Goal: Task Accomplishment & Management: Complete application form

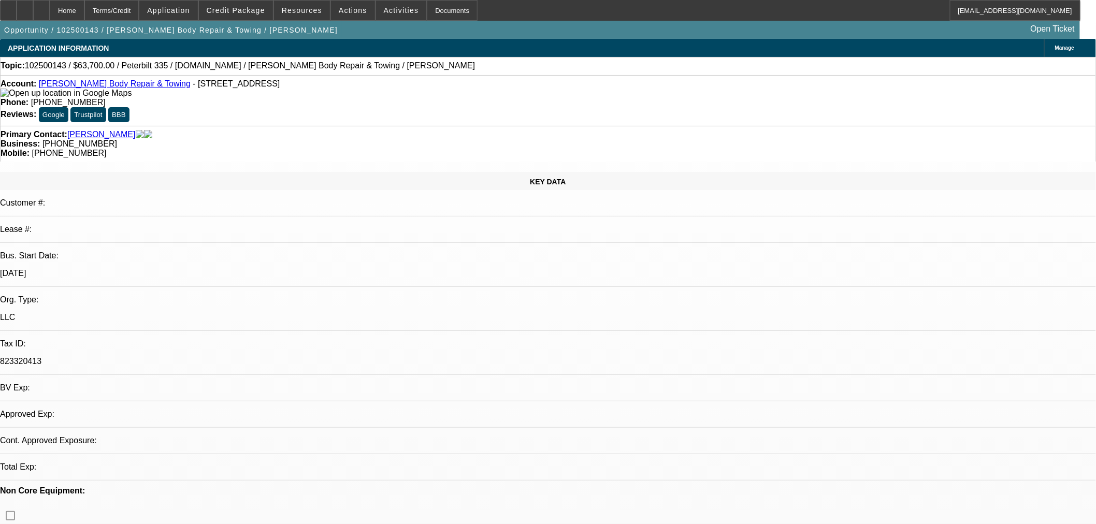
select select "0"
select select "2"
select select "0.1"
select select "4"
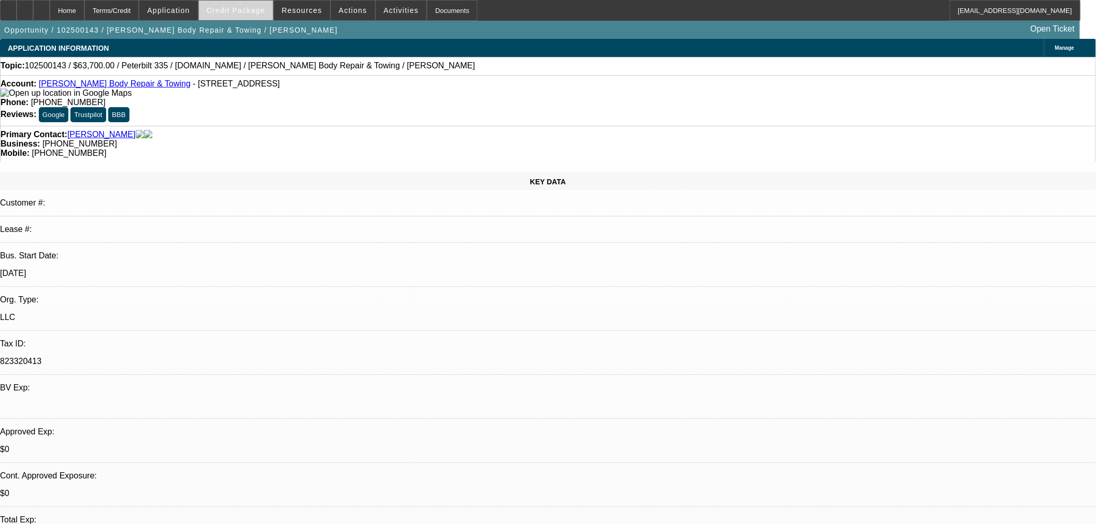
click at [256, 17] on span at bounding box center [236, 10] width 74 height 25
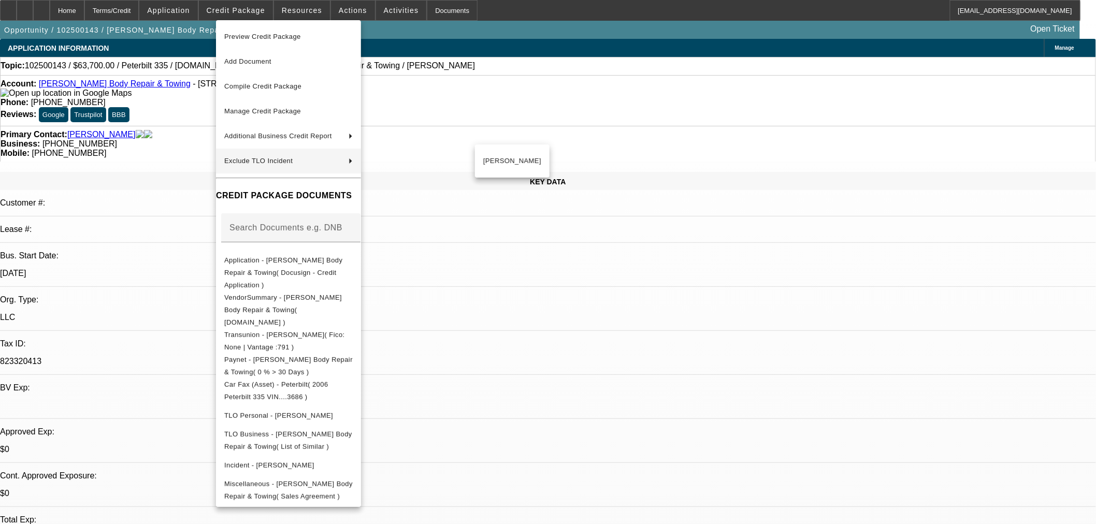
click at [539, 331] on div at bounding box center [548, 262] width 1096 height 524
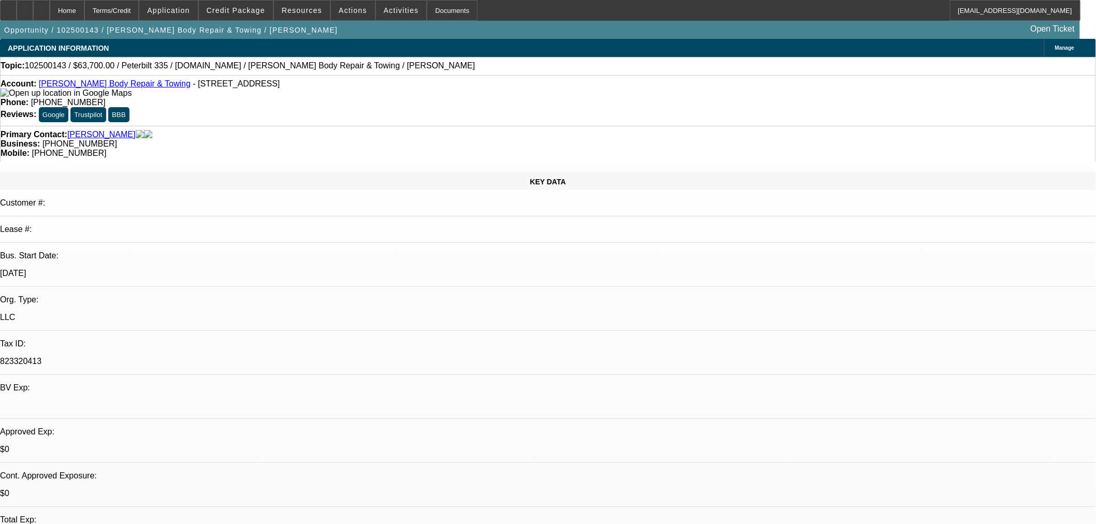
click at [121, 86] on link "Corey's Body Repair & Towing" at bounding box center [115, 83] width 152 height 9
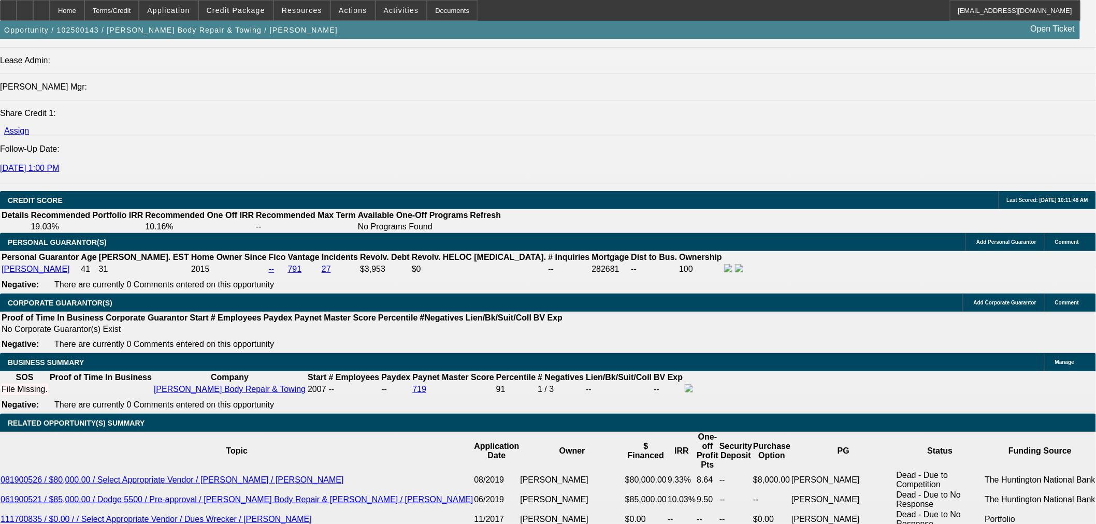
scroll to position [1343, 0]
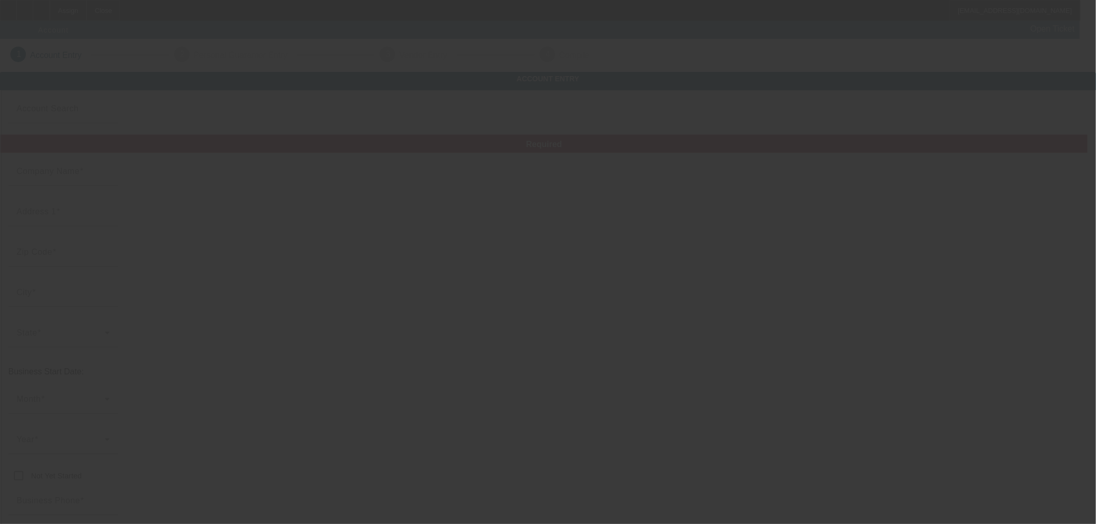
type input "Currency"
type input "[PERSON_NAME] Revision Services LLC"
type input "[STREET_ADDRESS]"
type input "98922"
type input "Cle Elum"
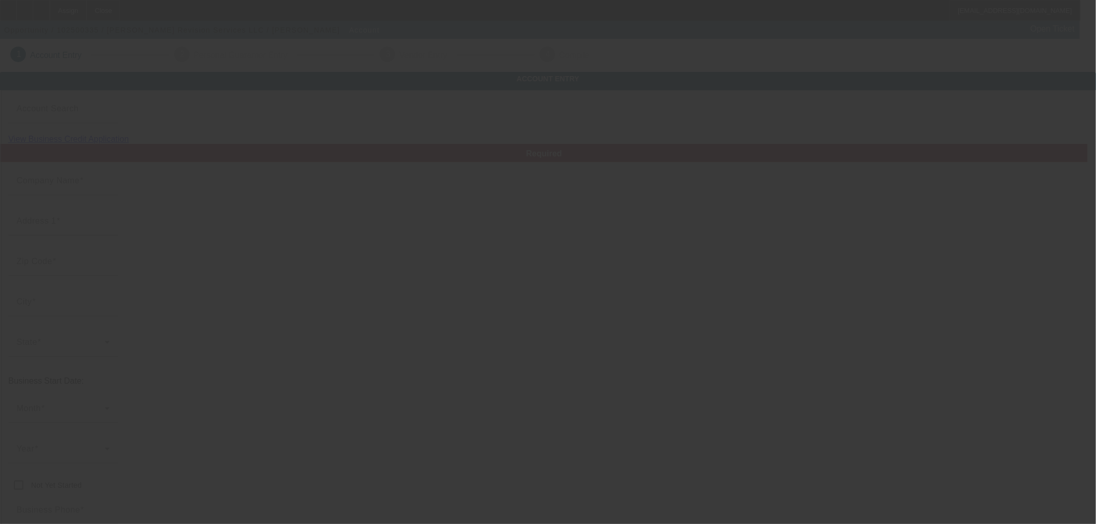
type input "[PHONE_NUMBER]"
type input "[EMAIL_ADDRESS][DOMAIN_NAME]"
type input "Kittitas"
type input "[US_EMPLOYER_IDENTIFICATION_NUMBER]"
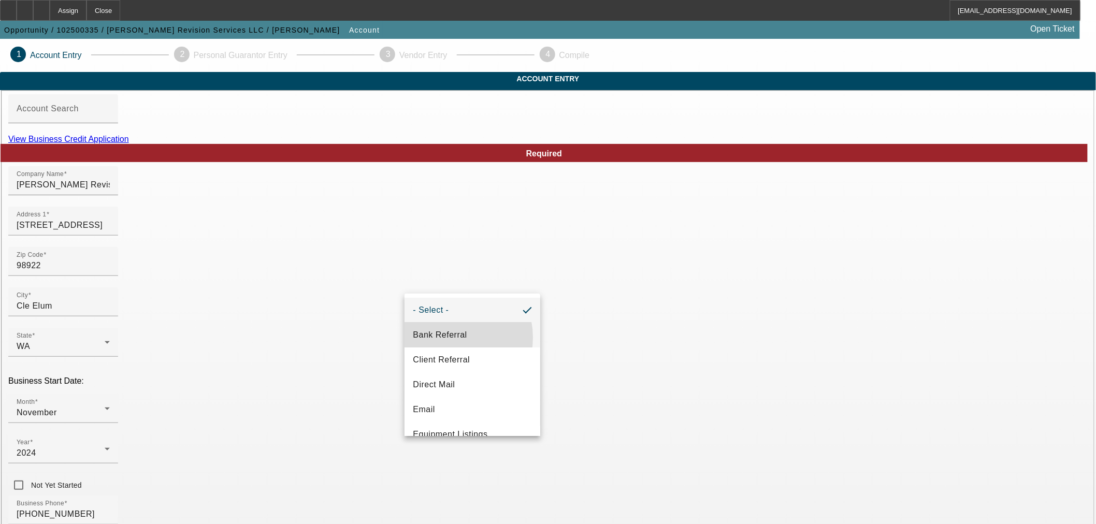
click at [451, 338] on span "Bank Referral" at bounding box center [440, 335] width 54 height 12
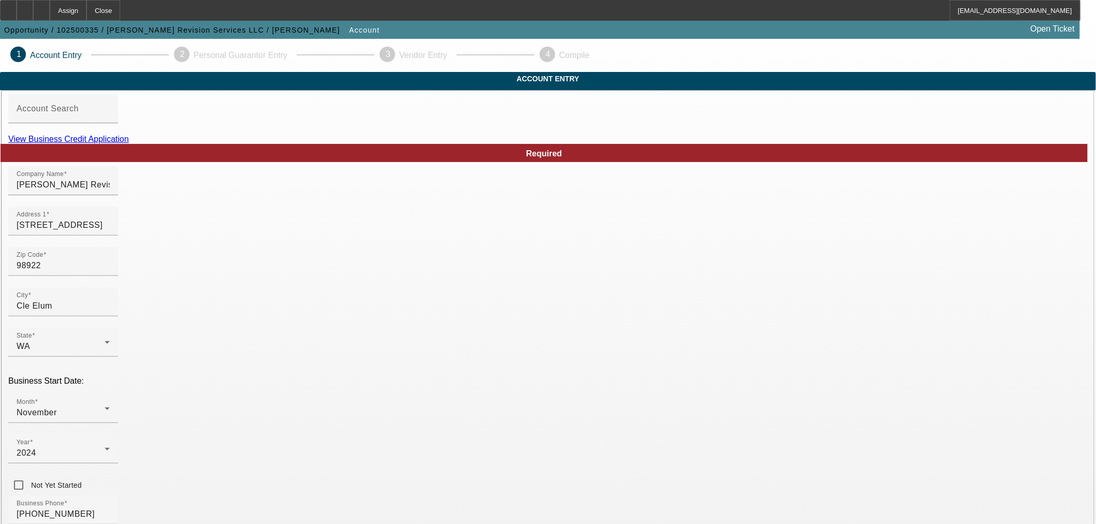
scroll to position [96, 0]
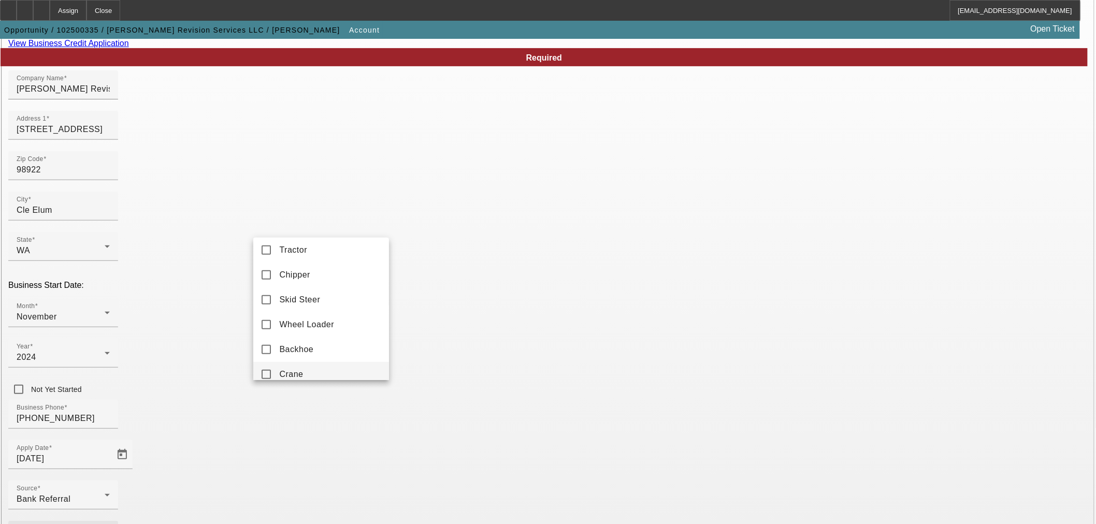
scroll to position [288, 0]
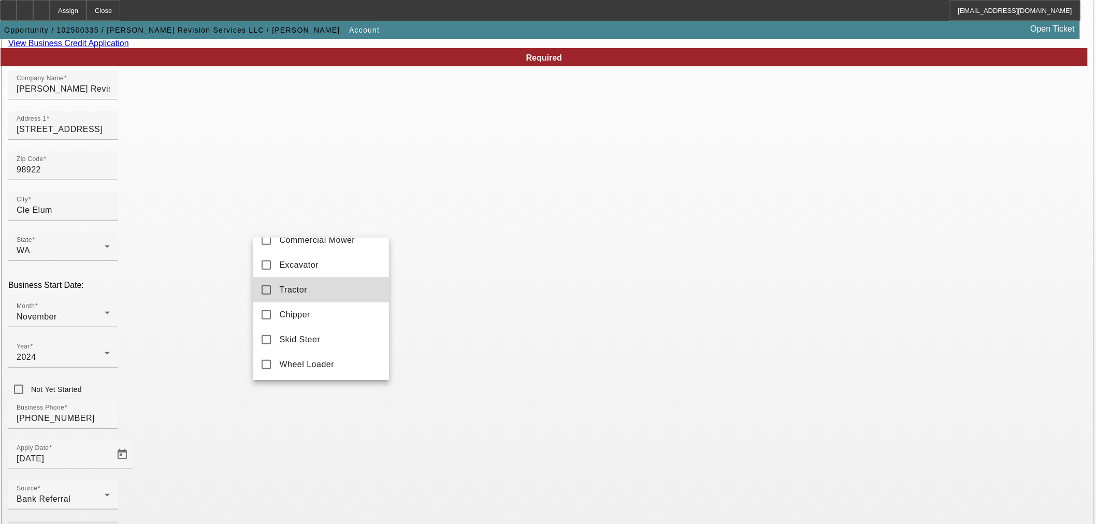
click at [335, 301] on mat-option "Tractor" at bounding box center [321, 290] width 136 height 25
click at [462, 436] on div at bounding box center [548, 262] width 1096 height 524
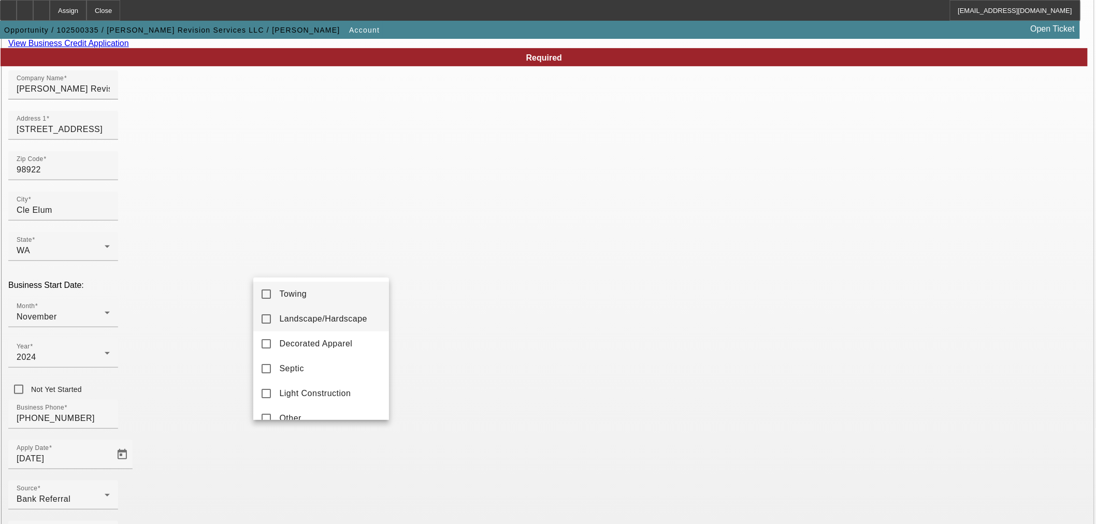
click at [351, 323] on span "Landscape/Hardscape" at bounding box center [323, 319] width 88 height 12
click at [447, 395] on div at bounding box center [548, 262] width 1096 height 524
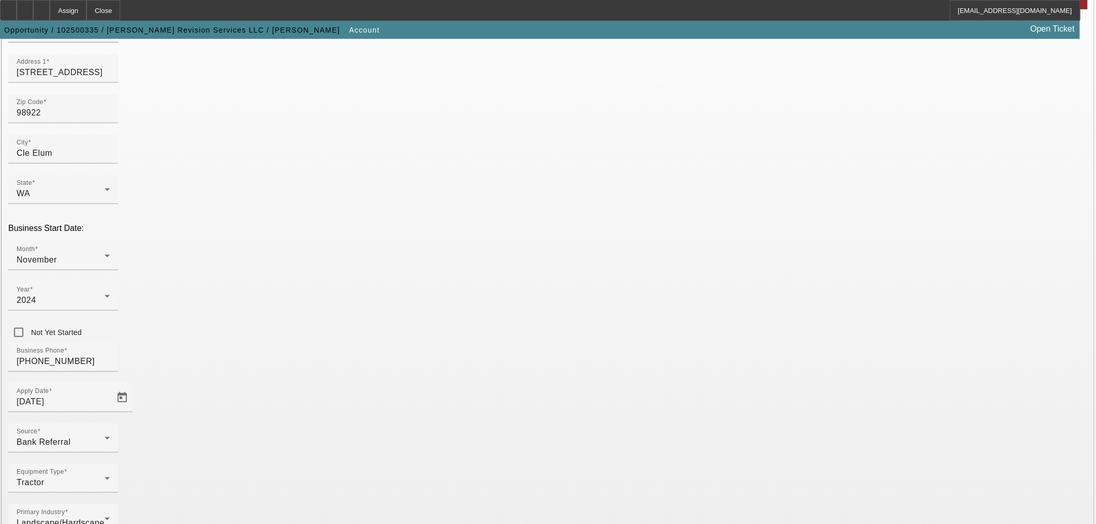
scroll to position [192, 0]
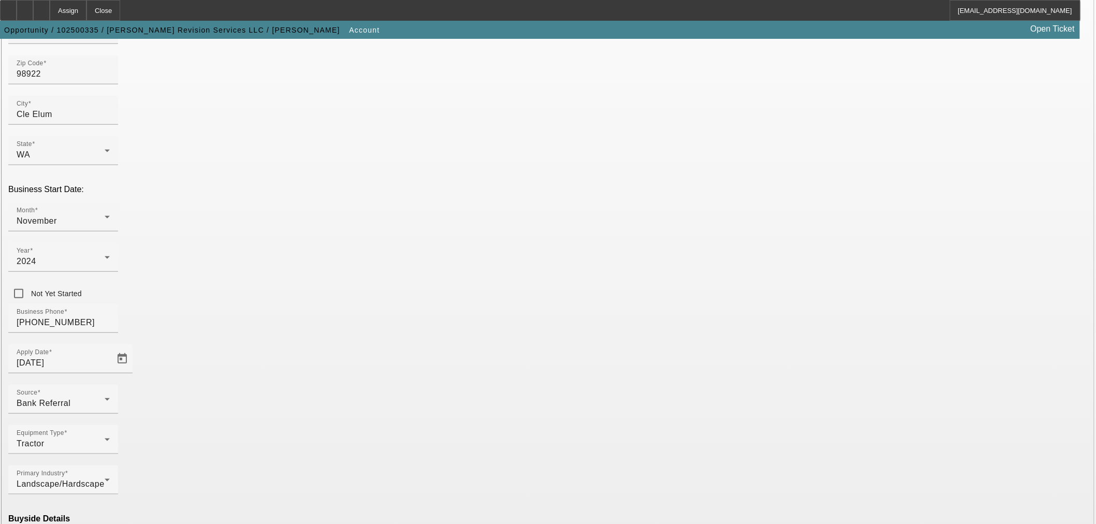
click at [342, 440] on mat-option "Ineligible" at bounding box center [321, 434] width 136 height 25
click at [465, 494] on mat-option "Currency" at bounding box center [473, 496] width 136 height 25
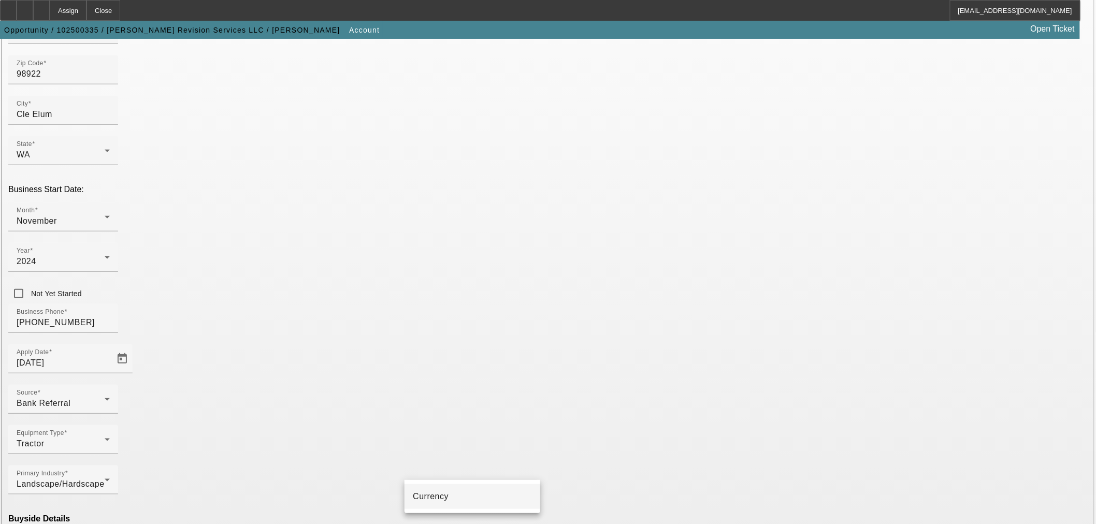
type input "Currency"
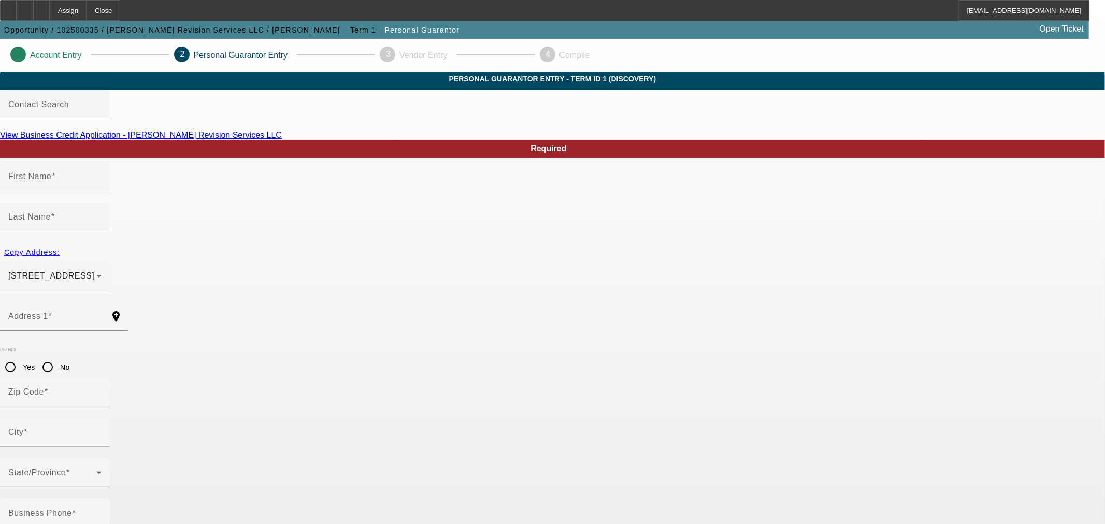
type input "Cody"
type input "Cox"
type input "7940 Upper Peoh Point Road"
radio input "true"
type input "98922"
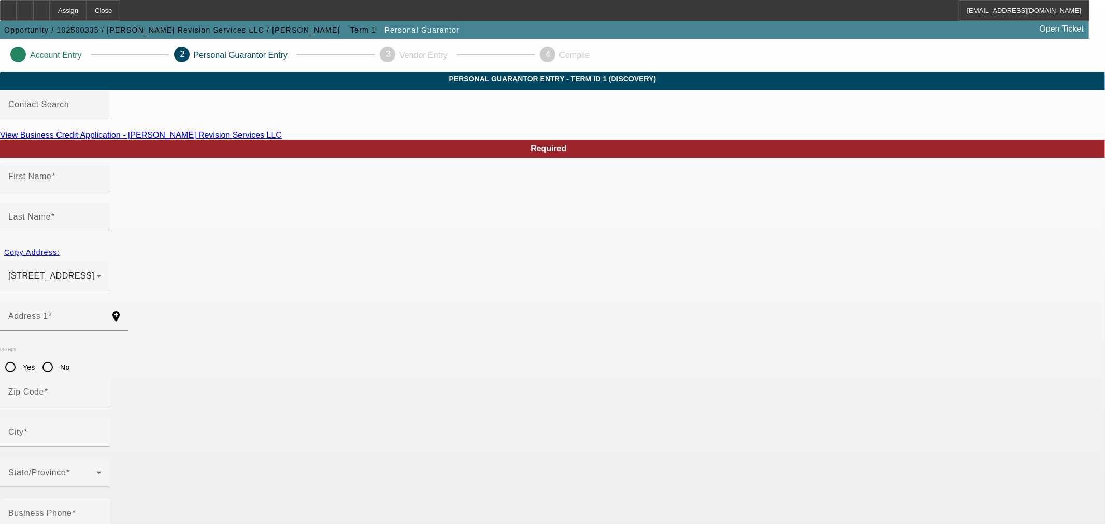
type input "Cle Elum"
type input "[PHONE_NUMBER]"
type input "50"
type input "533-15-5706"
type input "coxrevision@gmail.com"
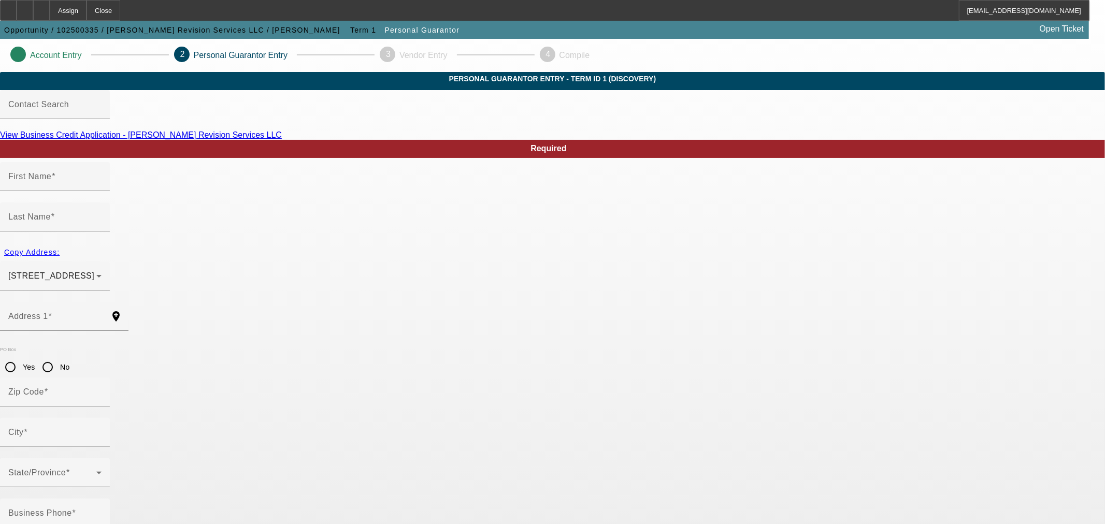
type input "[PHONE_NUMBER]"
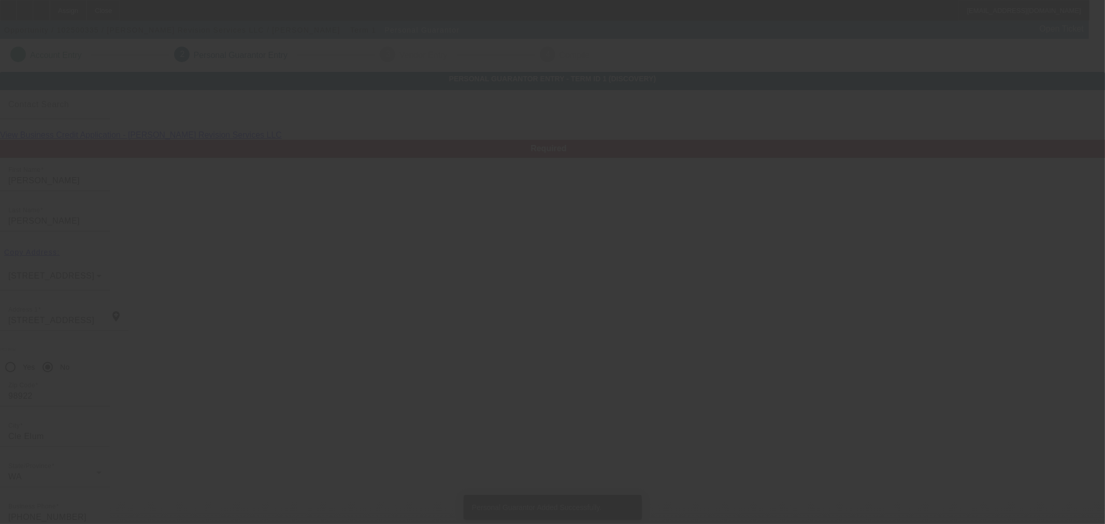
type input "Brittanie"
type input "Ripley"
type input "7940 Upper Peoh Point Rd"
type input "98922"
type input "Cle Elum"
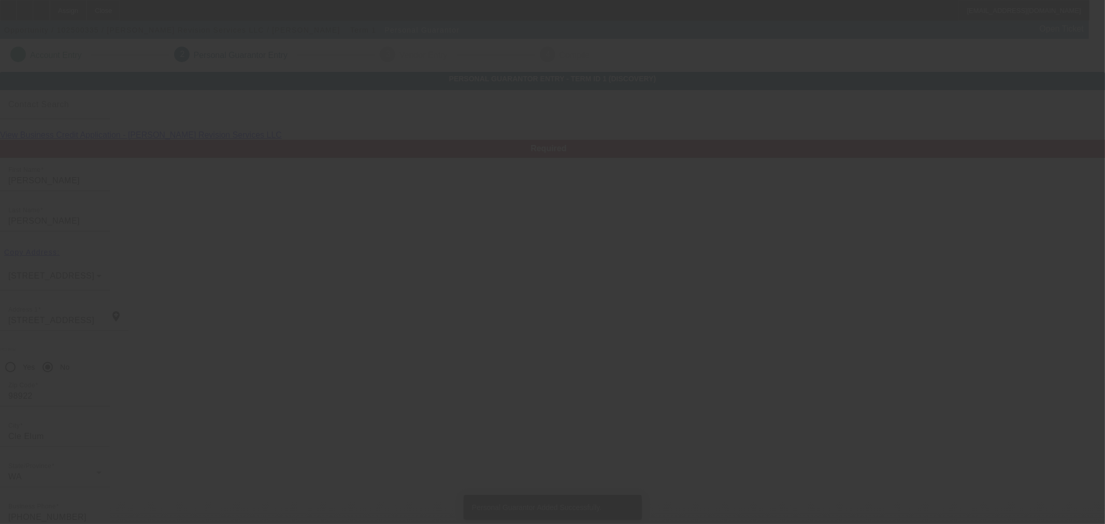
type input "[PHONE_NUMBER]"
type input "50"
type input "531-19-5434"
type input "myangel582011@gmail.com"
type input "(509) 929-2395"
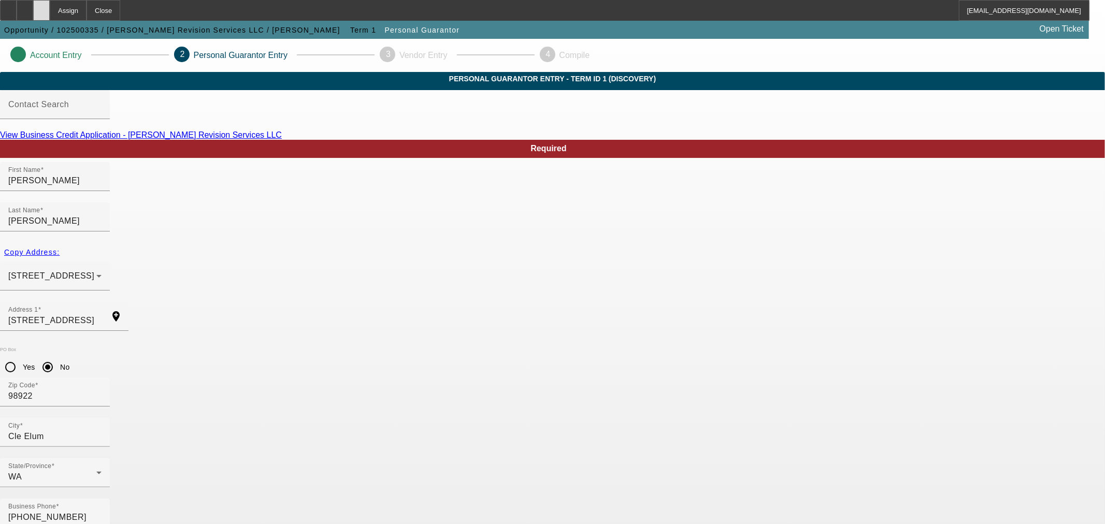
click at [50, 6] on div at bounding box center [41, 10] width 17 height 21
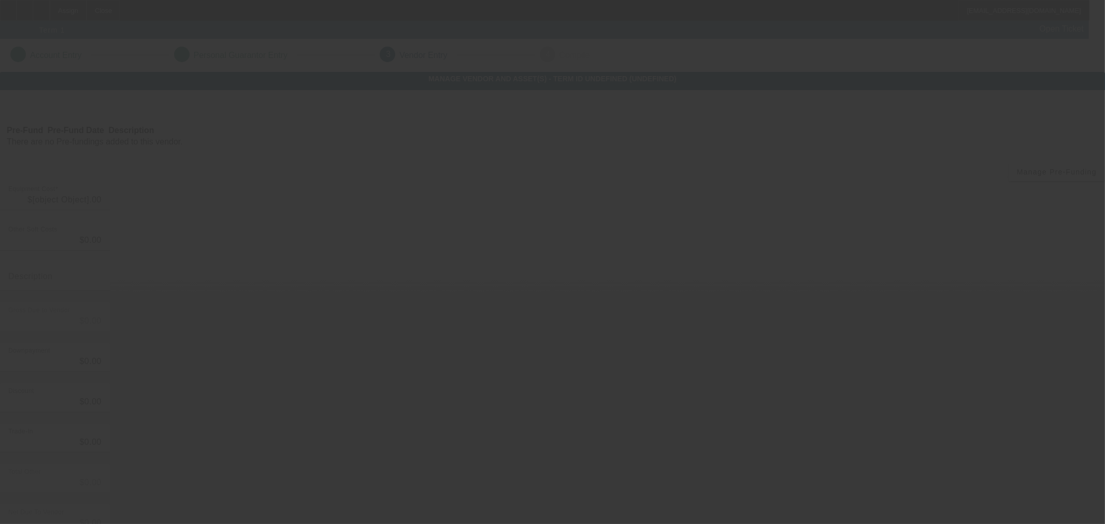
type input "$17,500.00"
type input "$3,000.00"
type input "$14,500.00"
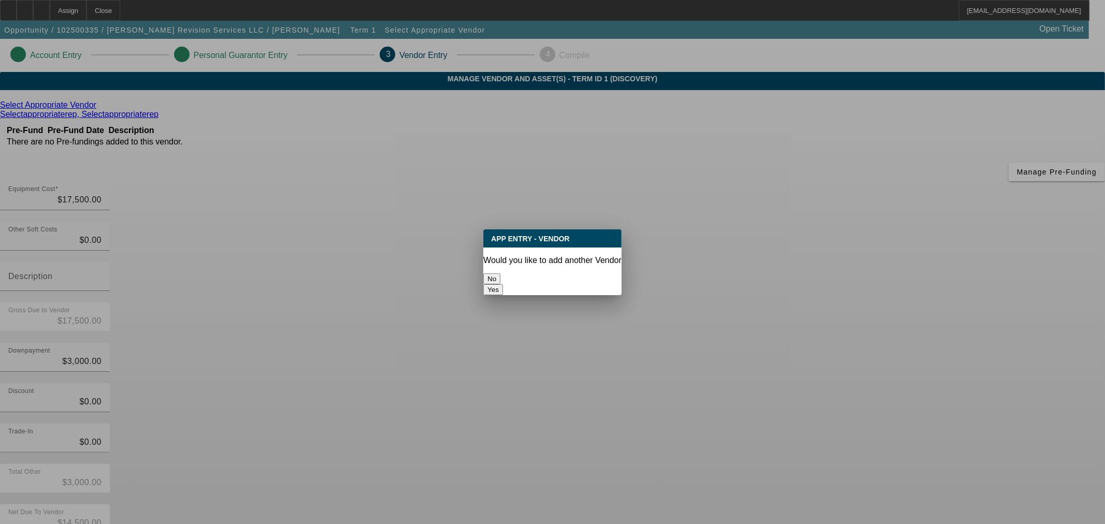
click at [500, 276] on button "No" at bounding box center [491, 279] width 17 height 11
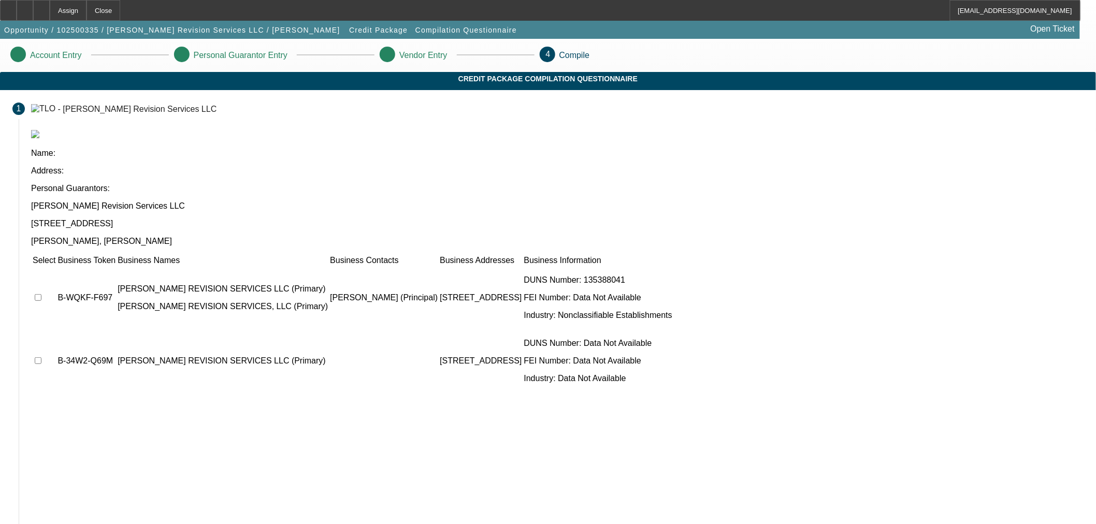
click at [41, 294] on input "checkbox" at bounding box center [38, 297] width 7 height 7
checkbox input "true"
click at [41, 357] on input "checkbox" at bounding box center [38, 360] width 7 height 7
checkbox input "true"
drag, startPoint x: 773, startPoint y: 475, endPoint x: 774, endPoint y: 467, distance: 8.4
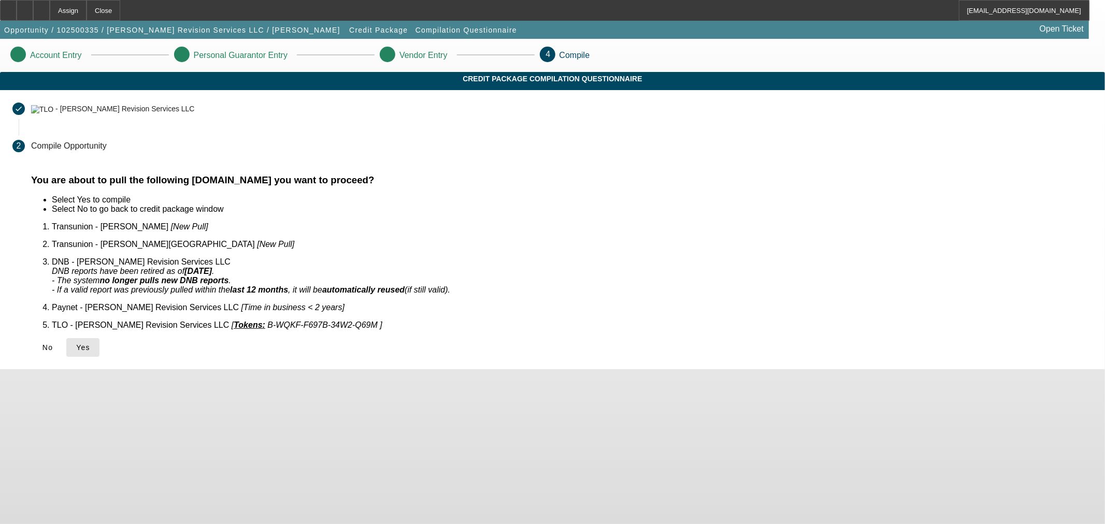
drag, startPoint x: 335, startPoint y: 327, endPoint x: 447, endPoint y: 335, distance: 111.6
click at [90, 343] on span "Yes" at bounding box center [83, 347] width 14 height 8
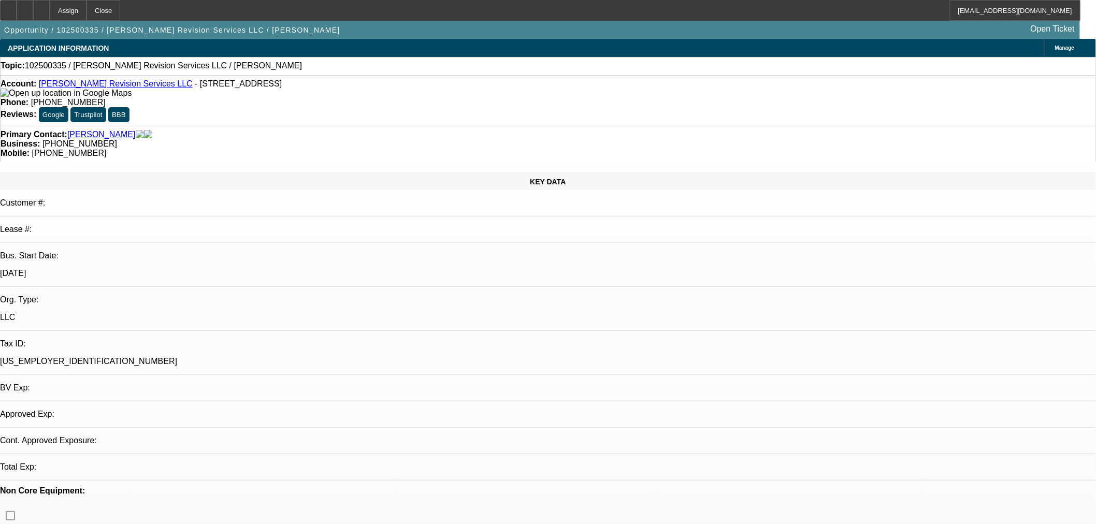
select select "0"
select select "2"
select select "0"
select select "6"
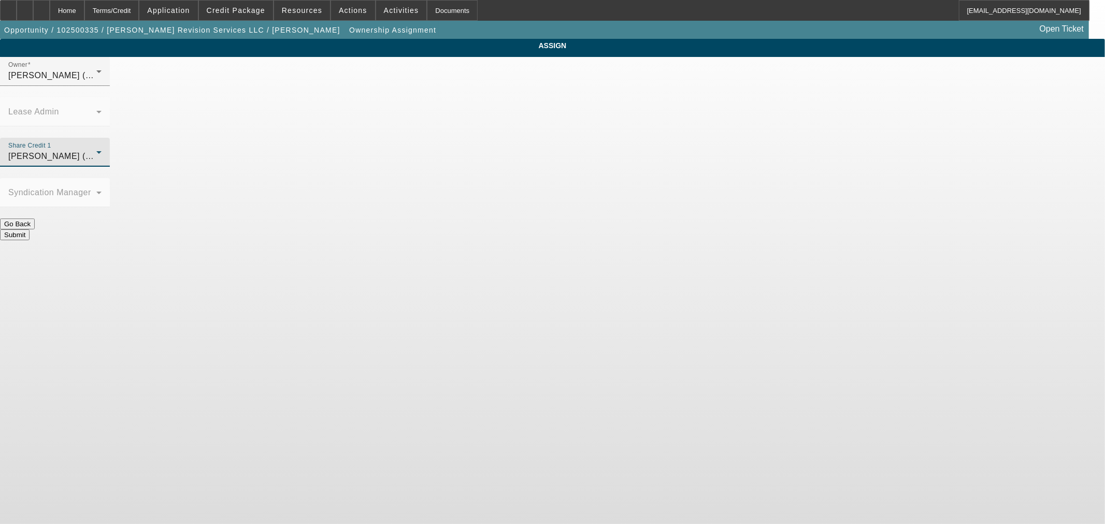
click at [112, 152] on span "O'Connor, Kevin (Lvl 19)" at bounding box center [60, 156] width 104 height 9
click at [474, 196] on span "Richards, Stephanie (Lvl 3)" at bounding box center [467, 191] width 99 height 12
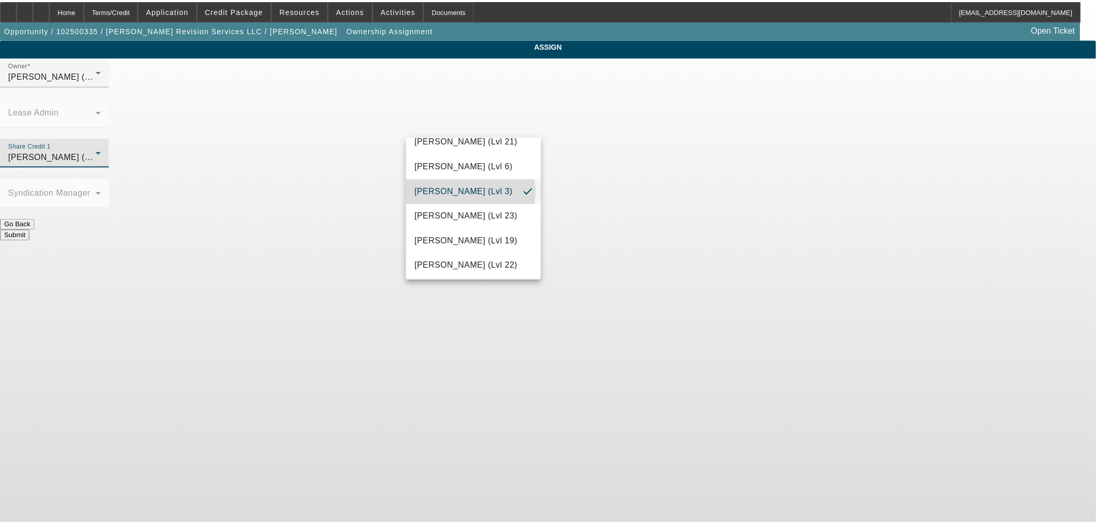
scroll to position [1052, 0]
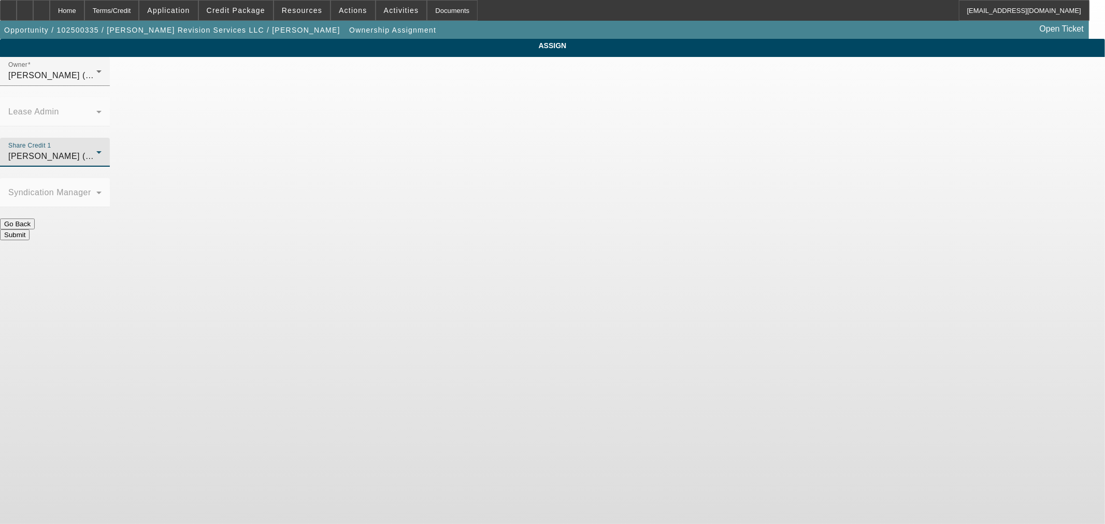
click at [30, 229] on button "Submit" at bounding box center [15, 234] width 30 height 11
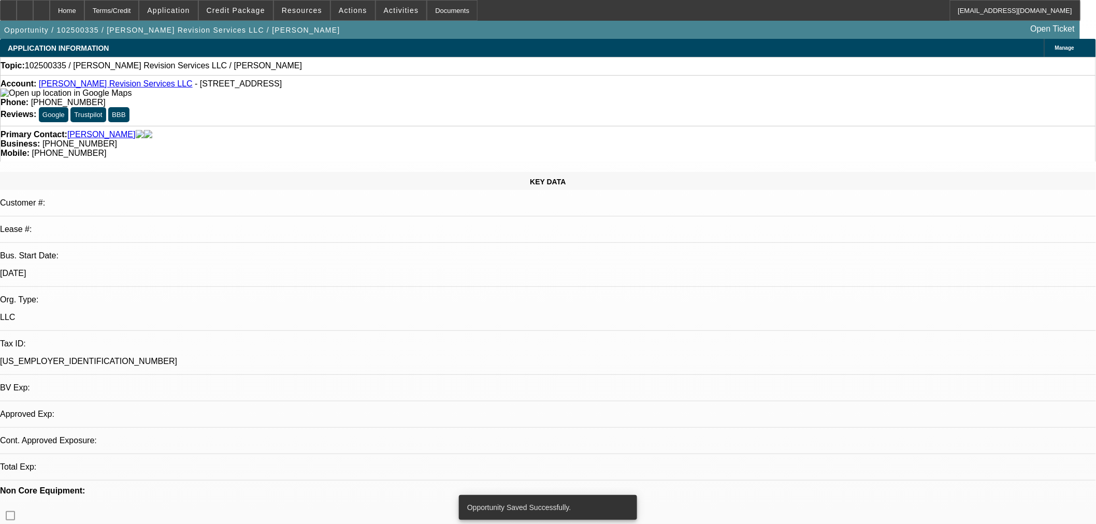
select select "0"
select select "2"
select select "0"
select select "6"
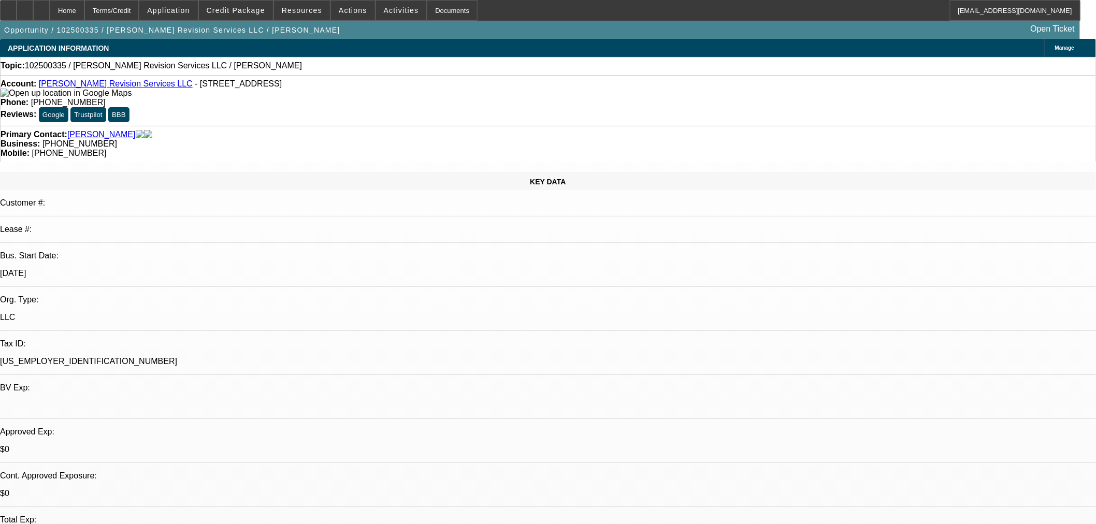
drag, startPoint x: 929, startPoint y: 268, endPoint x: 839, endPoint y: 239, distance: 94.5
copy td "PG's business is a mixture of property clean up, junk removal, trash pickup, tr…"
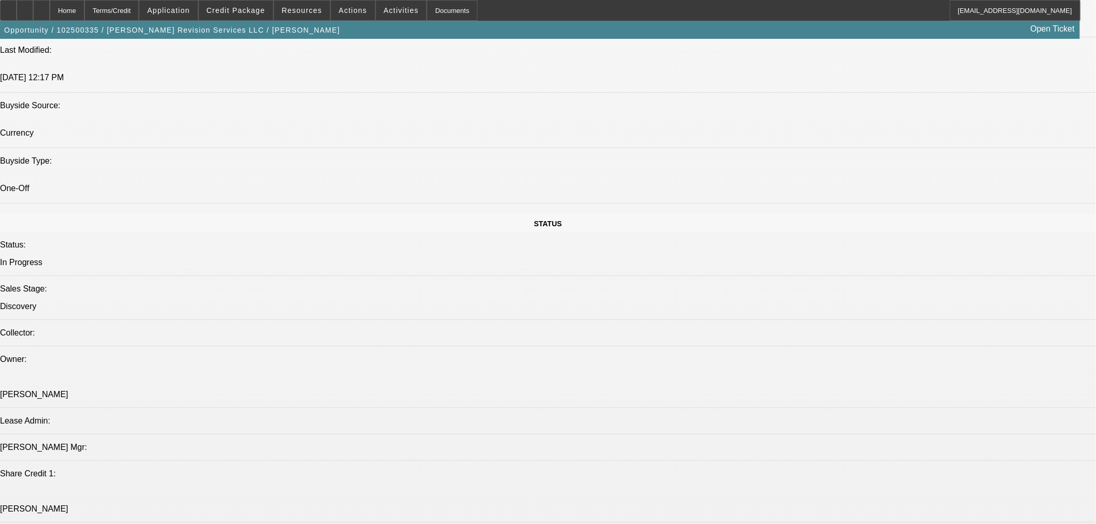
scroll to position [1055, 0]
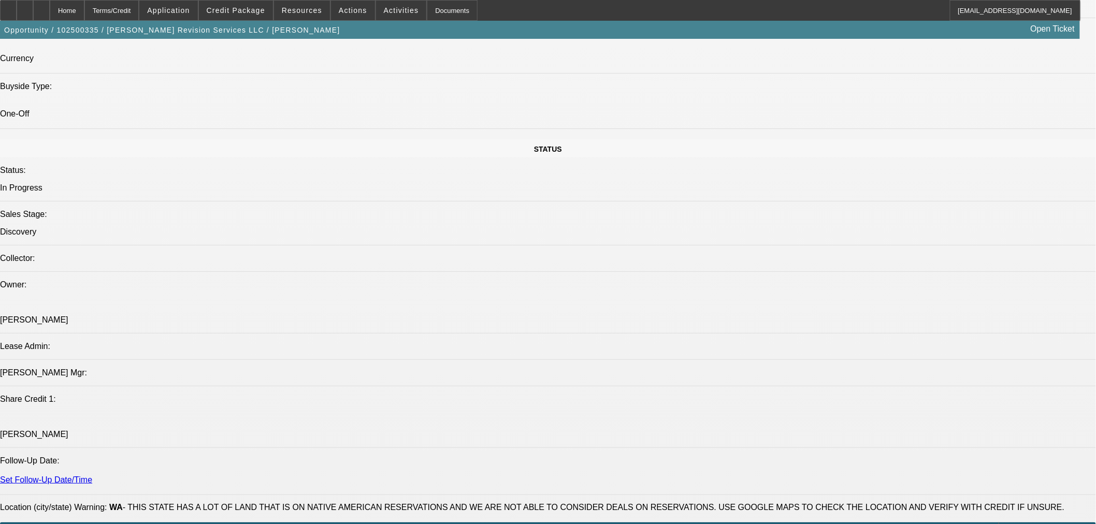
click at [231, 5] on span at bounding box center [236, 10] width 74 height 25
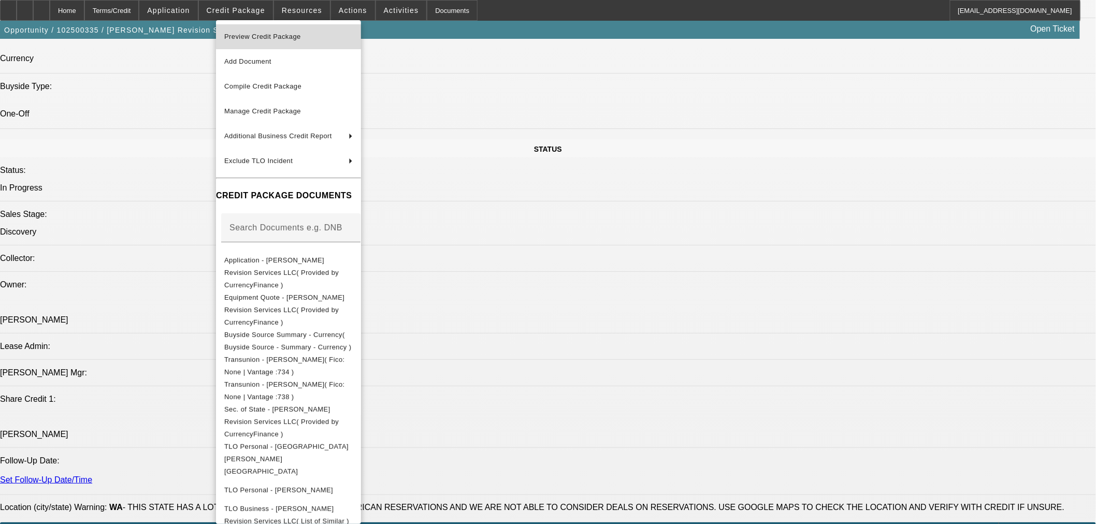
click at [250, 36] on span "Preview Credit Package" at bounding box center [262, 37] width 77 height 8
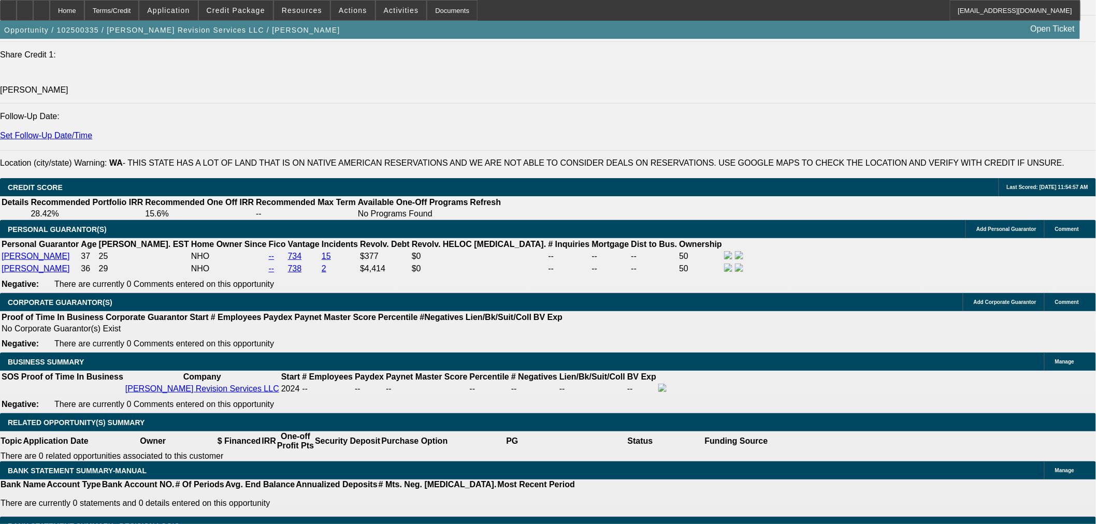
scroll to position [1439, 0]
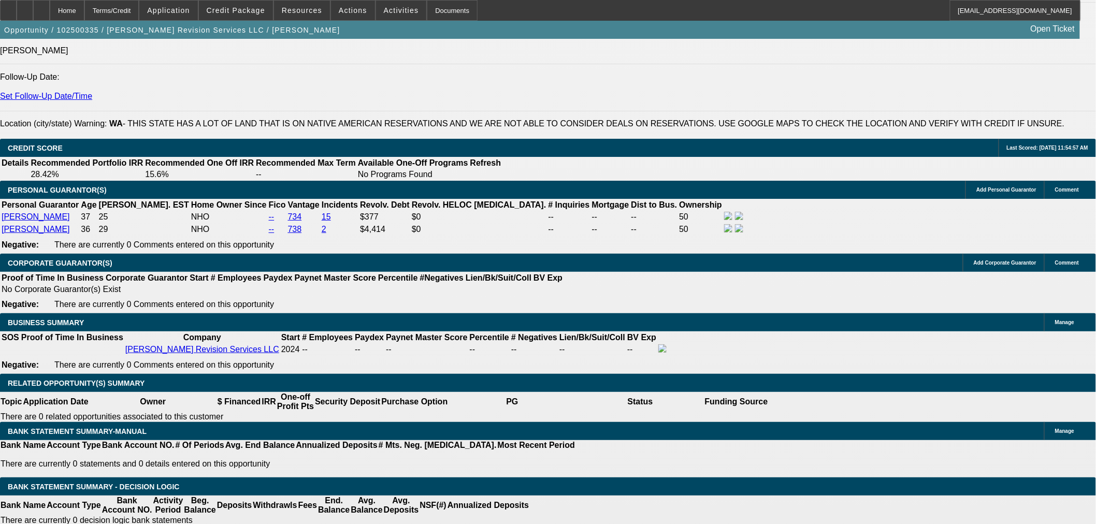
drag, startPoint x: 241, startPoint y: 145, endPoint x: 213, endPoint y: 156, distance: 29.5
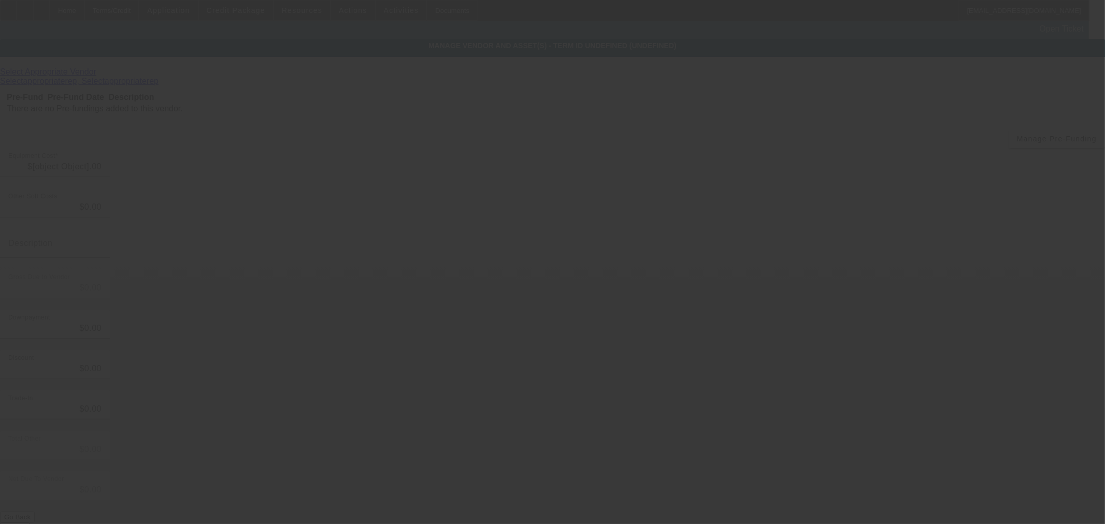
type input "$17,500.00"
type input "$3,000.00"
type input "$14,500.00"
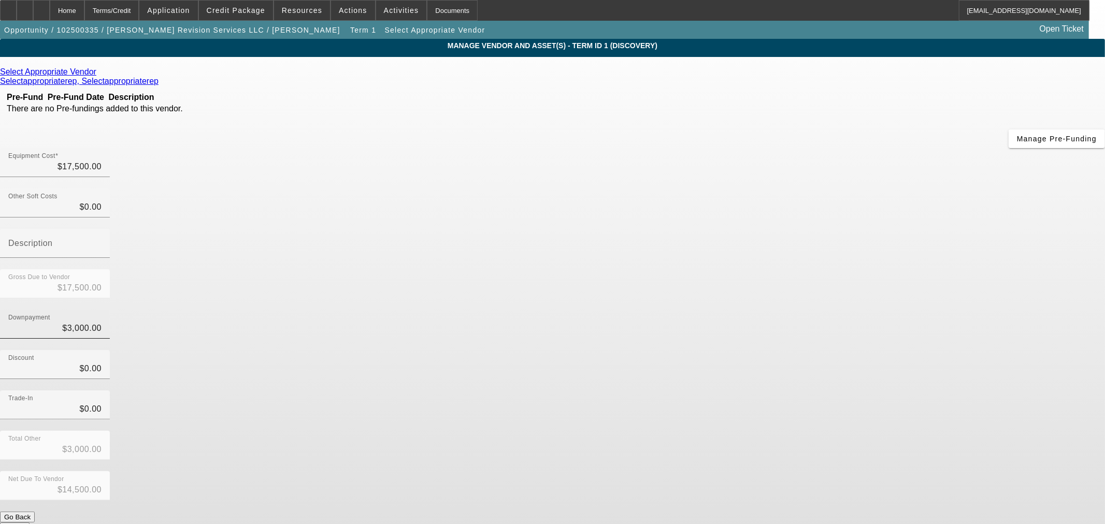
type input "3000"
click at [102, 322] on input "3000" at bounding box center [54, 328] width 93 height 12
type input "$0.00"
type input "$17,500.00"
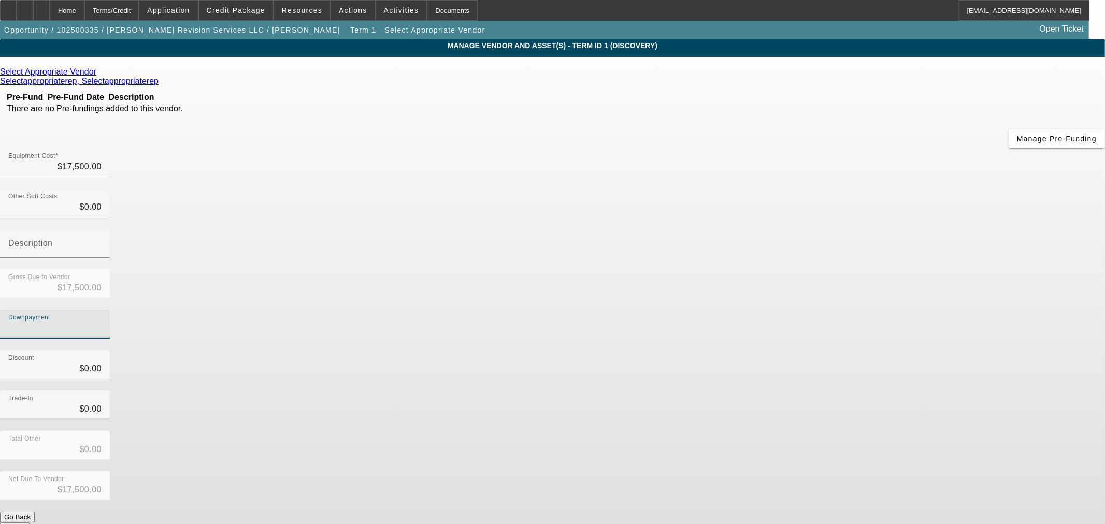
click at [99, 75] on icon at bounding box center [99, 71] width 0 height 9
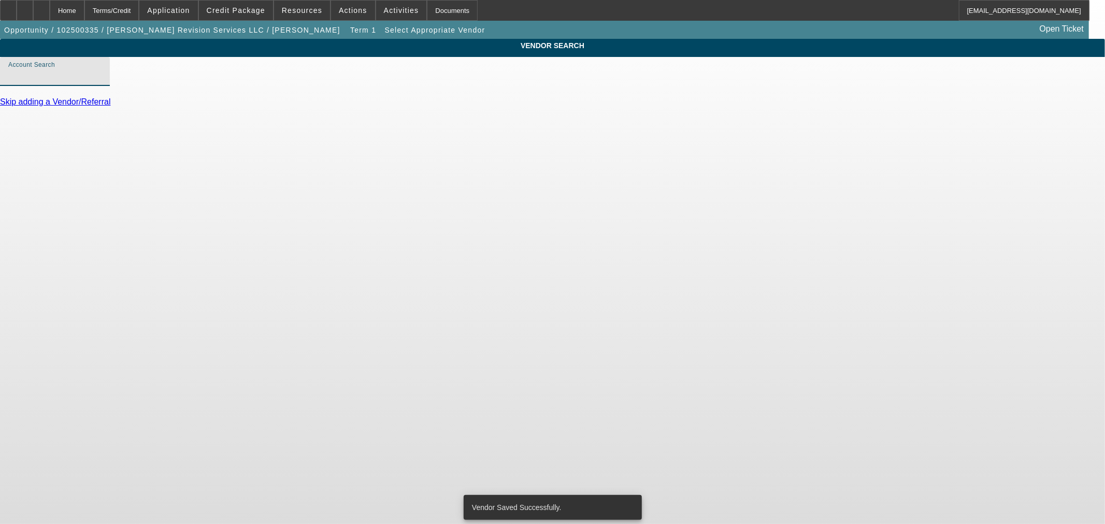
click at [102, 82] on input "Account Search" at bounding box center [54, 75] width 93 height 12
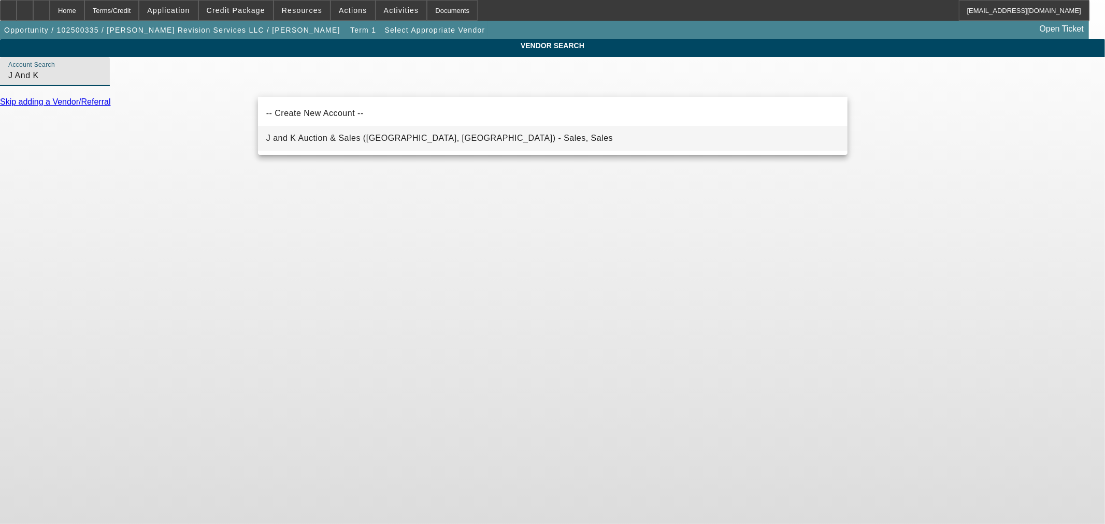
click at [364, 141] on span "J and K Auction & Sales (Flint, TX) - Sales, Sales" at bounding box center [439, 138] width 347 height 9
type input "J and K Auction & Sales (Flint, TX) - Sales, Sales"
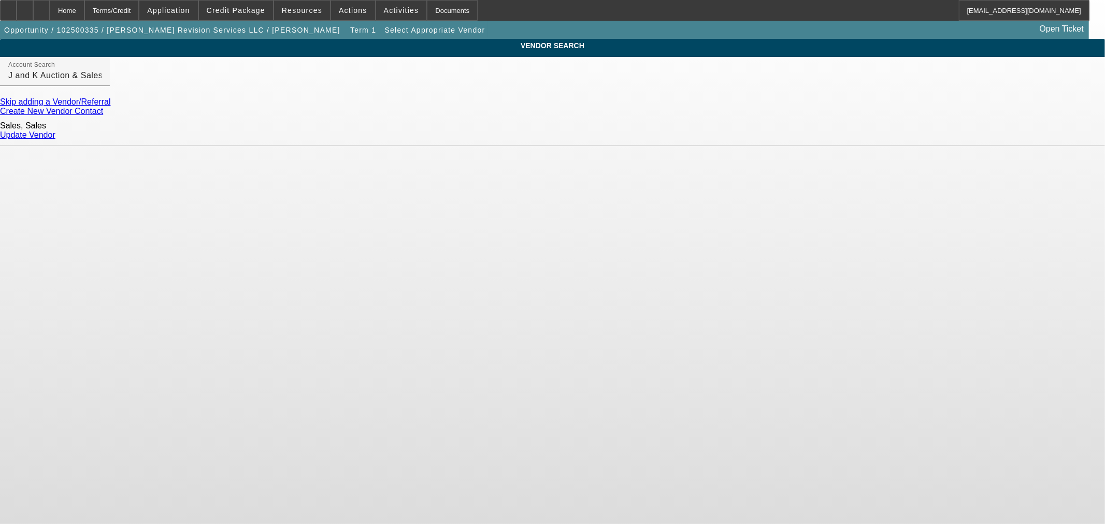
click at [55, 131] on link "Update Vendor" at bounding box center [27, 135] width 55 height 9
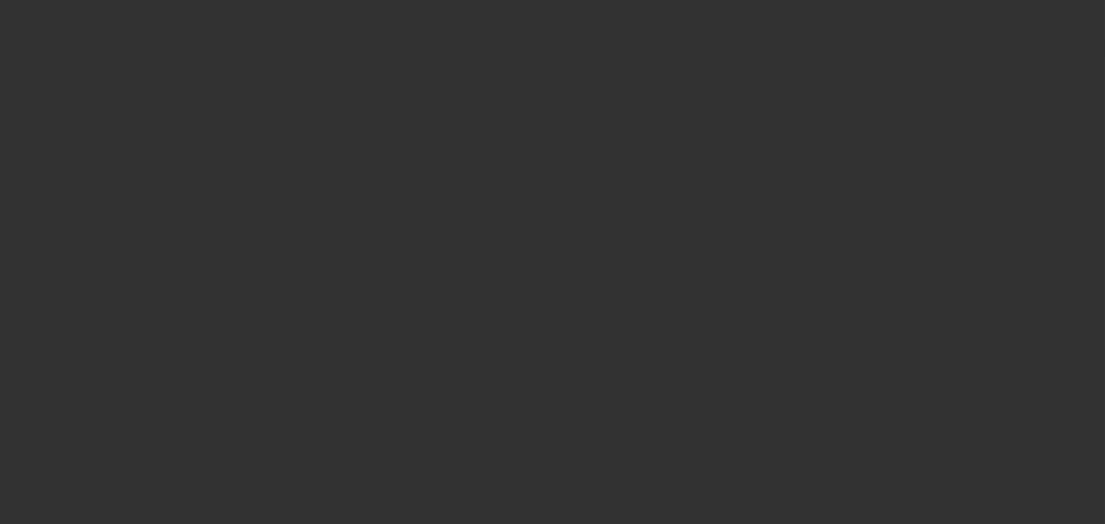
type input "$17,500.00"
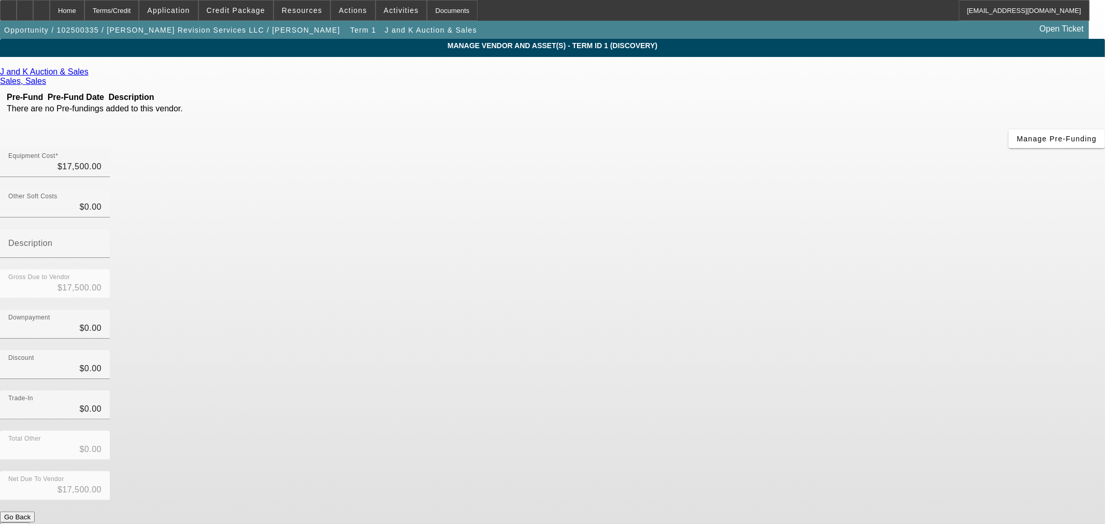
drag, startPoint x: 803, startPoint y: 428, endPoint x: 639, endPoint y: 406, distance: 165.7
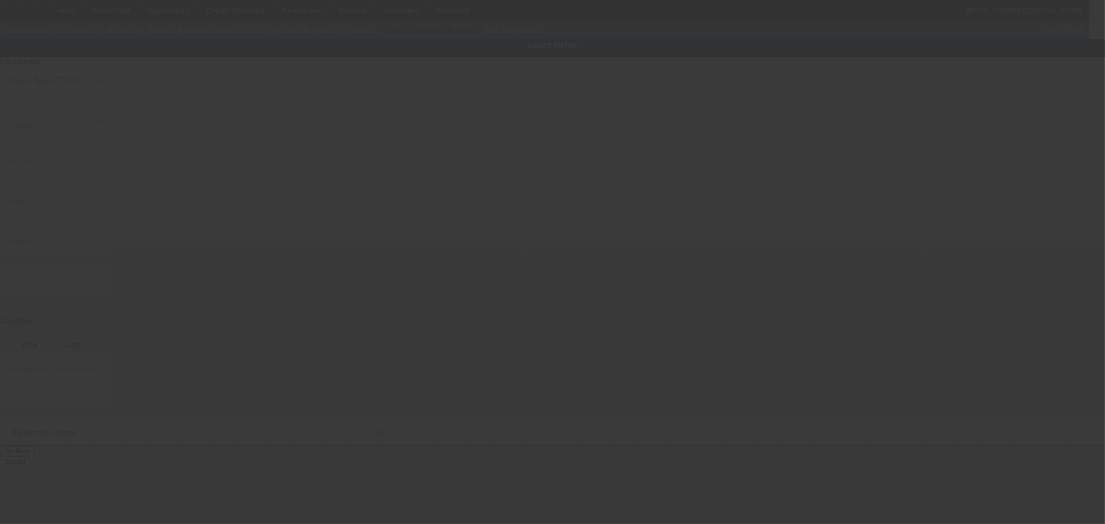
type input "7940 Upper Peoh Point Road"
type input "Cle Elum"
type input "98922"
type input "Kittitas"
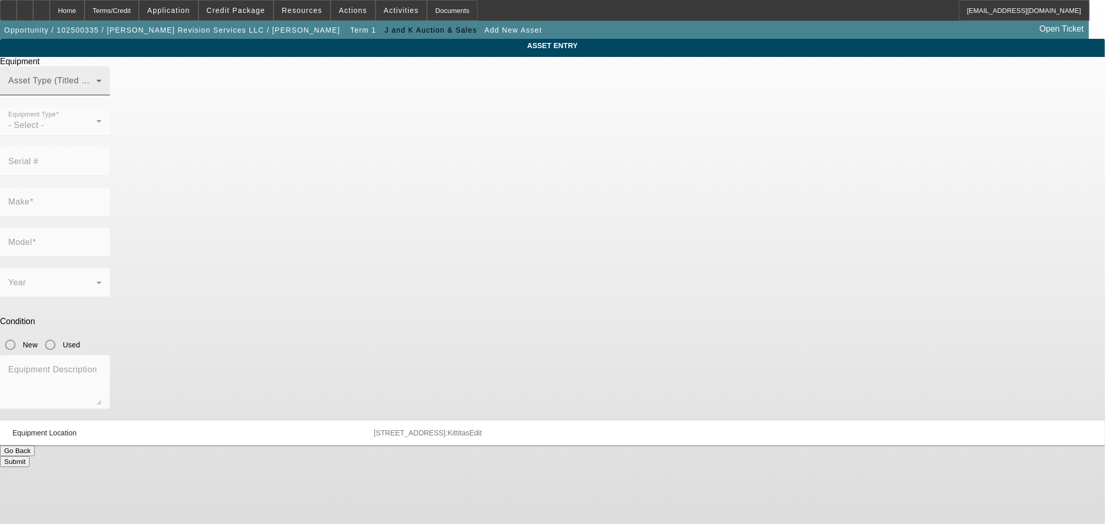
click at [135, 85] on mat-label "Asset Type (Titled or Non-Titled)" at bounding box center [71, 80] width 127 height 9
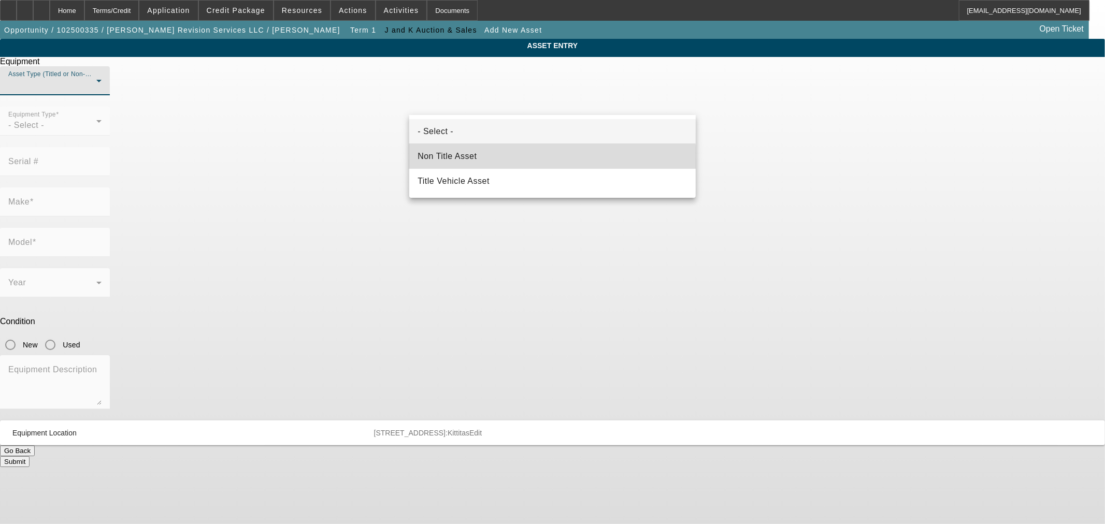
click at [494, 159] on mat-option "Non Title Asset" at bounding box center [552, 156] width 286 height 25
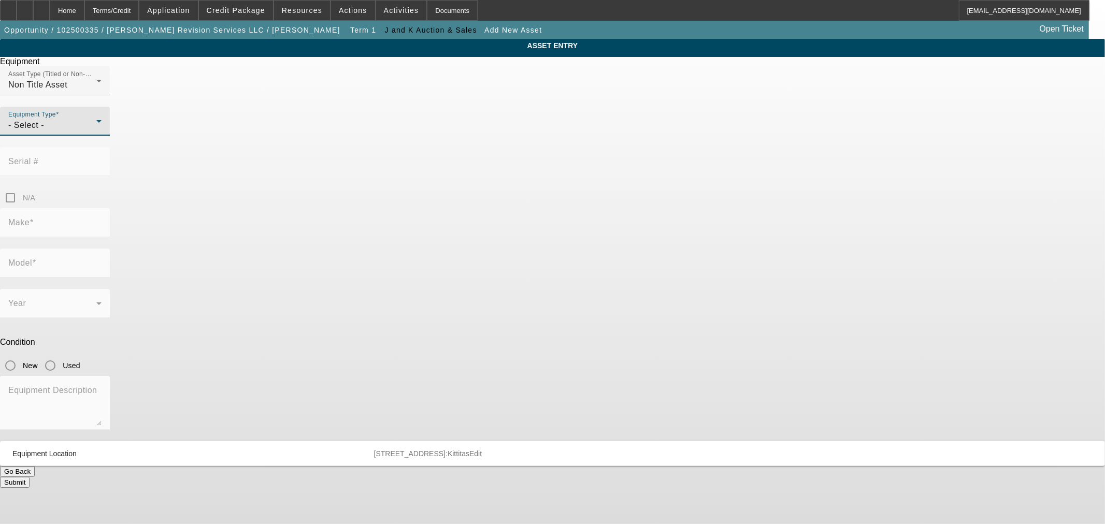
click at [96, 132] on div "- Select -" at bounding box center [52, 125] width 88 height 12
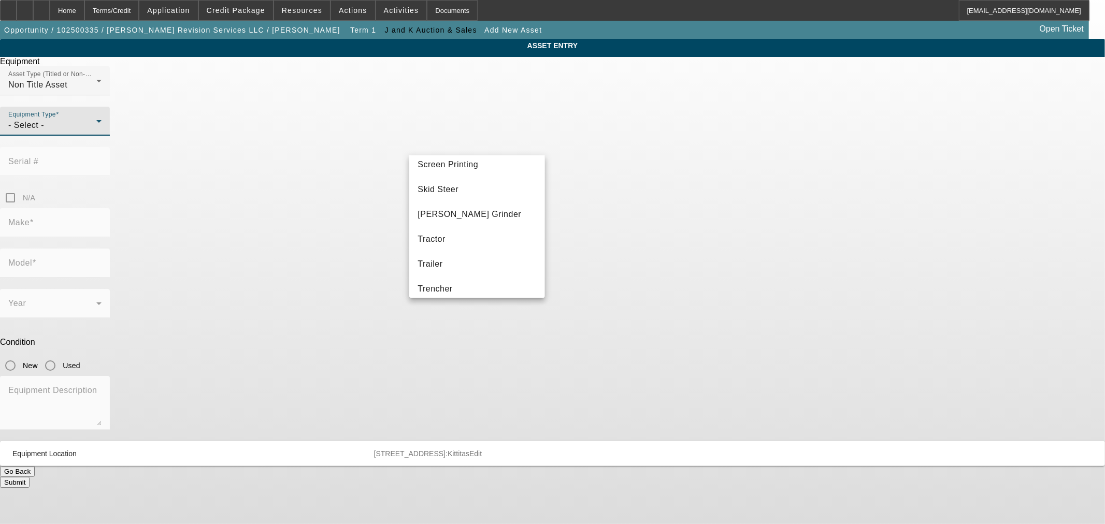
scroll to position [288, 0]
click at [471, 208] on mat-option "Tractor" at bounding box center [476, 207] width 135 height 25
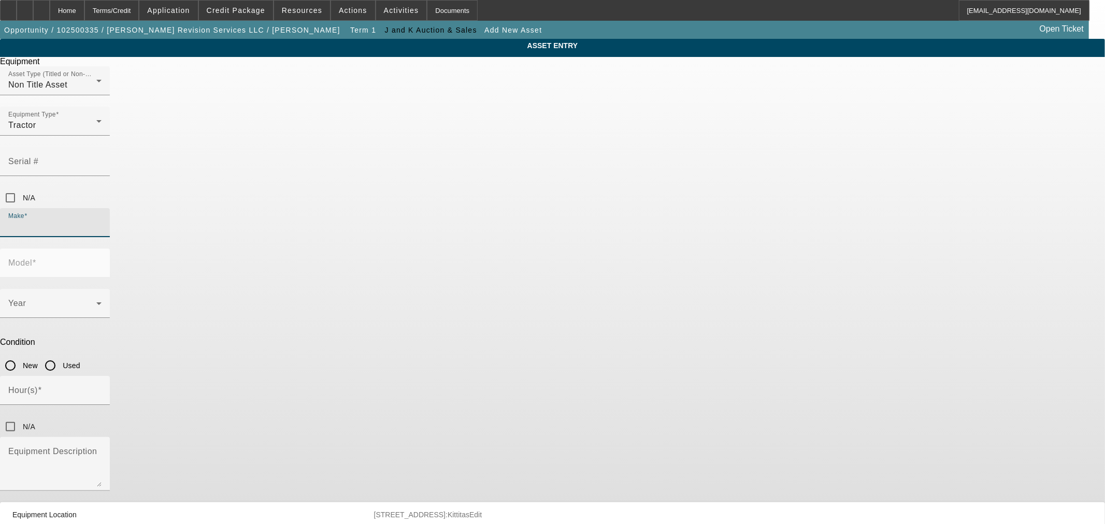
click at [102, 221] on input "Make" at bounding box center [54, 227] width 93 height 12
type input "New Holland"
click at [32, 259] on mat-label "Model" at bounding box center [20, 263] width 24 height 9
click at [102, 261] on input "Model" at bounding box center [54, 267] width 93 height 12
paste input "TC40DA"
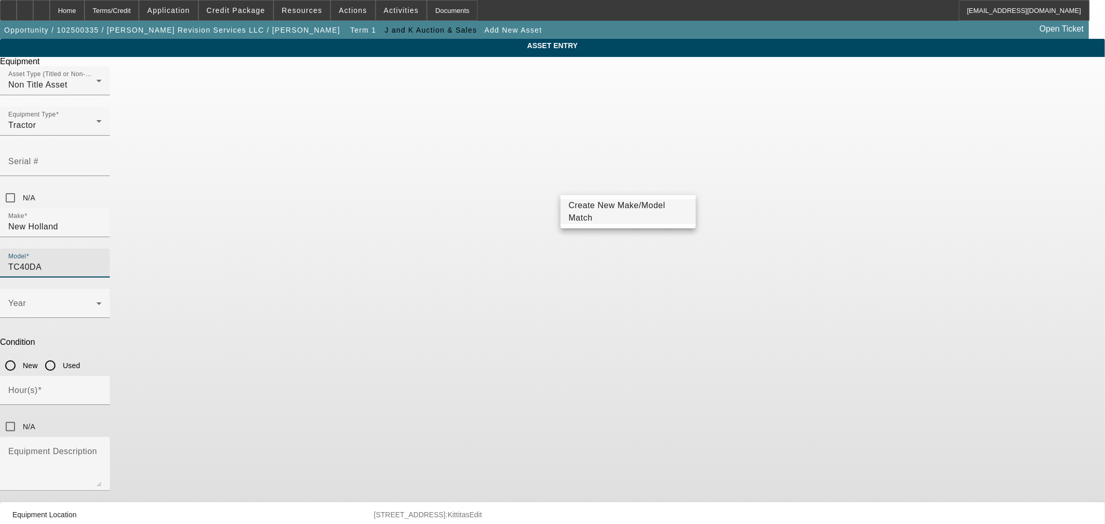
type input "TC40DA"
click at [627, 208] on span "Create New Make/Model Match" at bounding box center [617, 211] width 97 height 21
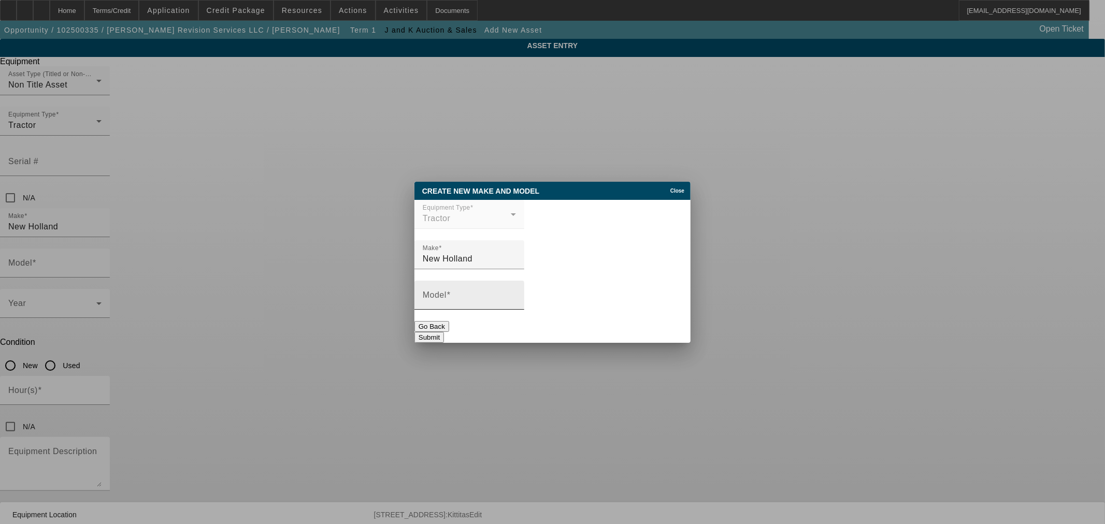
click at [498, 293] on div "Model" at bounding box center [469, 295] width 93 height 29
paste input "TC40DA"
type input "TC40DA"
click at [444, 332] on button "Submit" at bounding box center [429, 337] width 30 height 11
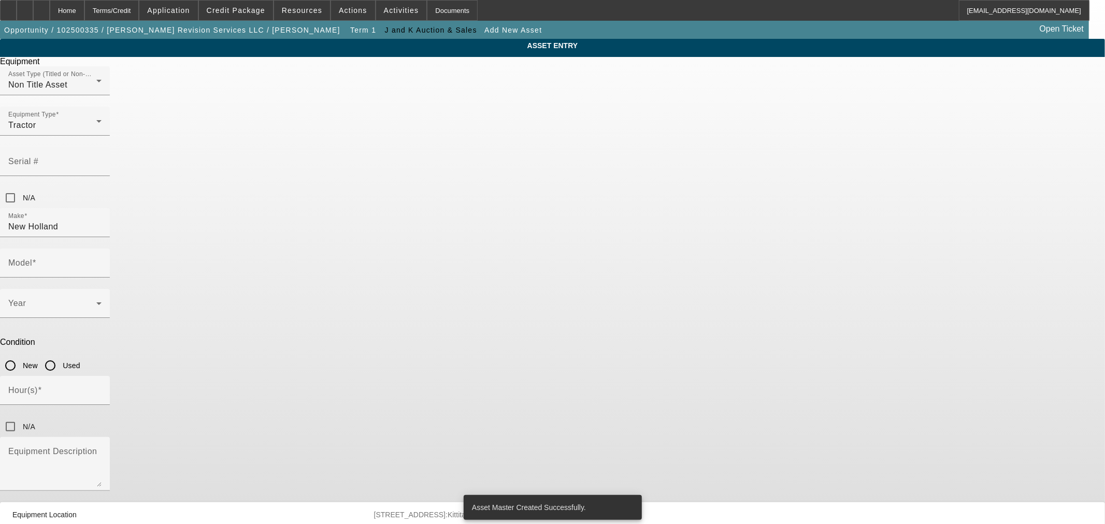
type input "TC40DA"
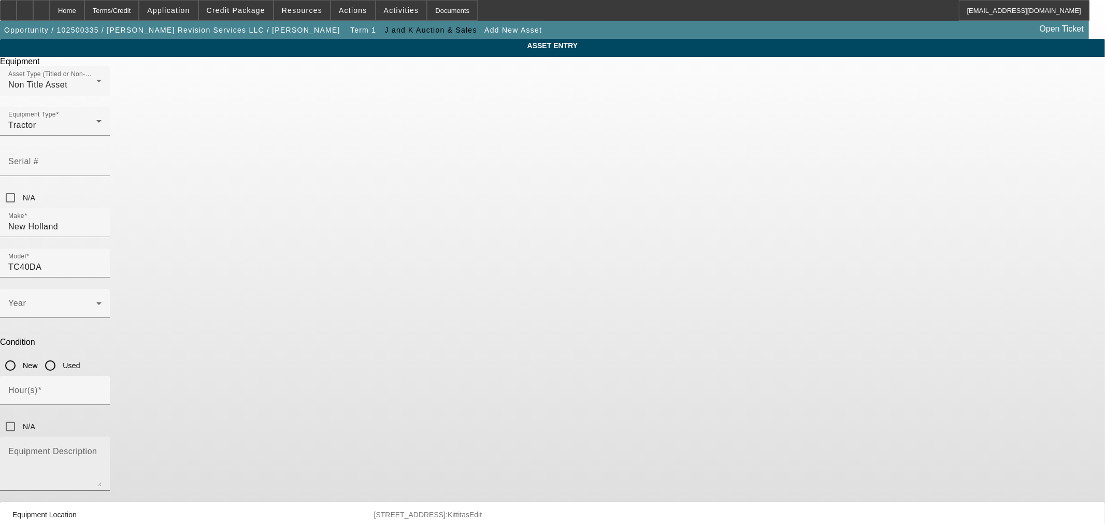
click at [102, 450] on textarea "Equipment Description" at bounding box center [54, 468] width 93 height 37
paste textarea "NEW HOLLAND TC40DA. 40 HORSEPOWER DIESEL. 4X4. POWER STEERING. QUICK ATTACH NEW…"
type textarea "NEW HOLLAND TC40DA. 40 HORSEPOWER DIESEL. 4X4. POWER STEERING. QUICK ATTACH NEW…"
click at [105, 297] on icon at bounding box center [99, 303] width 12 height 12
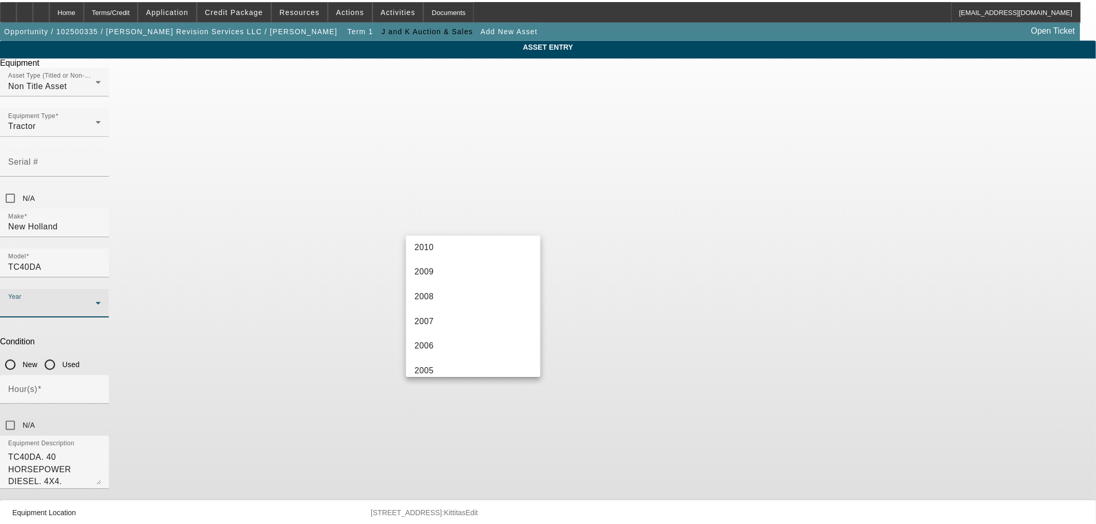
scroll to position [479, 0]
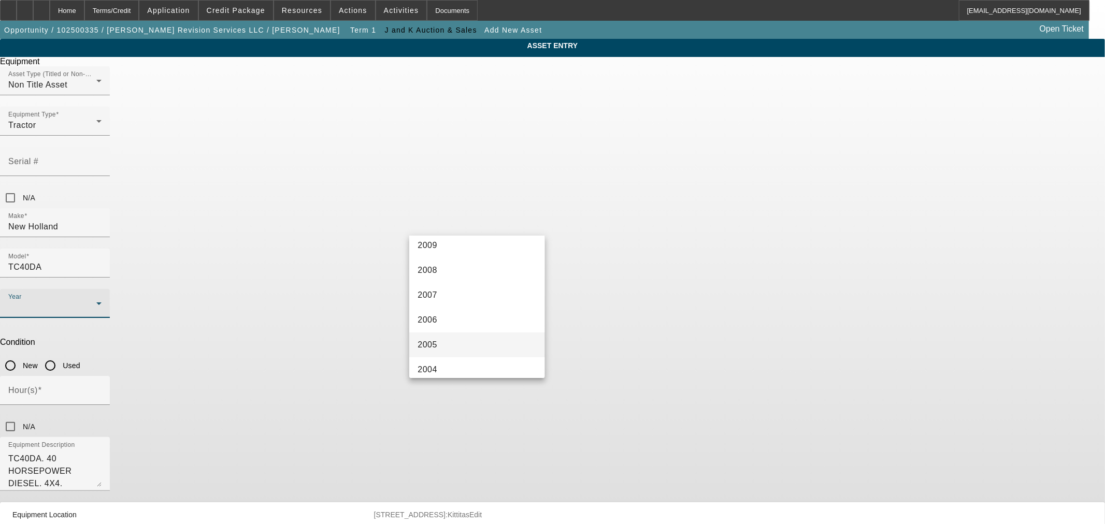
click at [450, 341] on mat-option "2005" at bounding box center [476, 345] width 135 height 25
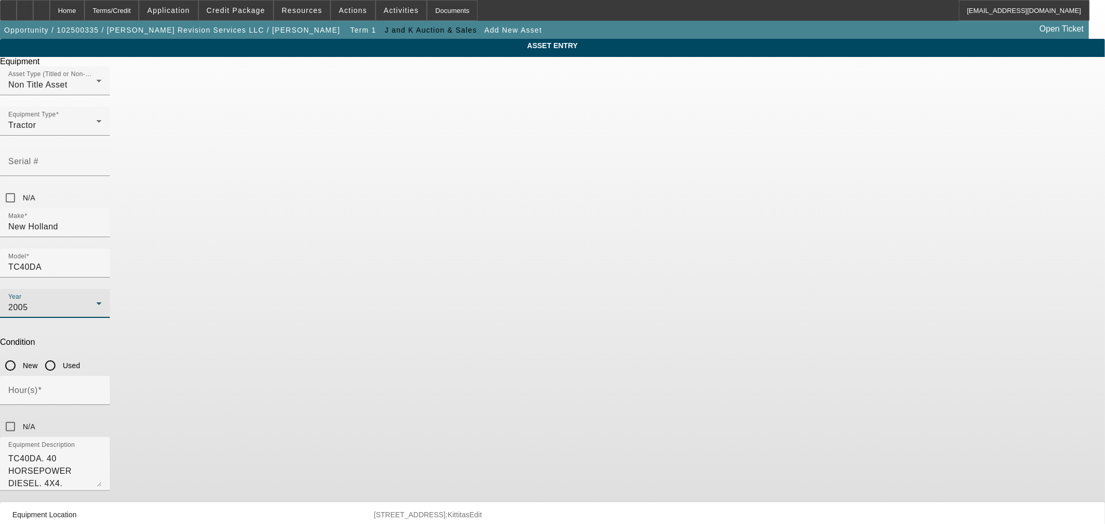
click at [61, 355] on input "Used" at bounding box center [50, 365] width 21 height 21
radio input "true"
click at [21, 188] on input "N/A" at bounding box center [10, 198] width 21 height 21
checkbox input "true"
click at [102, 389] on input "Hour(s)" at bounding box center [54, 395] width 93 height 12
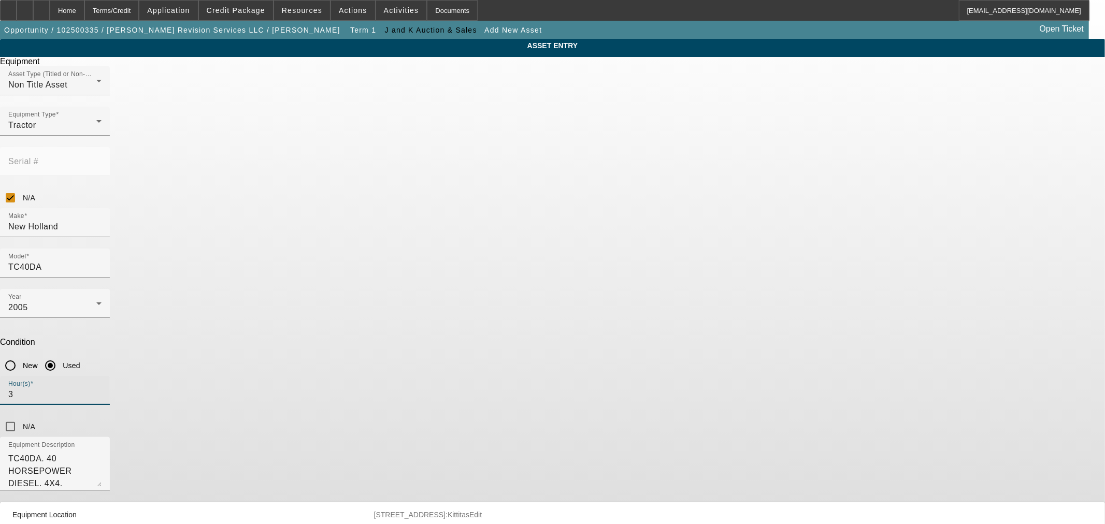
click at [102, 389] on input "3" at bounding box center [54, 395] width 93 height 12
type input "823"
click at [657, 417] on div "N/A" at bounding box center [552, 427] width 1105 height 21
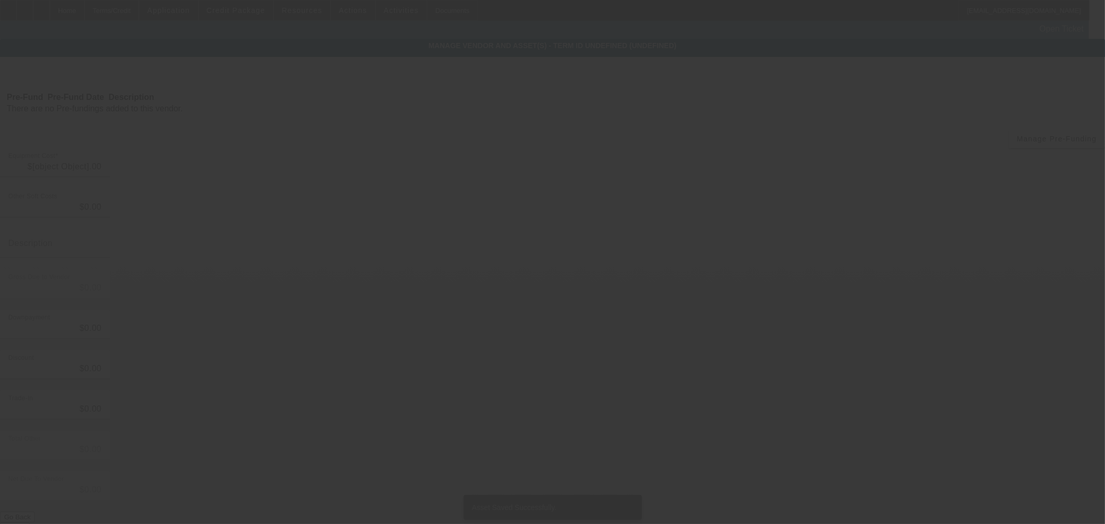
type input "$17,500.00"
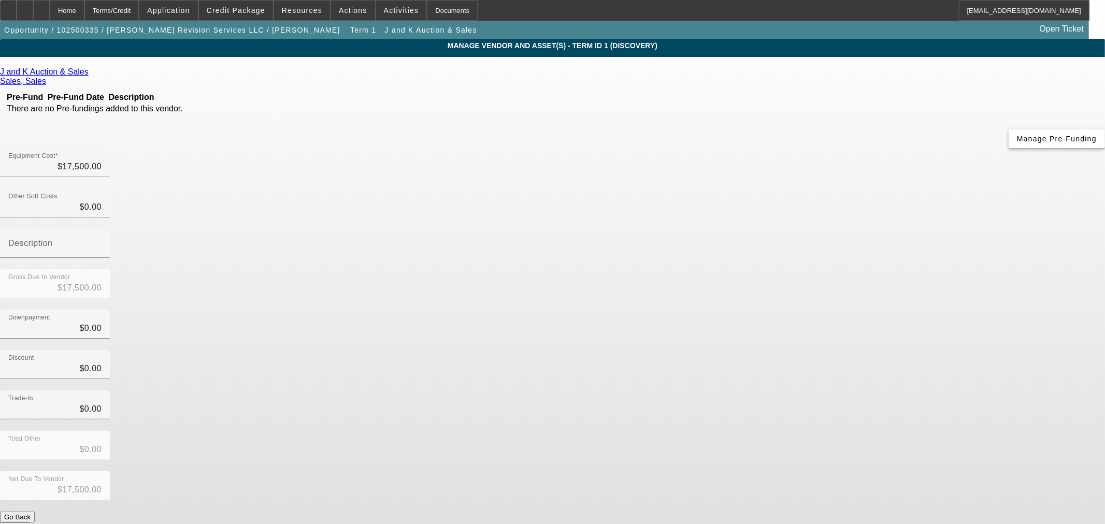
click at [1017, 143] on span "Manage Pre-Funding" at bounding box center [1057, 139] width 80 height 8
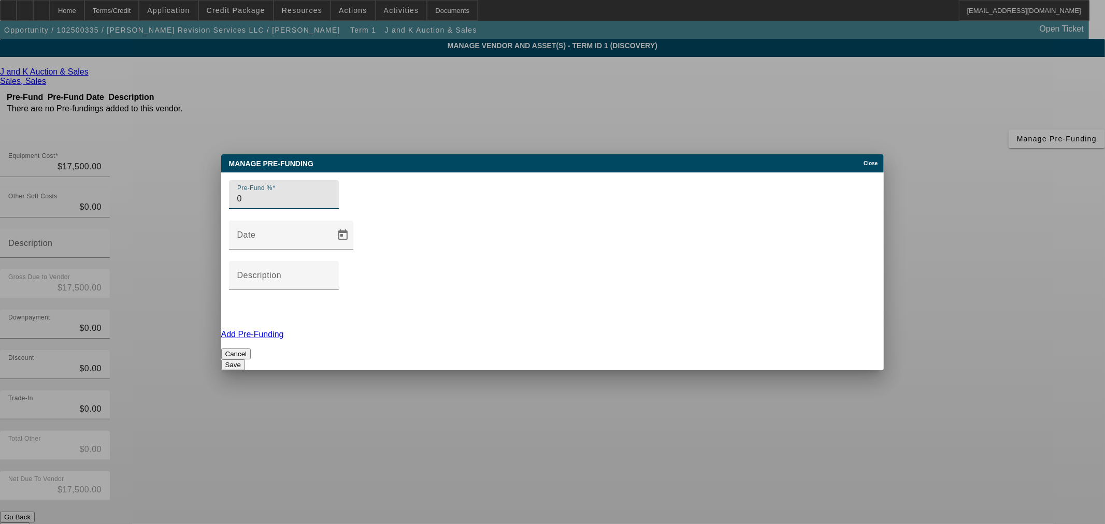
type input "0"
click at [245, 360] on button "Save" at bounding box center [233, 365] width 24 height 11
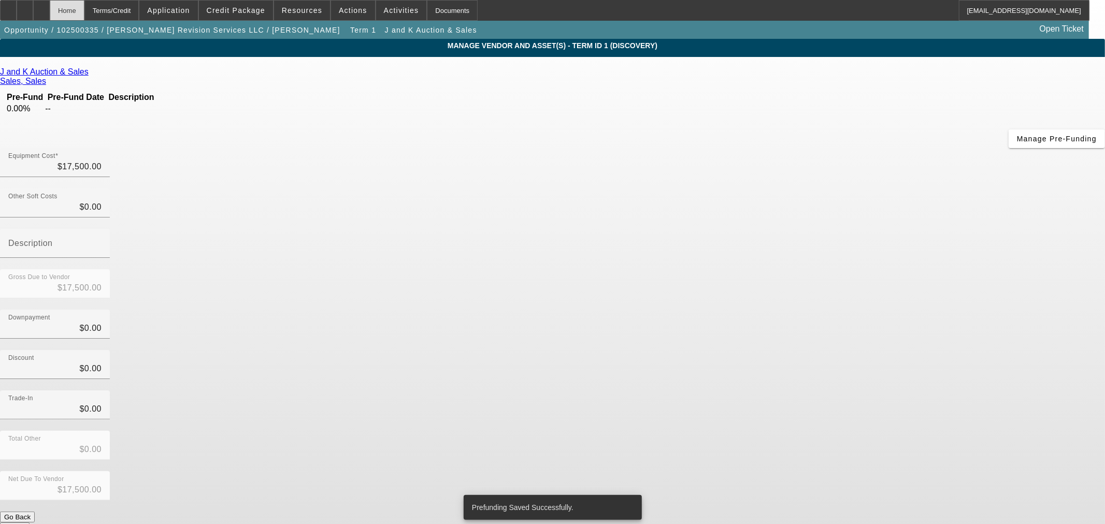
click at [84, 9] on div "Home" at bounding box center [67, 10] width 35 height 21
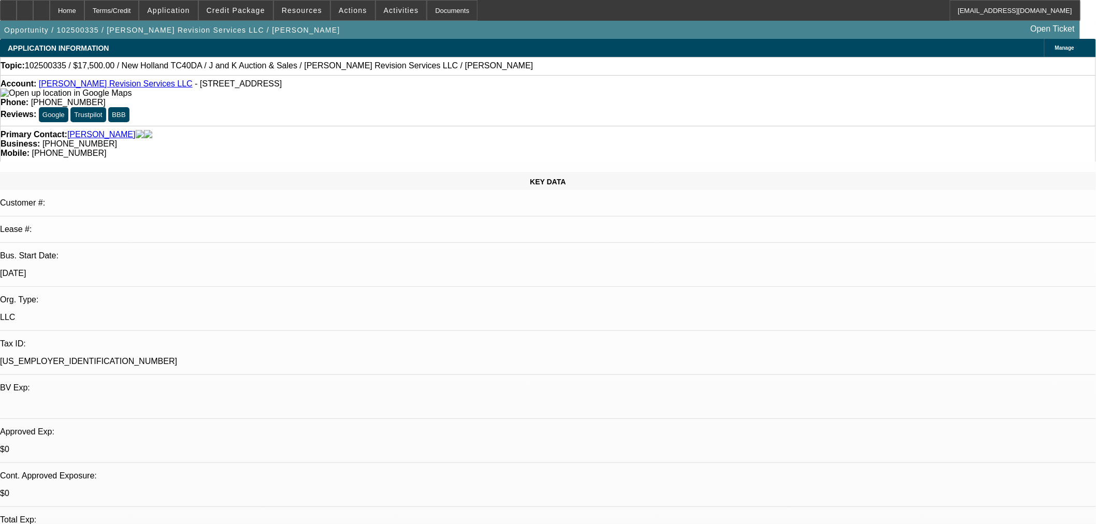
select select "0"
select select "2"
select select "0"
select select "6"
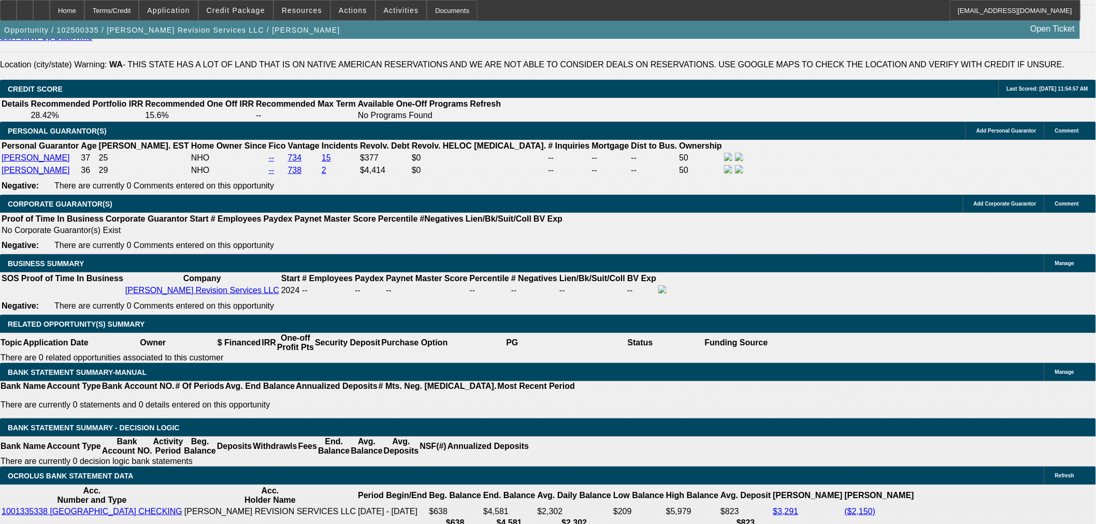
scroll to position [1535, 0]
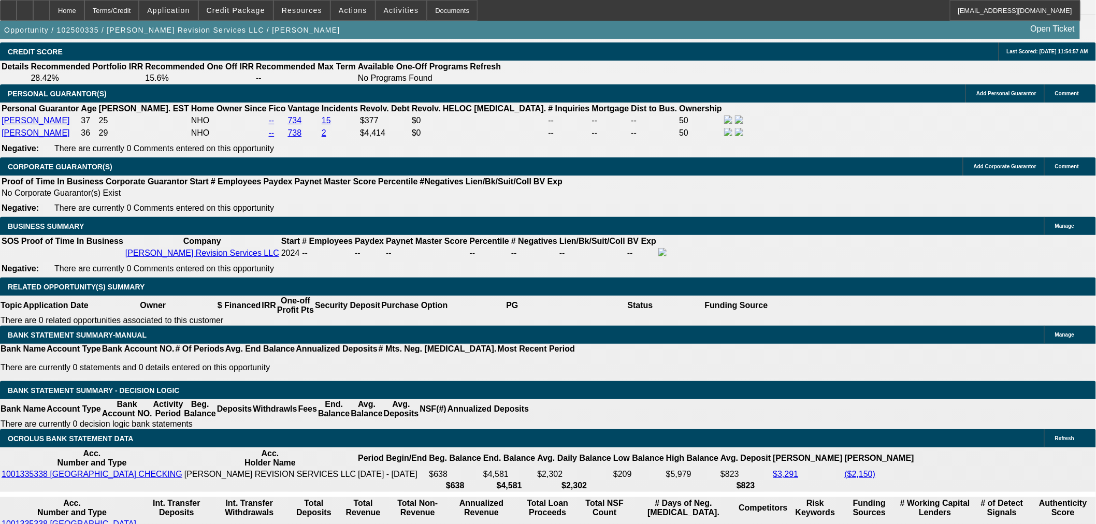
select select "0.15"
type input "$2,625.00"
type input "UNKNOWN"
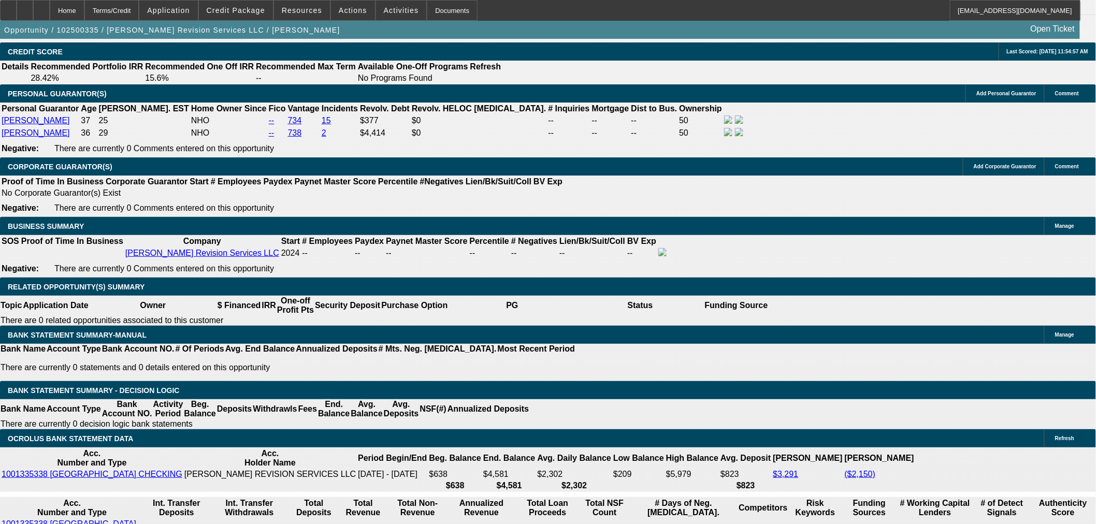
type input "36"
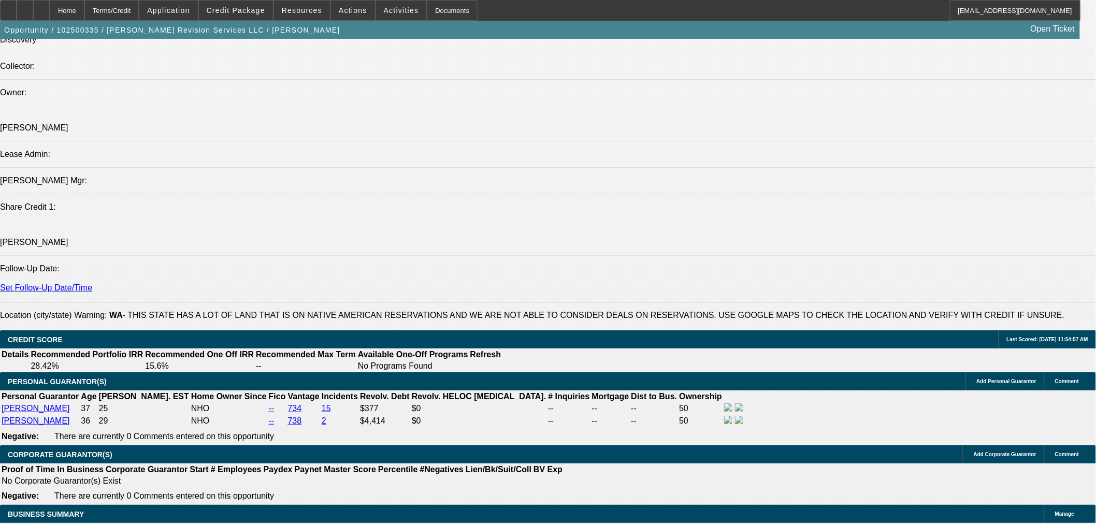
scroll to position [1439, 0]
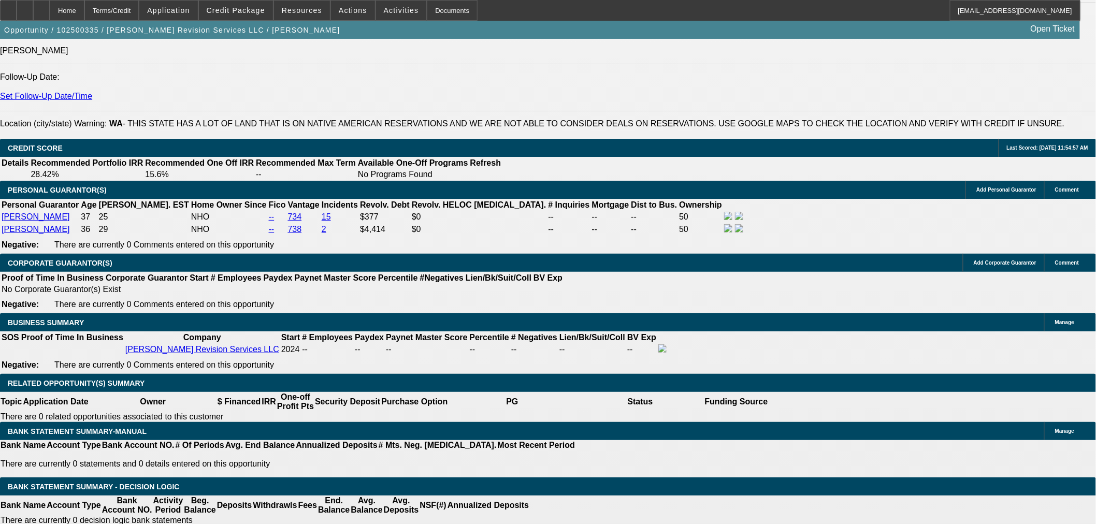
type input "26"
type input "$852.12"
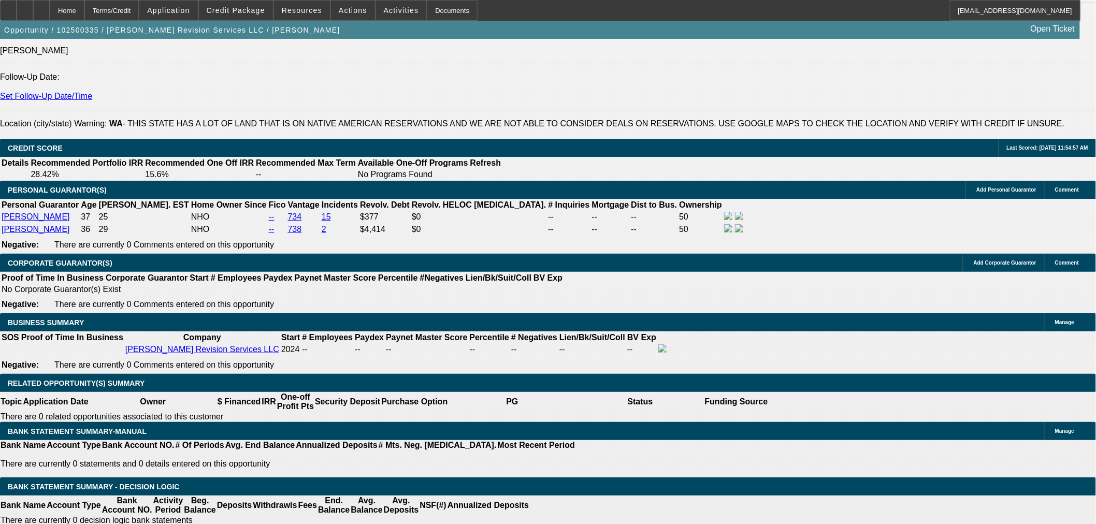
type input "$426.06"
type input "$1,198.64"
type input "$599.32"
type input "26"
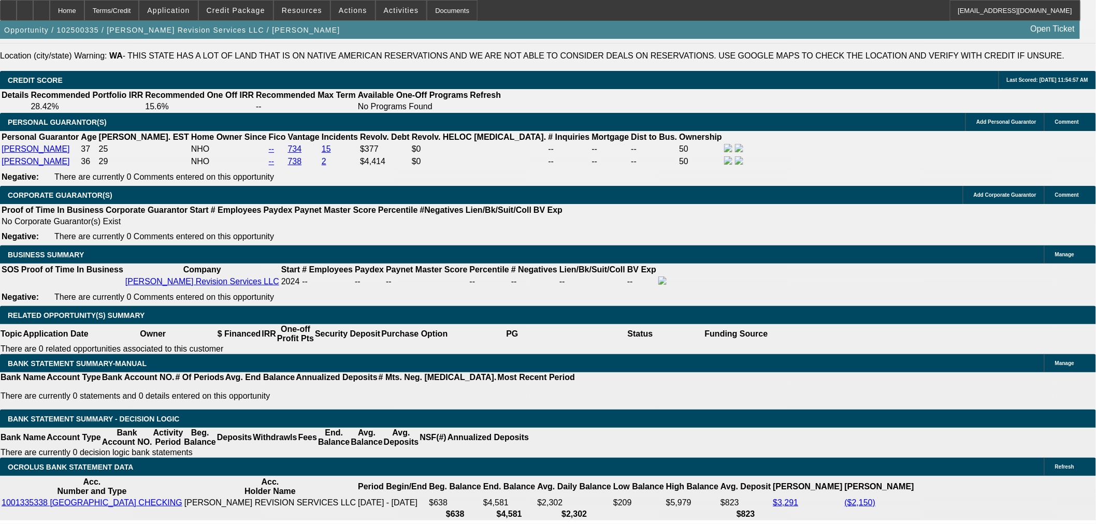
scroll to position [1535, 0]
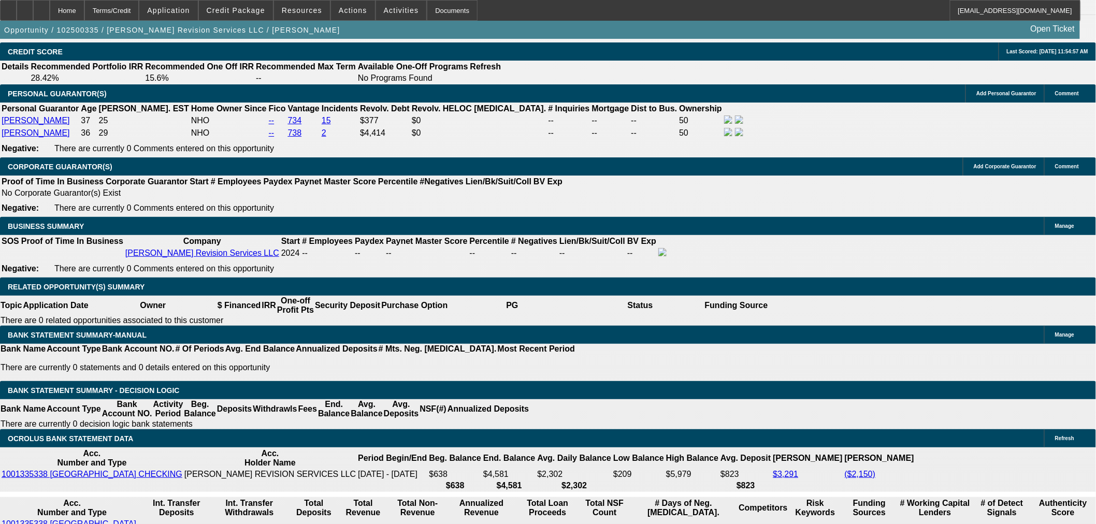
drag, startPoint x: 177, startPoint y: 302, endPoint x: 239, endPoint y: 298, distance: 62.3
type input "6"
type input "$12.00"
type input "600"
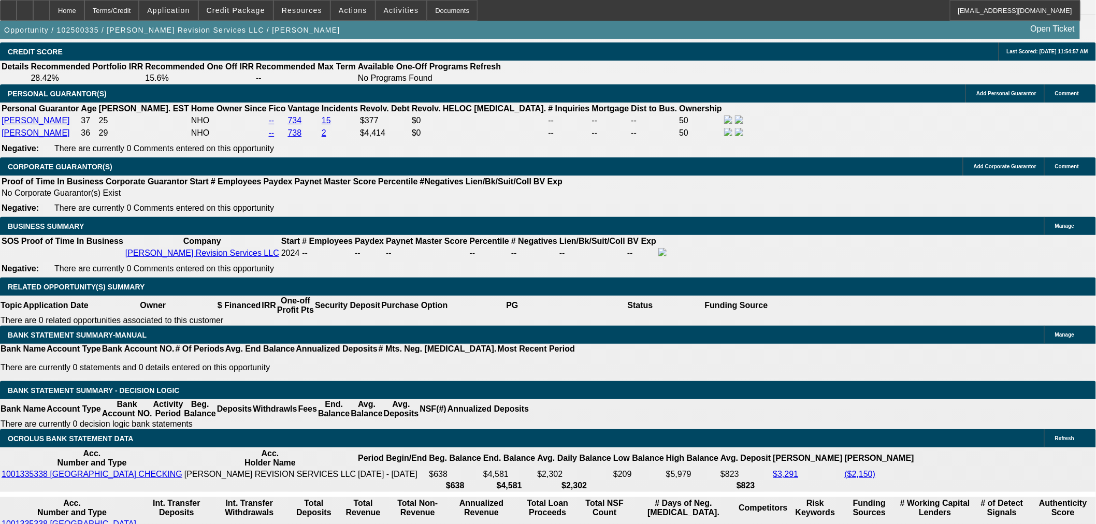
type input "$1,200.00"
type input "26.1"
type input "$600.00"
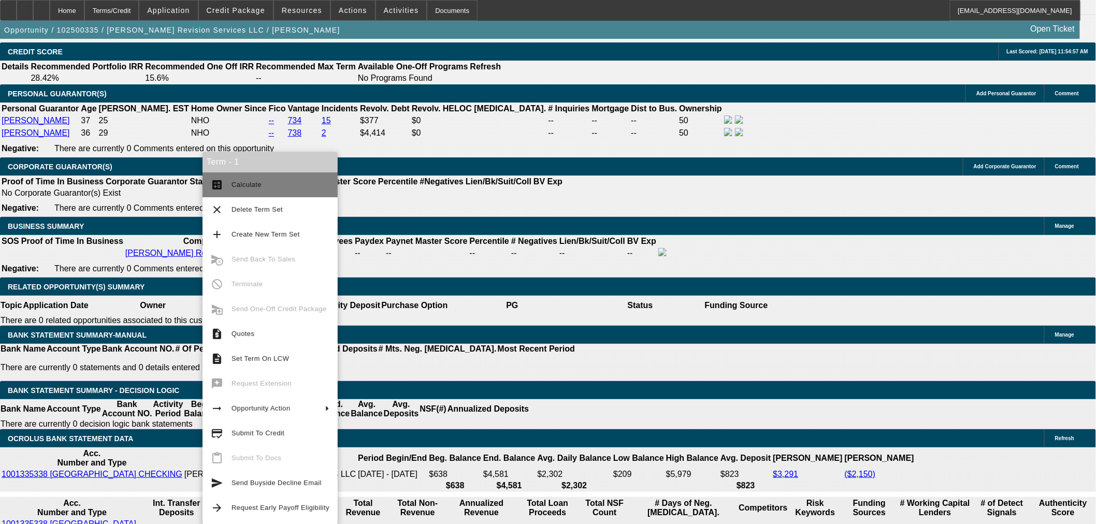
drag, startPoint x: 230, startPoint y: 185, endPoint x: 376, endPoint y: 208, distance: 147.3
click at [232, 187] on button "calculate Calculate" at bounding box center [270, 185] width 135 height 25
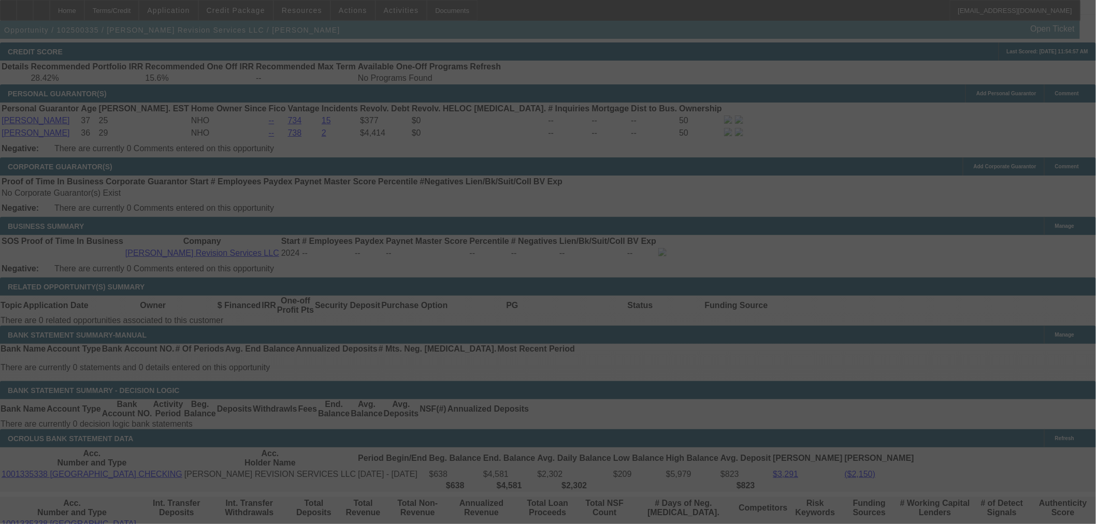
select select "0.15"
select select "2"
select select "0"
select select "6"
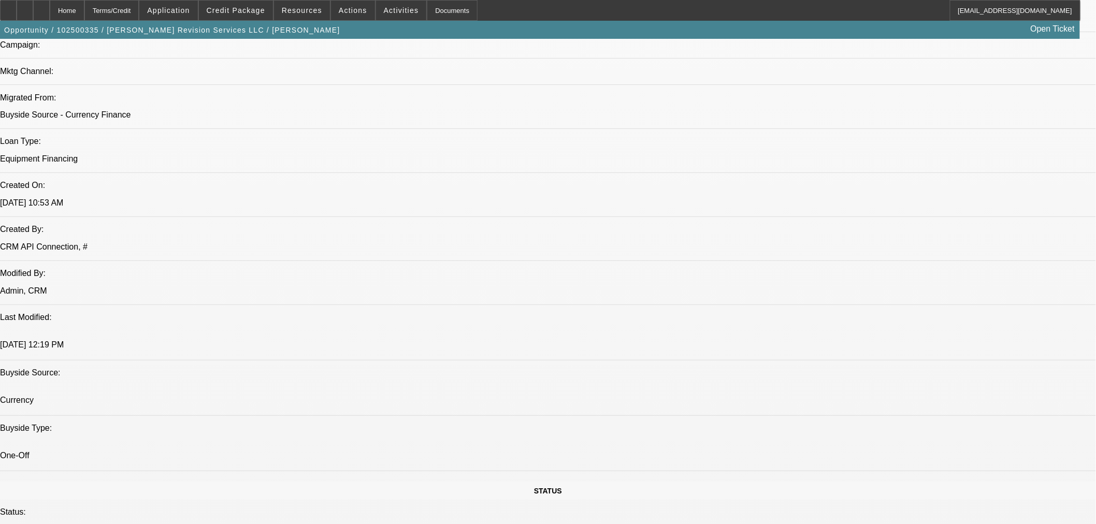
scroll to position [671, 0]
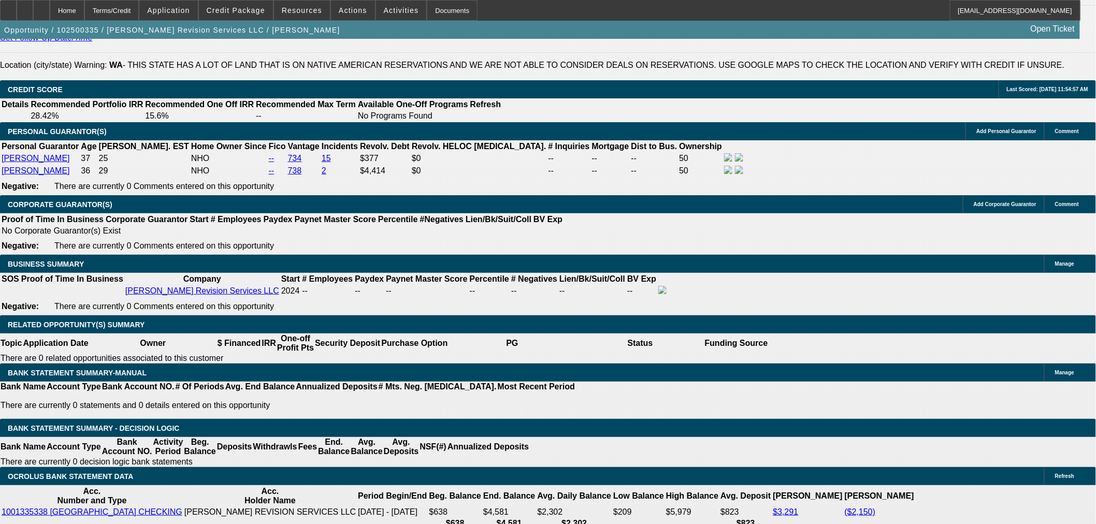
scroll to position [1535, 0]
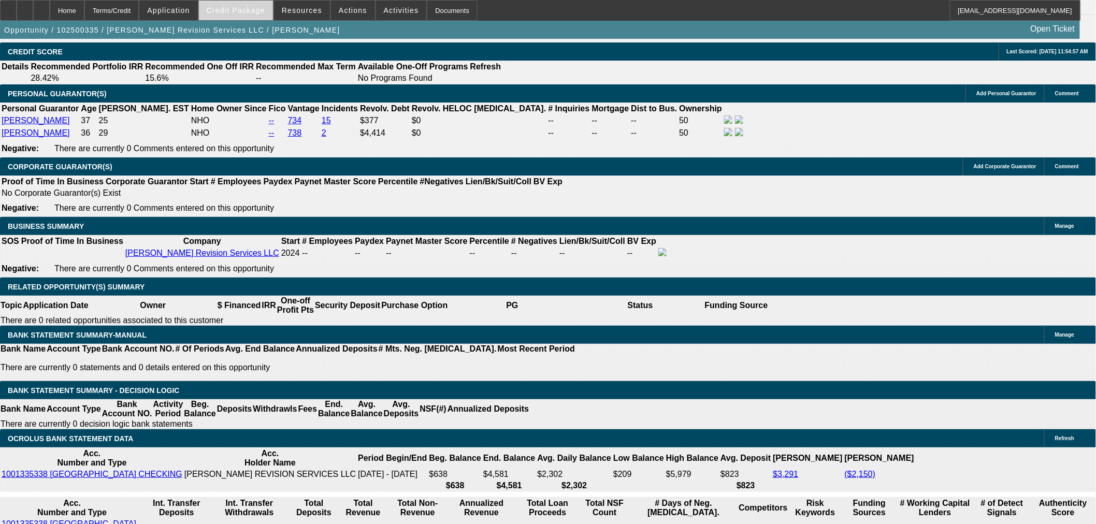
click at [247, 12] on span "Credit Package" at bounding box center [236, 10] width 59 height 8
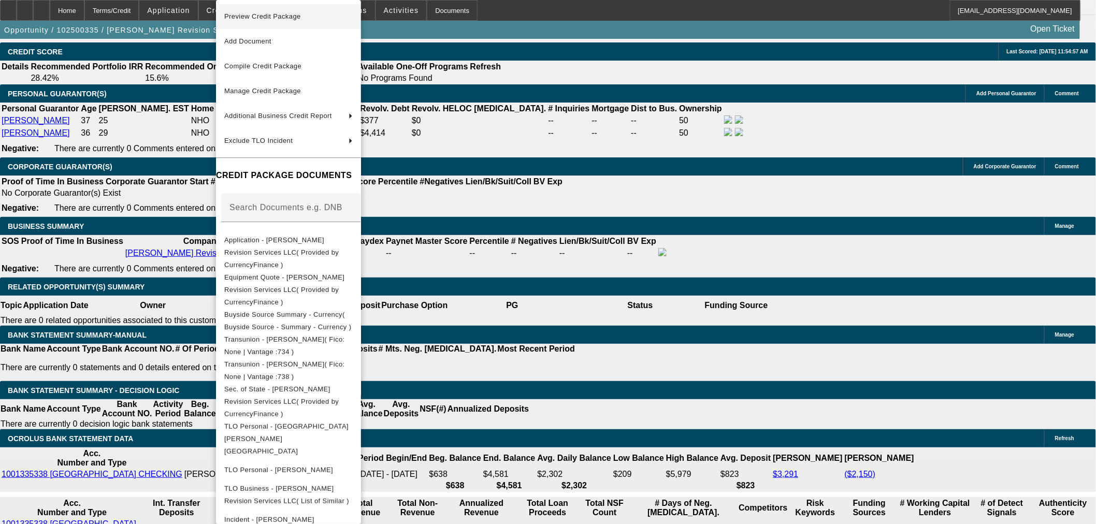
click at [254, 18] on span "Preview Credit Package" at bounding box center [262, 16] width 77 height 8
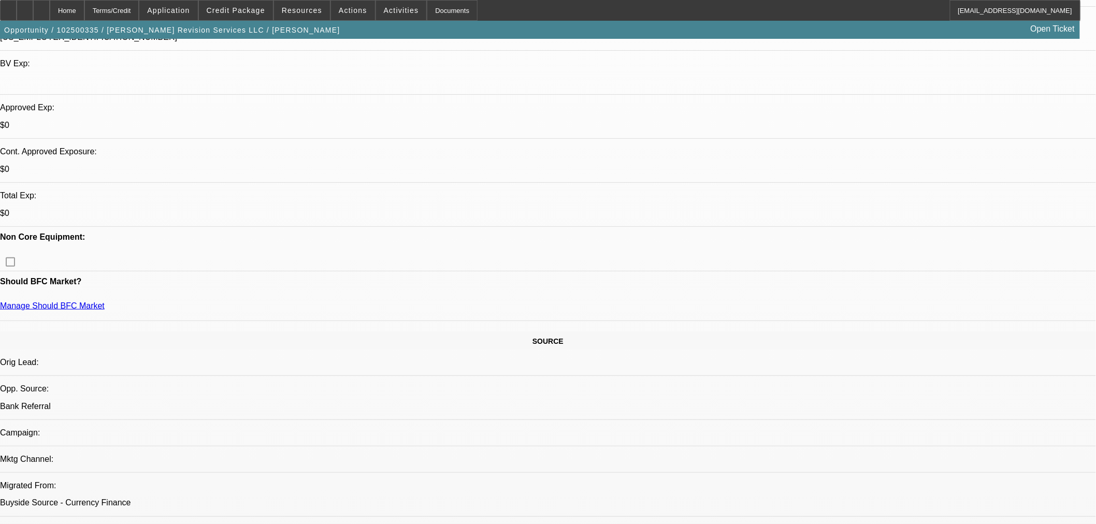
scroll to position [288, 0]
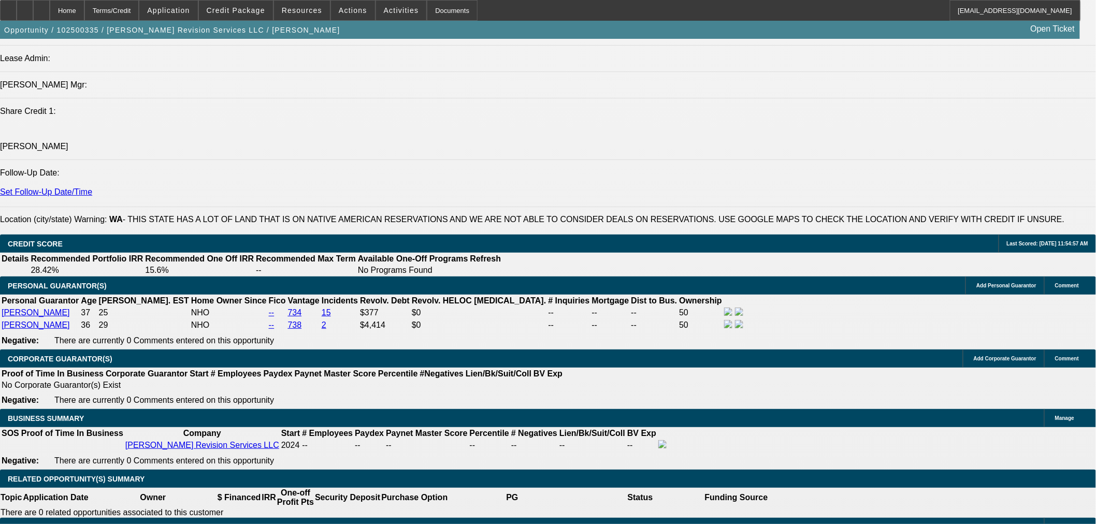
scroll to position [1439, 0]
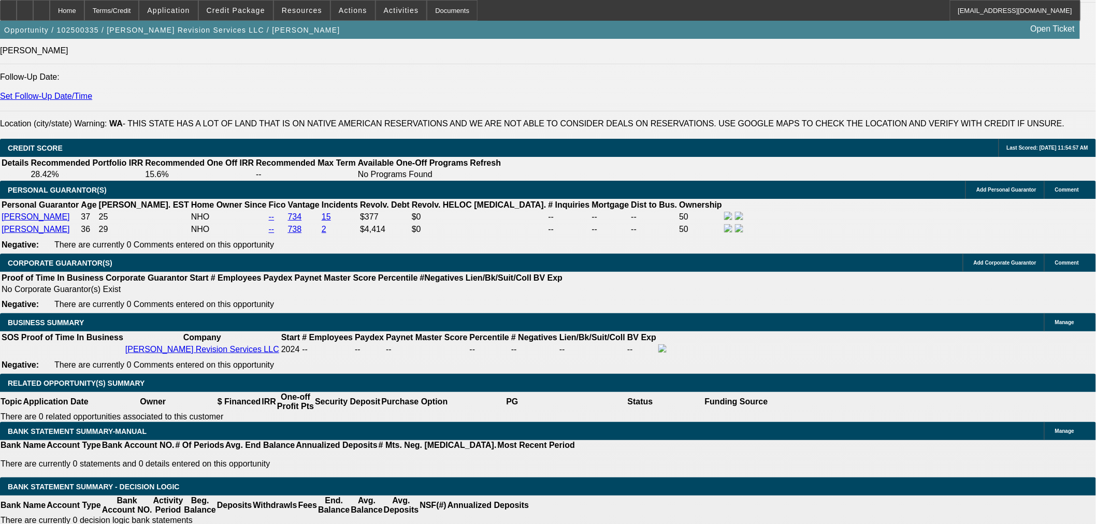
drag, startPoint x: 223, startPoint y: 401, endPoint x: 281, endPoint y: 401, distance: 57.5
type input "UNKNOWN"
type input "30"
type input "$1,360.28"
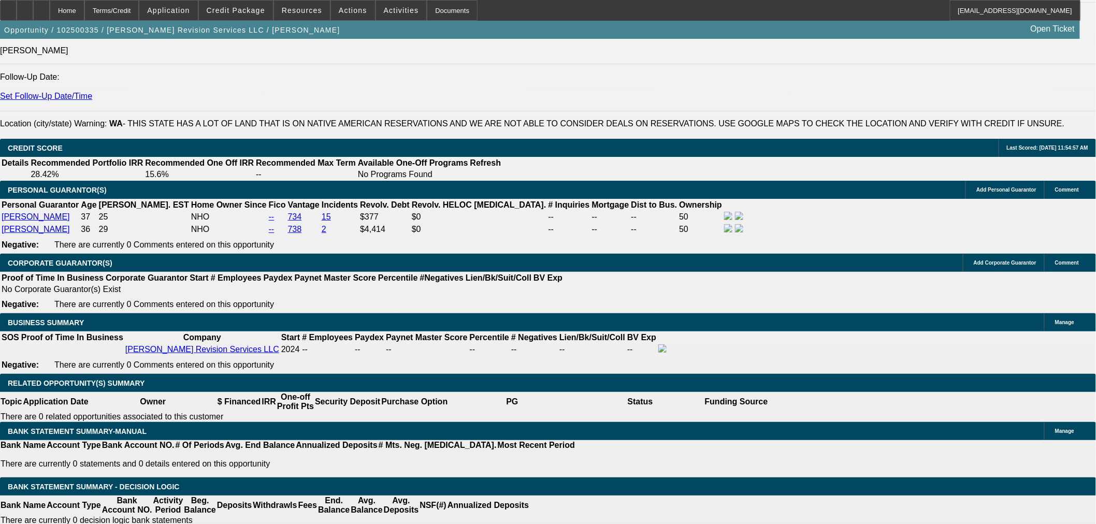
type input "$680.14"
type input "30"
type input "6"
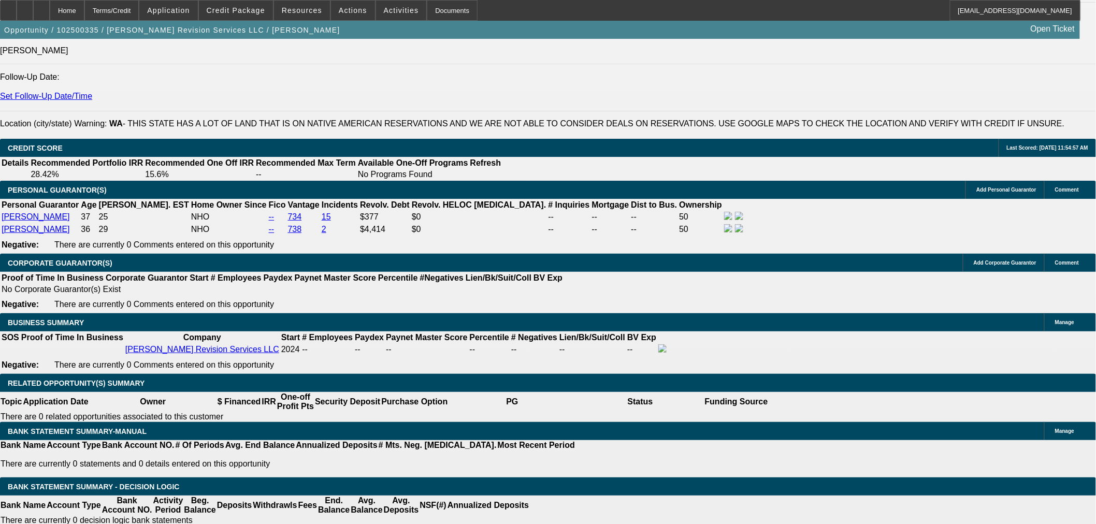
type input "$12.00"
type input "600"
type input "$1,200.00"
type input "15.3"
type input "$600.00"
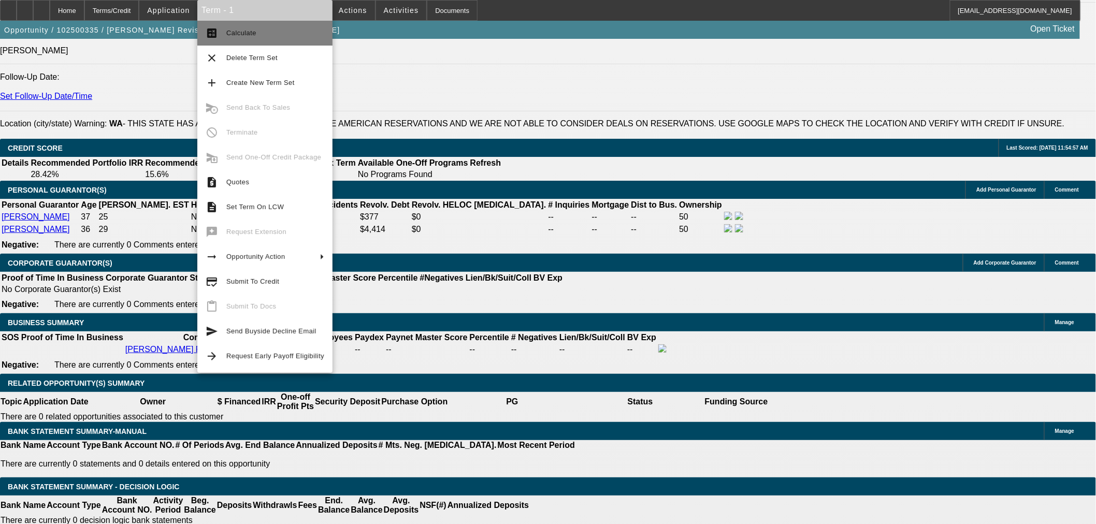
click at [242, 38] on span "Calculate" at bounding box center [275, 33] width 98 height 12
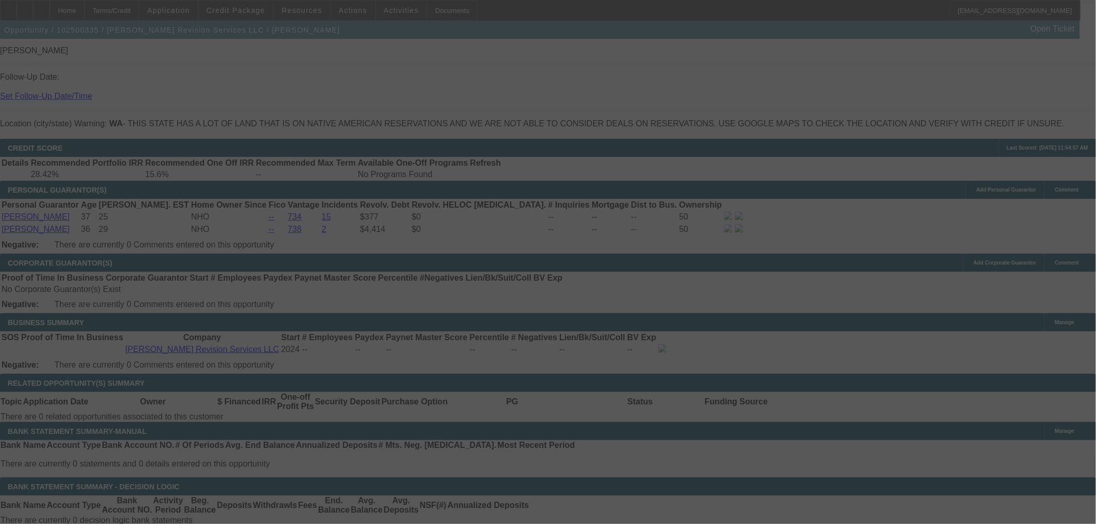
select select "0.15"
select select "2"
select select "0"
select select "6"
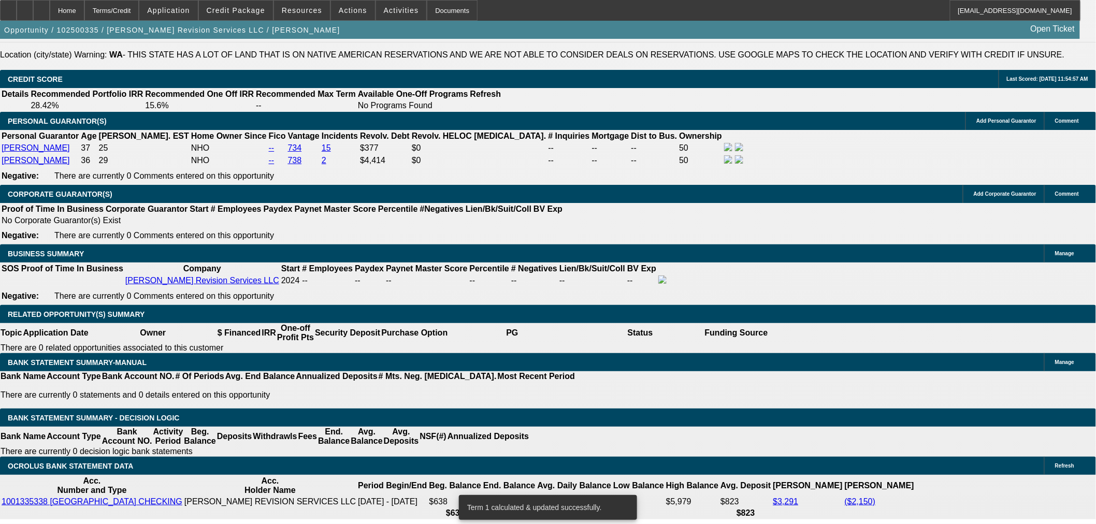
scroll to position [1535, 0]
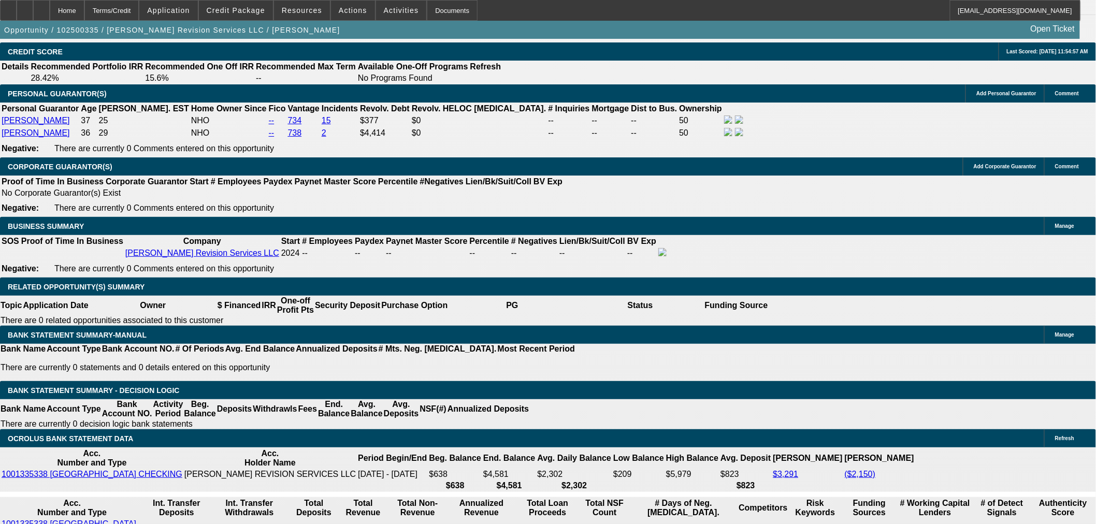
drag, startPoint x: 222, startPoint y: 303, endPoint x: 312, endPoint y: 303, distance: 90.7
type input "UNKNOWN"
type input "36"
type input "$1,036.06"
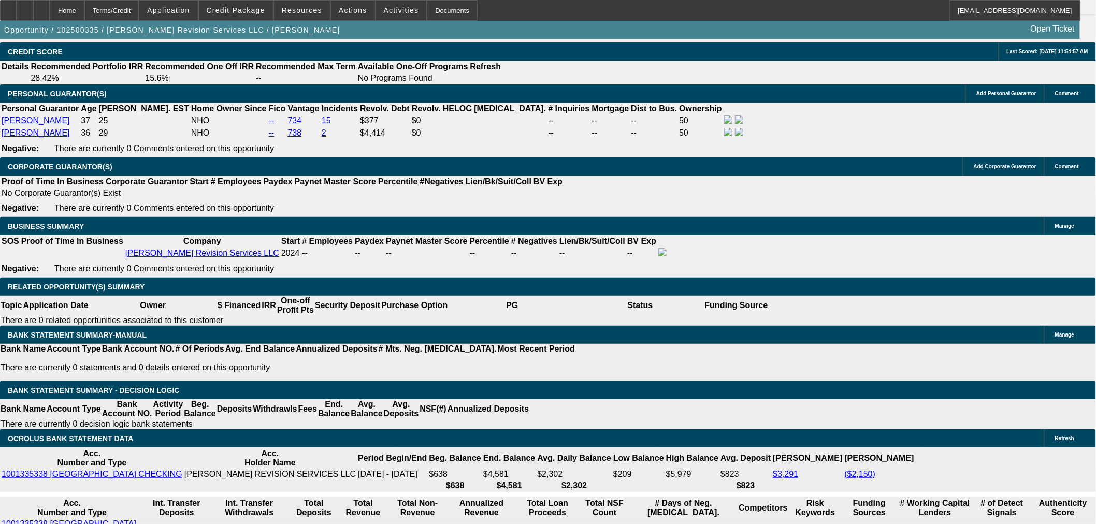
type input "$518.03"
type input "36"
drag, startPoint x: 179, startPoint y: 303, endPoint x: 285, endPoint y: 303, distance: 105.7
type input "5"
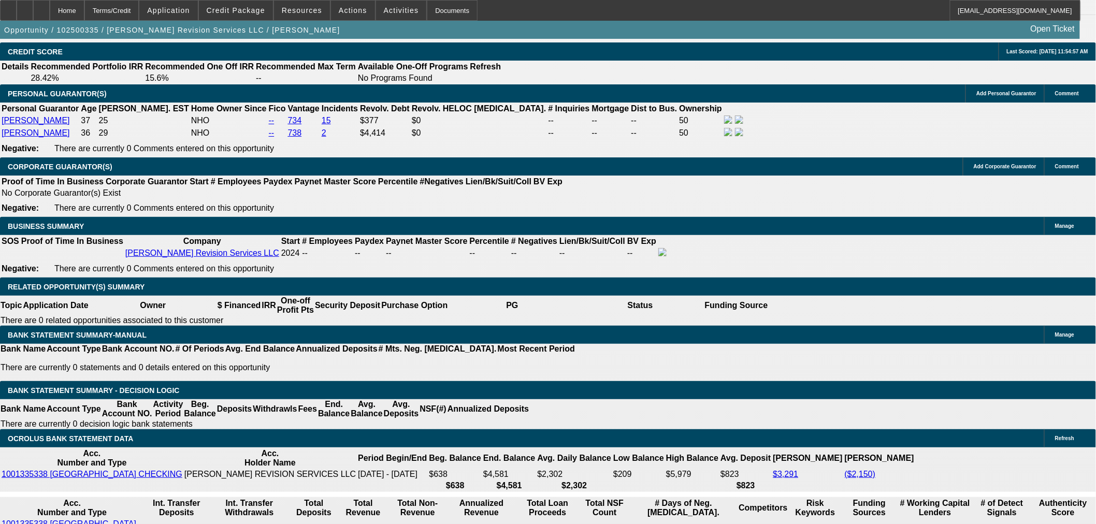
type input "$10.00"
type input "550"
type input "$1,100.00"
type input "19.6"
type input "$550.00"
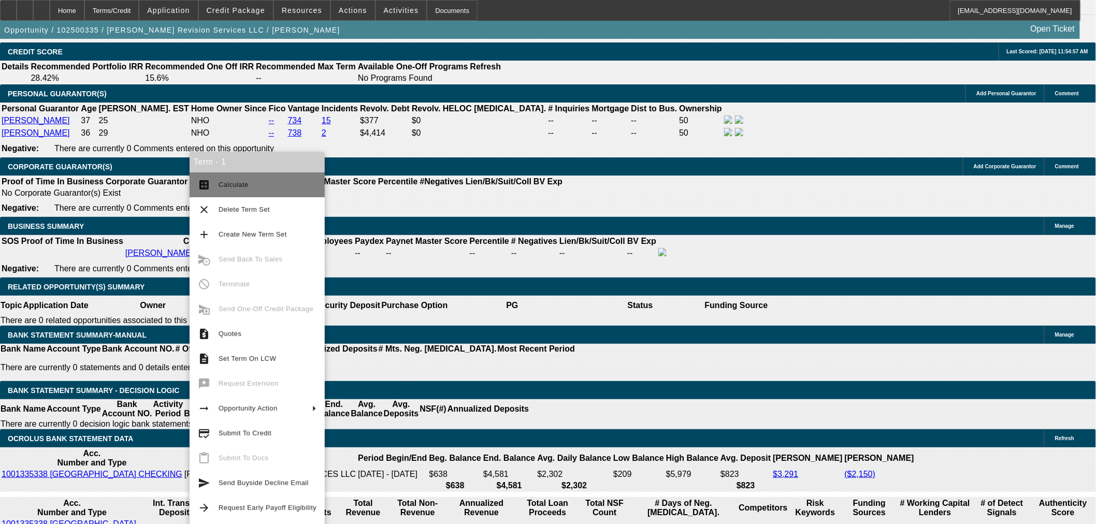
click at [209, 187] on mat-icon "calculate" at bounding box center [204, 185] width 12 height 12
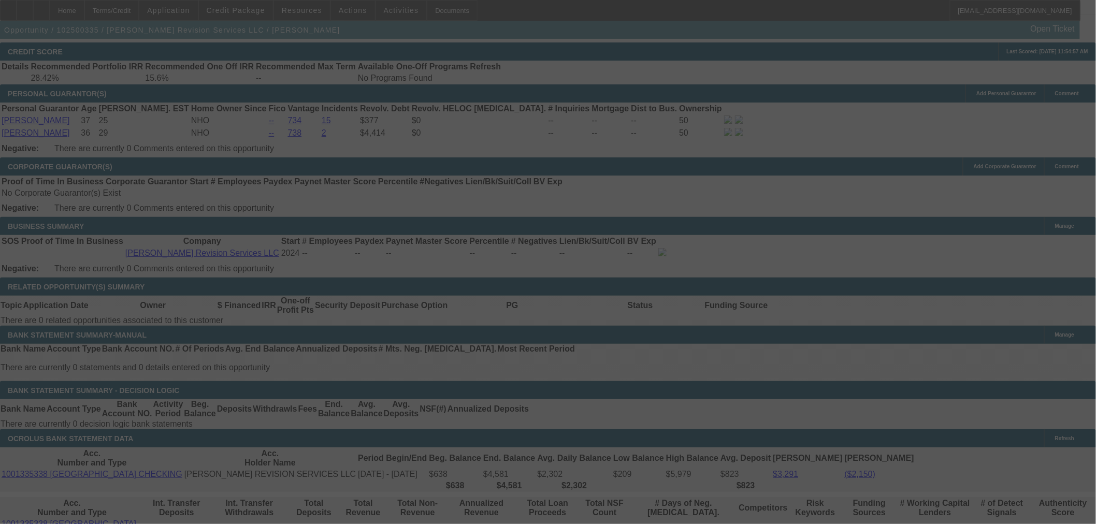
select select "0.15"
select select "2"
select select "0"
select select "6"
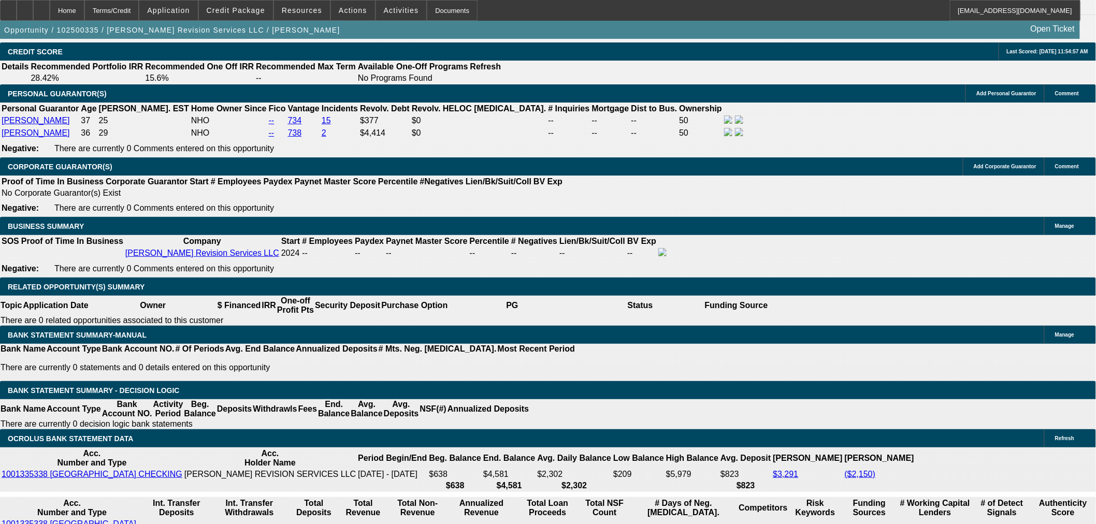
drag, startPoint x: 181, startPoint y: 304, endPoint x: 274, endPoint y: 303, distance: 92.2
type input "67"
type input "$134.00"
type input "UNKNOWN"
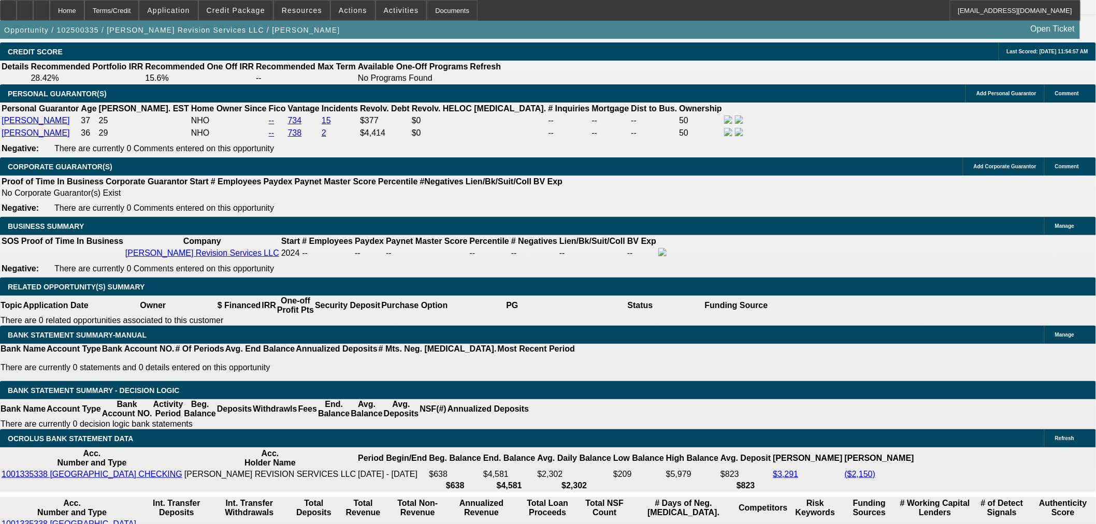
type input "675"
type input "$1,350.00"
type input "35.3"
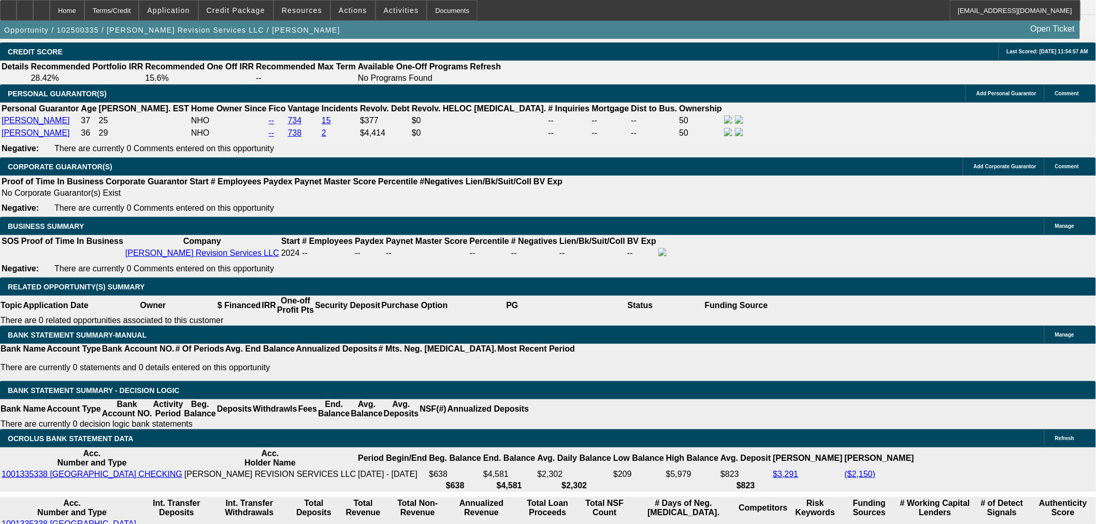
type input "575"
type input "$1,150.00"
type input "22.9"
type input "$575.00"
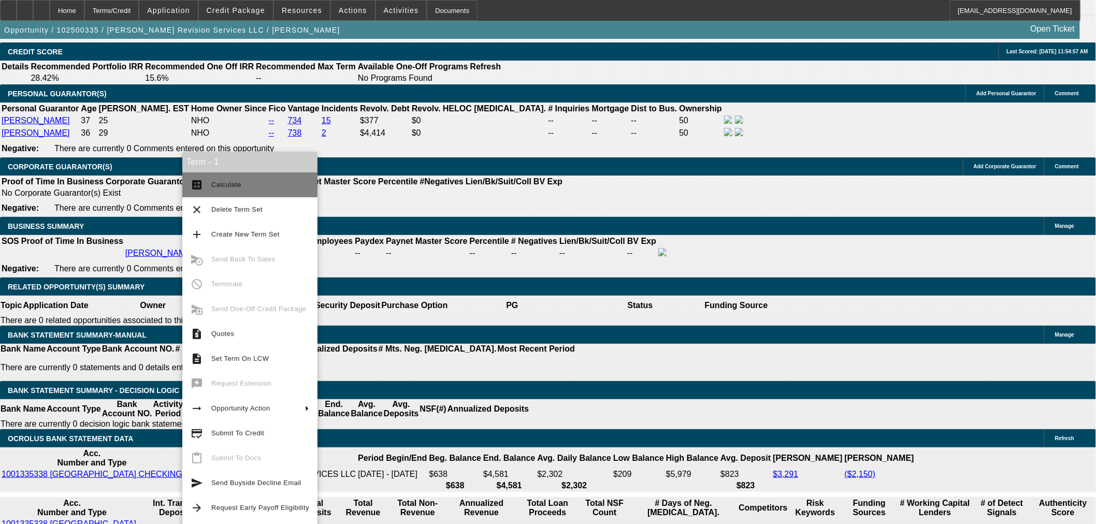
drag, startPoint x: 239, startPoint y: 182, endPoint x: 245, endPoint y: 182, distance: 6.2
click at [239, 182] on span "Calculate" at bounding box center [226, 185] width 30 height 8
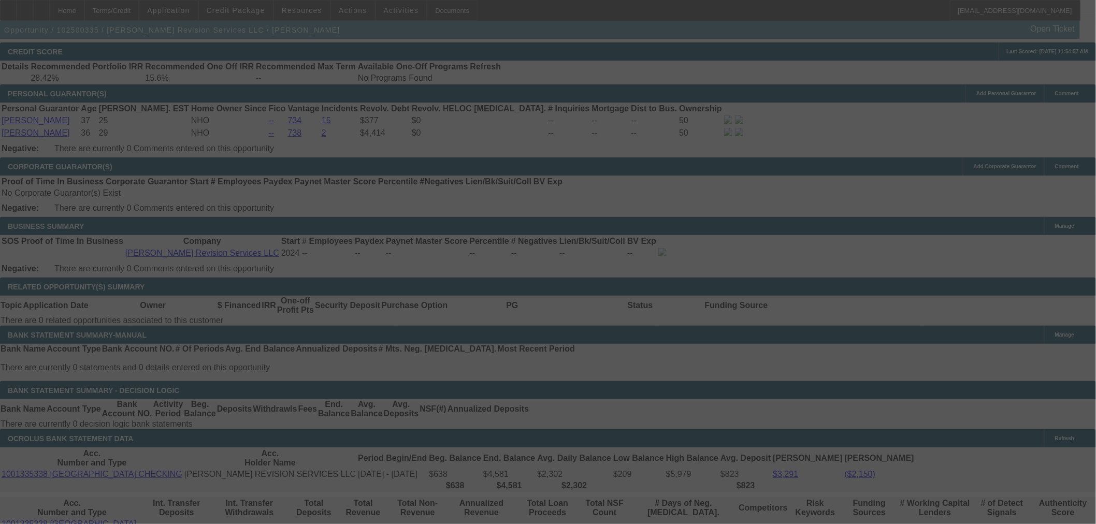
select select "0.15"
select select "2"
select select "0"
select select "6"
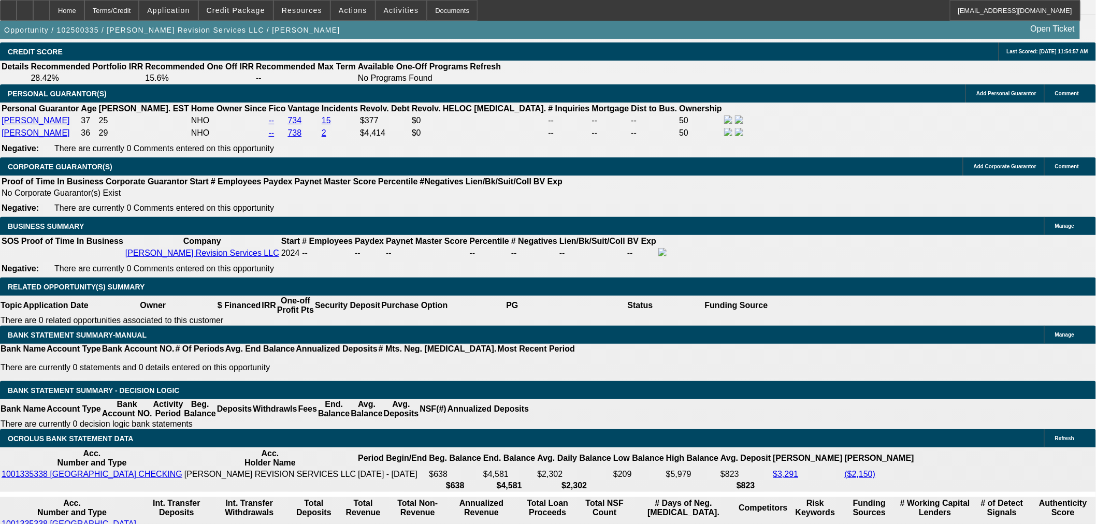
drag, startPoint x: 229, startPoint y: 225, endPoint x: 255, endPoint y: 225, distance: 25.9
type input "$2,500.00"
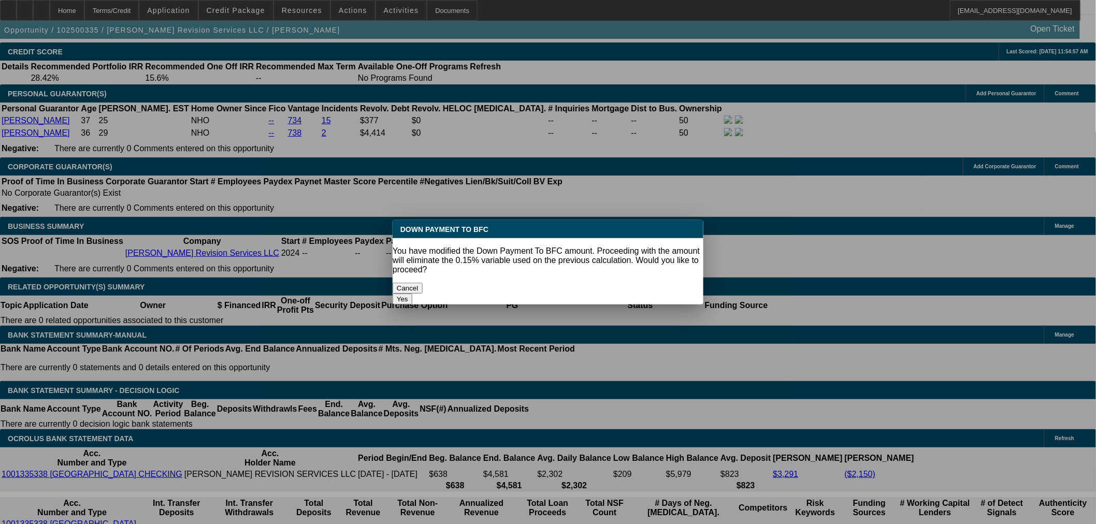
scroll to position [0, 0]
drag, startPoint x: 193, startPoint y: 172, endPoint x: 594, endPoint y: 280, distance: 414.7
click at [412, 294] on button "Yes" at bounding box center [403, 299] width 20 height 11
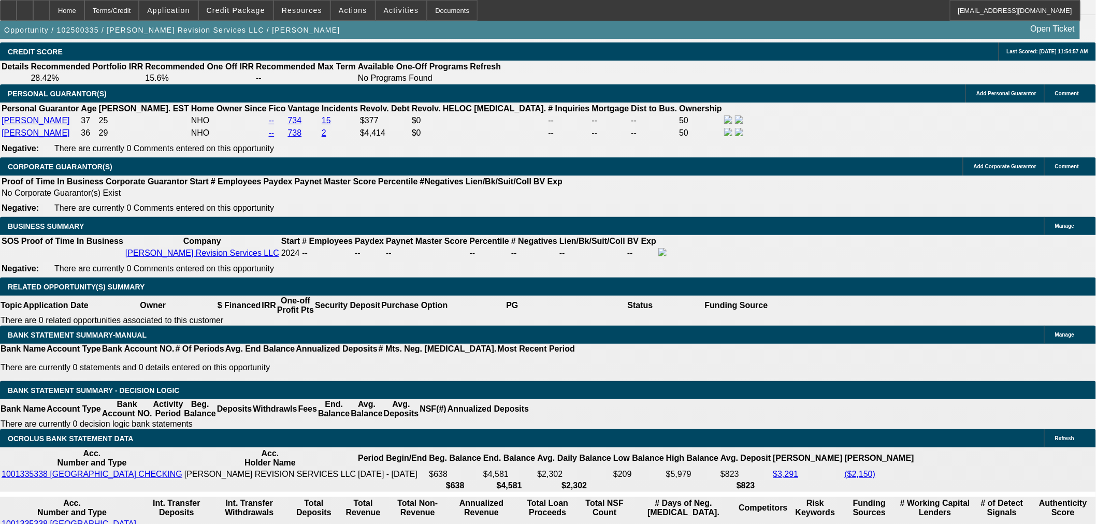
select select "0"
type input "UNKNOWN"
type input "$1,159.66"
type input "$579.83"
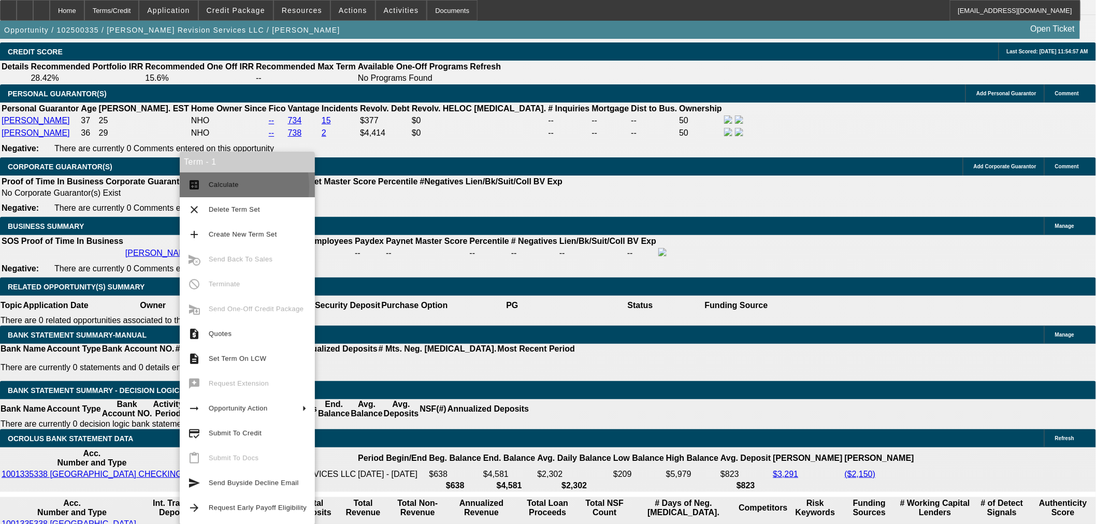
click at [205, 187] on button "calculate Calculate" at bounding box center [247, 185] width 135 height 25
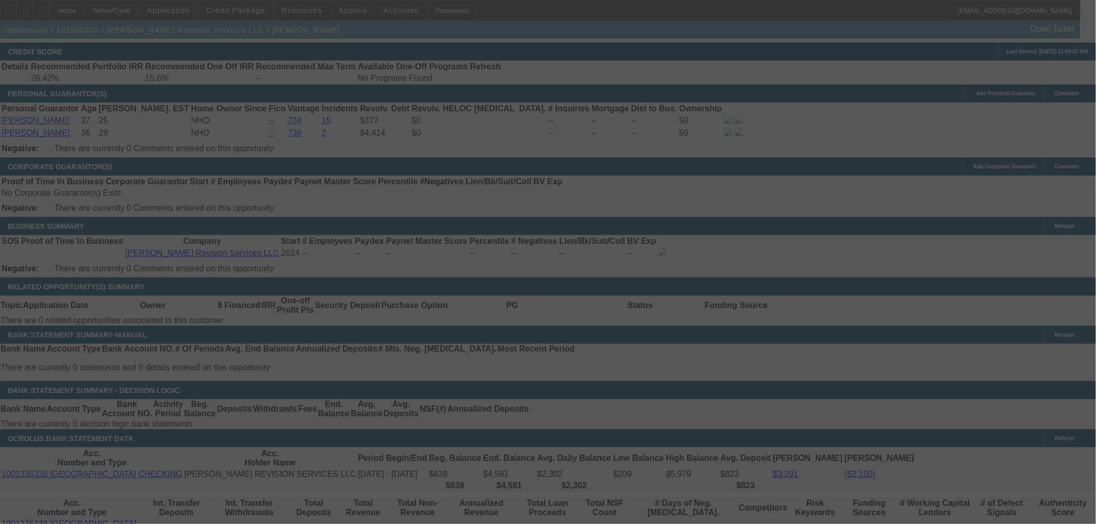
select select "0"
select select "2"
select select "0"
select select "6"
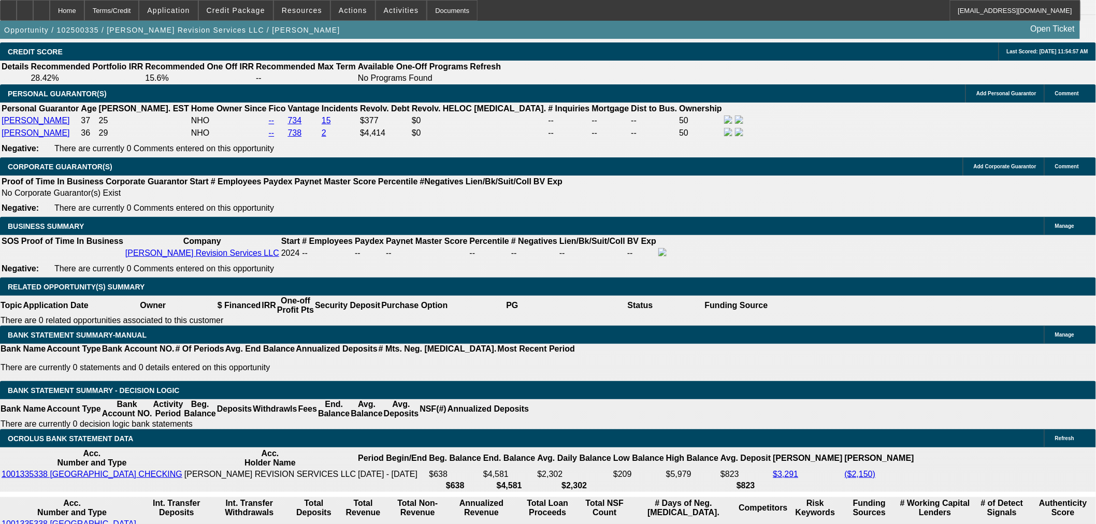
drag, startPoint x: 190, startPoint y: 302, endPoint x: 255, endPoint y: 303, distance: 65.3
type input "575"
type input "$1,150.00"
type input "UNKNOWN"
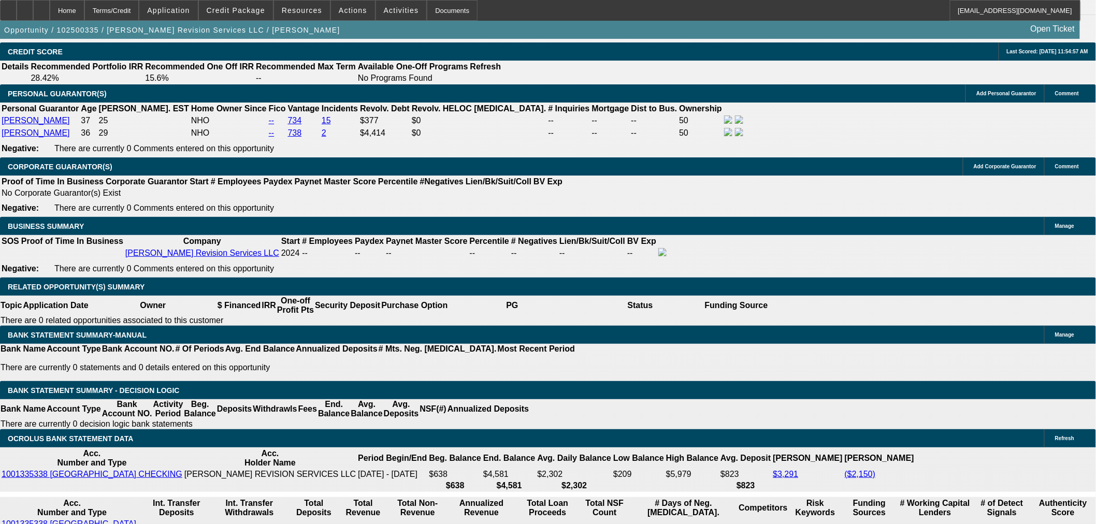
type input "22.3"
type input "$575.00"
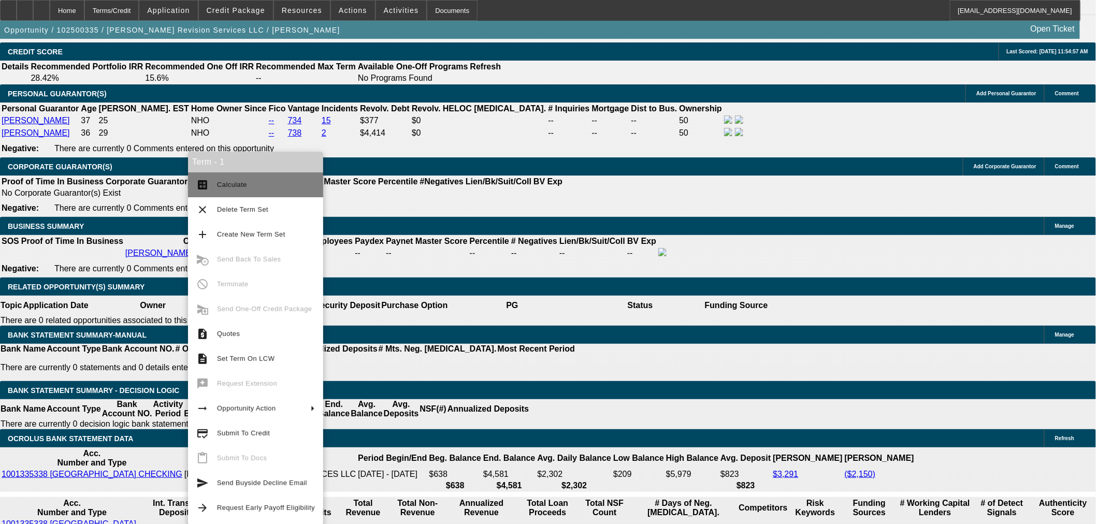
click at [228, 189] on span "Calculate" at bounding box center [266, 185] width 98 height 12
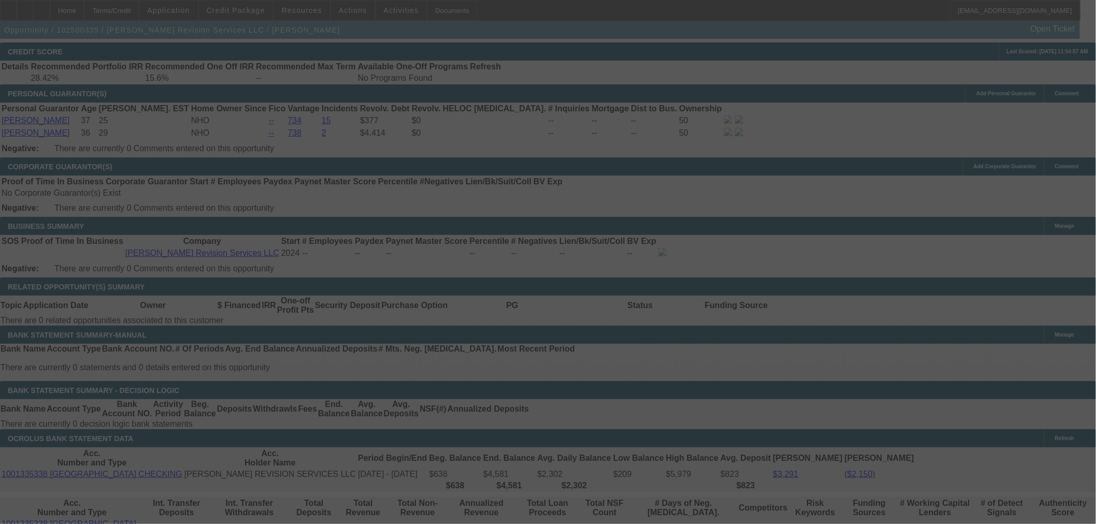
select select "0"
select select "2"
select select "0"
select select "6"
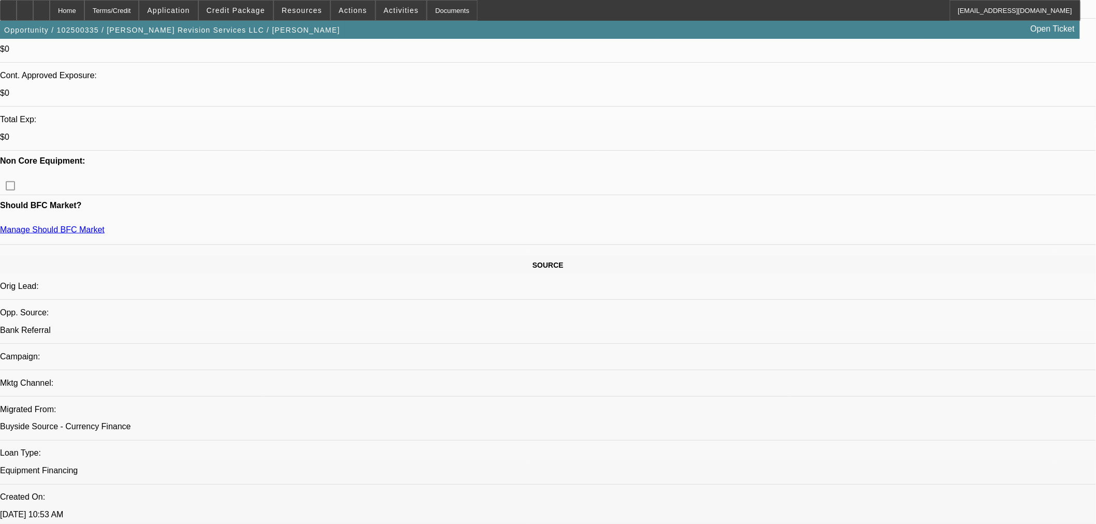
scroll to position [288, 0]
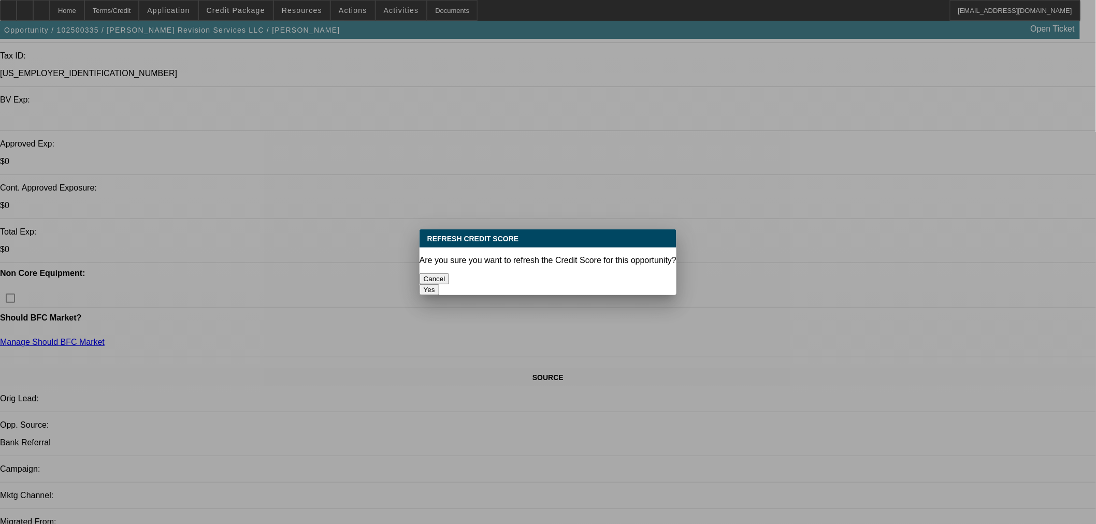
click at [439, 284] on button "Yes" at bounding box center [430, 289] width 20 height 11
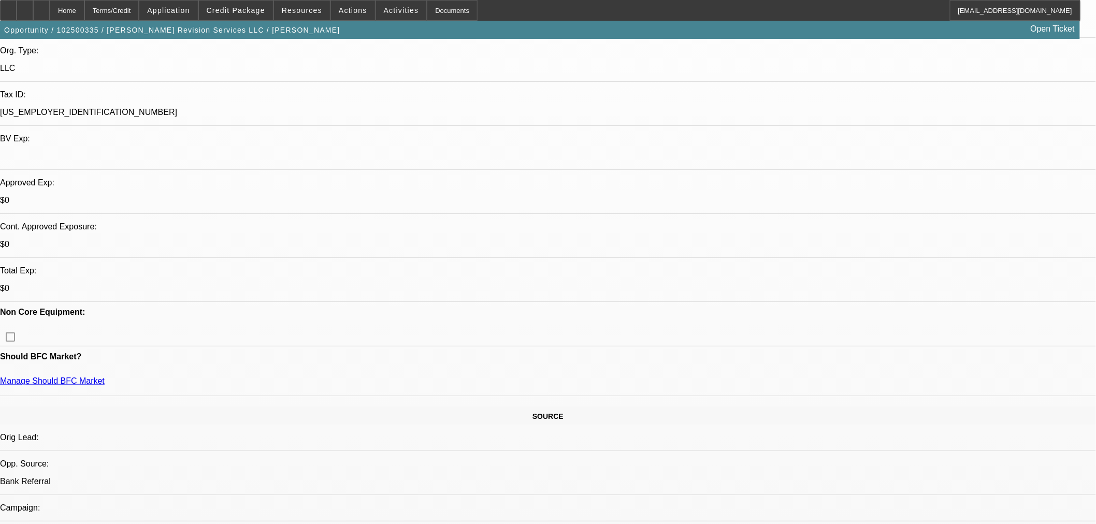
scroll to position [192, 0]
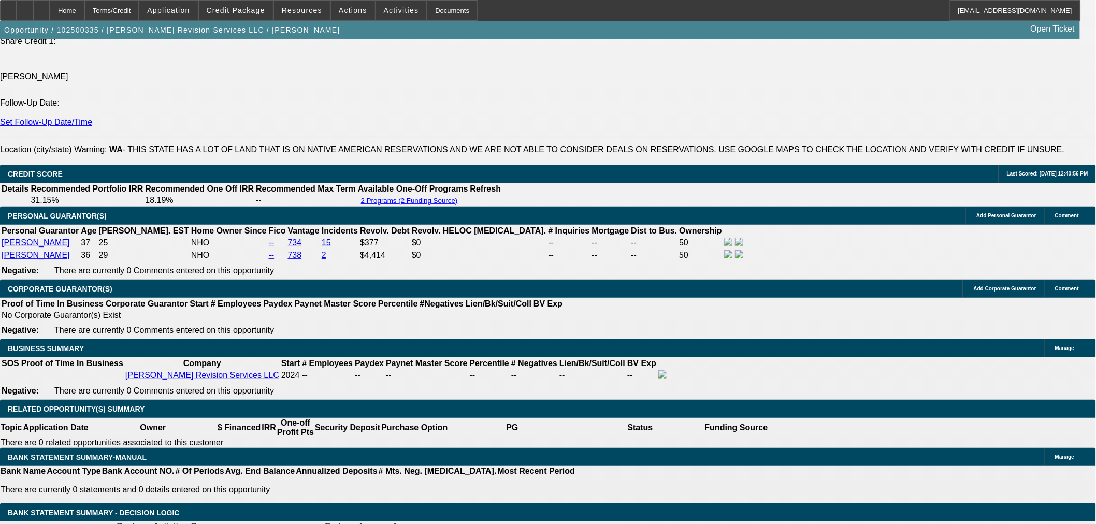
scroll to position [1439, 0]
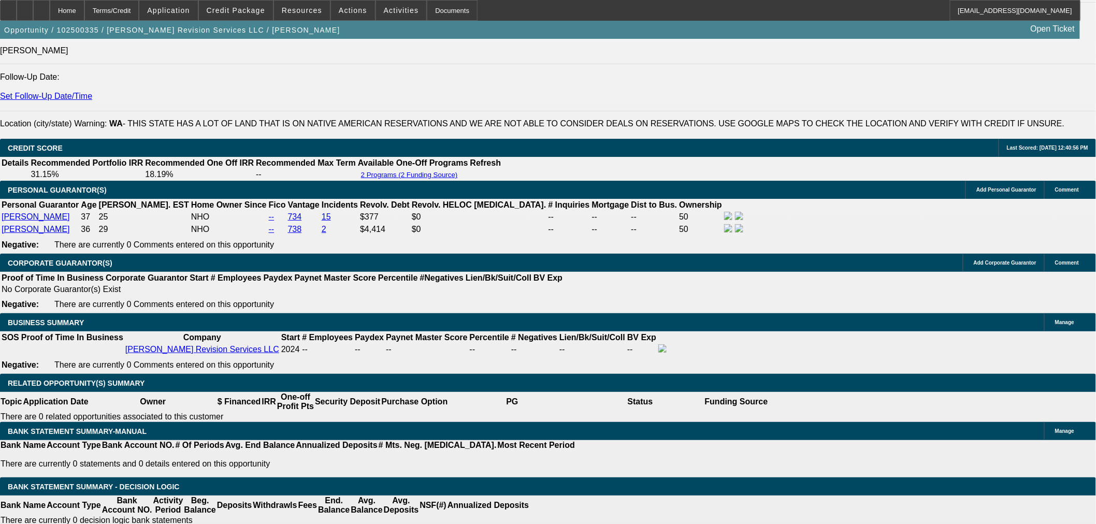
type input "UNKNOWN"
type input "4"
type input "$7,851.26"
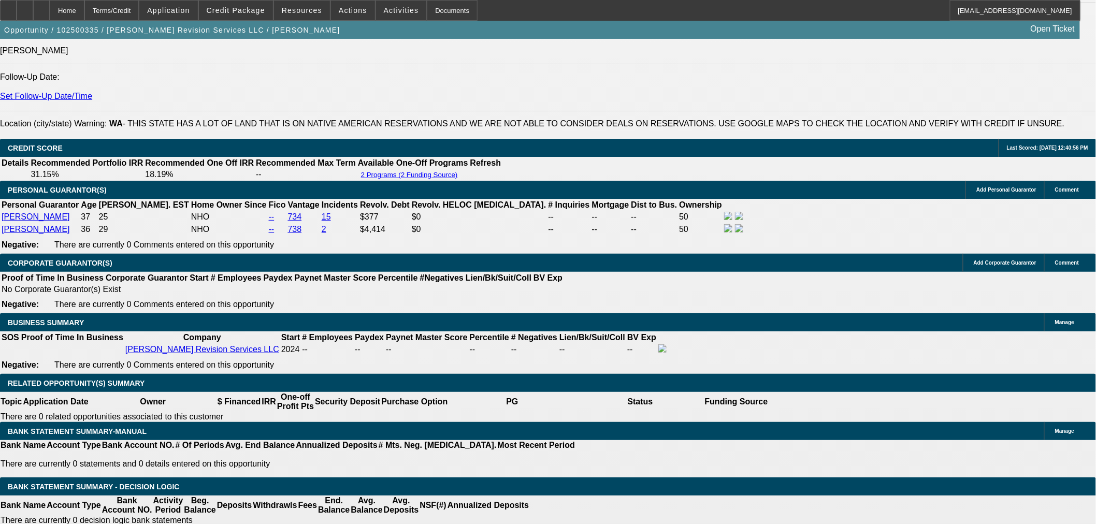
type input "$3,925.63"
type input "40"
type input "$1,069.22"
type input "$534.61"
type input "40"
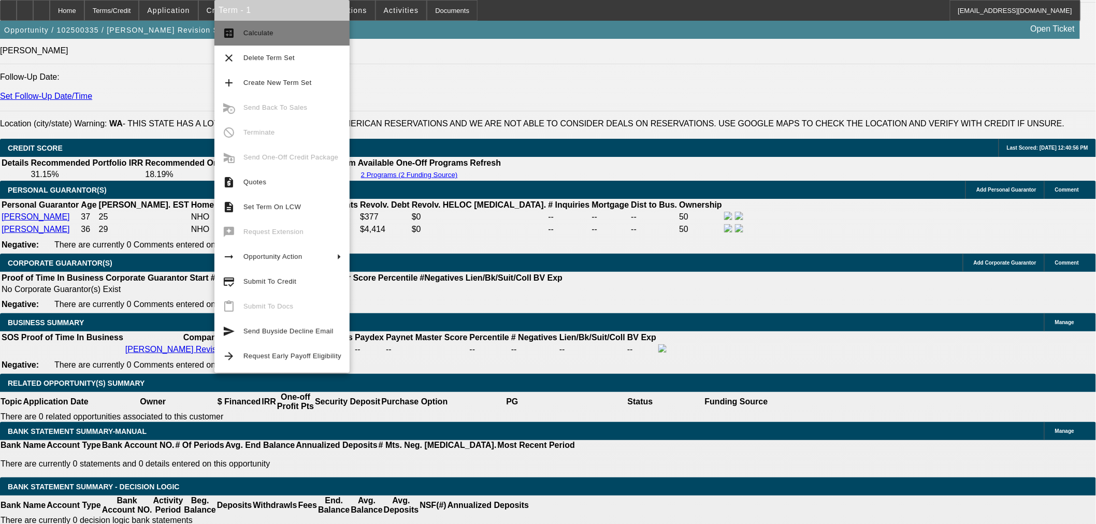
click at [256, 38] on span "Calculate" at bounding box center [292, 33] width 98 height 12
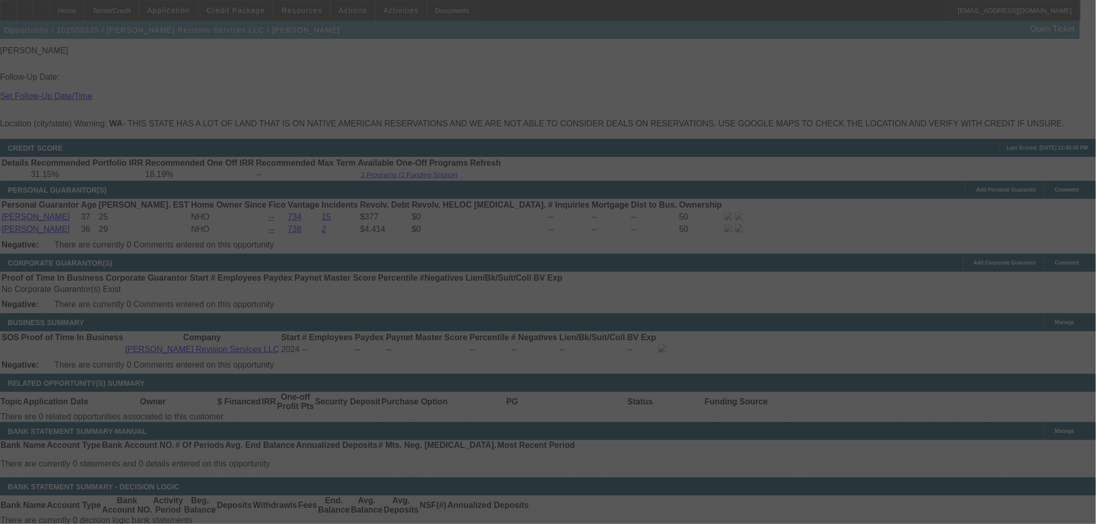
select select "0"
select select "2"
select select "0"
select select "6"
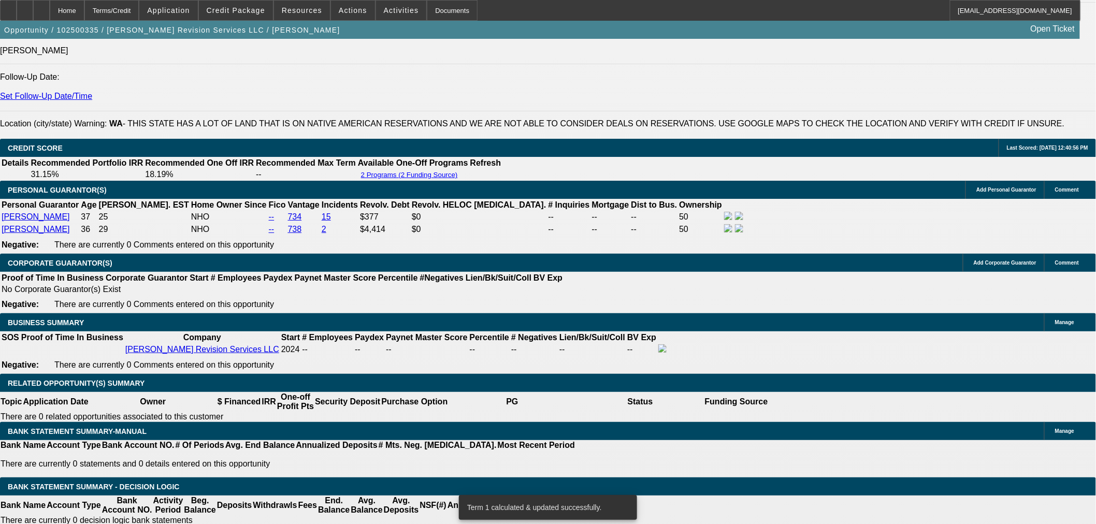
scroll to position [1535, 0]
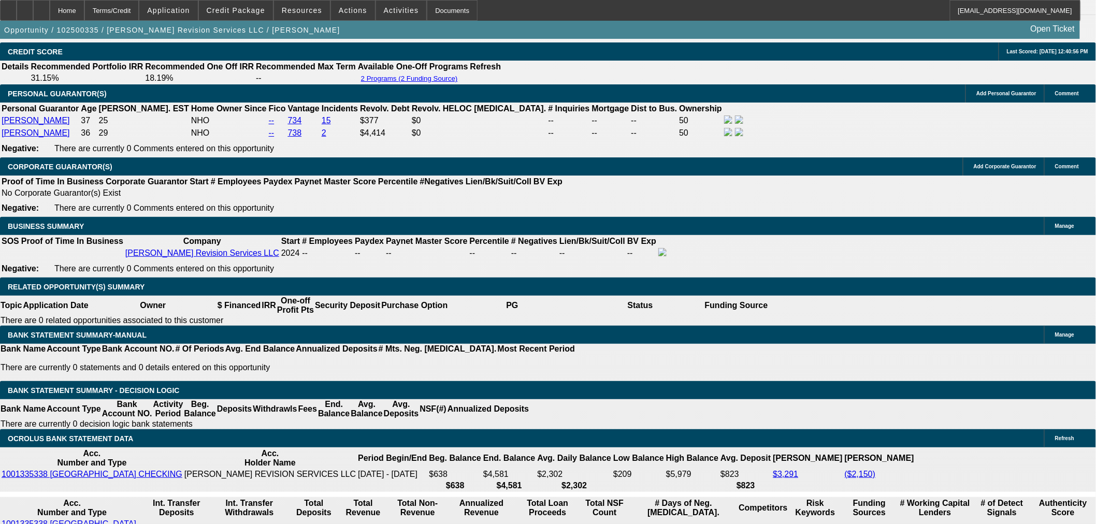
drag, startPoint x: 189, startPoint y: 305, endPoint x: 255, endPoint y: 308, distance: 66.4
type input "535"
type input "$1,070.00"
type input "UNKNOWN"
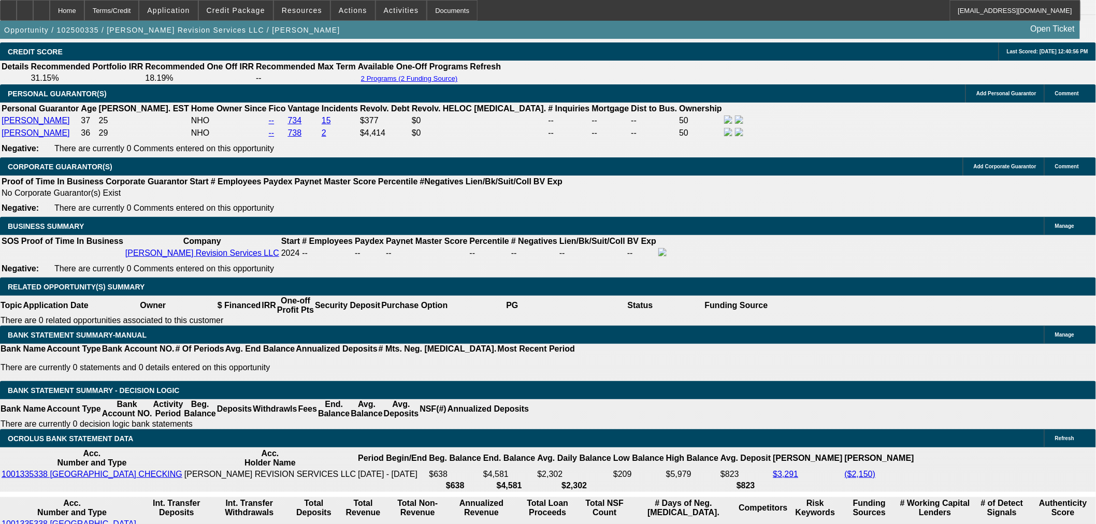
type input "$535.00"
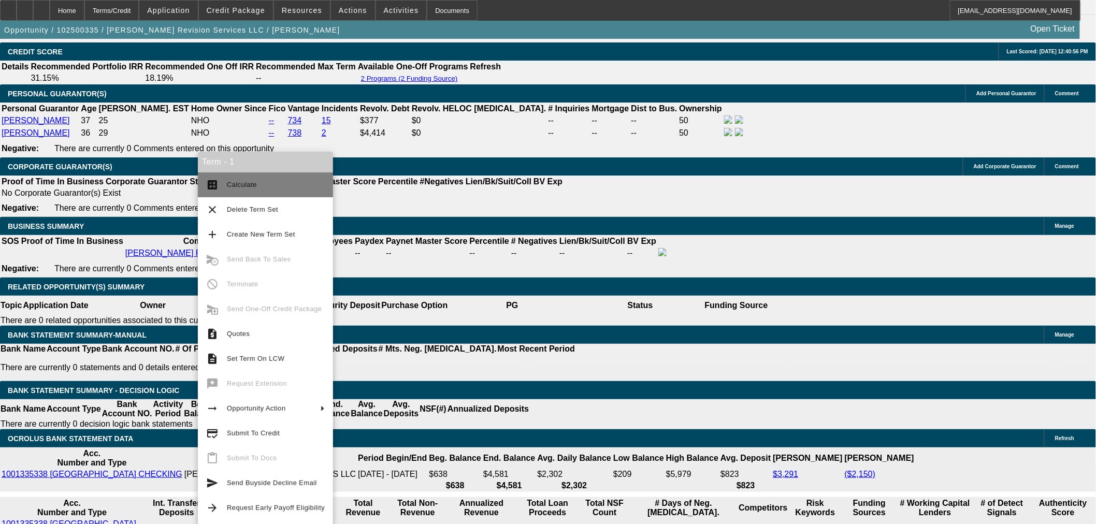
click at [229, 181] on span "Calculate" at bounding box center [242, 185] width 30 height 8
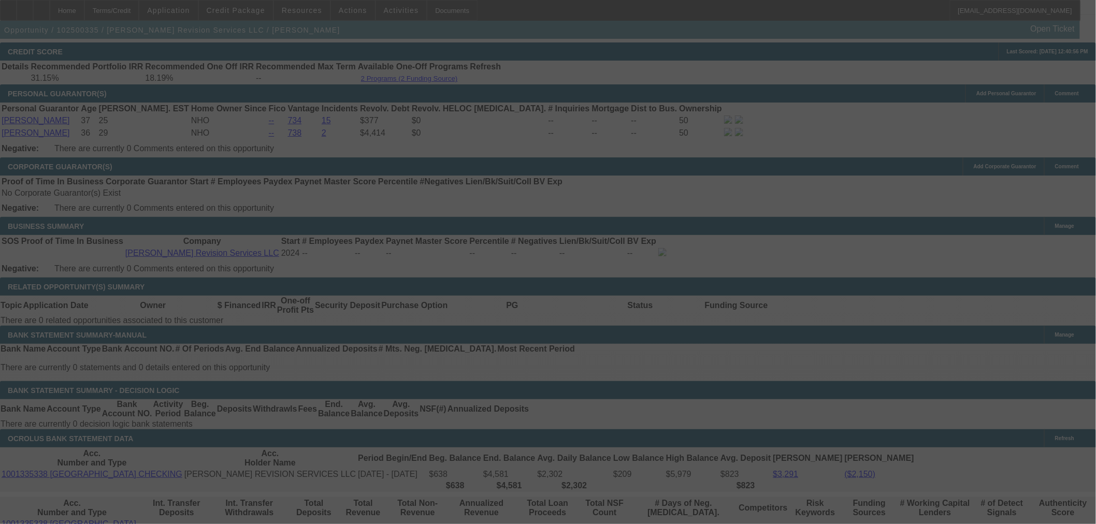
select select "0"
select select "2"
select select "0"
select select "6"
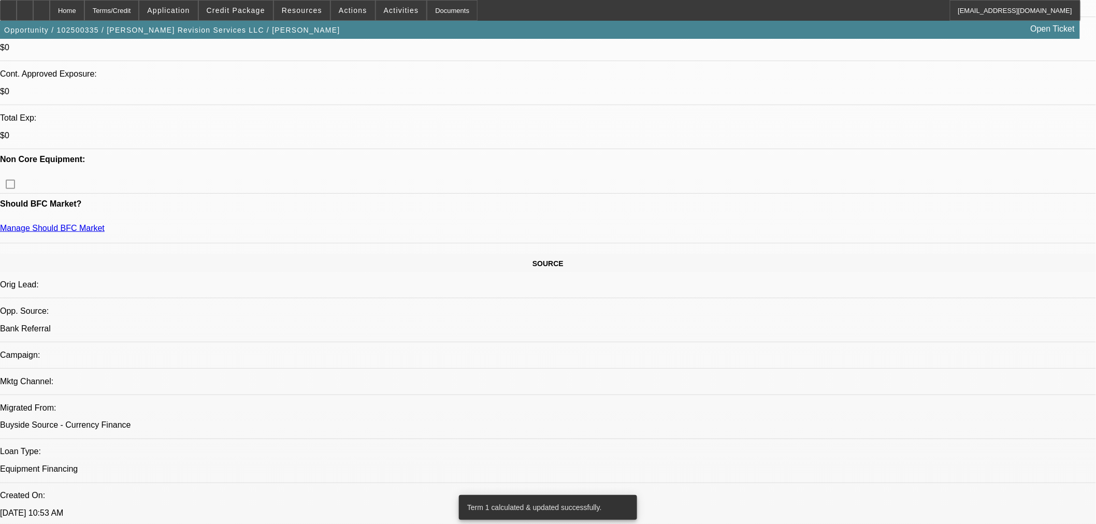
scroll to position [288, 0]
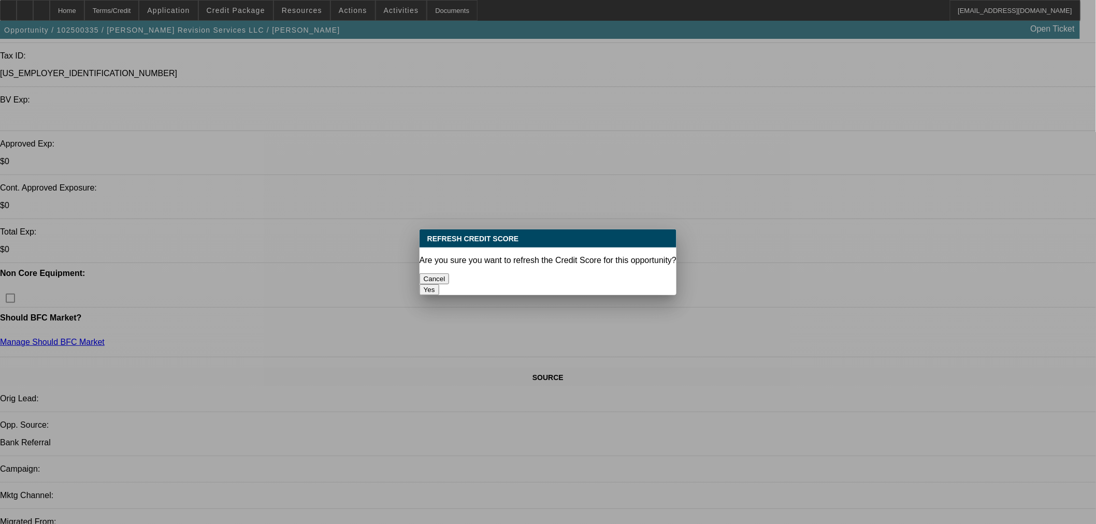
click at [439, 284] on button "Yes" at bounding box center [430, 289] width 20 height 11
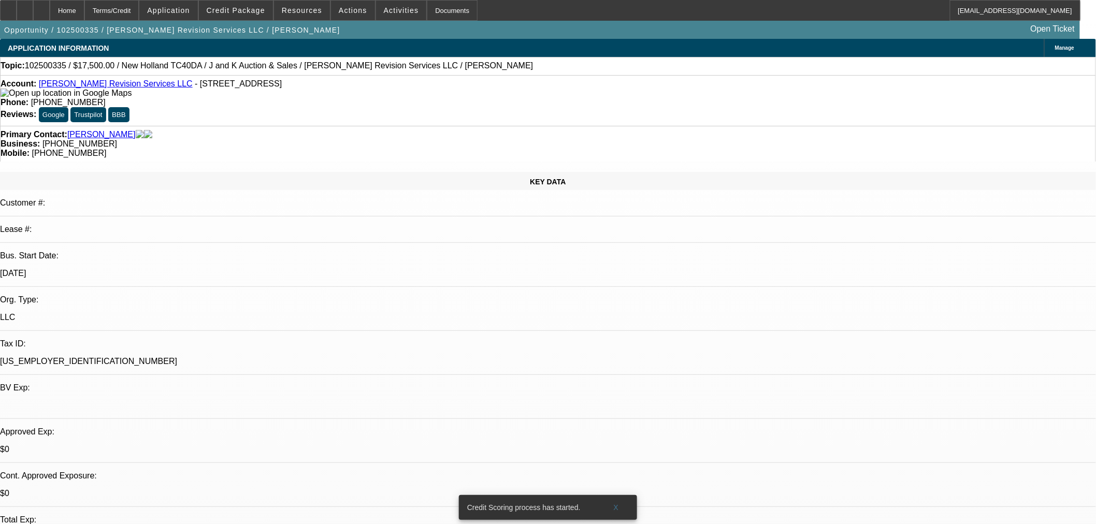
scroll to position [288, 0]
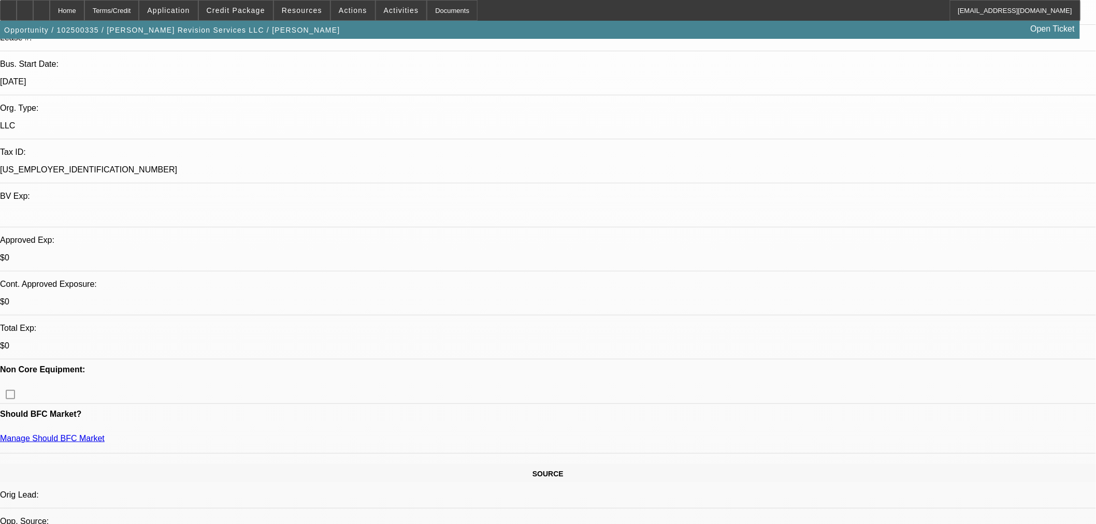
scroll to position [0, 0]
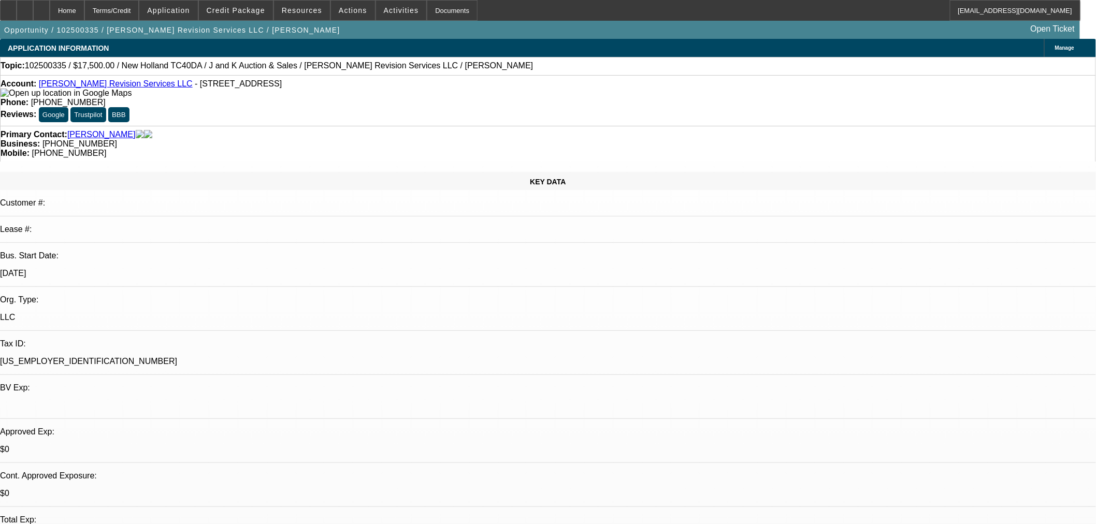
radio input "true"
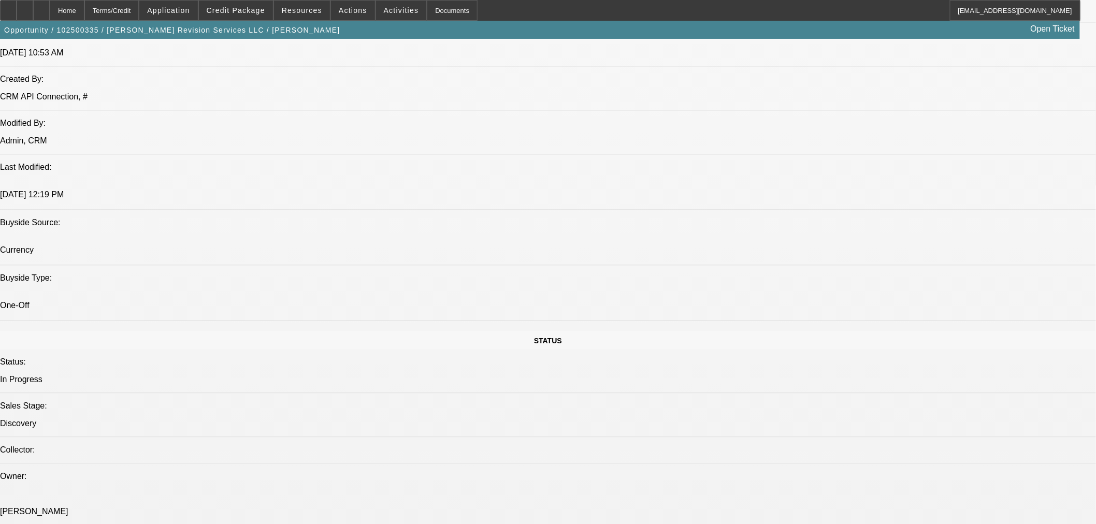
scroll to position [22, 0]
type textarea "BUYSIDE SUBMISSION CURRENCY - ,please review this tractor purchase. See additio…"
radio input "true"
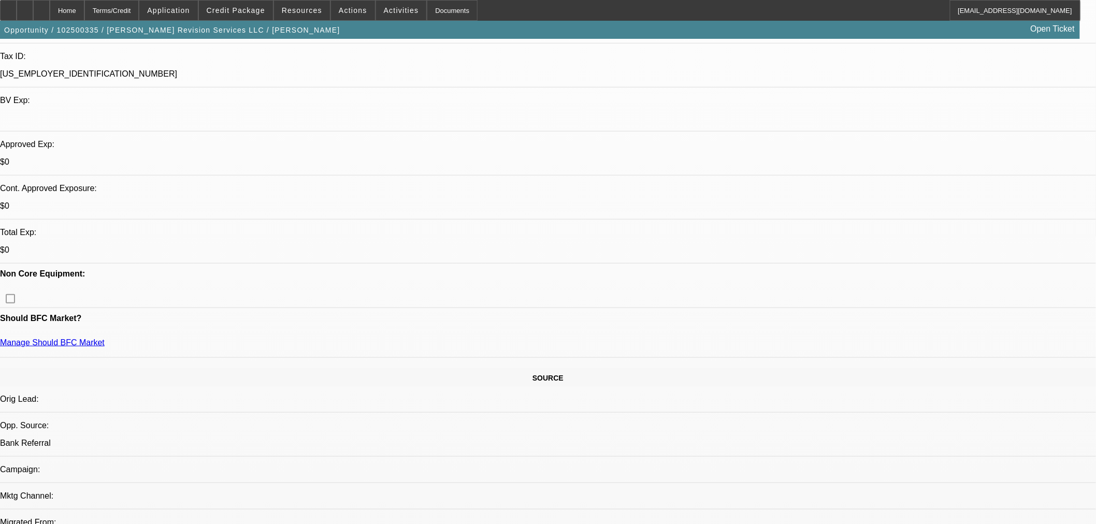
scroll to position [0, 0]
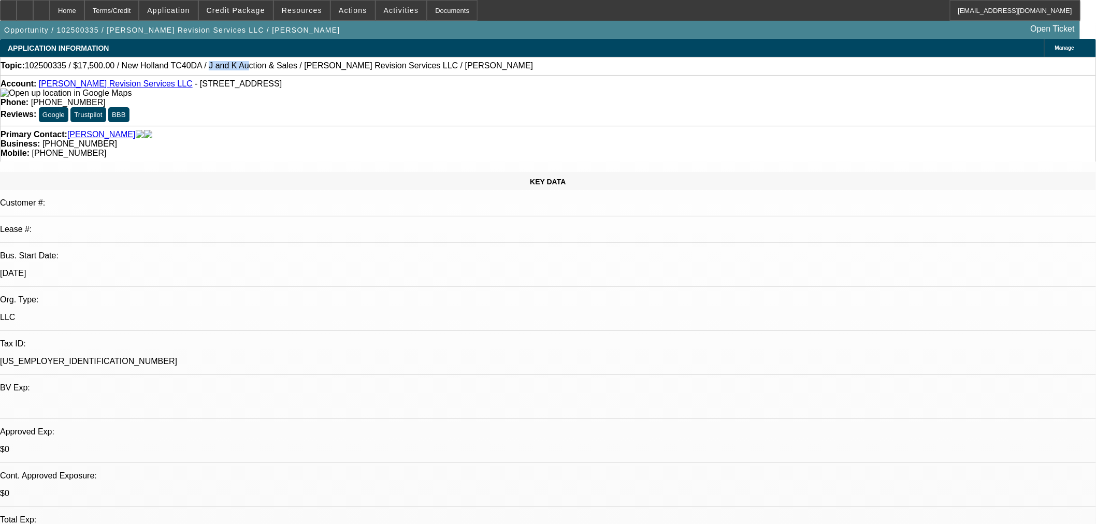
drag, startPoint x: 216, startPoint y: 68, endPoint x: 185, endPoint y: 69, distance: 30.6
click at [185, 69] on span "102500335 / $17,500.00 / New Holland TC40DA / J and K Auction & Sales / Cox Rev…" at bounding box center [279, 65] width 509 height 9
copy span "J and K Au"
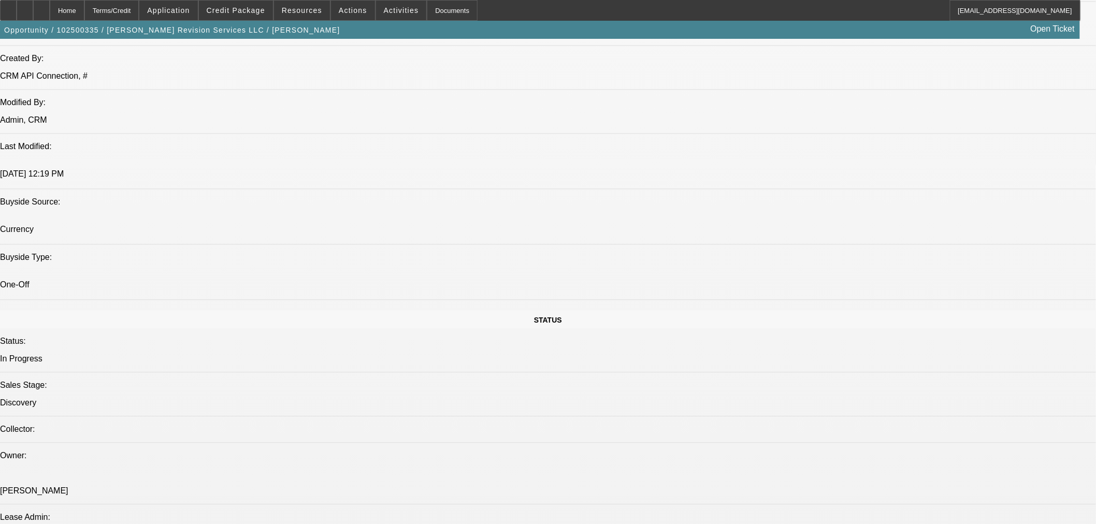
scroll to position [959, 0]
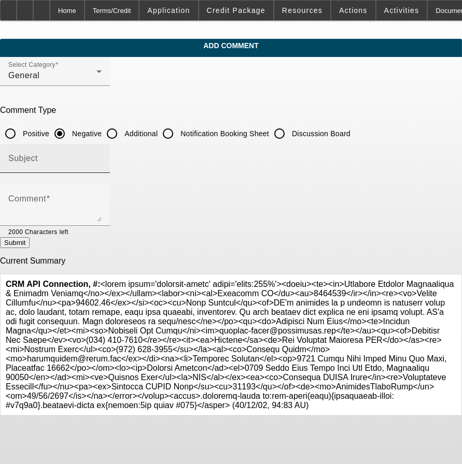
drag, startPoint x: 152, startPoint y: 134, endPoint x: 147, endPoint y: 151, distance: 18.2
click at [122, 134] on input "Additional" at bounding box center [112, 133] width 21 height 21
radio input "true"
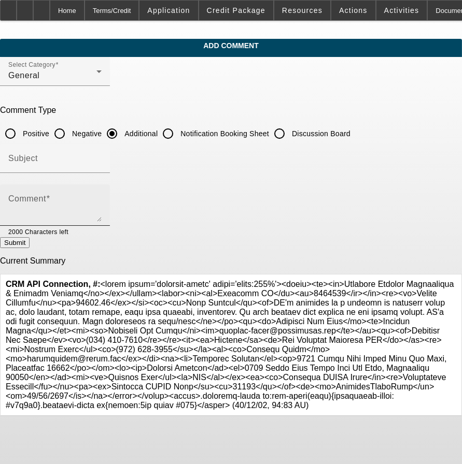
click at [102, 198] on textarea "Comment" at bounding box center [54, 209] width 93 height 25
paste textarea "PG's business is a mixture of property clean up, junk removal, trash pickup, tr…"
type textarea "PG's business is a mixture of property clean up, junk removal, trash pickup, tr…"
click at [30, 247] on button "Submit" at bounding box center [15, 242] width 30 height 11
radio input "true"
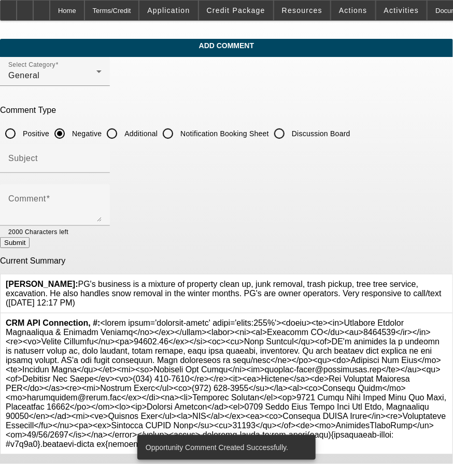
scroll to position [9, 0]
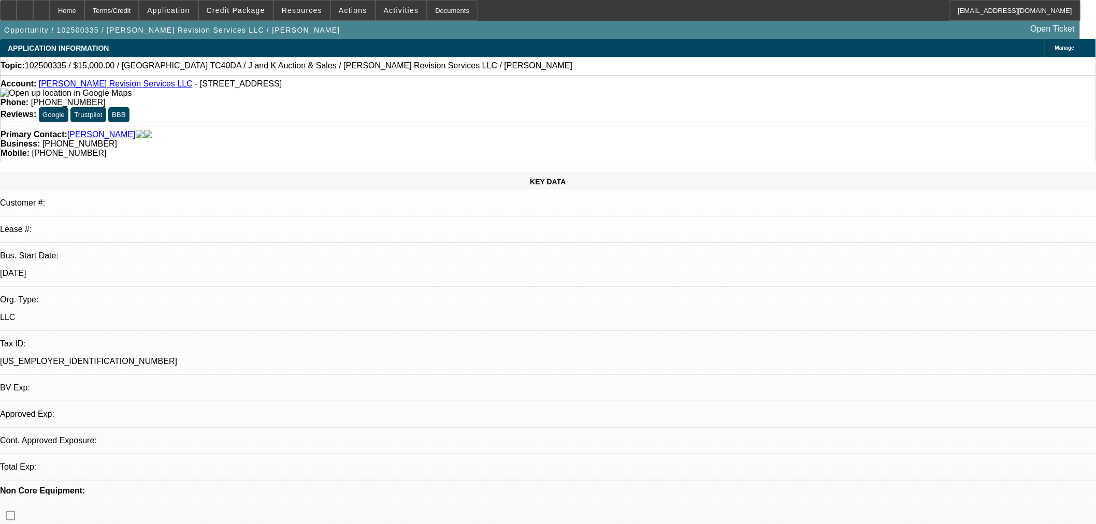
select select "0"
select select "2"
select select "0"
select select "6"
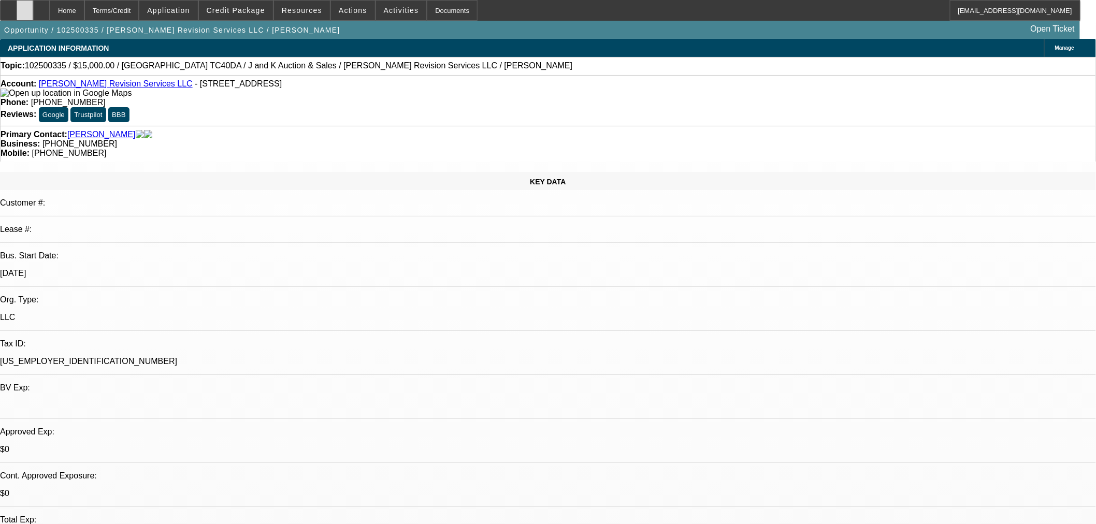
click at [33, 7] on div at bounding box center [25, 10] width 17 height 21
click at [244, 15] on span at bounding box center [236, 10] width 74 height 25
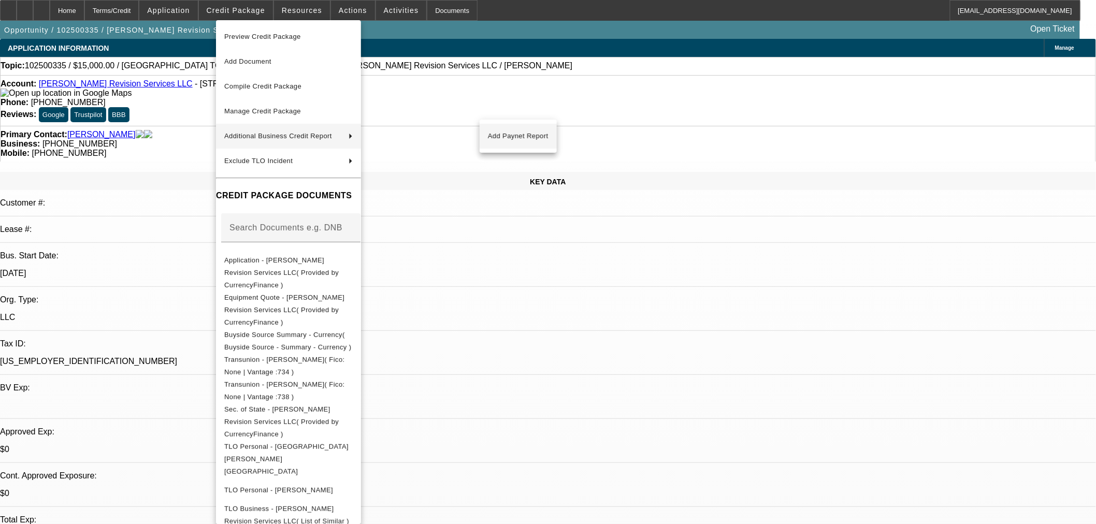
click at [515, 135] on span "Add Paynet Report" at bounding box center [518, 136] width 61 height 12
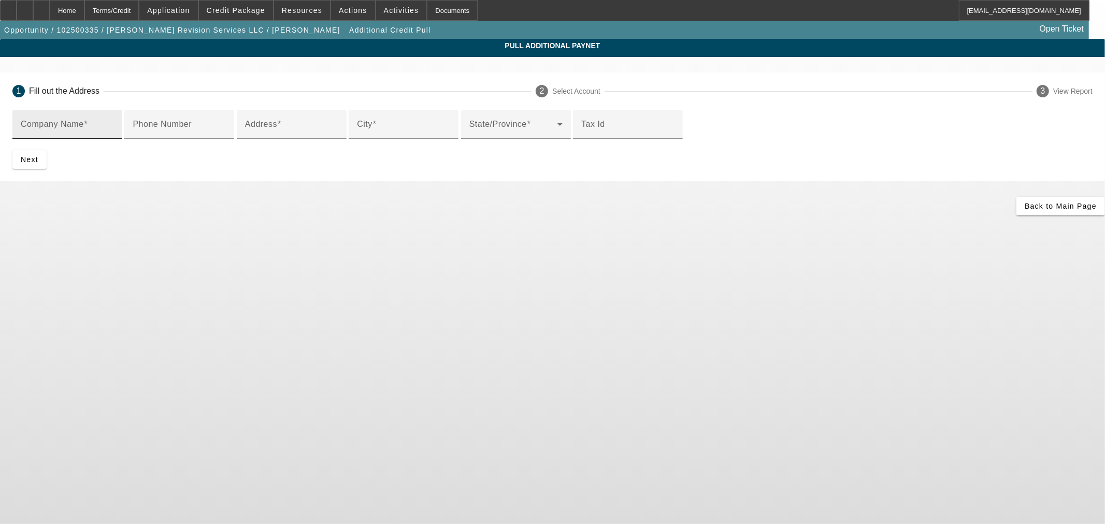
click at [88, 123] on span at bounding box center [86, 124] width 4 height 9
click at [114, 123] on input "Company Name" at bounding box center [67, 128] width 93 height 12
click at [114, 126] on input "Company Name" at bounding box center [67, 128] width 93 height 12
paste input "J & K AUCTION SERVICES, LTD."
type input "J & K AUCTION SERVICES, LTD."
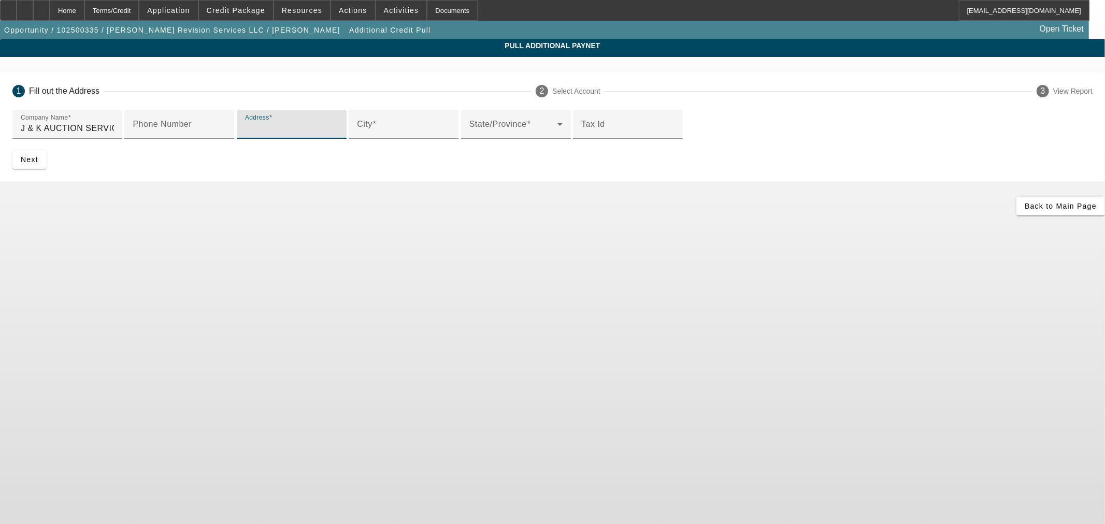
click at [338, 135] on input "Address" at bounding box center [291, 128] width 93 height 12
type input "19090 State highway 155 S"
type input "Flint"
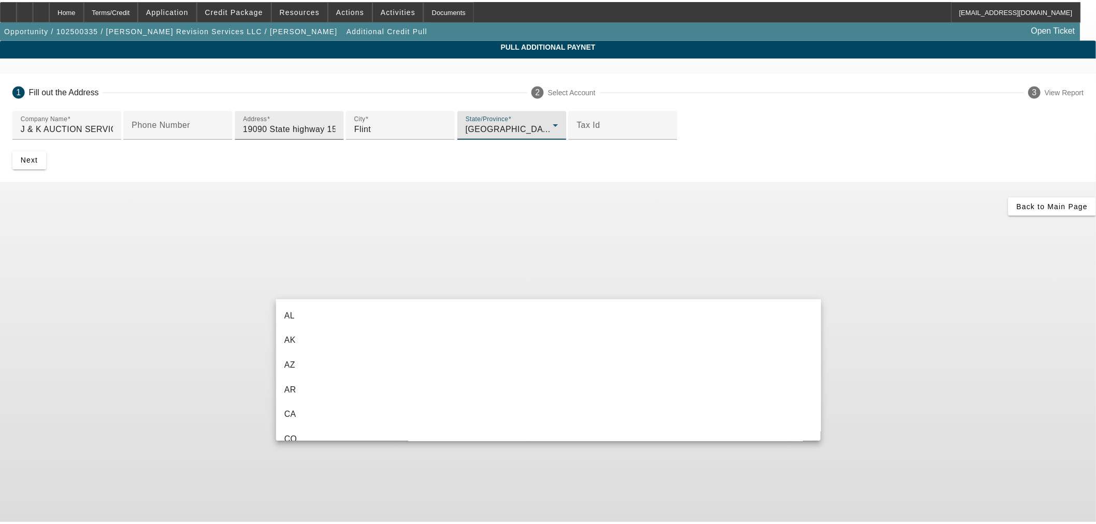
scroll to position [955, 0]
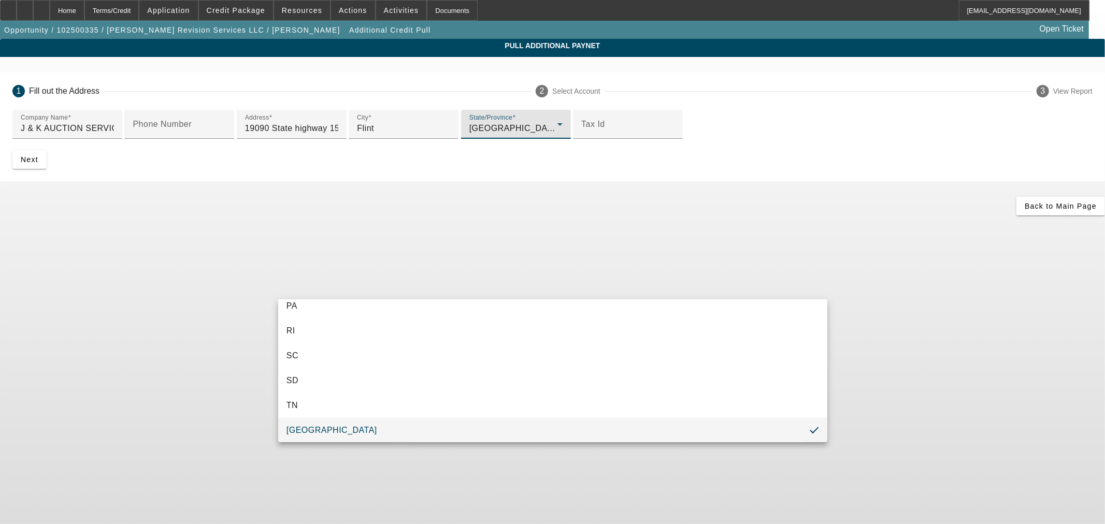
drag, startPoint x: 392, startPoint y: 425, endPoint x: 423, endPoint y: 437, distance: 33.3
click at [391, 425] on mat-option "TX" at bounding box center [552, 430] width 549 height 25
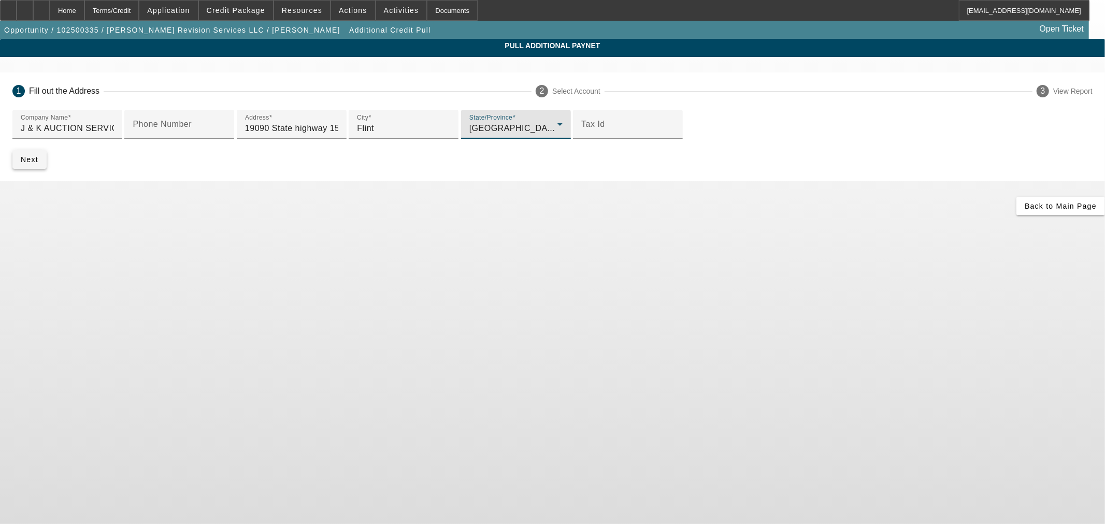
click at [47, 172] on span "submit" at bounding box center [29, 159] width 34 height 25
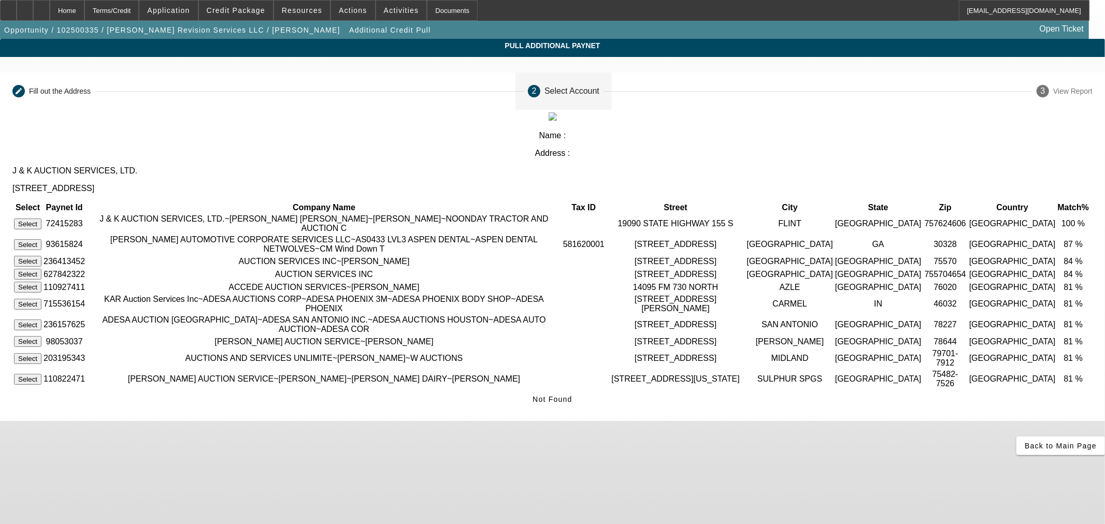
click at [41, 219] on button "Select" at bounding box center [27, 224] width 27 height 11
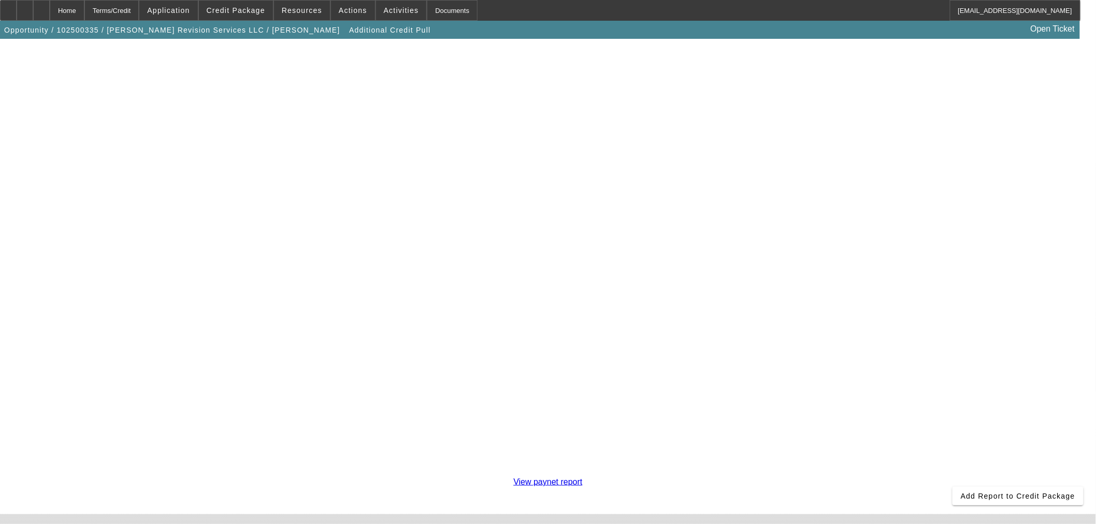
scroll to position [179, 0]
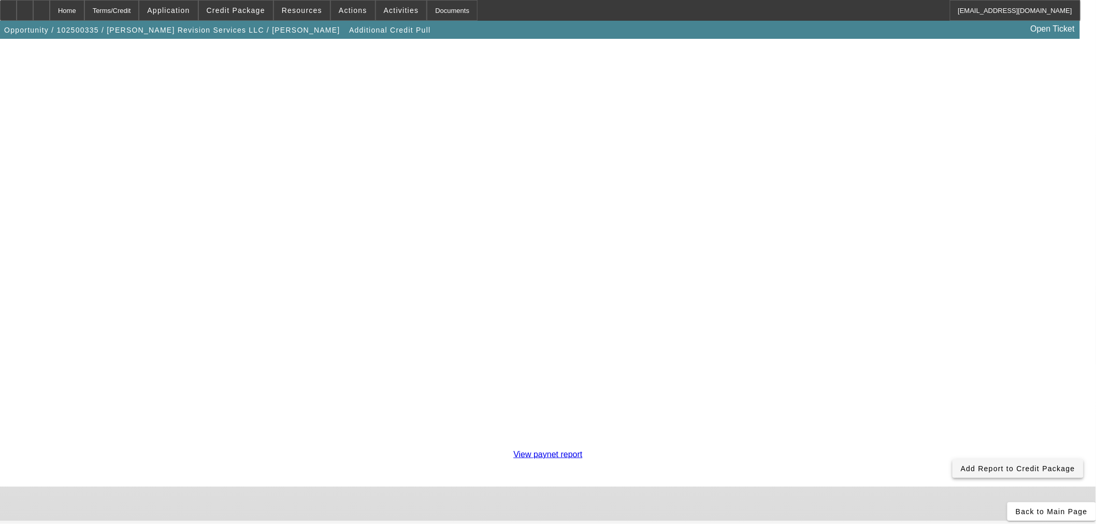
click at [961, 465] on span "Add Report to Credit Package" at bounding box center [1018, 469] width 114 height 8
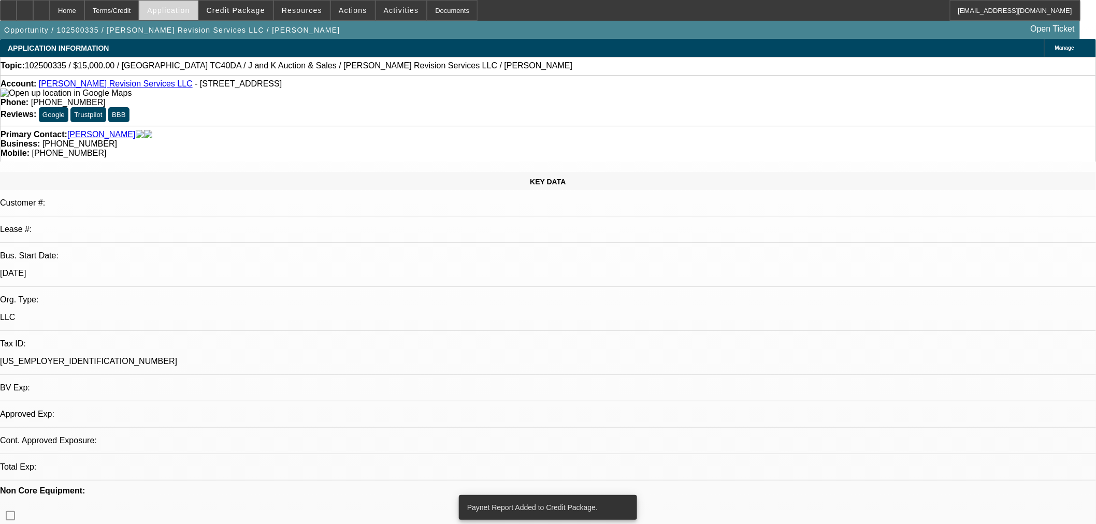
select select "0"
select select "2"
select select "0"
select select "6"
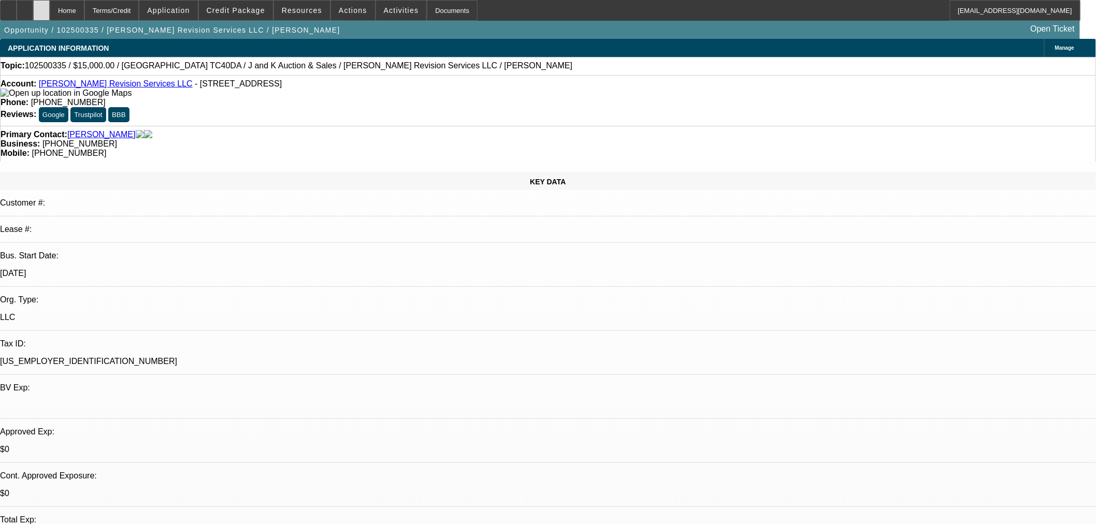
click at [41, 7] on icon at bounding box center [41, 7] width 0 height 0
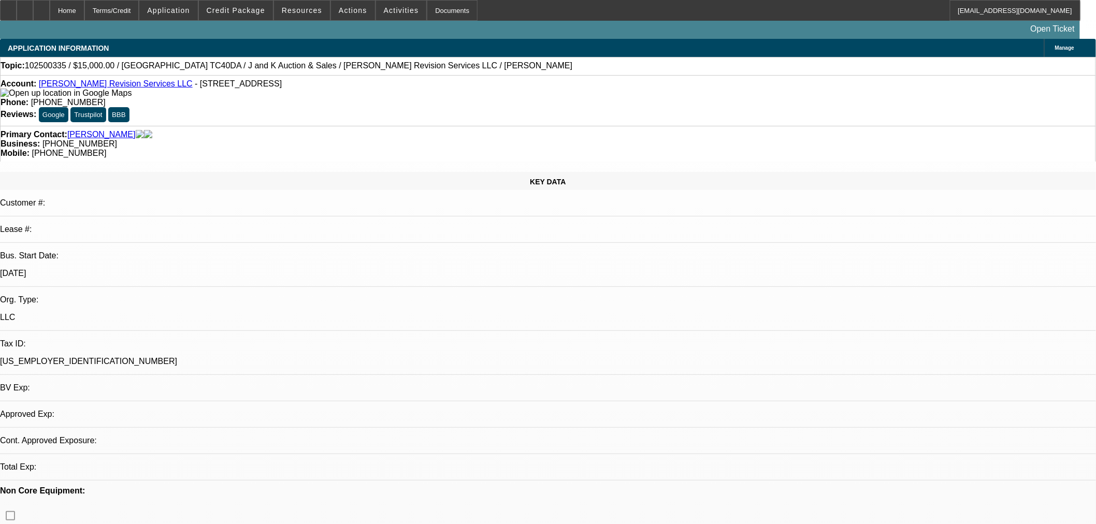
select select "0"
select select "2"
select select "0"
select select "6"
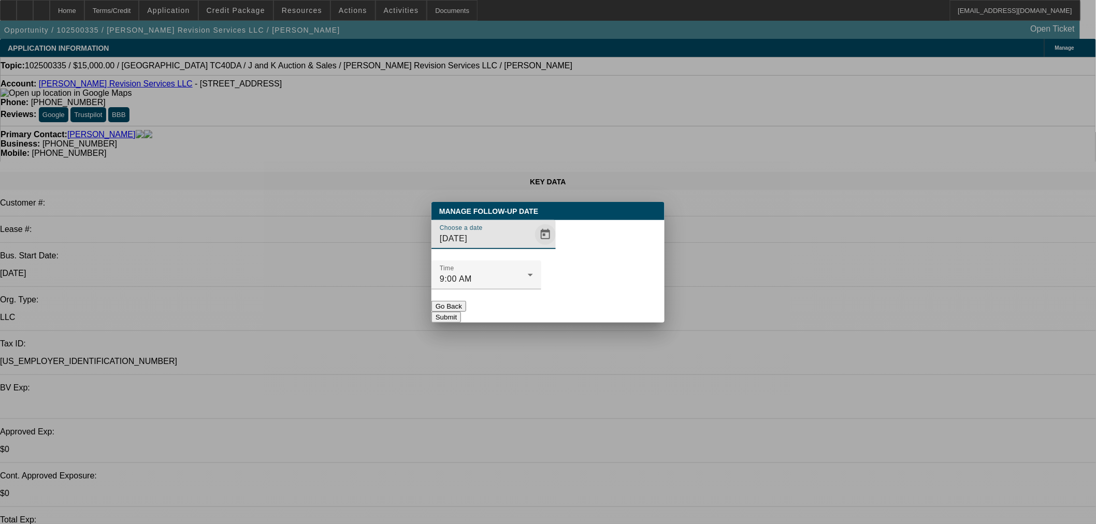
click at [533, 247] on span "Open calendar" at bounding box center [545, 234] width 25 height 25
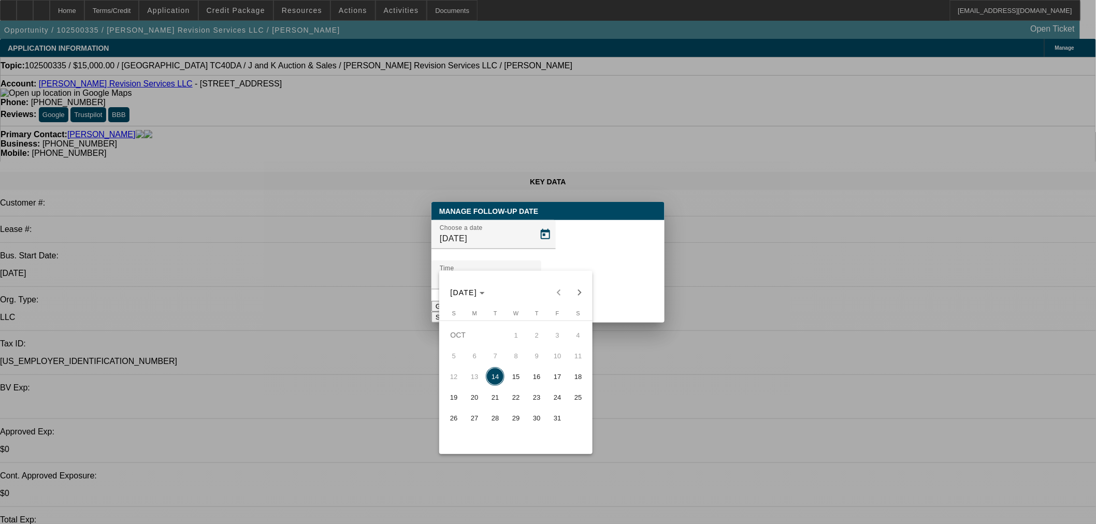
drag, startPoint x: 509, startPoint y: 380, endPoint x: 510, endPoint y: 368, distance: 12.0
click at [510, 380] on span "15" at bounding box center [516, 376] width 19 height 19
type input "[DATE]"
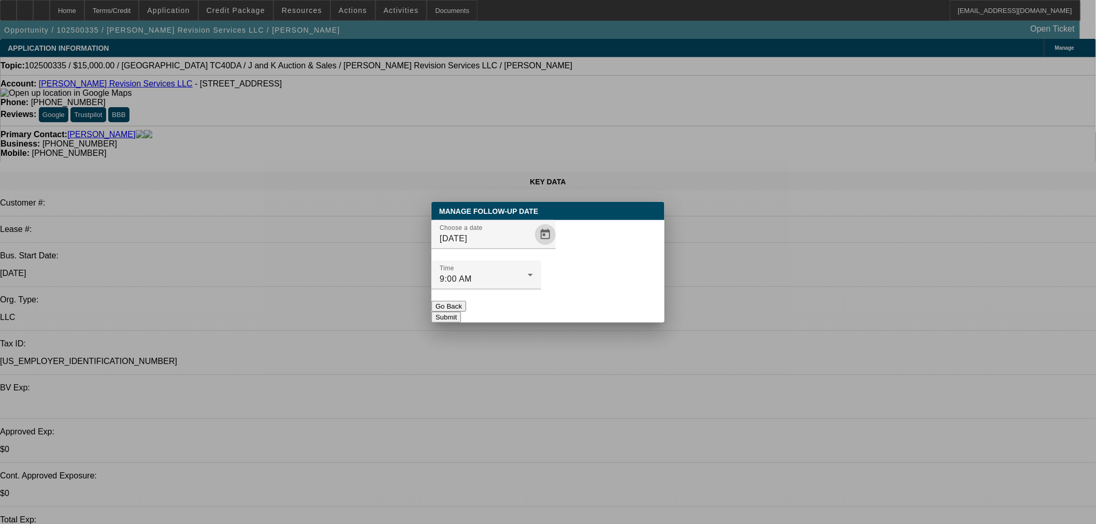
click at [541, 290] on div at bounding box center [487, 295] width 110 height 11
click at [461, 312] on button "Submit" at bounding box center [447, 317] width 30 height 11
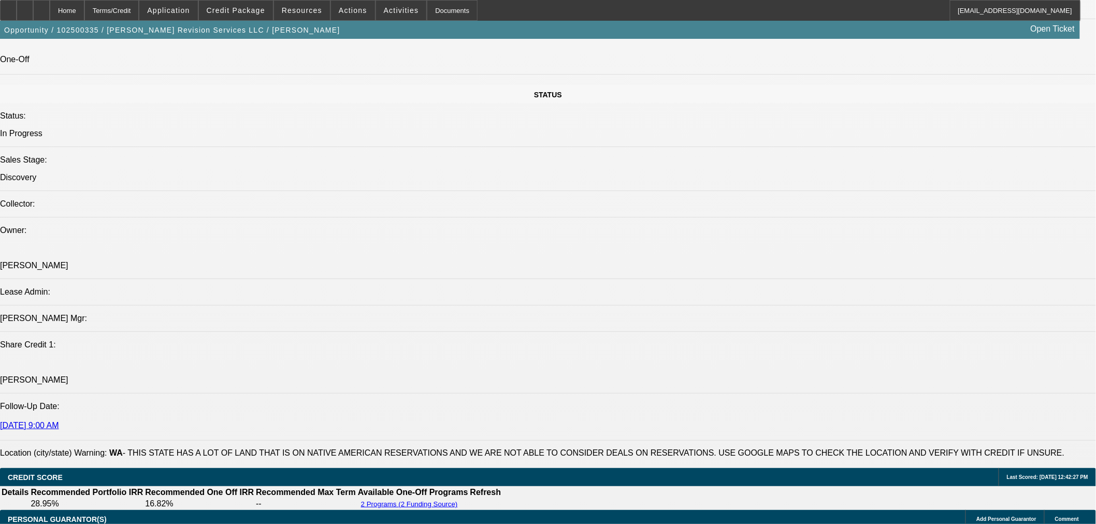
scroll to position [1151, 0]
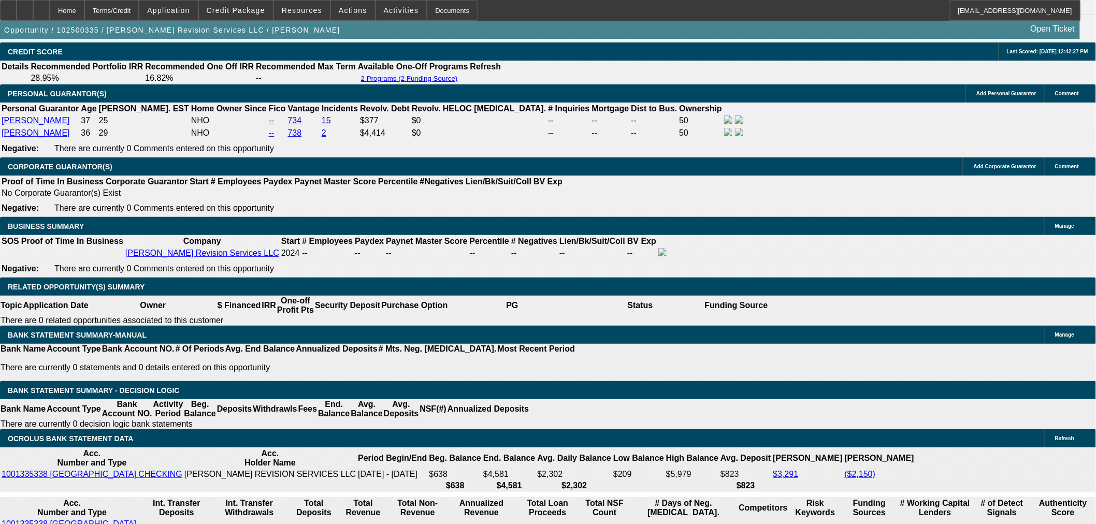
scroll to position [1630, 0]
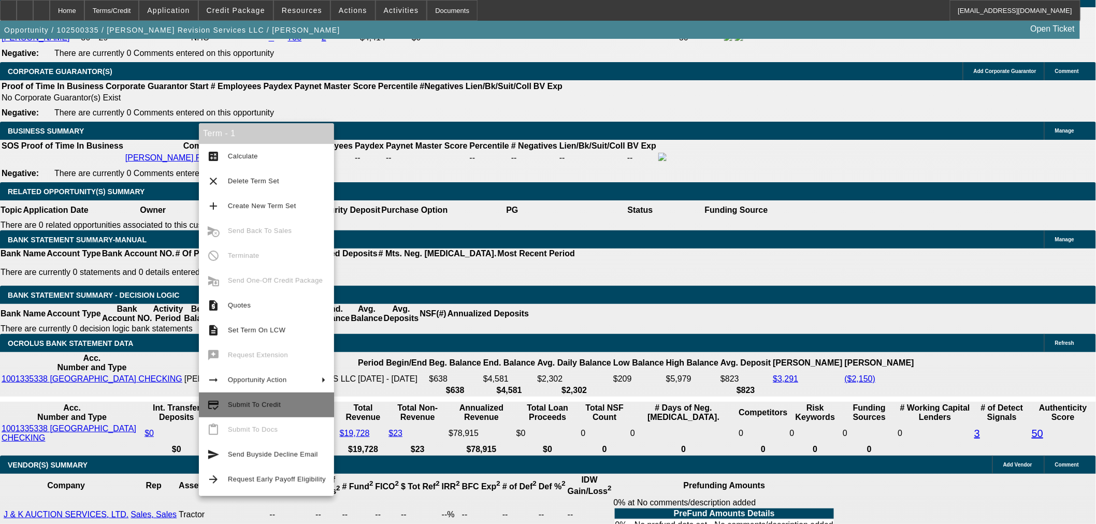
click at [276, 402] on span "Submit To Credit" at bounding box center [254, 405] width 53 height 8
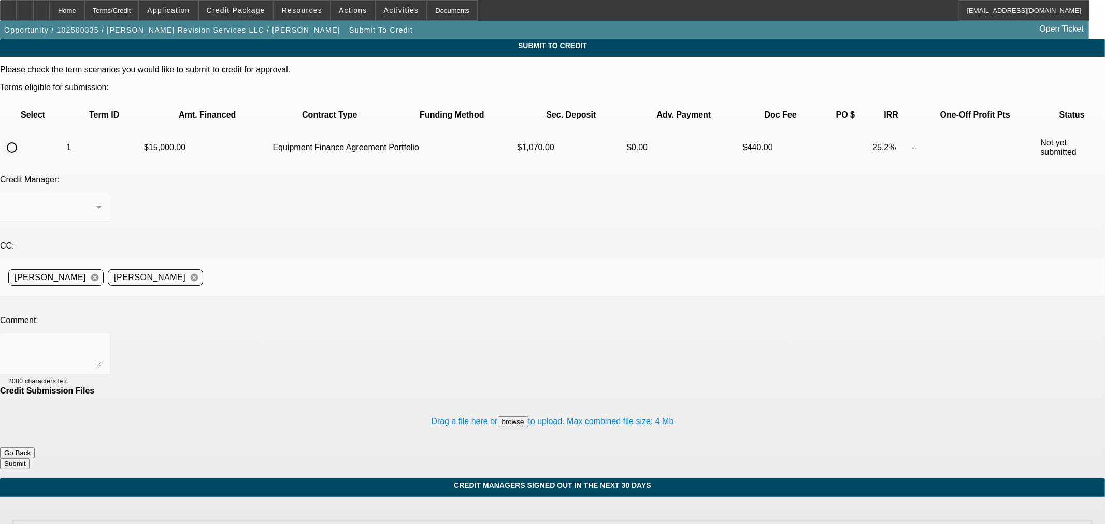
click at [22, 137] on input "radio" at bounding box center [12, 147] width 21 height 21
radio input "true"
click at [102, 193] on div "Arida, George" at bounding box center [54, 207] width 93 height 29
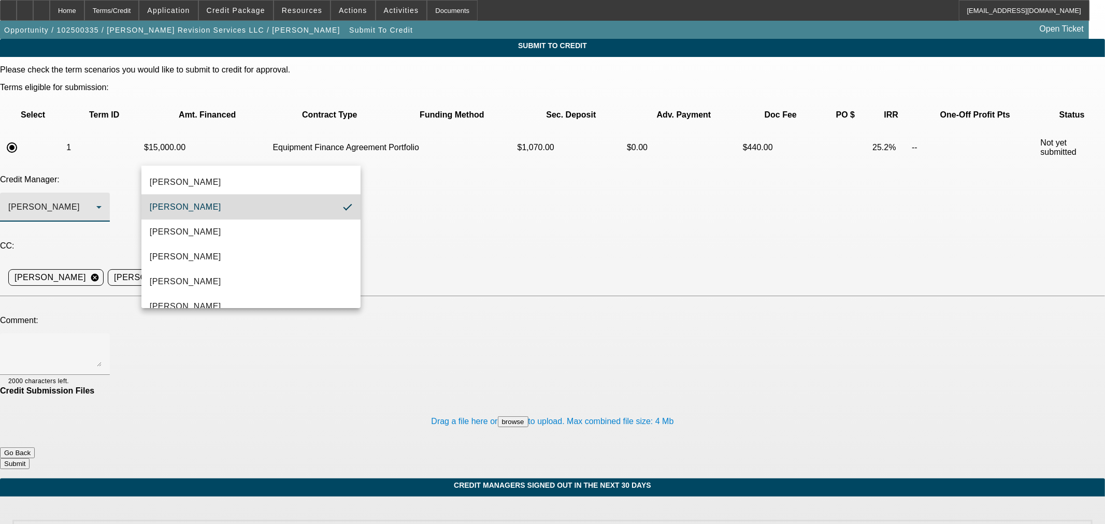
click at [298, 203] on mat-option "Arida, George" at bounding box center [250, 207] width 219 height 25
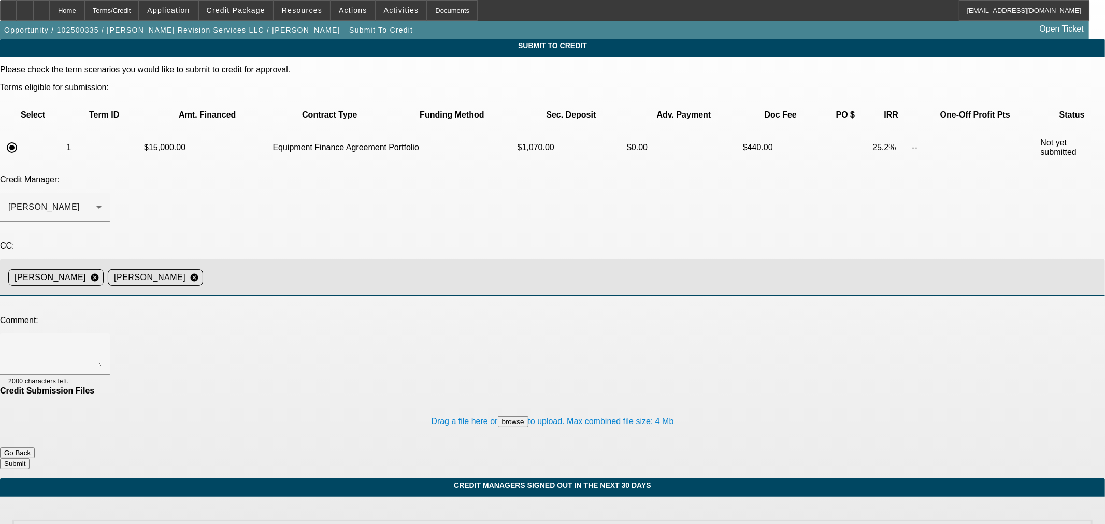
click at [418, 267] on input at bounding box center [649, 277] width 885 height 21
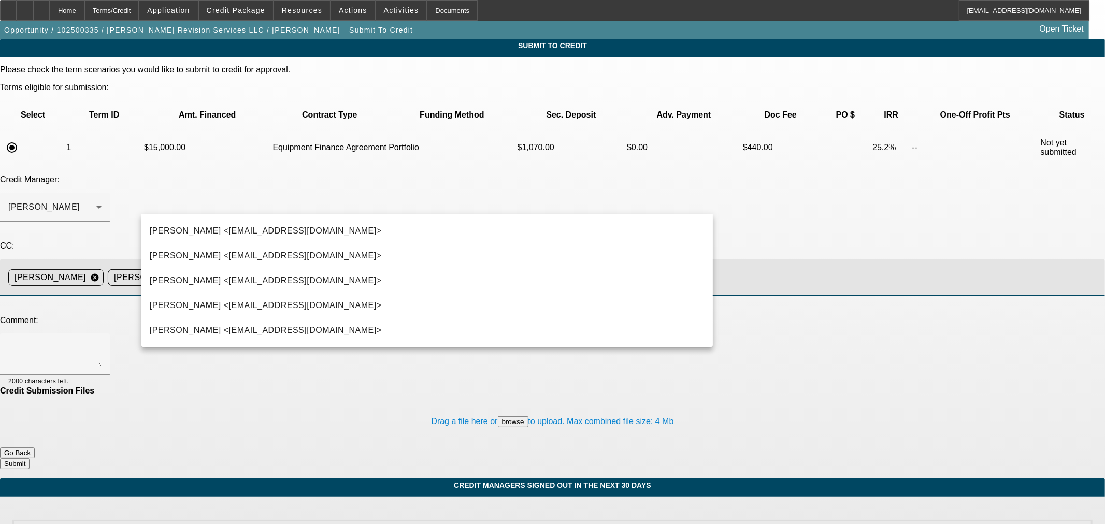
type input "Kev"
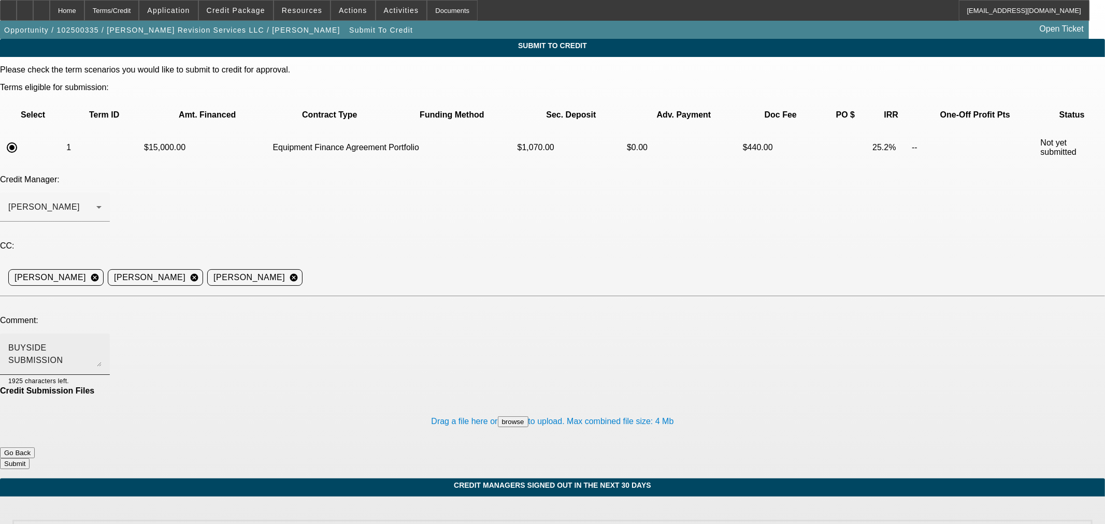
drag, startPoint x: 415, startPoint y: 232, endPoint x: 174, endPoint y: 245, distance: 241.8
click at [102, 334] on div "BUYSIDE SUBMISSION CURRENCY - George, please review this tractor purchase." at bounding box center [54, 354] width 93 height 41
click at [102, 342] on textarea "BUYSIDE SUBMISSION CURRENCY - George, please review this tractor purchase." at bounding box center [54, 354] width 93 height 25
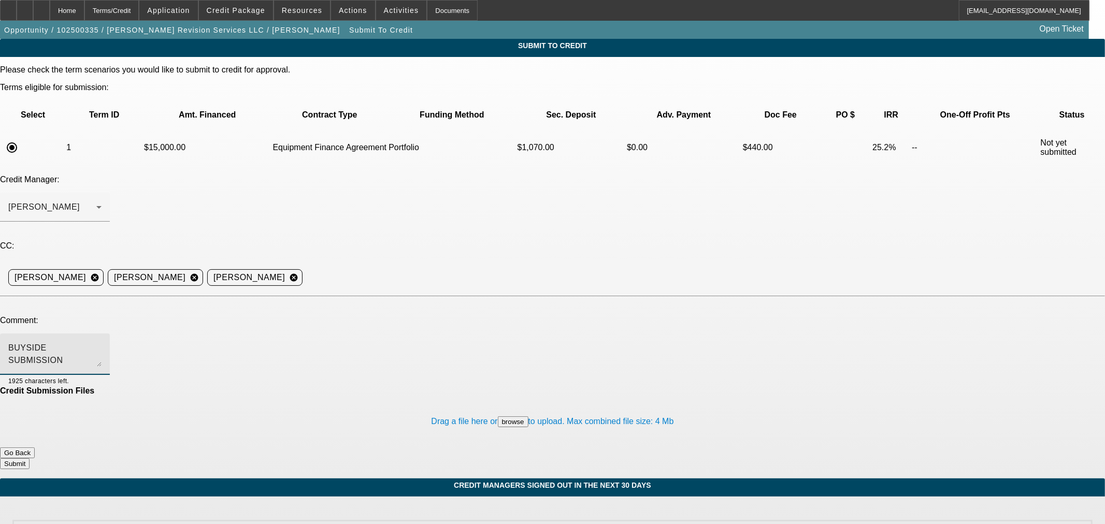
click at [102, 342] on textarea "BUYSIDE SUBMISSION CURRENCY - George, please review this tractor purchase." at bounding box center [54, 354] width 93 height 25
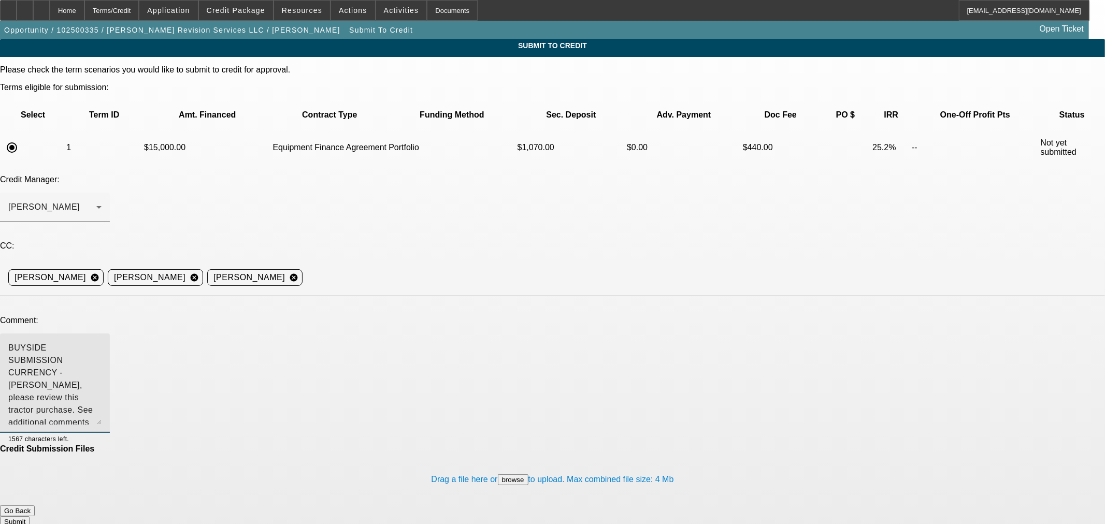
drag, startPoint x: 700, startPoint y: 256, endPoint x: 689, endPoint y: 314, distance: 59.1
click at [102, 342] on textarea "BUYSIDE SUBMISSION CURRENCY - George, please review this tractor purchase. See …" at bounding box center [54, 383] width 93 height 83
type textarea "BUYSIDE SUBMISSION CURRENCY - George, please review this tractor purchase. See …"
click at [30, 516] on button "Submit" at bounding box center [15, 521] width 30 height 11
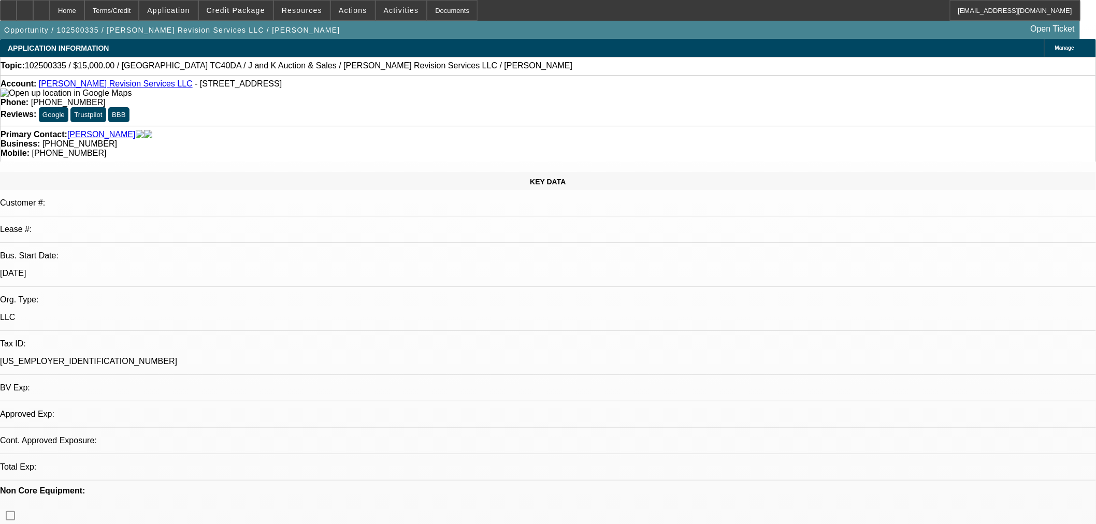
select select "0"
select select "2"
select select "0"
select select "6"
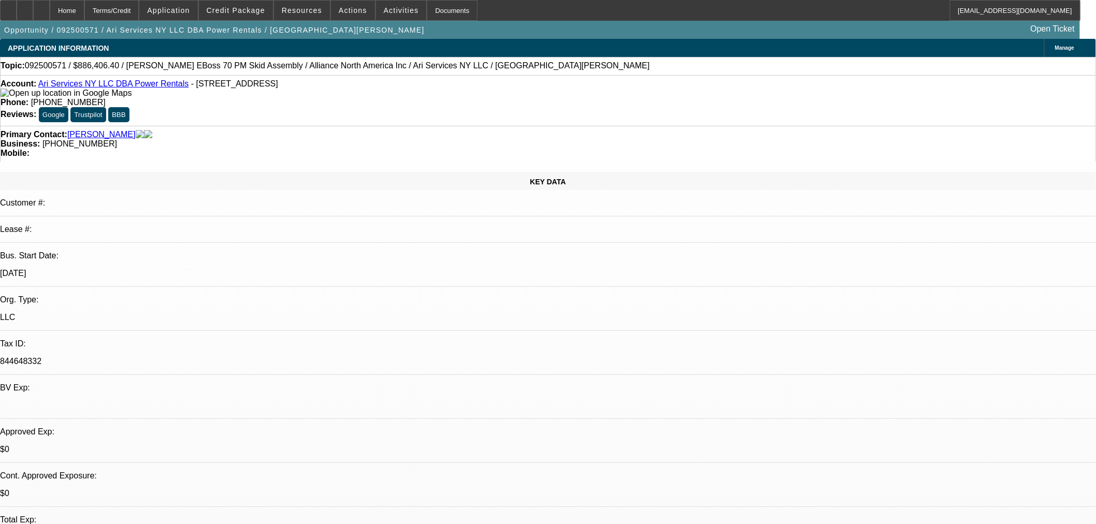
select select "0.1"
select select "2"
select select "0"
select select "6"
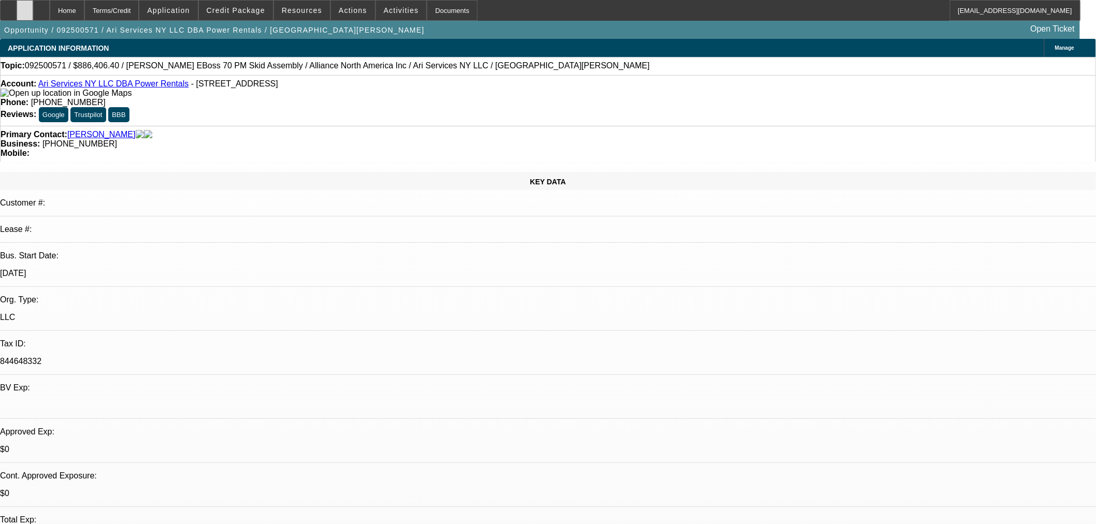
click at [25, 7] on icon at bounding box center [25, 7] width 0 height 0
drag, startPoint x: 851, startPoint y: 370, endPoint x: 805, endPoint y: 391, distance: 50.3
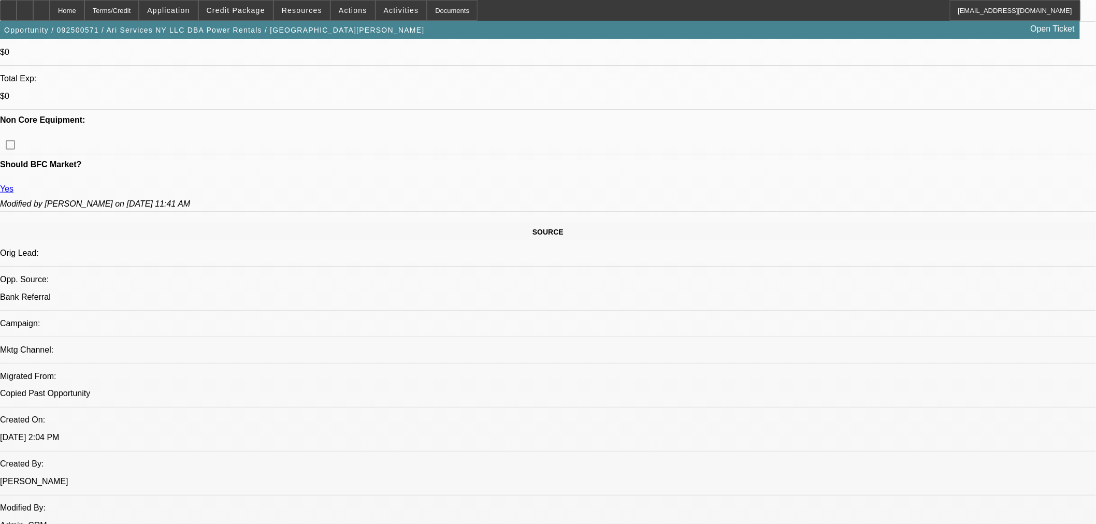
scroll to position [479, 0]
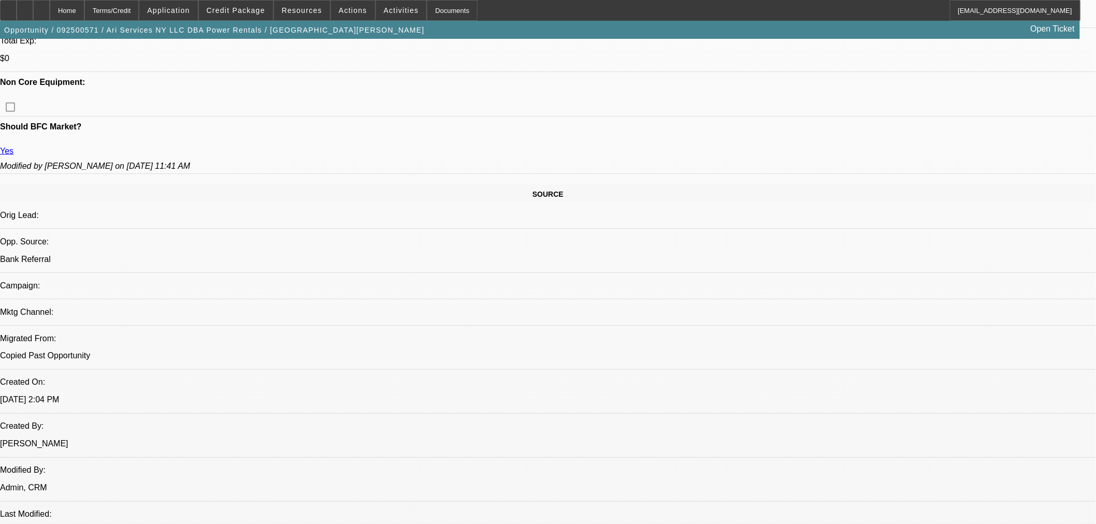
click at [251, 14] on span at bounding box center [236, 10] width 74 height 25
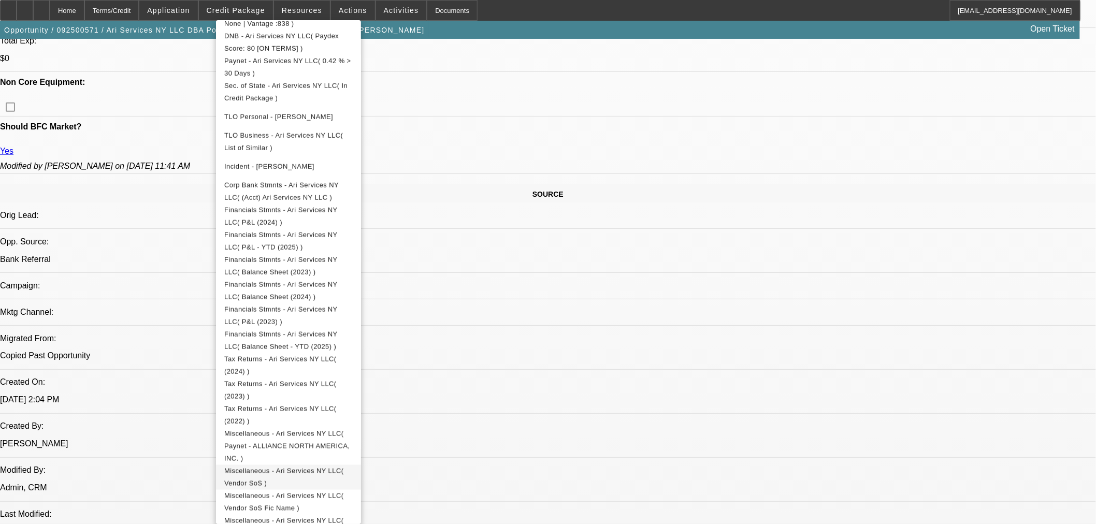
scroll to position [576, 0]
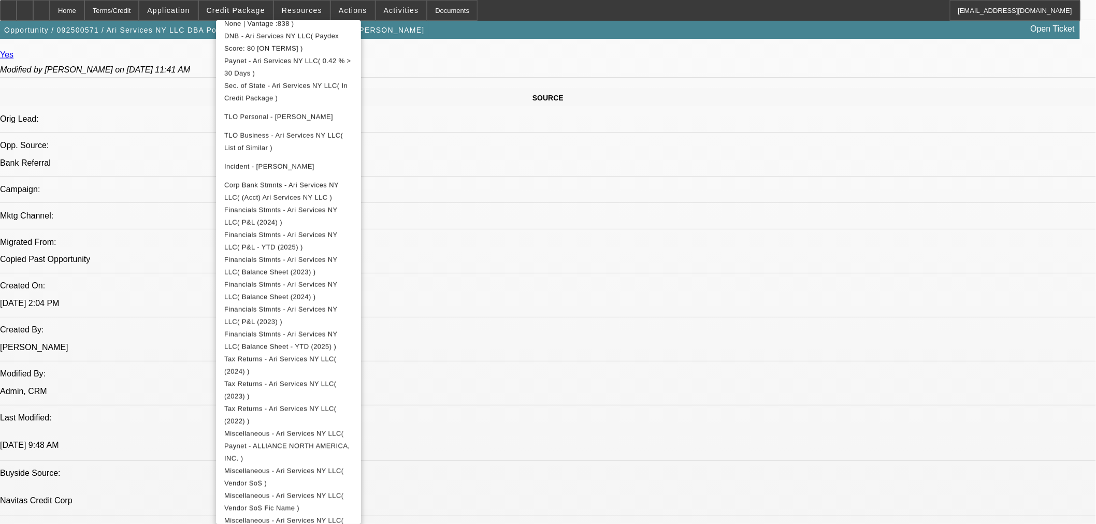
click at [795, 475] on div at bounding box center [548, 262] width 1096 height 524
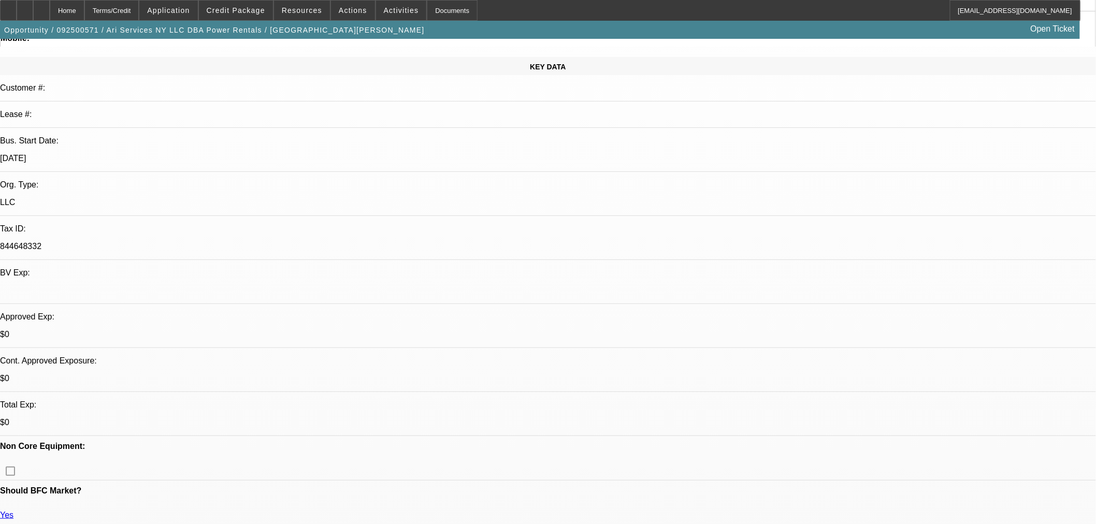
scroll to position [0, 0]
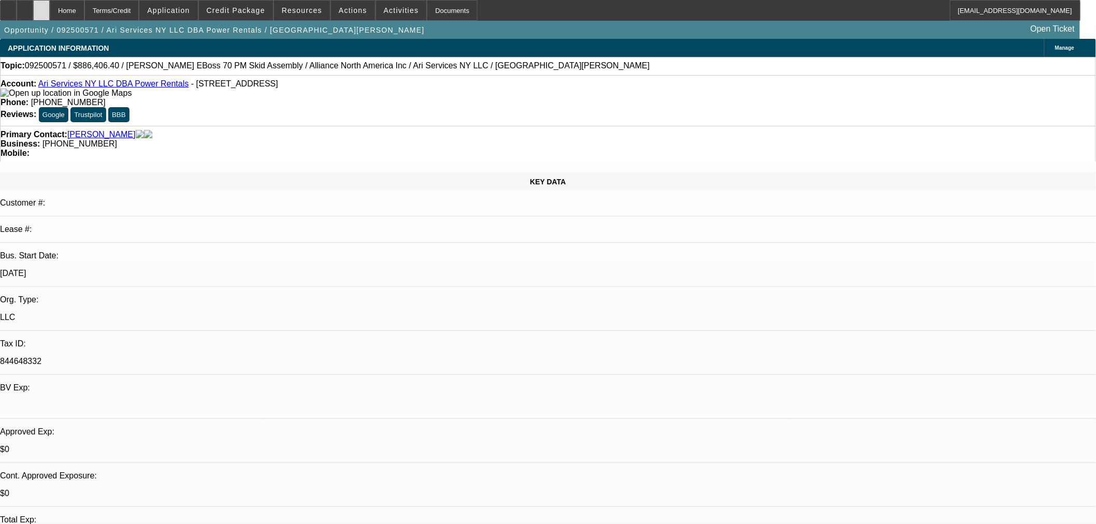
click at [41, 7] on icon at bounding box center [41, 7] width 0 height 0
select select "0.1"
select select "2"
select select "0"
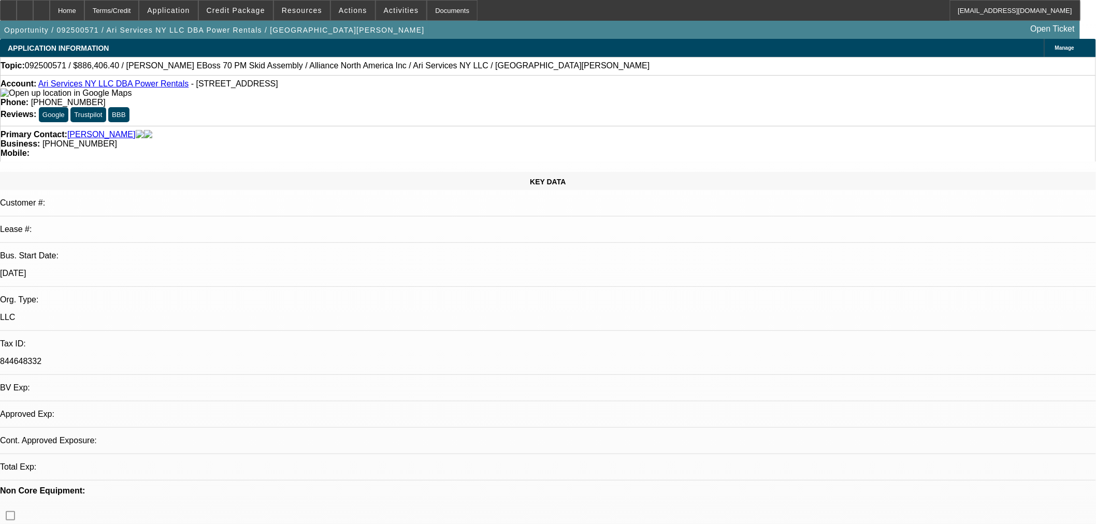
select select "6"
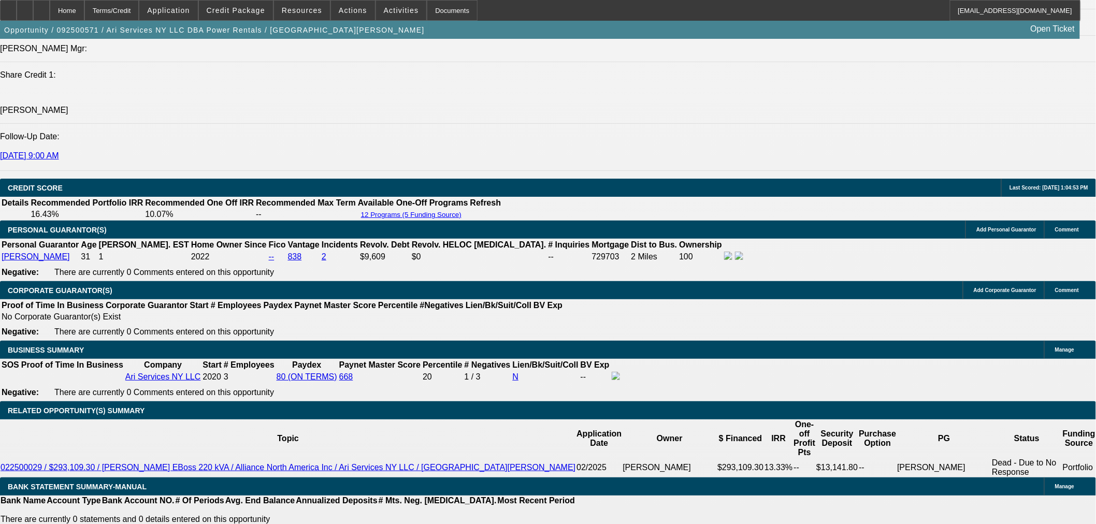
scroll to position [1439, 0]
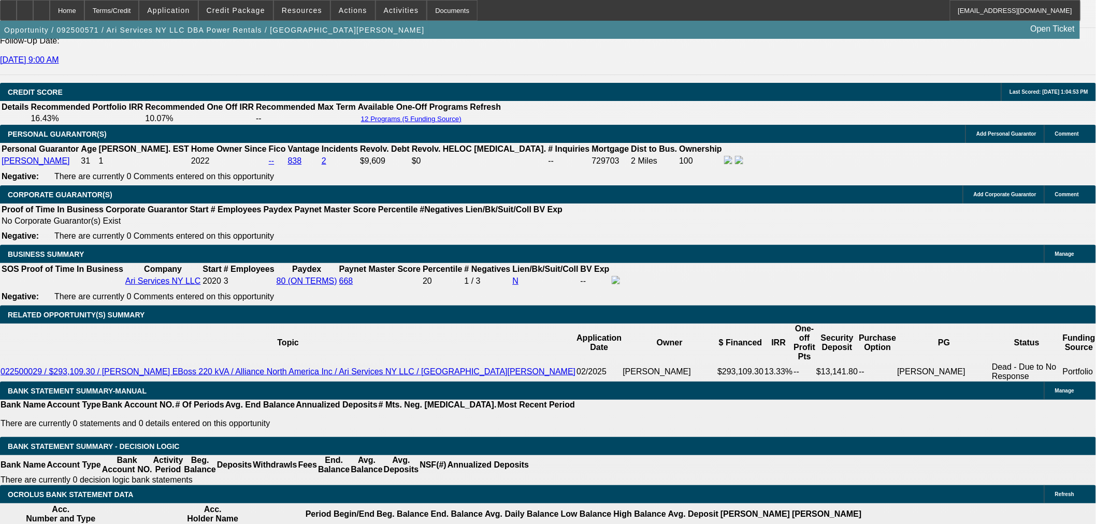
drag, startPoint x: 1043, startPoint y: 362, endPoint x: 738, endPoint y: 305, distance: 309.9
copy div "BUYSIDE SUBMISSION NAVITAS - [PERSON_NAME], you approved this applicant earlier…"
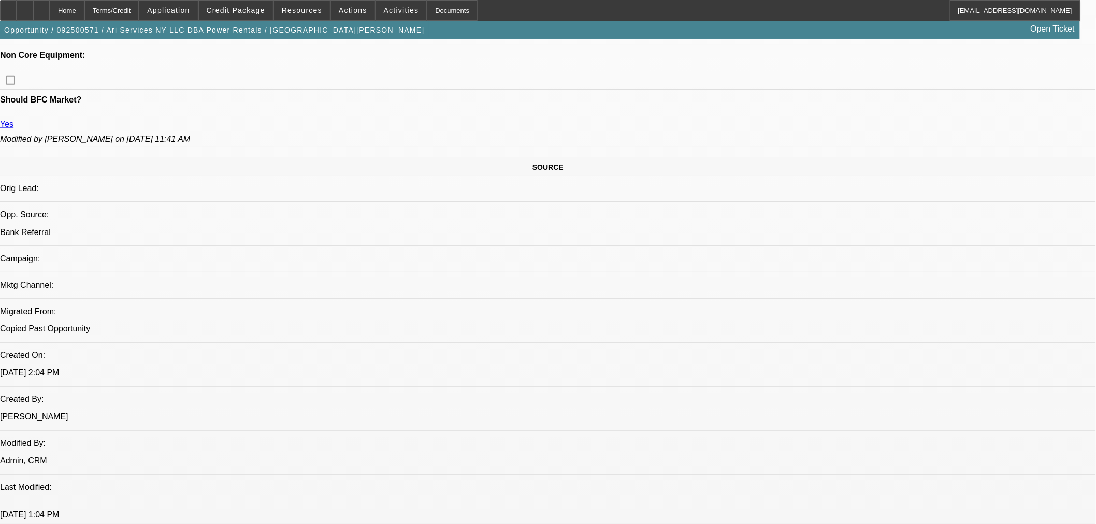
scroll to position [479, 0]
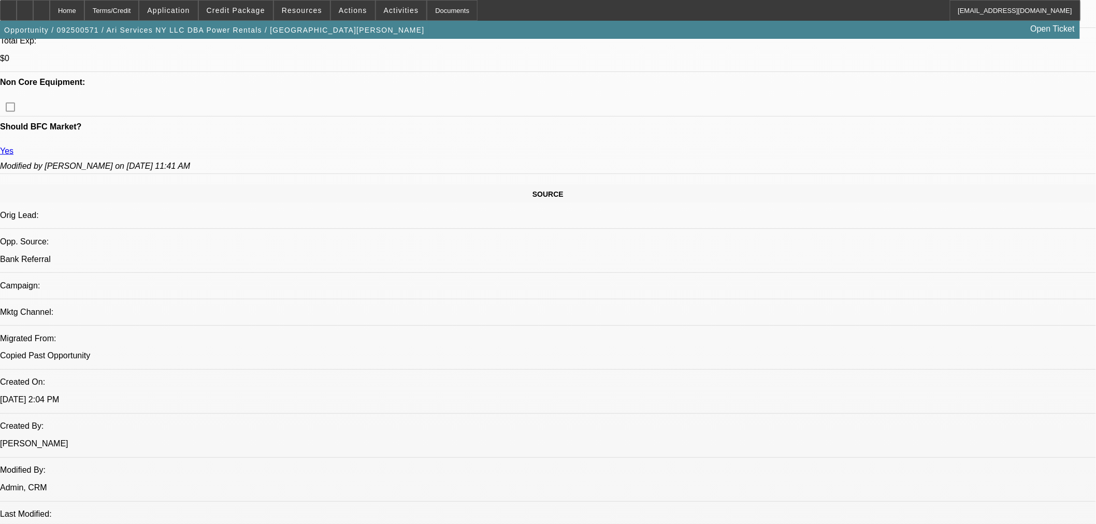
drag, startPoint x: 1012, startPoint y: 363, endPoint x: 731, endPoint y: 303, distance: 287.1
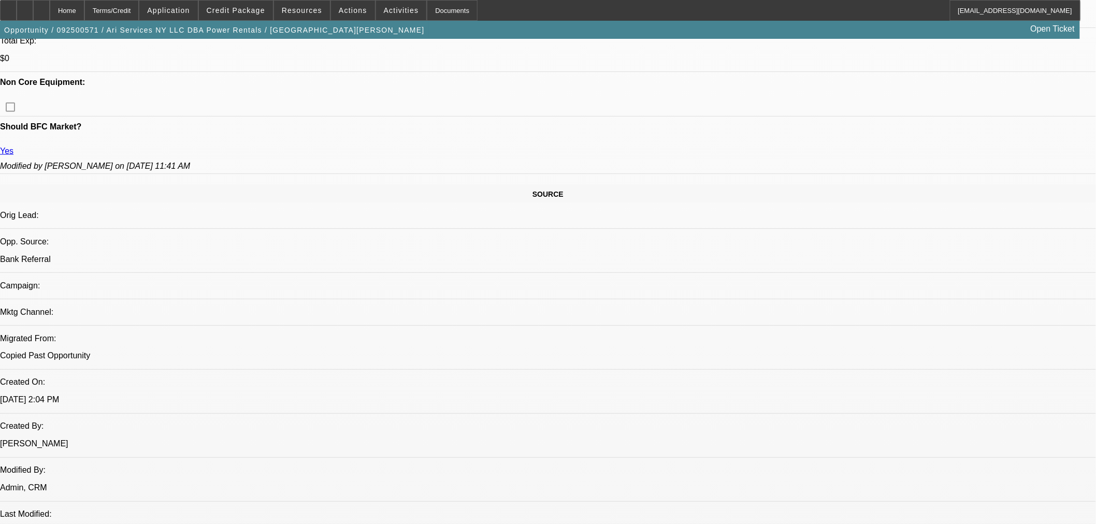
copy div "BUYSIDE SUBMISSION NAVITAS - Sam, you approved this applicant earlier this year…"
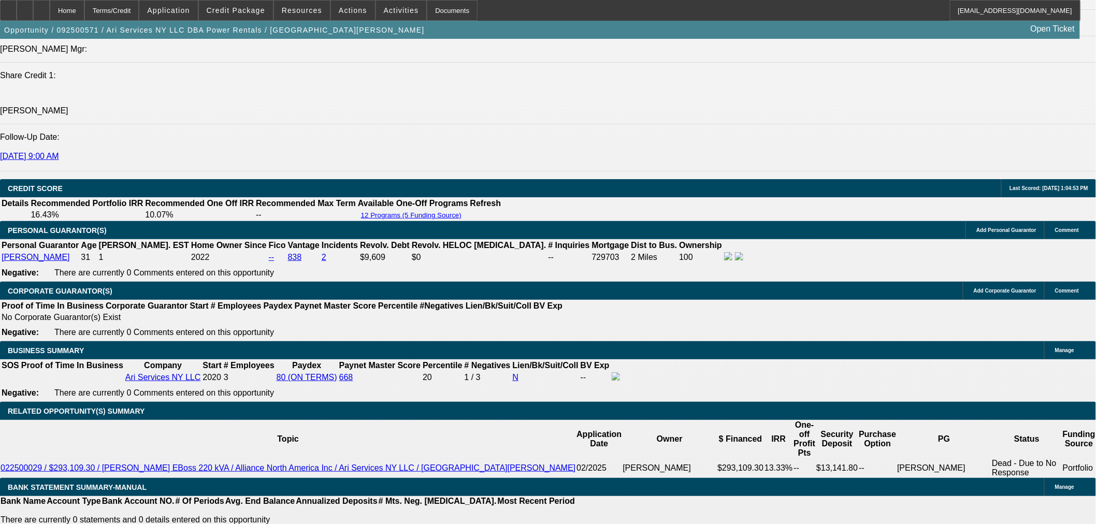
scroll to position [1343, 0]
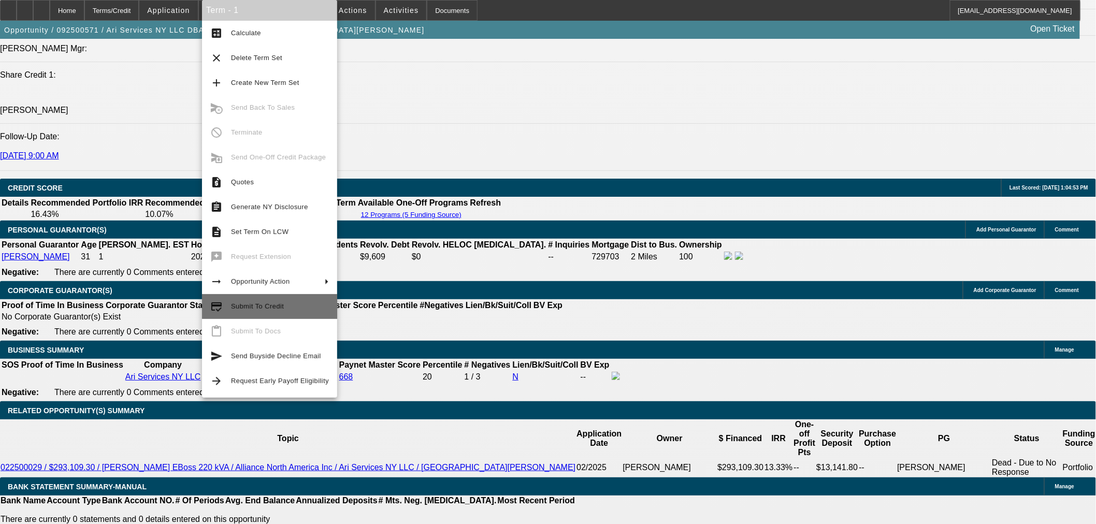
click at [278, 302] on span "Submit To Credit" at bounding box center [280, 306] width 98 height 12
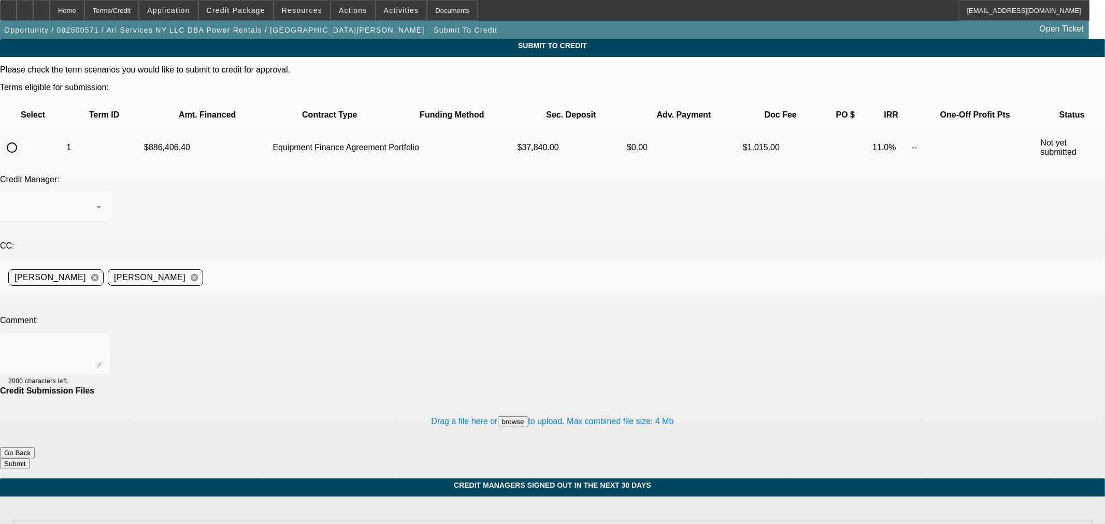
click at [22, 137] on input "radio" at bounding box center [12, 147] width 21 height 21
radio input "true"
click at [80, 203] on span "Arida, George" at bounding box center [43, 207] width 71 height 9
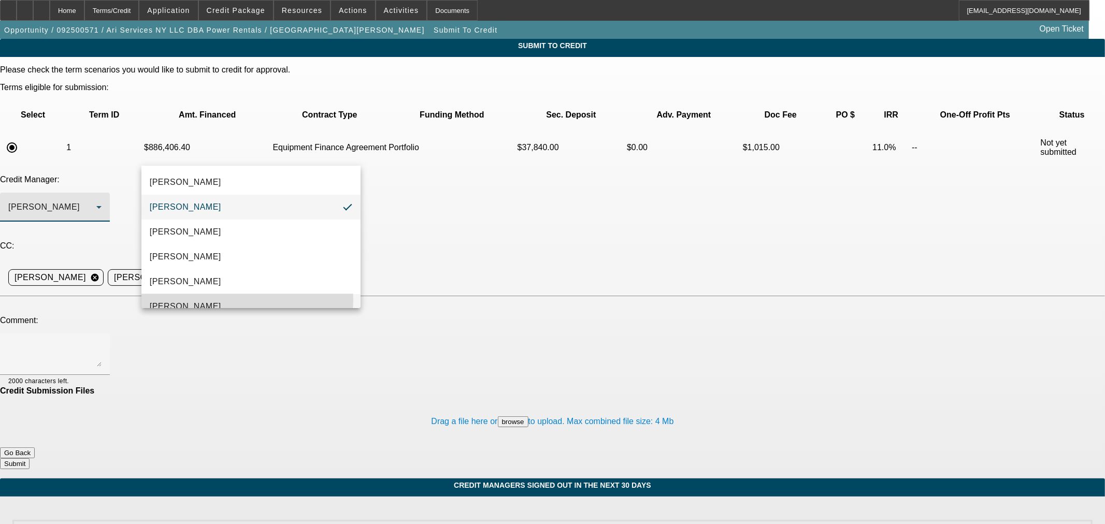
click at [197, 299] on mat-option "[PERSON_NAME]" at bounding box center [250, 306] width 219 height 25
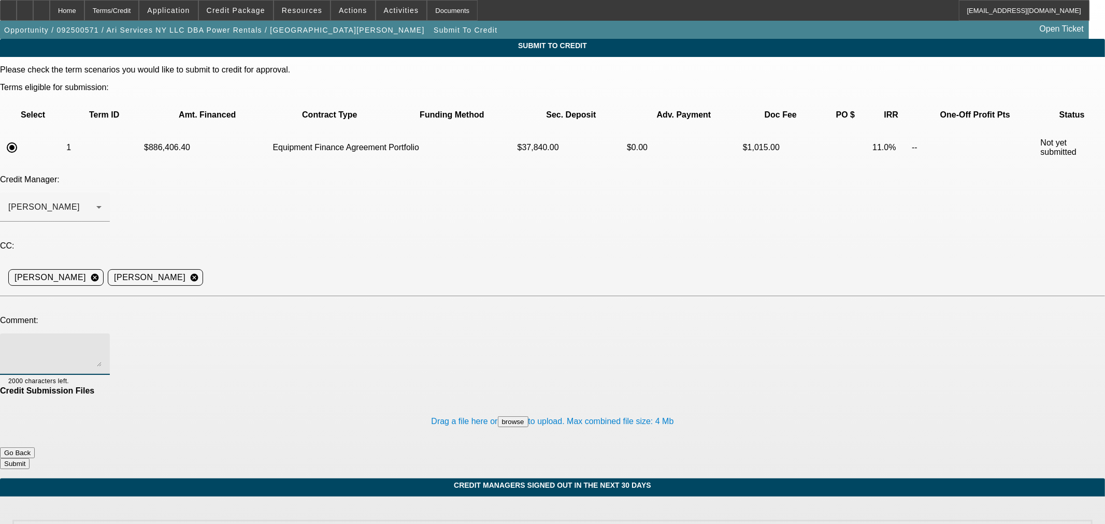
click at [102, 342] on textarea at bounding box center [54, 354] width 93 height 25
paste textarea "BUYSIDE SUBMISSION NAVITAS - Sam, you approved this applicant earlier this year…"
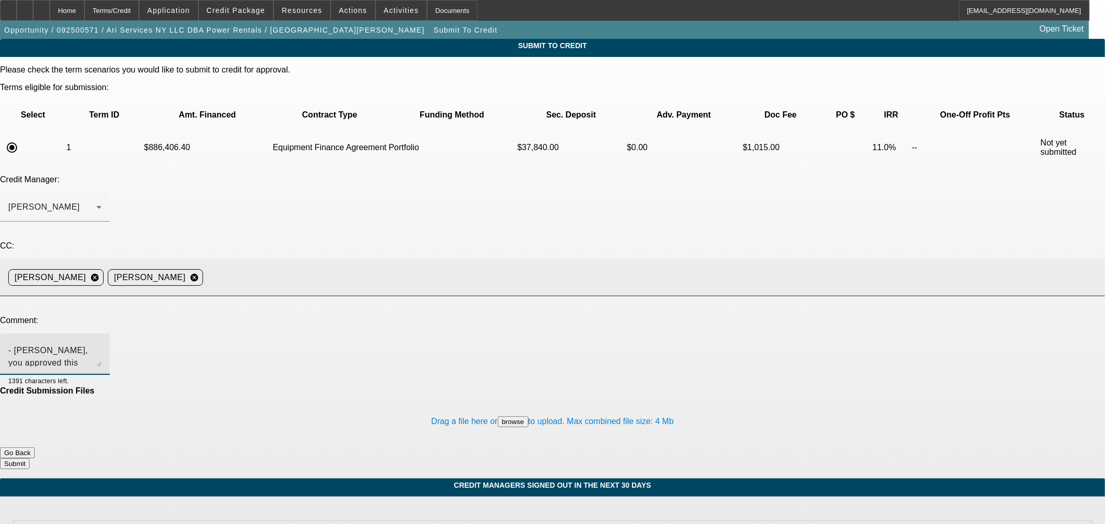
type textarea "BUYSIDE SUBMISSION NAVITAS - Sam, you approved this applicant earlier this year…"
click at [409, 267] on input at bounding box center [649, 277] width 885 height 21
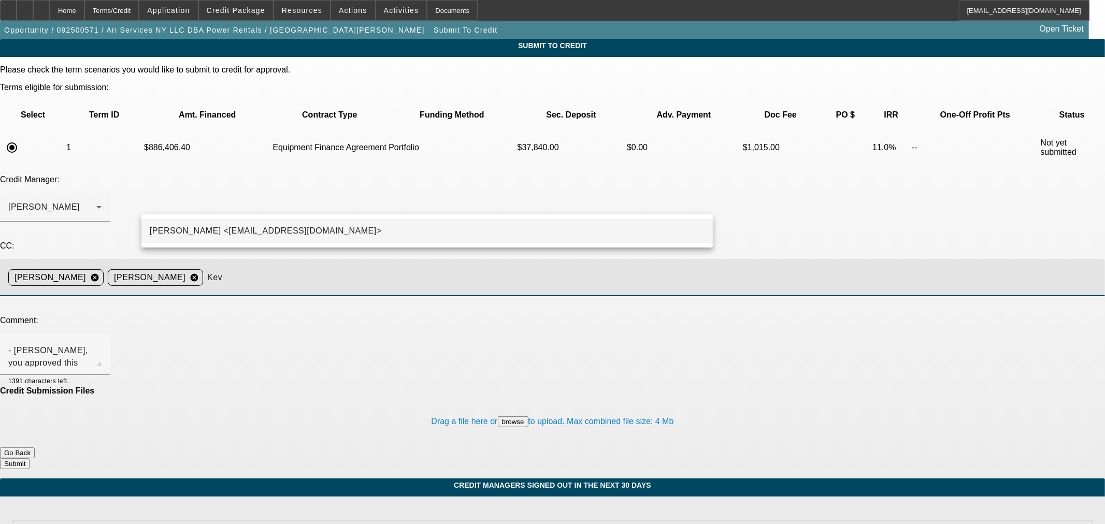
type input "Kev"
click at [383, 237] on mat-option "Kevin O'Connor <koconnor@beaconfunding.com>" at bounding box center [426, 231] width 571 height 25
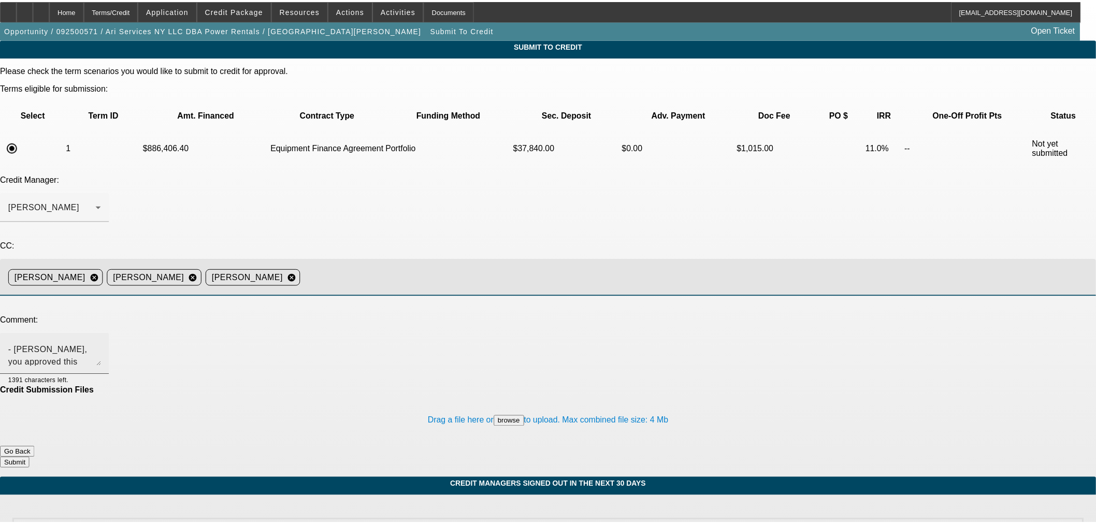
scroll to position [0, 0]
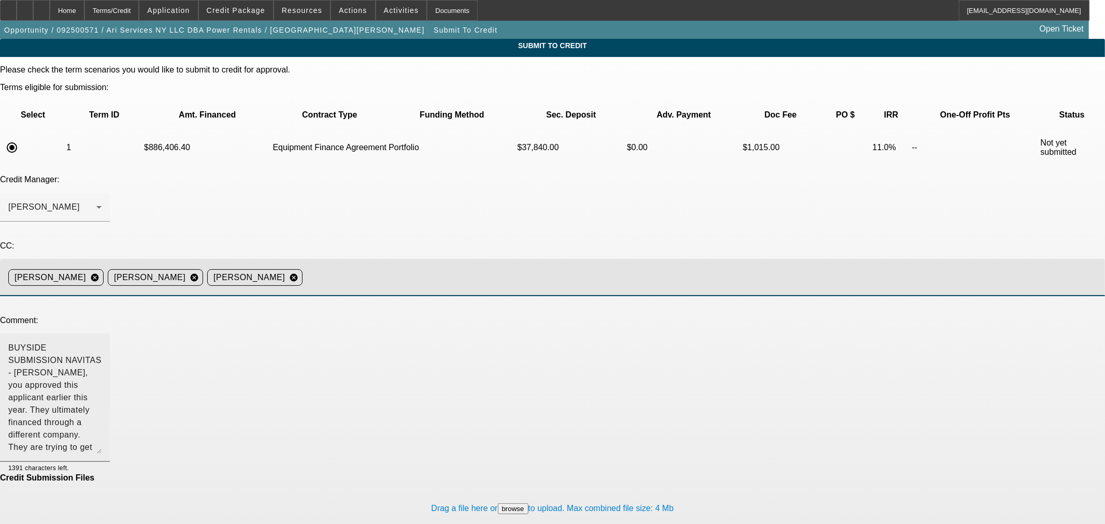
drag, startPoint x: 701, startPoint y: 256, endPoint x: 692, endPoint y: 343, distance: 88.1
click at [102, 343] on textarea "BUYSIDE SUBMISSION NAVITAS - Sam, you approved this applicant earlier this year…" at bounding box center [54, 398] width 93 height 112
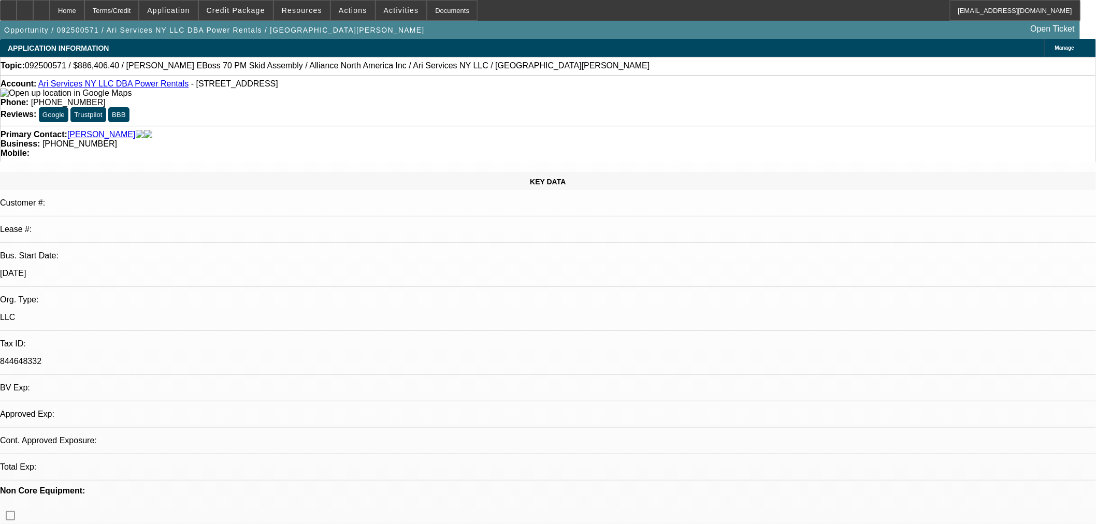
select select "0.1"
select select "2"
select select "0"
select select "6"
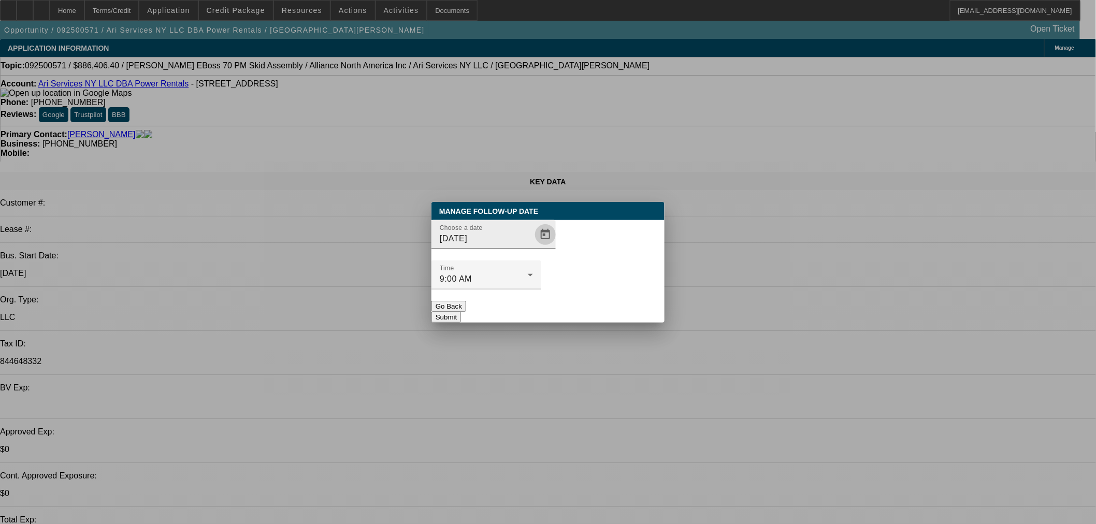
click at [533, 247] on span "Open calendar" at bounding box center [545, 234] width 25 height 25
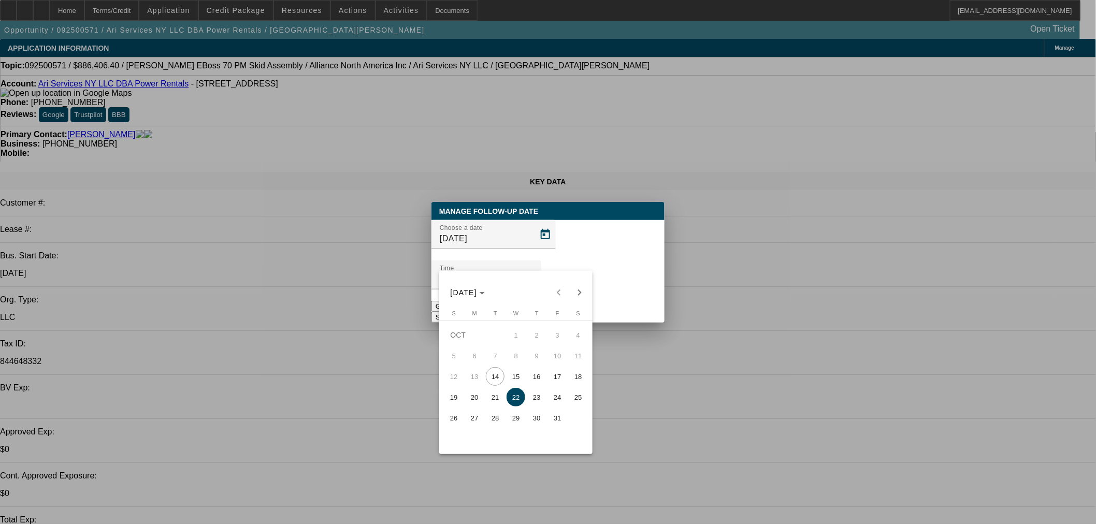
click at [537, 399] on span "23" at bounding box center [536, 397] width 19 height 19
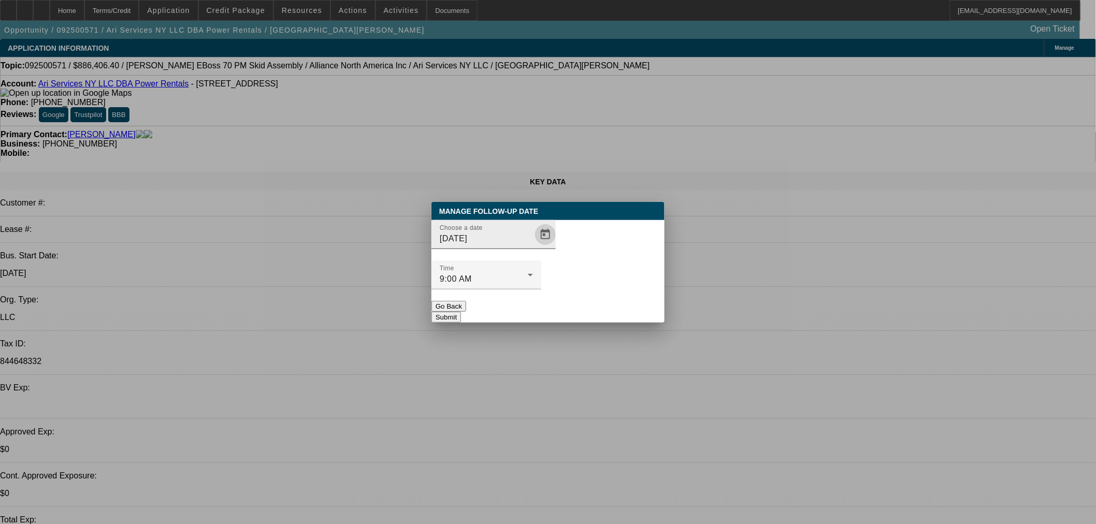
click at [533, 247] on span "Open calendar" at bounding box center [545, 234] width 25 height 25
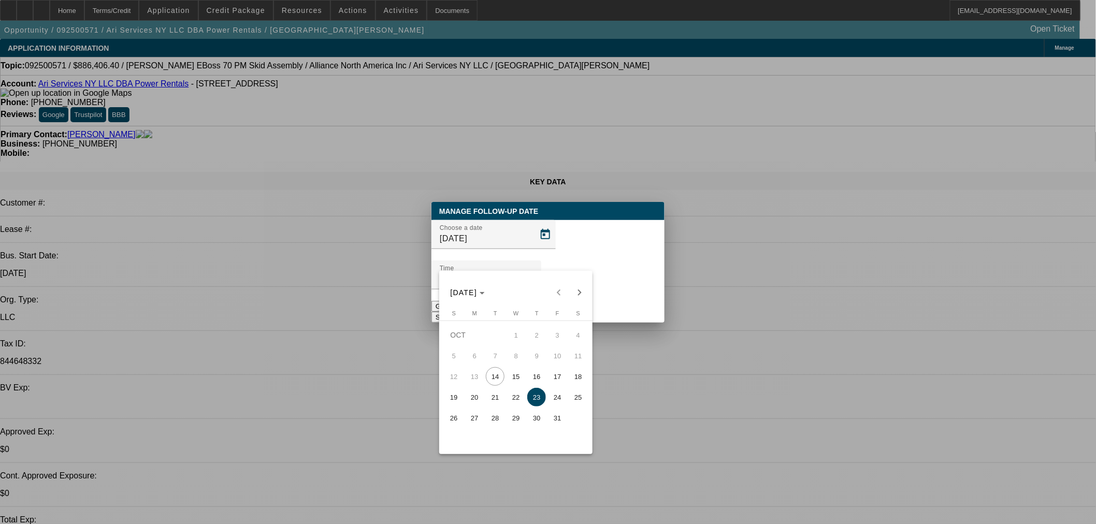
click at [511, 379] on span "15" at bounding box center [516, 376] width 19 height 19
type input "10/15/2025"
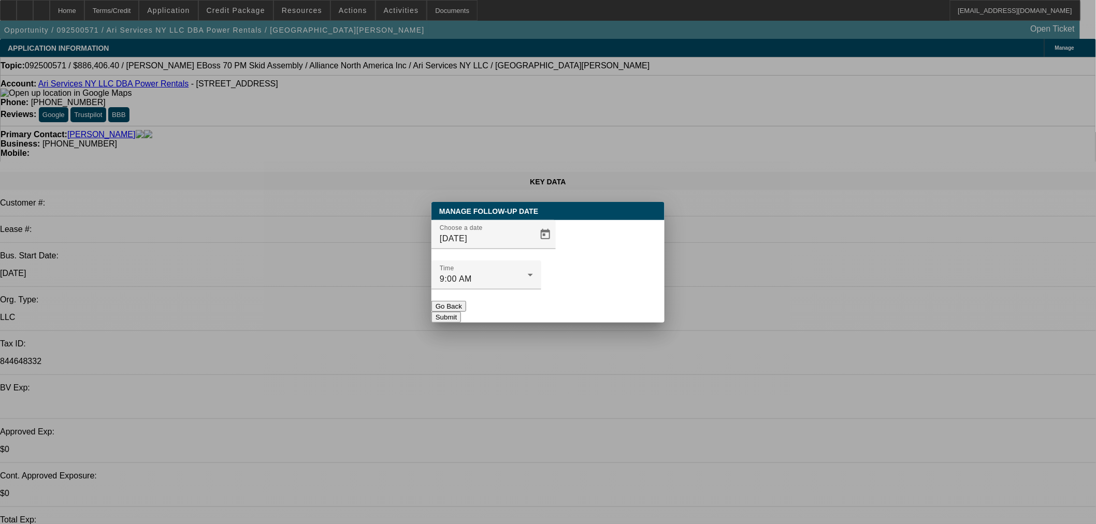
click at [461, 312] on button "Submit" at bounding box center [447, 317] width 30 height 11
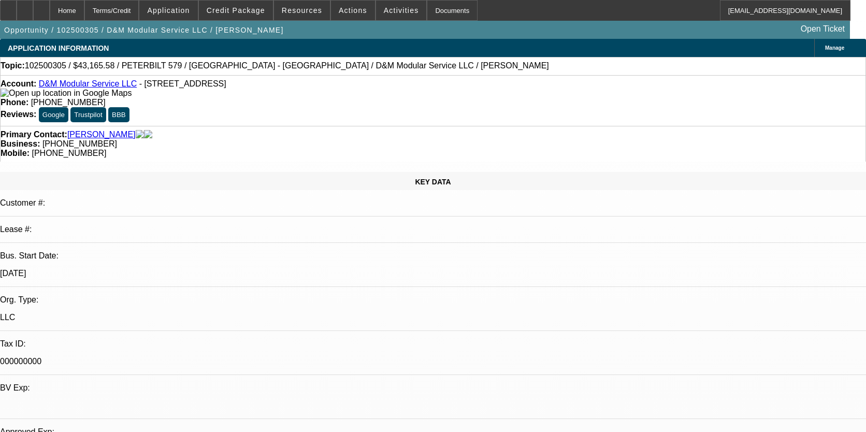
select select "0"
select select "2"
select select "0.1"
select select "4"
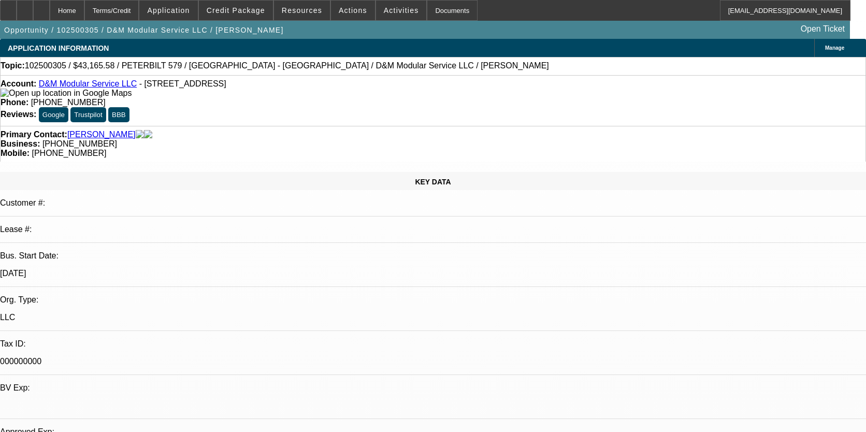
scroll to position [1247, 0]
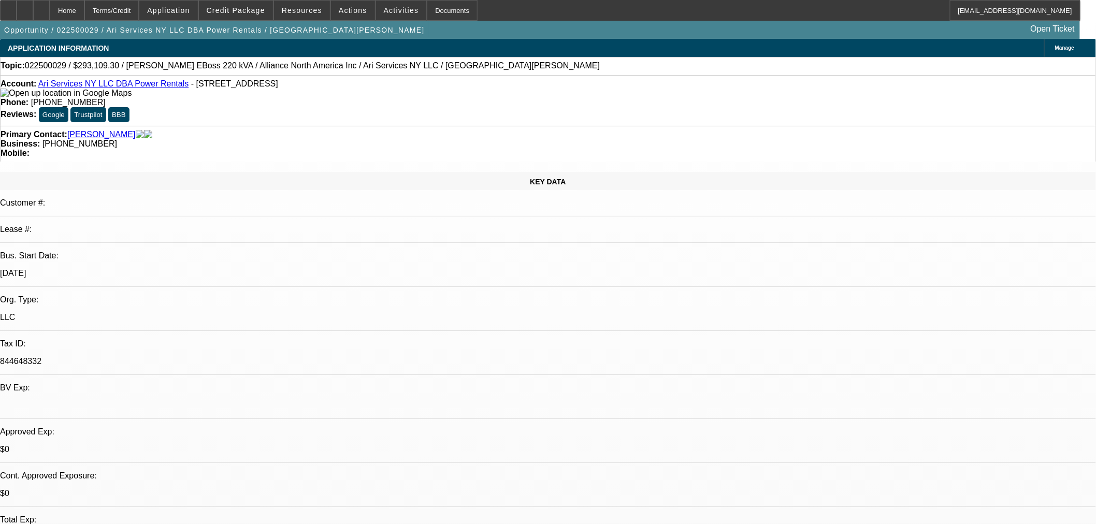
select select "0.1"
select select "2"
select select "0"
select select "6"
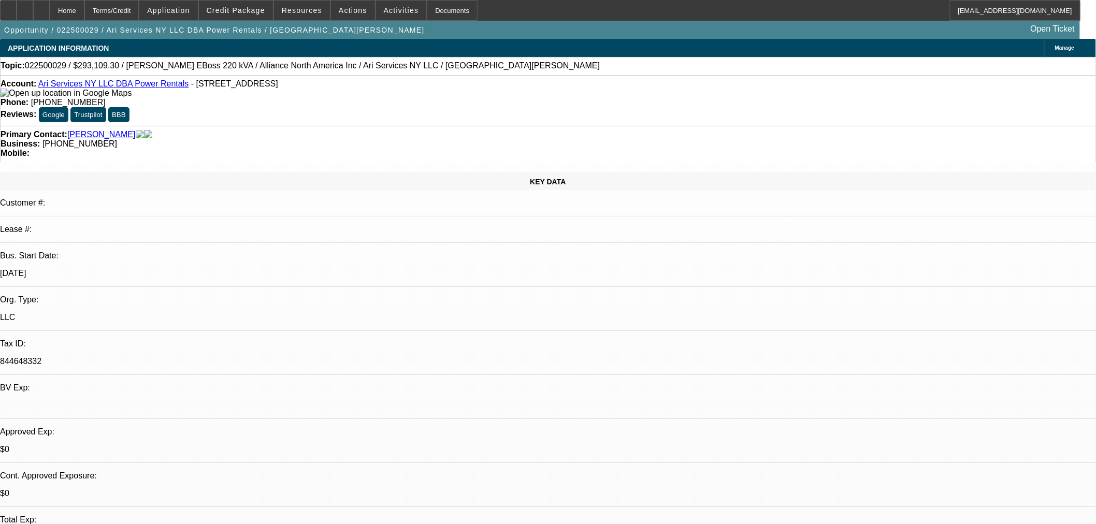
select select "0.1"
select select "2"
select select "0"
select select "6"
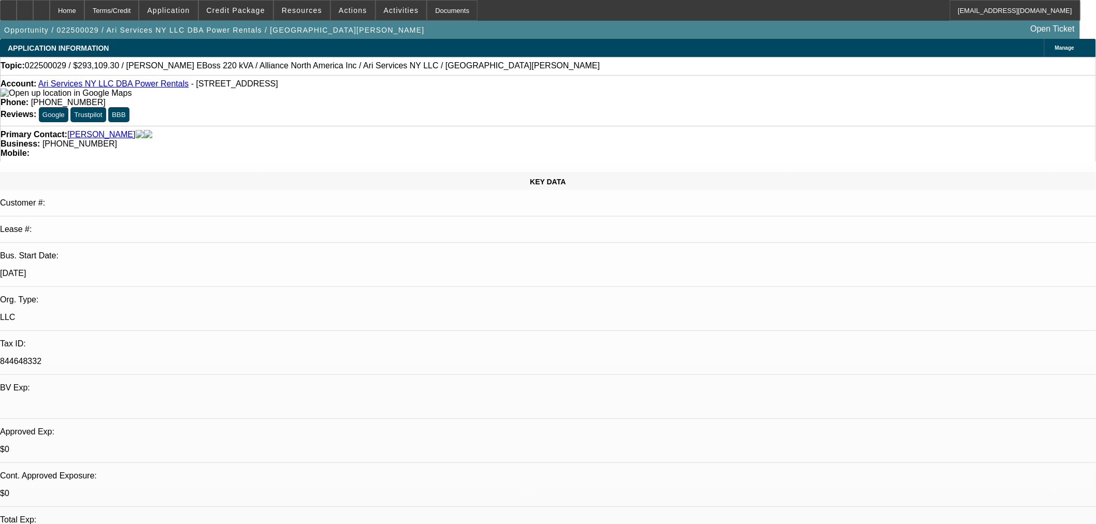
select select "0.1"
select select "2"
select select "0"
select select "6"
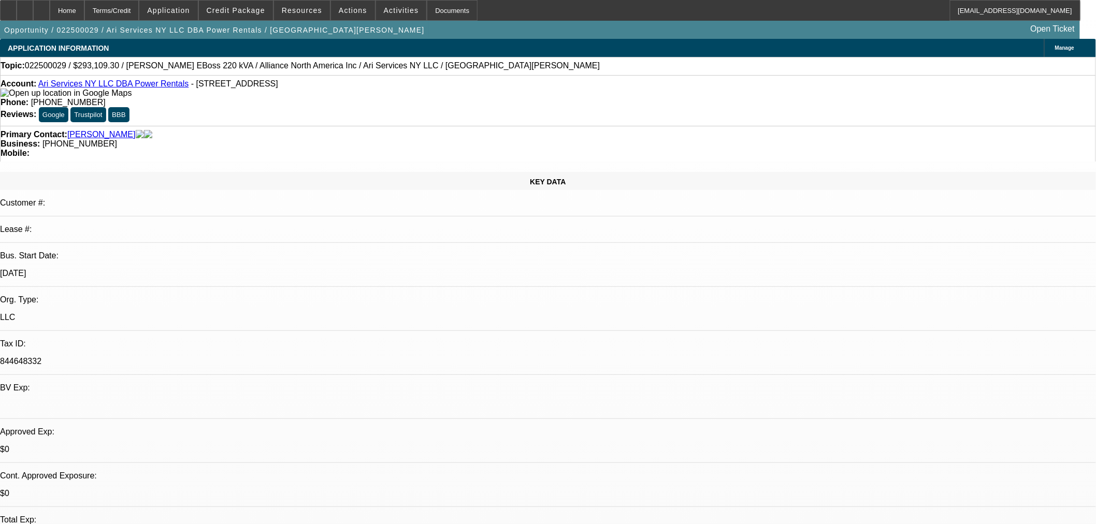
select select "0.1"
select select "2"
select select "0"
select select "6"
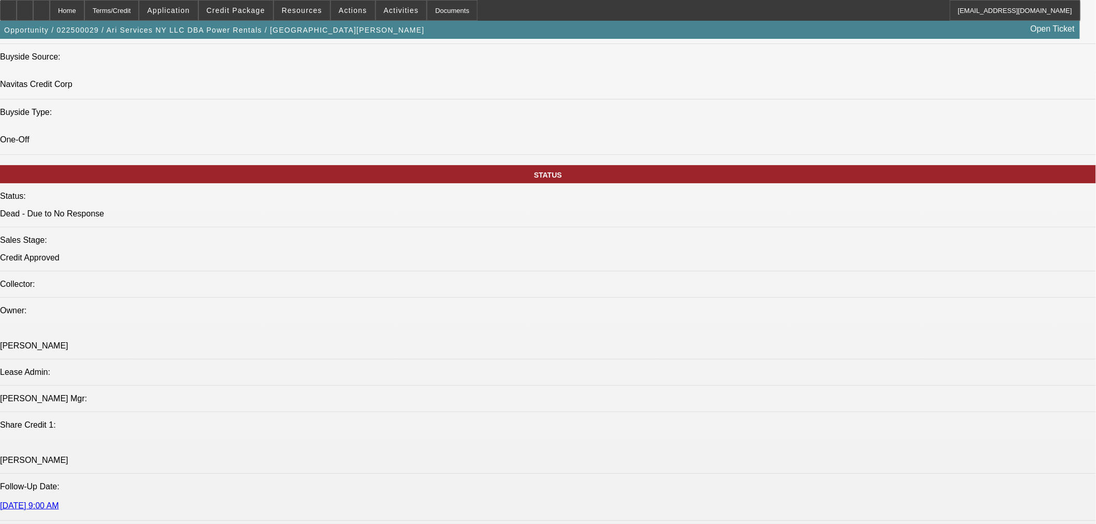
scroll to position [1452, 0]
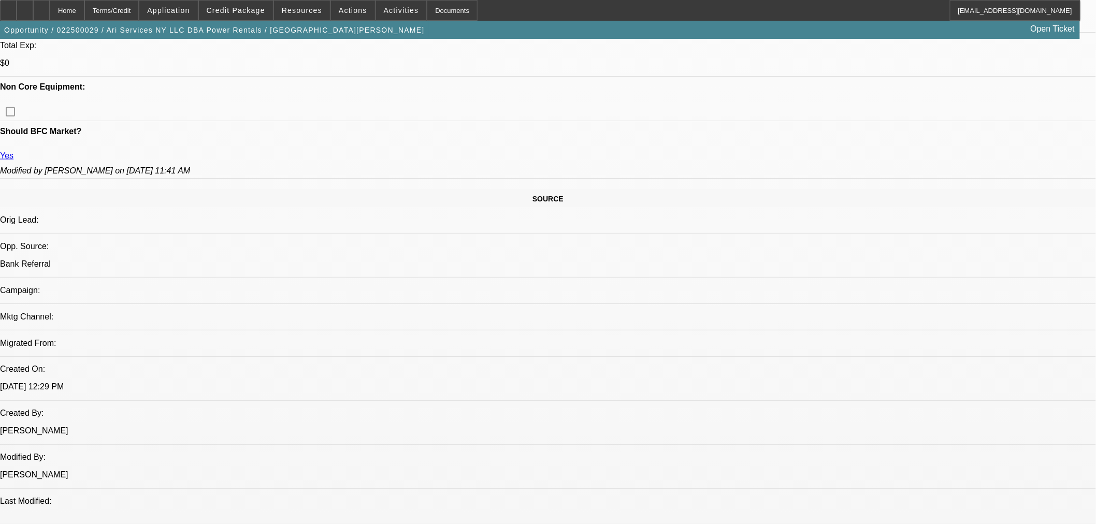
scroll to position [303, 0]
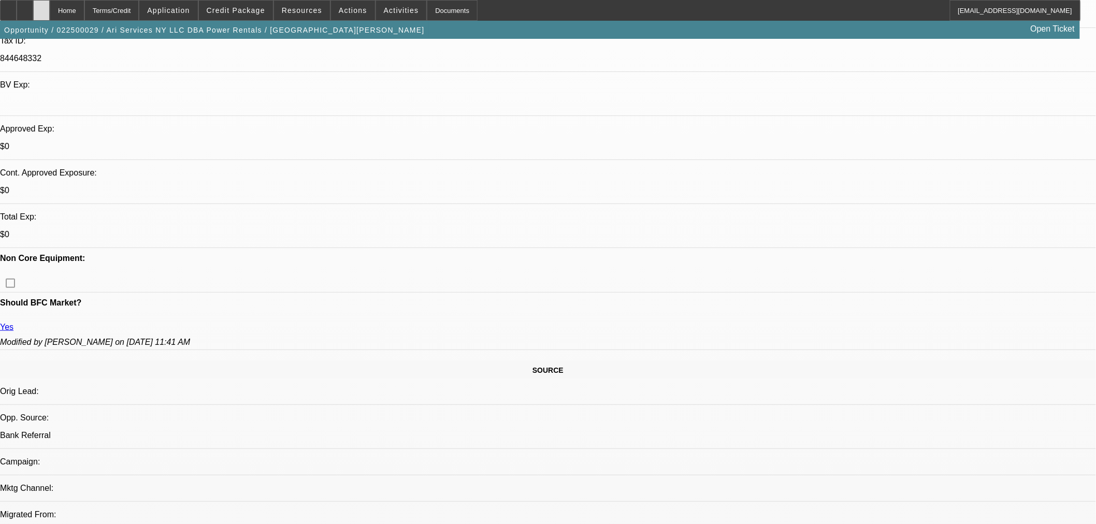
click at [41, 7] on icon at bounding box center [41, 7] width 0 height 0
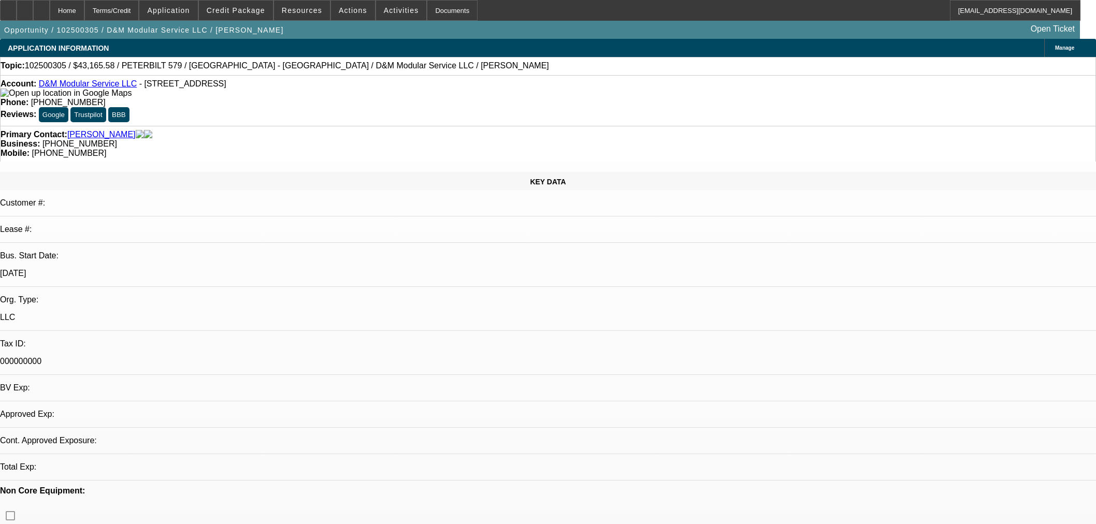
select select "0"
select select "2"
select select "0.1"
select select "4"
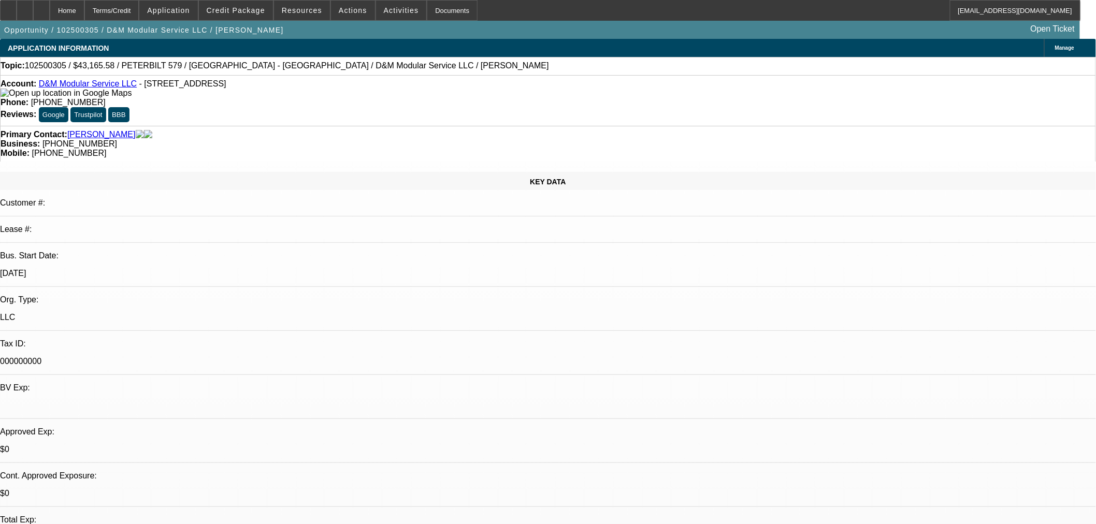
drag, startPoint x: 39, startPoint y: 15, endPoint x: 22, endPoint y: 49, distance: 38.7
click at [33, 15] on div at bounding box center [25, 10] width 17 height 21
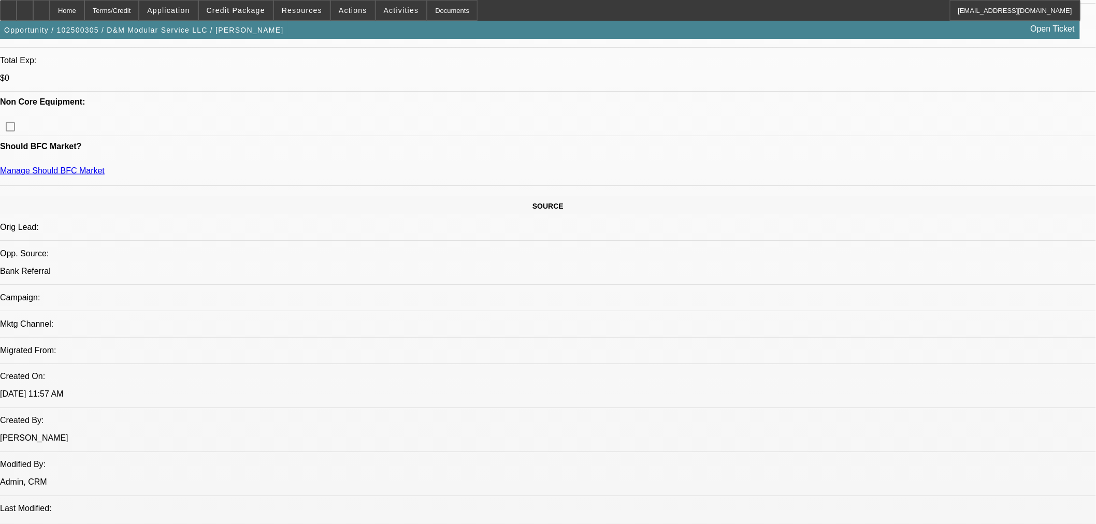
scroll to position [576, 0]
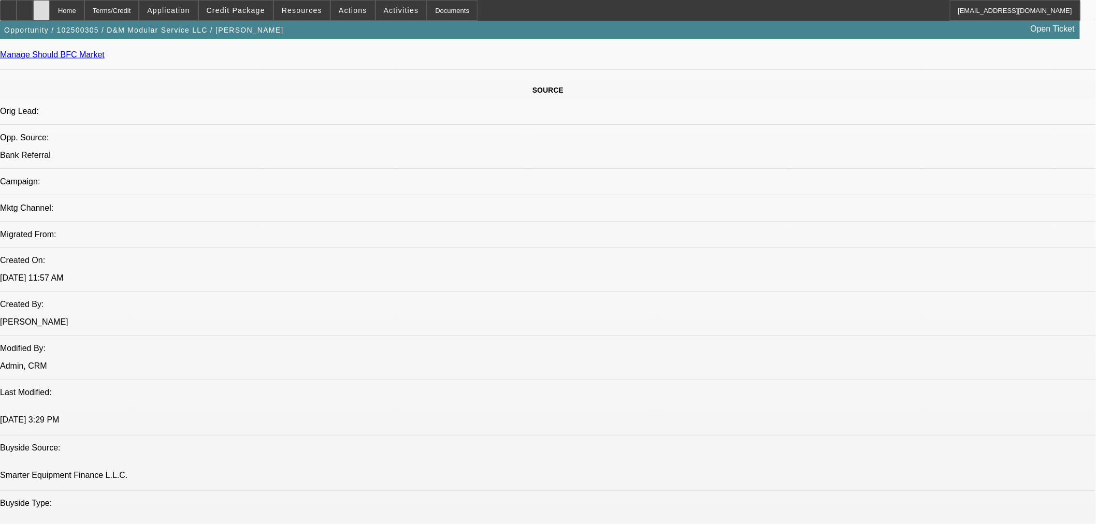
click at [41, 7] on icon at bounding box center [41, 7] width 0 height 0
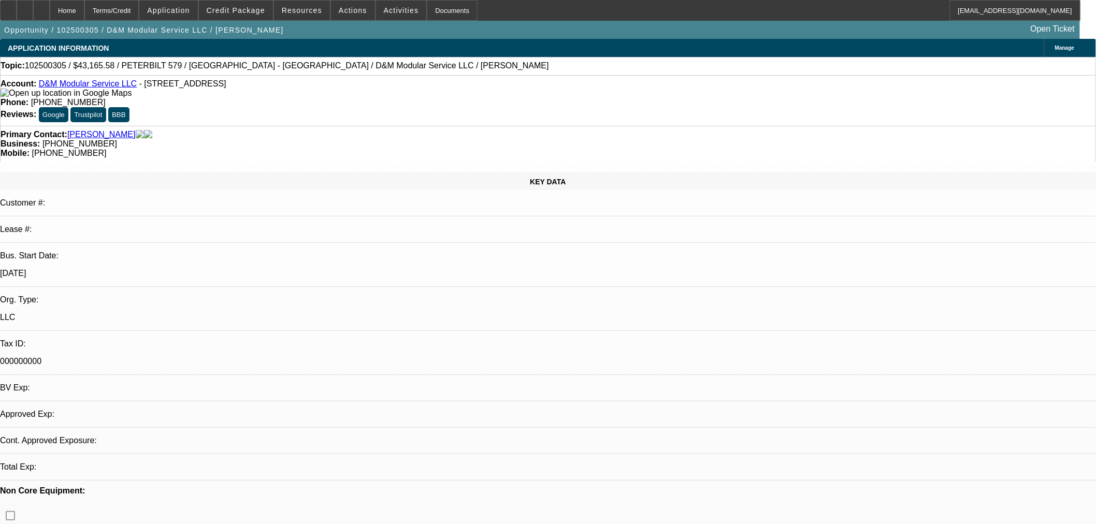
select select "0"
select select "2"
select select "0.1"
select select "1"
select select "2"
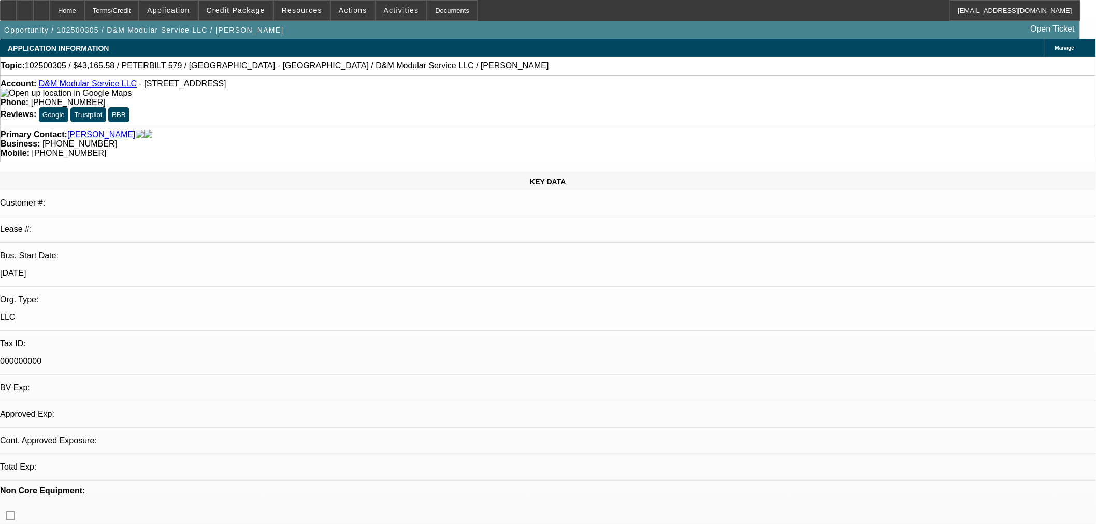
select select "4"
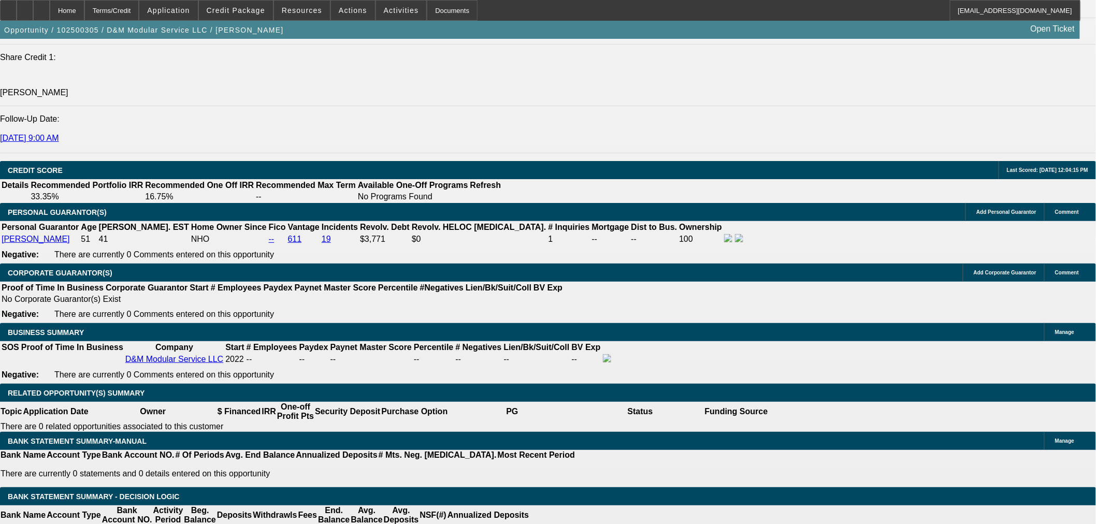
scroll to position [1439, 0]
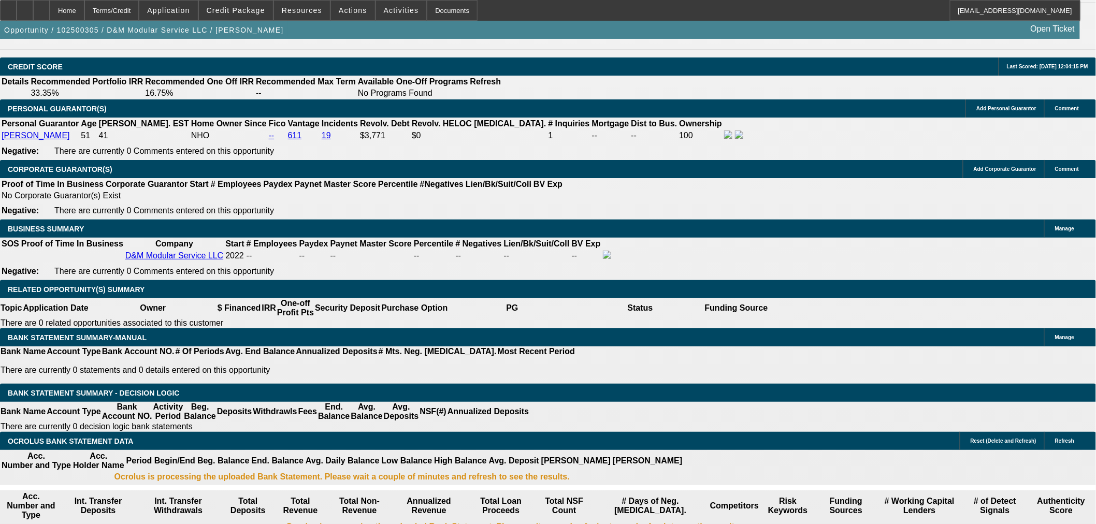
select select "0.2"
type input "$8,633.12"
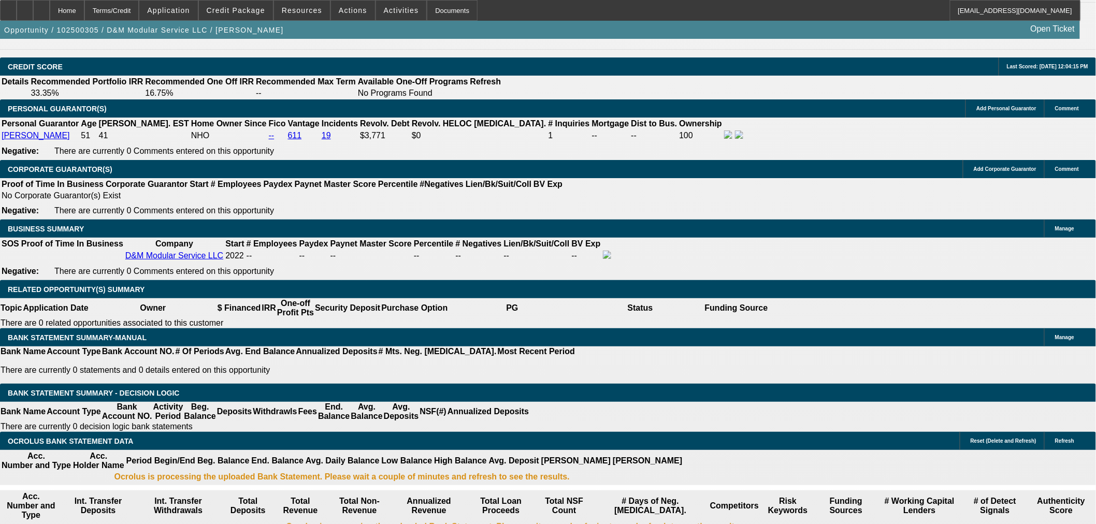
type input "36"
type input "2"
type input "$1,978.20"
type input "$989.10"
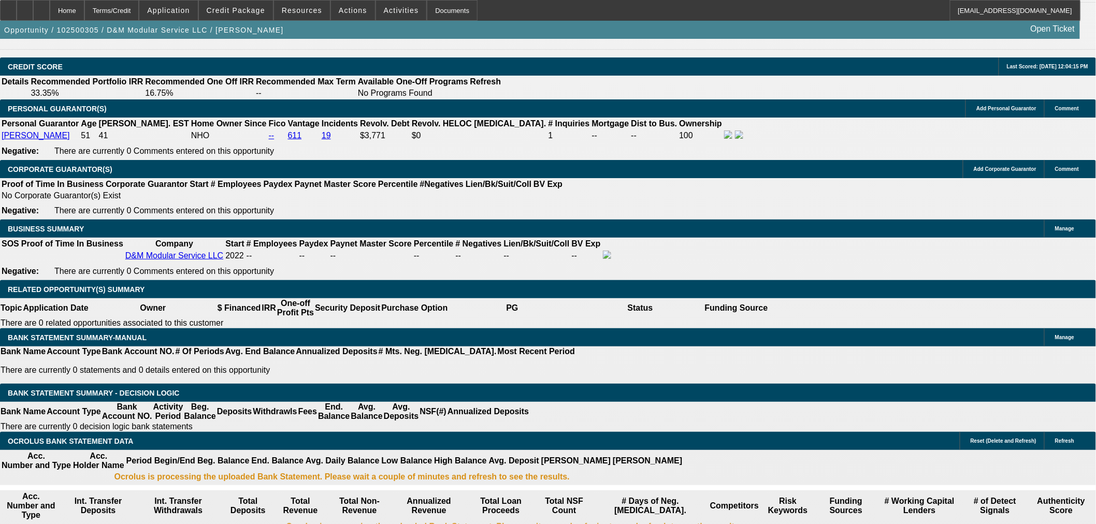
type input "22"
type input "$2,637.62"
type input "$1,318.81"
type input "22"
drag, startPoint x: 187, startPoint y: 307, endPoint x: 226, endPoint y: 307, distance: 39.4
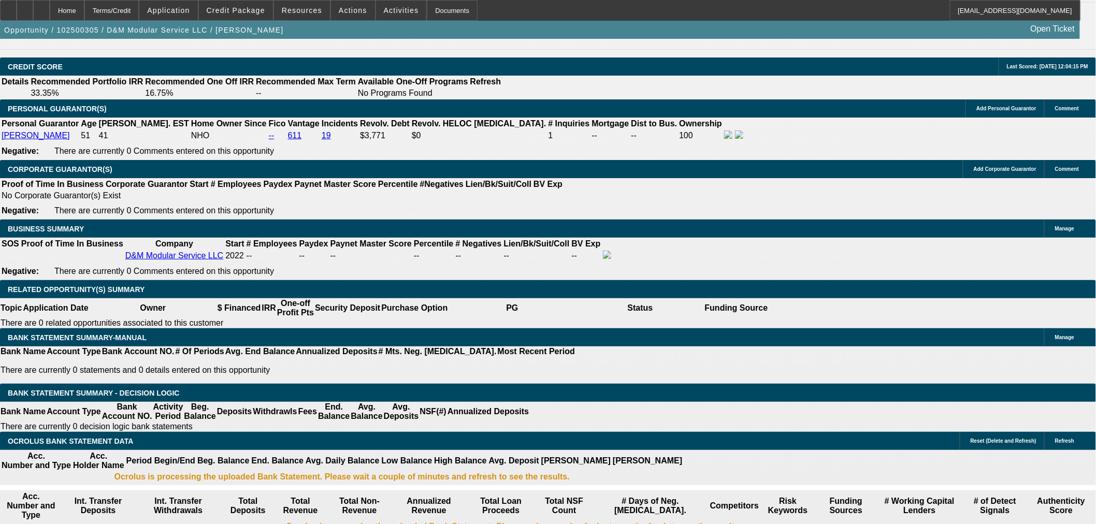
type input "130"
type input "$260.00"
type input "1300"
type input "$2,600.00"
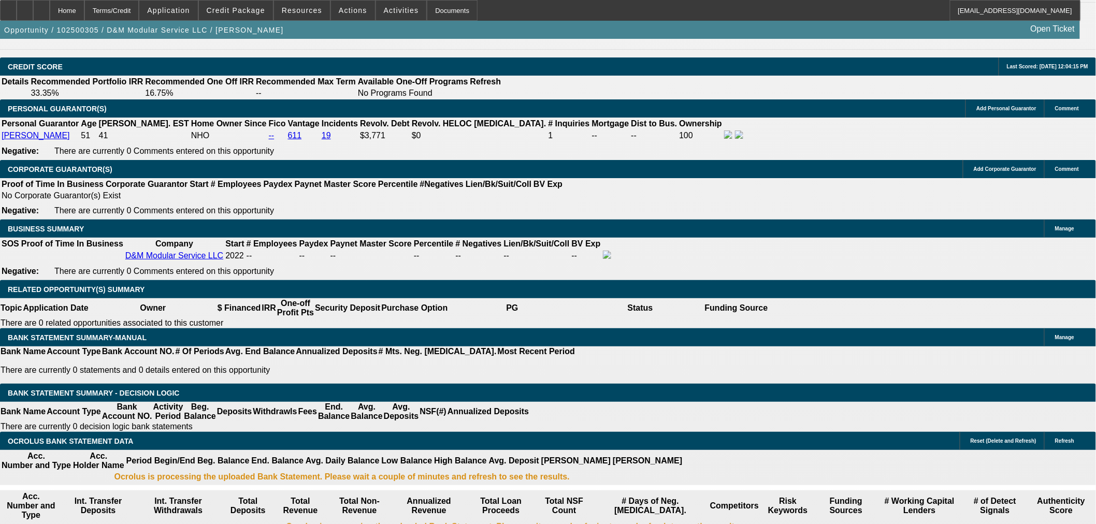
type input "20.9"
type input "$1,300.00"
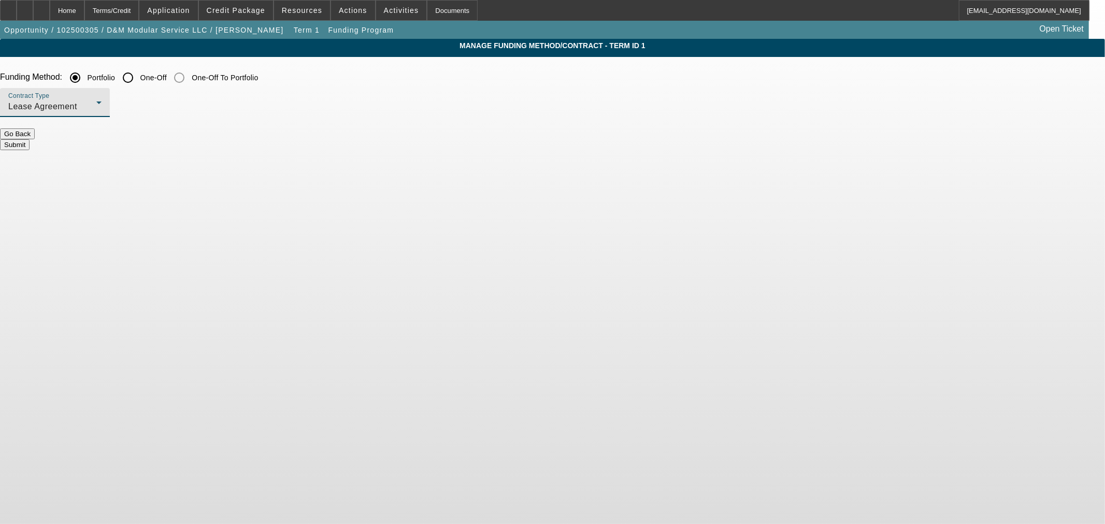
click at [96, 106] on div "Lease Agreement" at bounding box center [52, 107] width 88 height 12
click at [340, 153] on span "Equipment Finance Agreement" at bounding box center [325, 159] width 119 height 25
click at [30, 139] on button "Submit" at bounding box center [15, 144] width 30 height 11
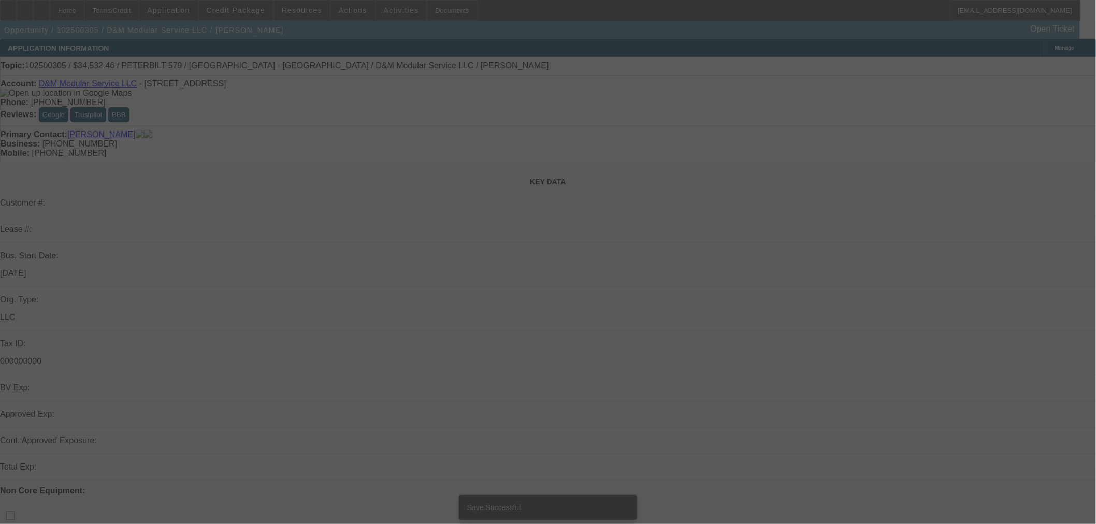
select select "0.2"
select select "2"
select select "0"
select select "6"
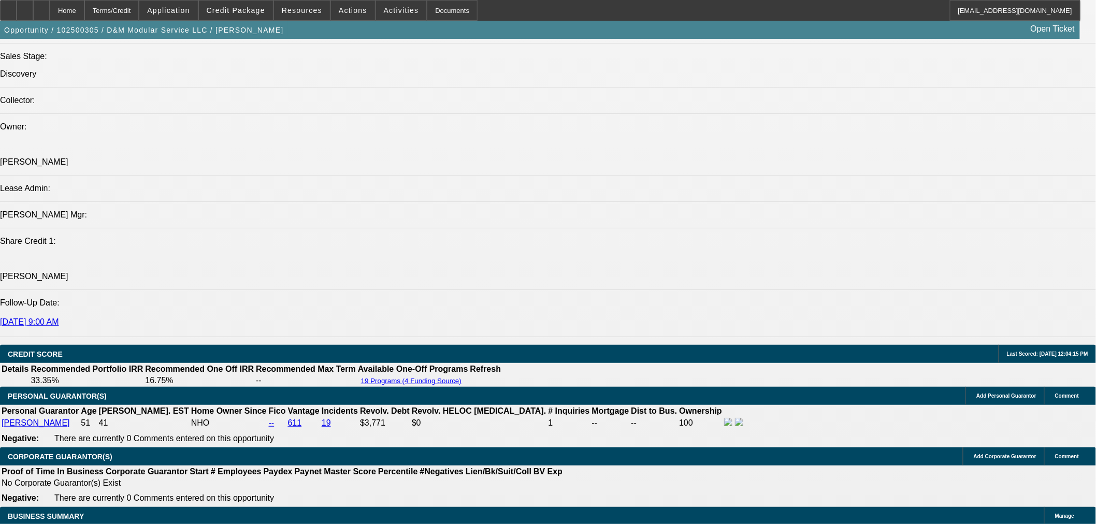
scroll to position [1439, 0]
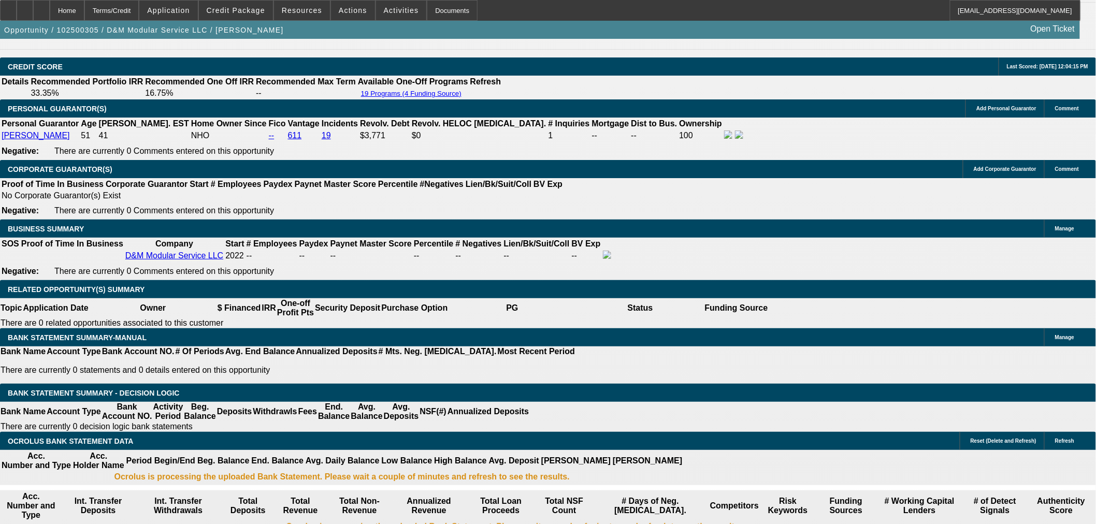
drag, startPoint x: 222, startPoint y: 233, endPoint x: 307, endPoint y: 232, distance: 85.5
type input "$8,165.58"
click at [175, 192] on body "Home Terms/Credit Application Credit Package Resources Actions Activities Docum…" at bounding box center [548, 450] width 1096 height 3779
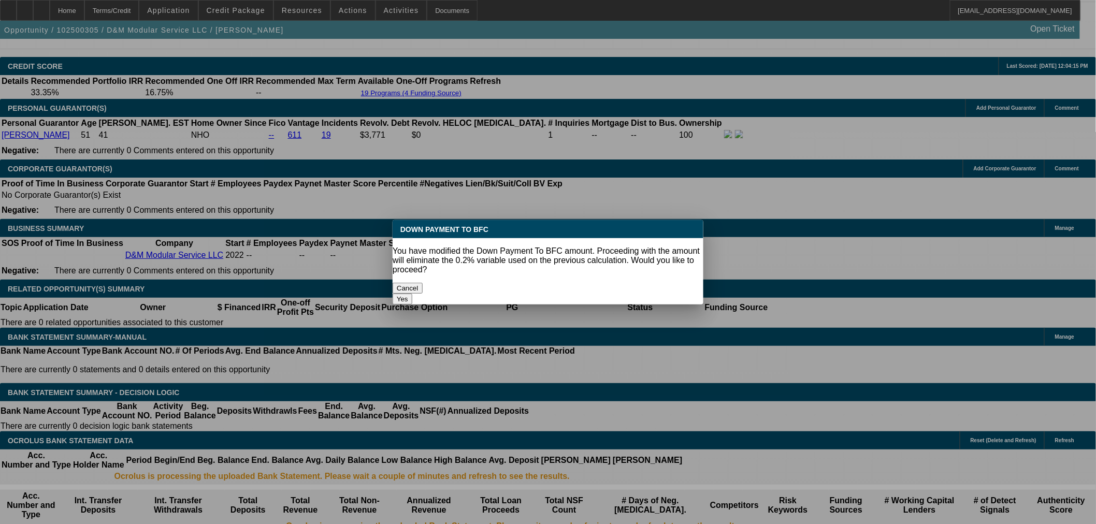
scroll to position [0, 0]
click at [412, 294] on button "Yes" at bounding box center [403, 299] width 20 height 11
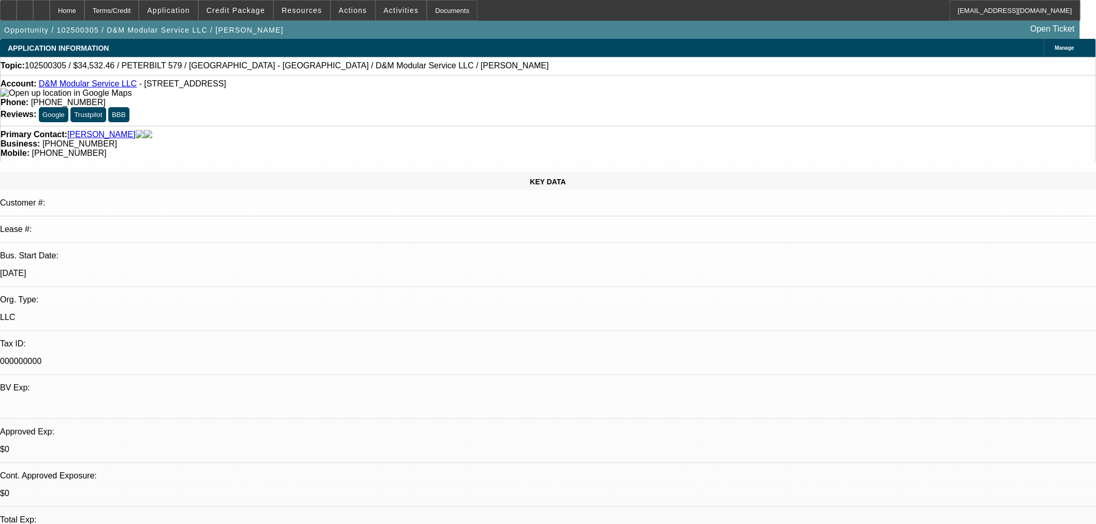
select select "0"
type input "UNKNOWN"
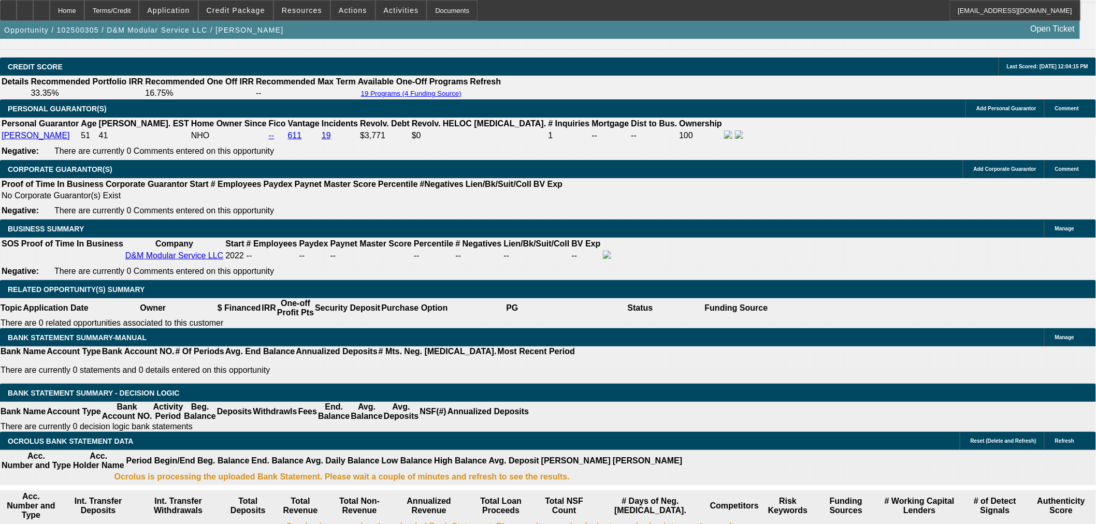
type input "$2,635.20"
type input "$1,317.60"
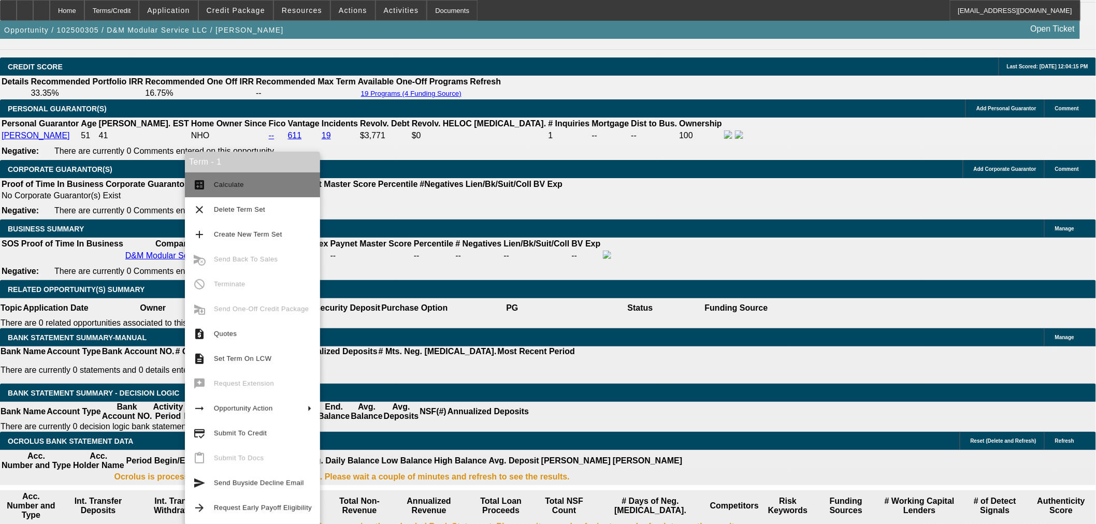
click at [227, 189] on span "Calculate" at bounding box center [263, 185] width 98 height 12
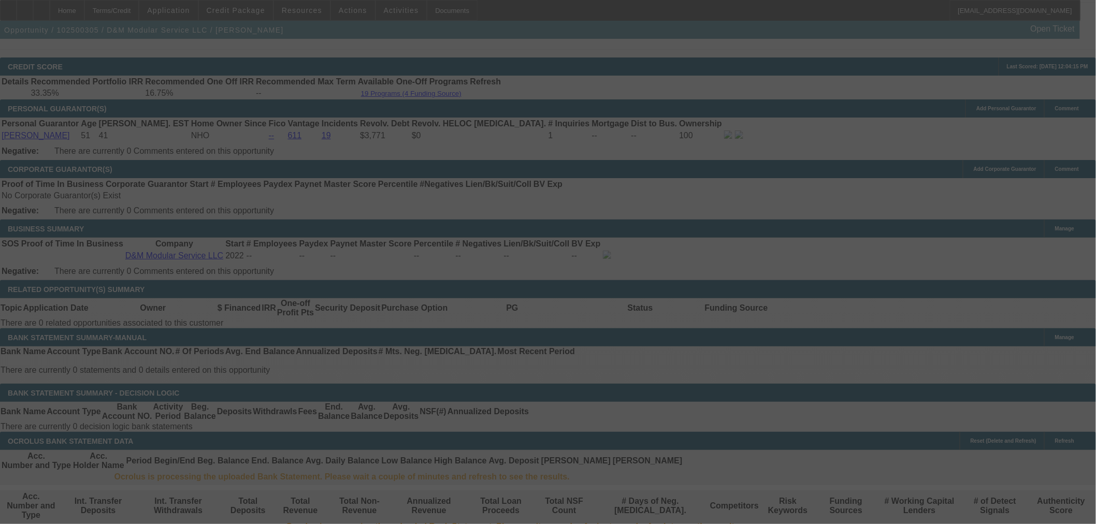
select select "0"
select select "2"
select select "0"
select select "6"
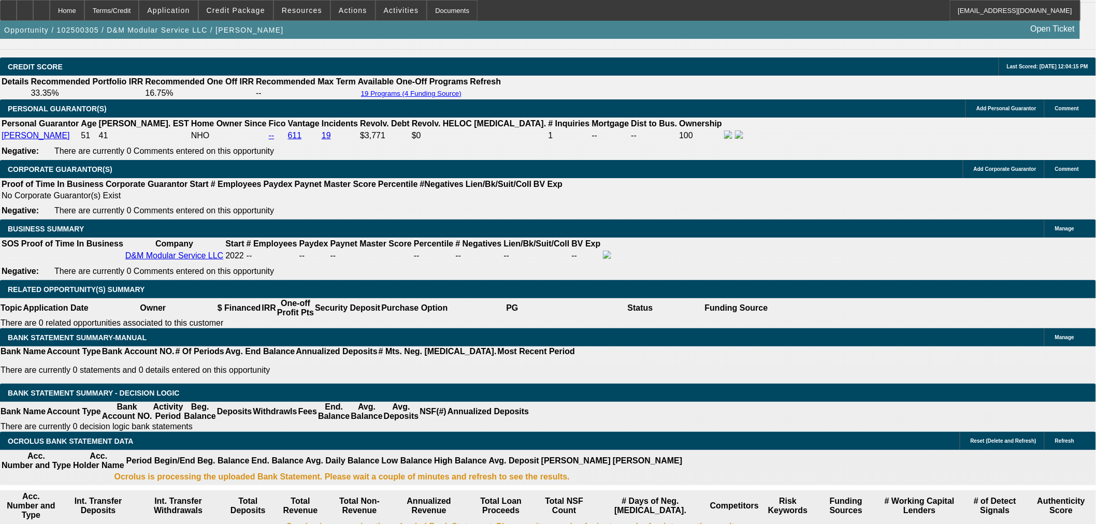
drag, startPoint x: 222, startPoint y: 231, endPoint x: 178, endPoint y: 229, distance: 43.5
type input "$7,665.58"
type input "UNKNOWN"
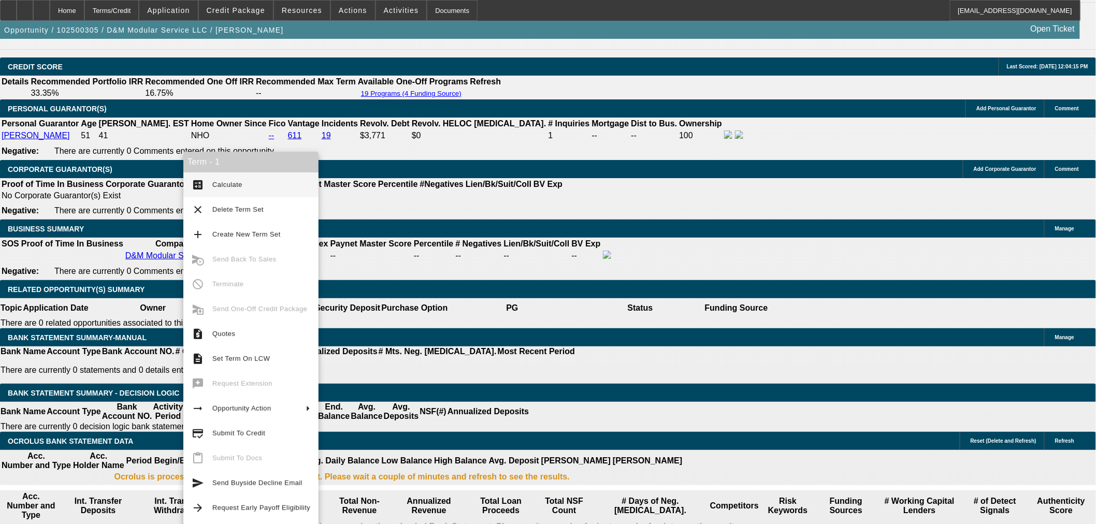
type input "$2,672.86"
type input "$1,336.43"
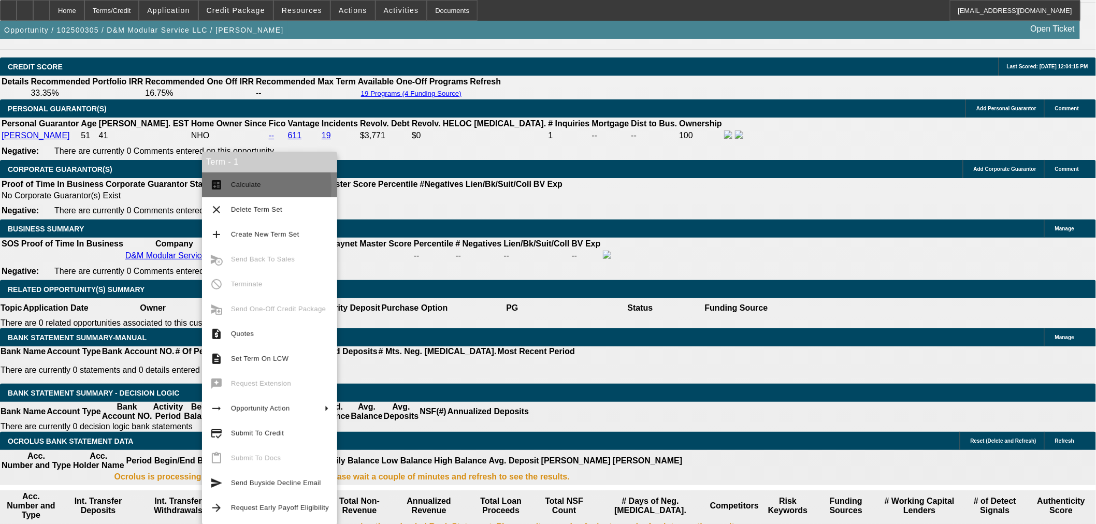
click at [223, 187] on button "calculate Calculate" at bounding box center [269, 185] width 135 height 25
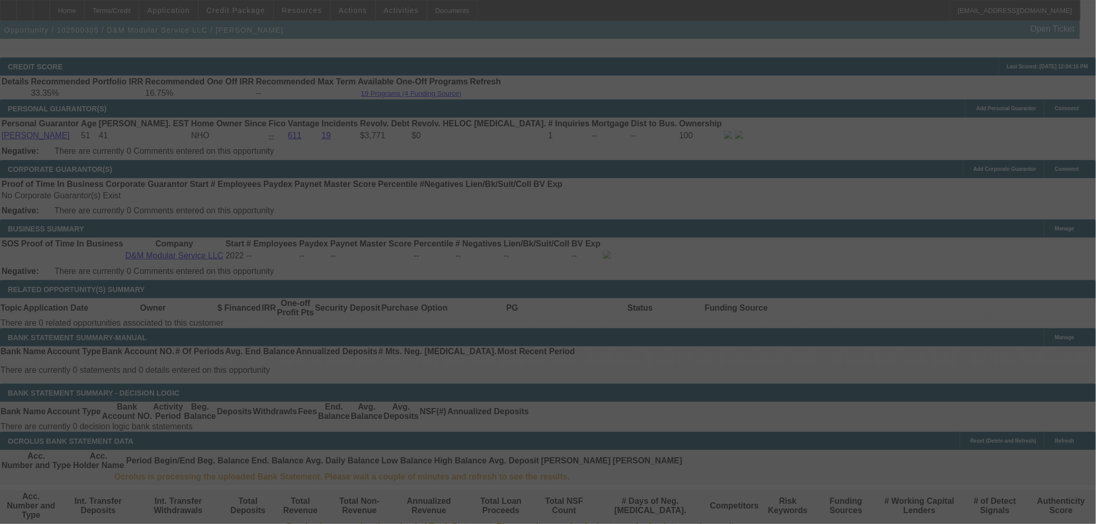
select select "0"
select select "2"
select select "0"
select select "6"
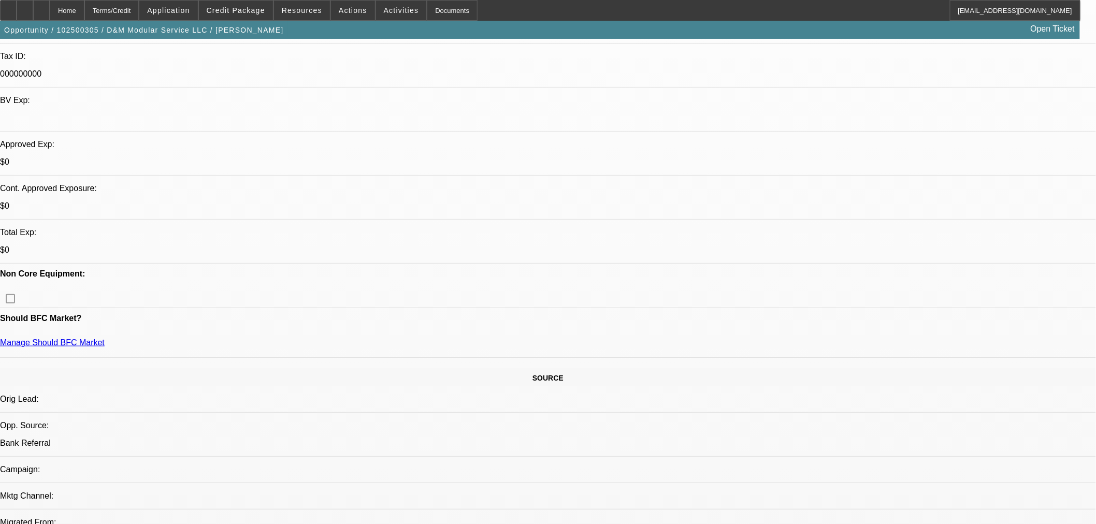
scroll to position [192, 0]
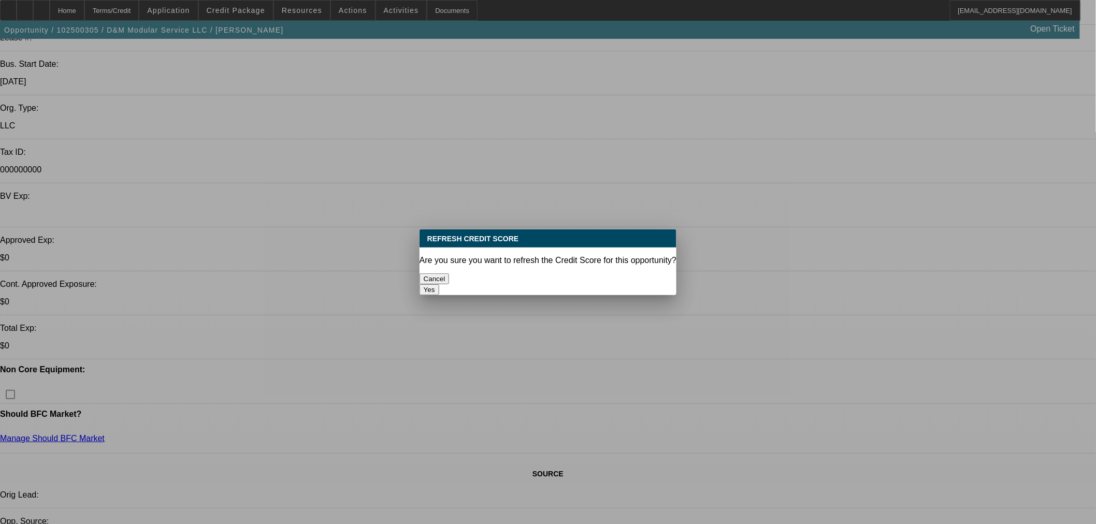
scroll to position [0, 0]
click at [450, 274] on button "Cancel" at bounding box center [435, 279] width 30 height 11
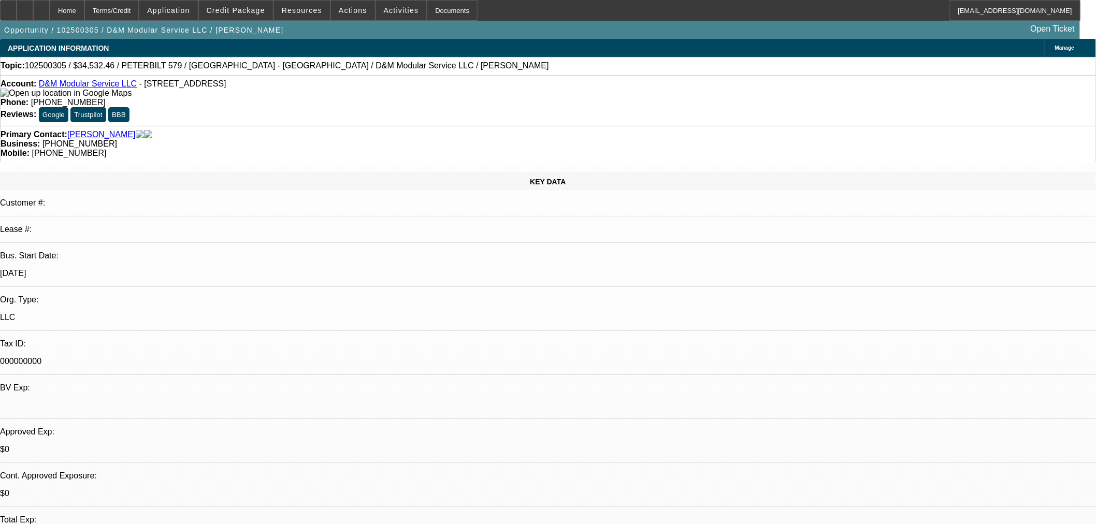
scroll to position [192, 0]
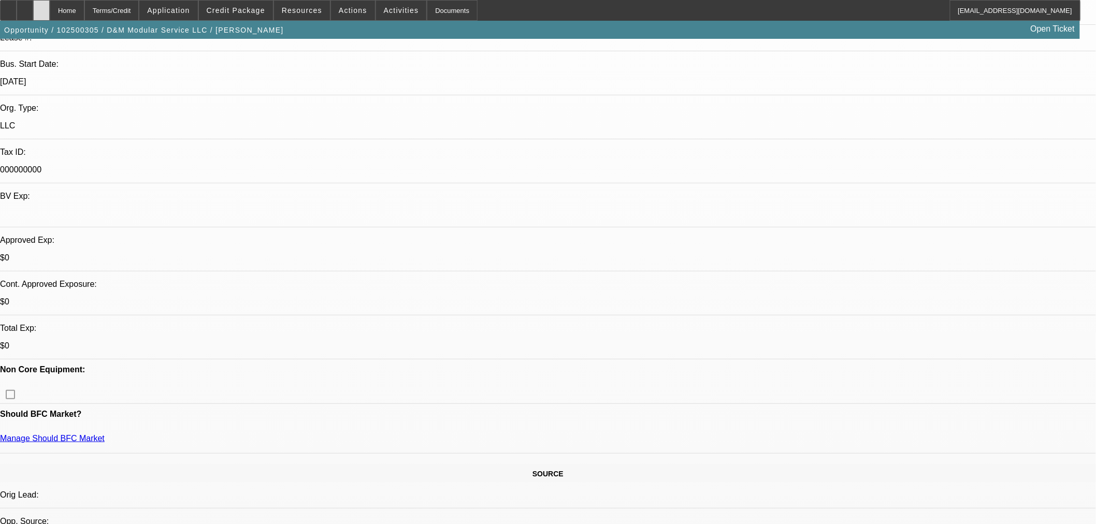
click at [41, 7] on icon at bounding box center [41, 7] width 0 height 0
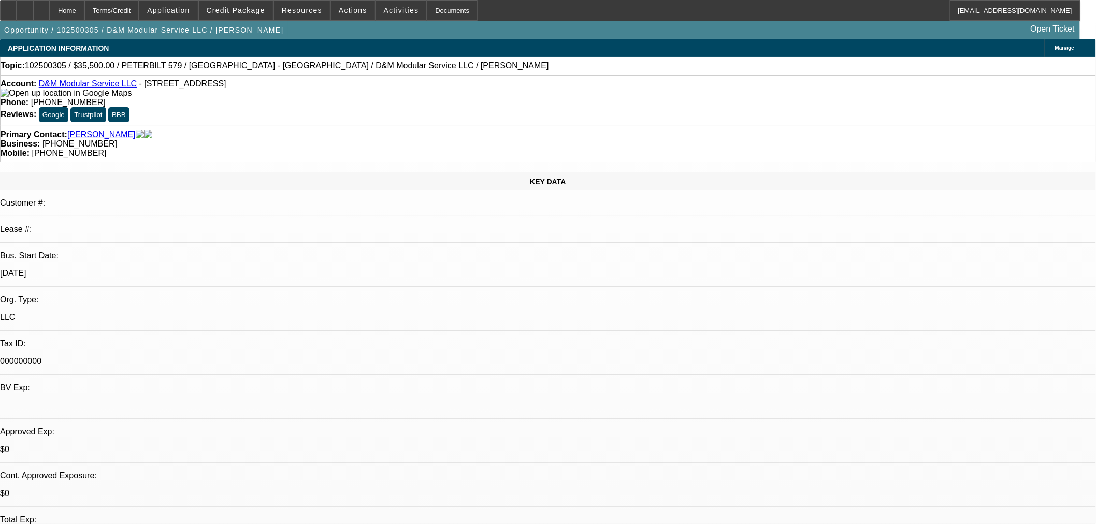
select select "0"
select select "2"
select select "0"
select select "6"
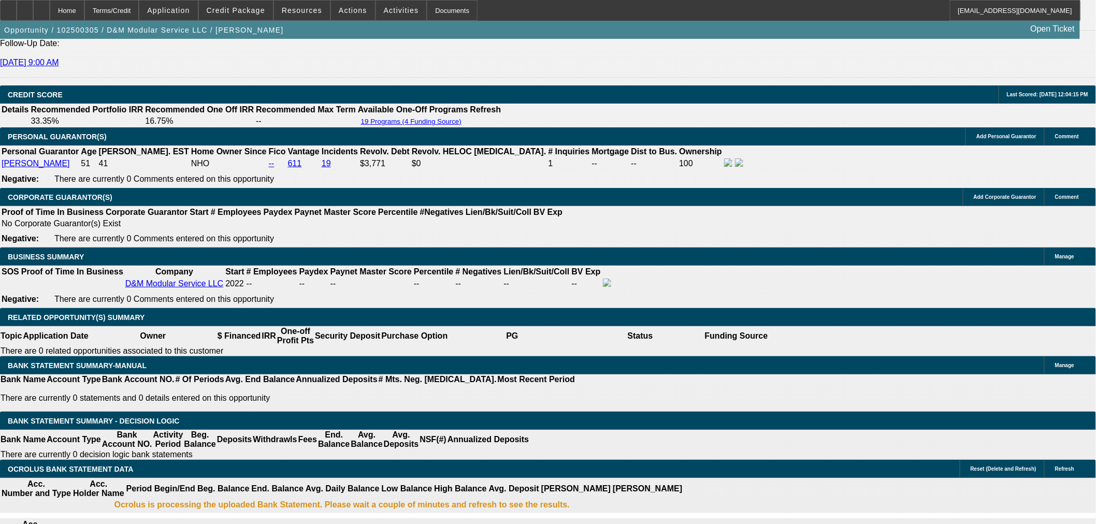
scroll to position [1439, 0]
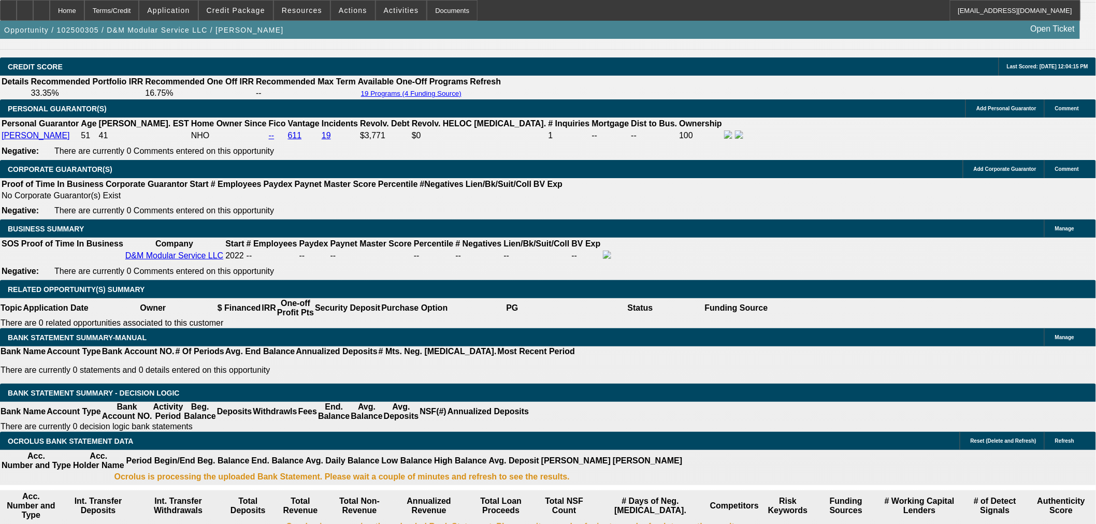
drag, startPoint x: 241, startPoint y: 312, endPoint x: 376, endPoint y: 311, distance: 134.2
type input "UNKNOWN"
type input "22"
type input "$2,711.52"
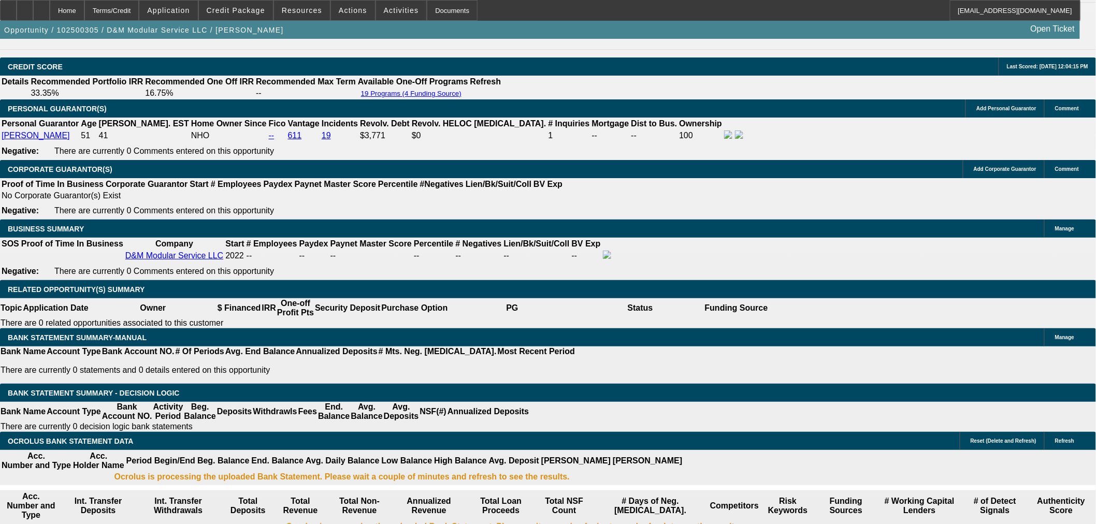
type input "$1,355.76"
type input "22"
drag, startPoint x: 190, startPoint y: 311, endPoint x: 251, endPoint y: 311, distance: 61.1
type input "1350"
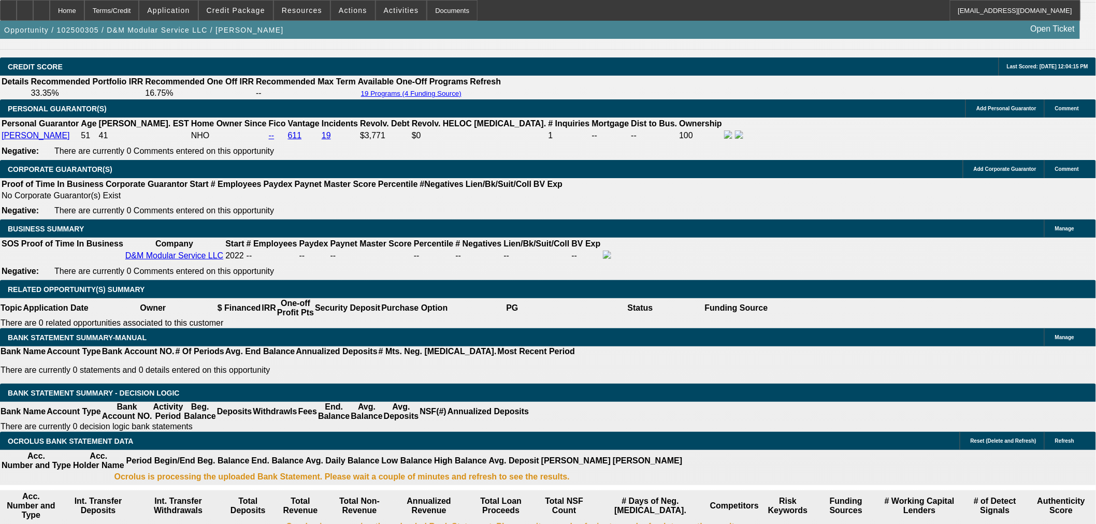
type input "$2,700.00"
type input "21.7"
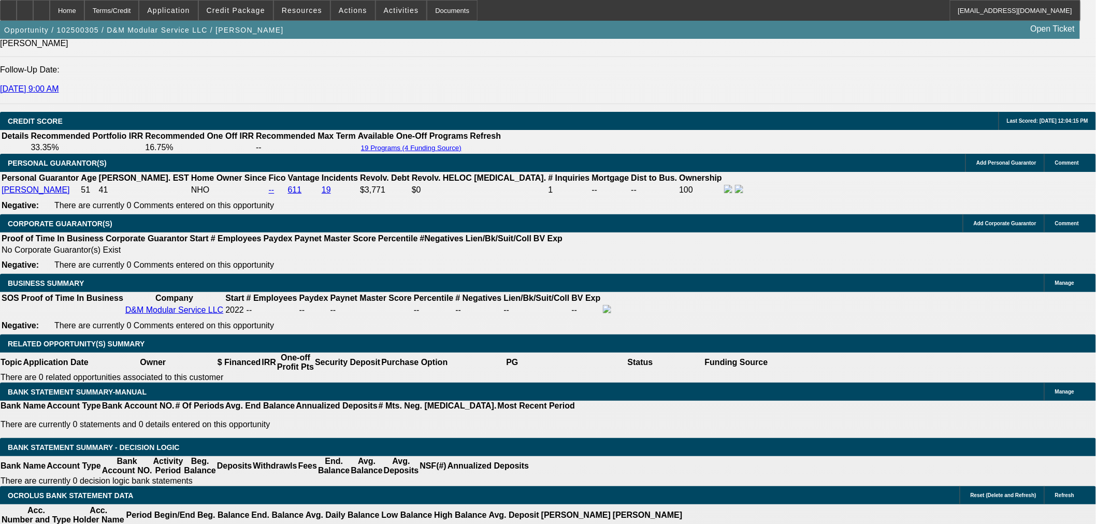
scroll to position [1343, 0]
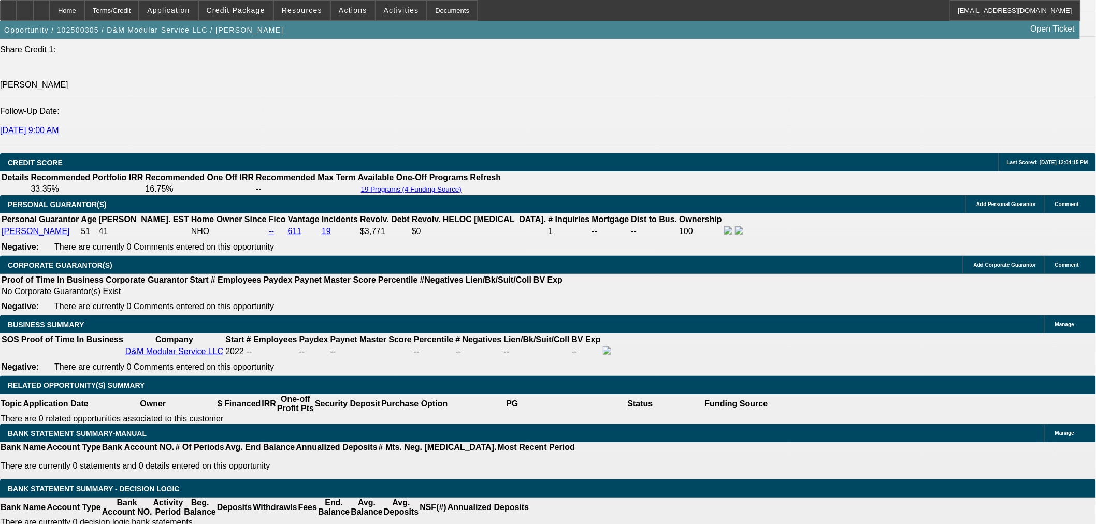
type input "$1,350.00"
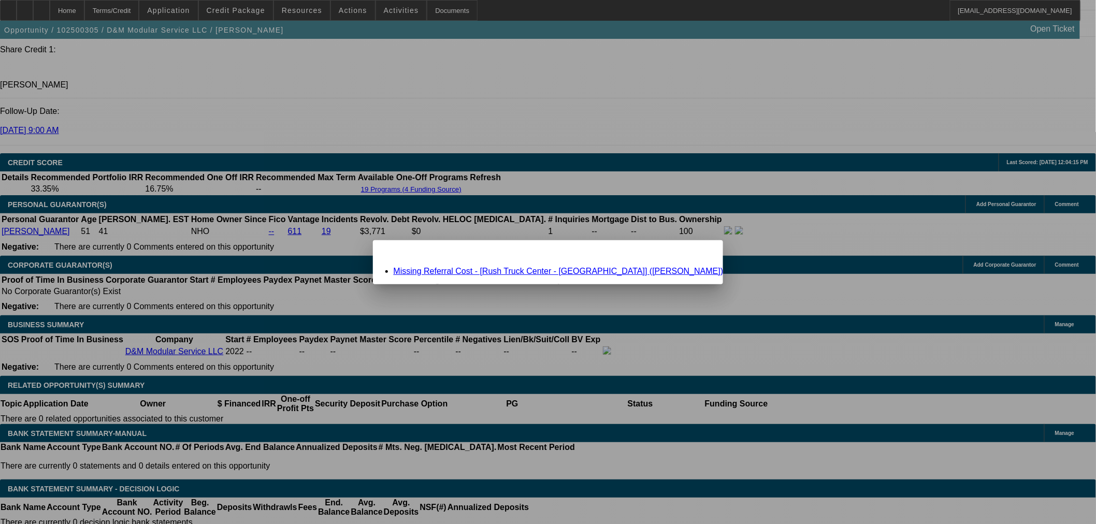
scroll to position [0, 0]
click at [460, 272] on link "Missing Referral Cost - [Rush Truck Center - San Antonio] (Roland, Mike)" at bounding box center [559, 271] width 330 height 9
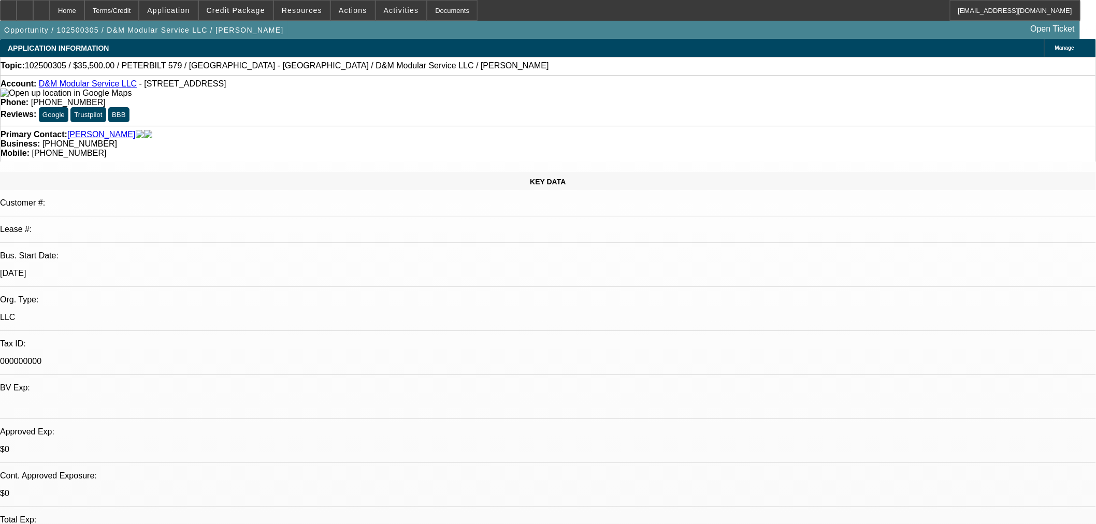
scroll to position [1343, 0]
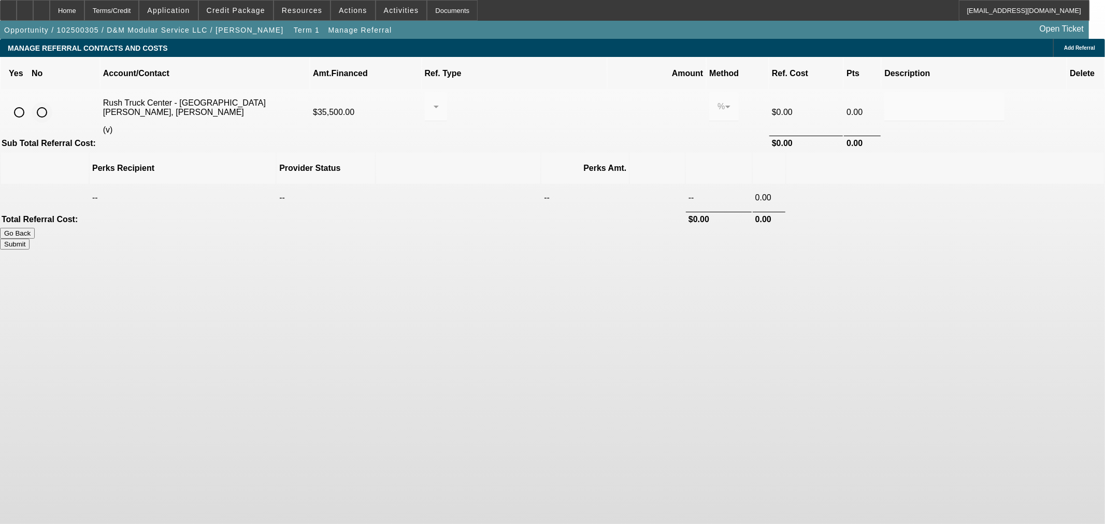
click at [52, 102] on input "radio" at bounding box center [42, 112] width 21 height 21
radio input "true"
click at [30, 239] on button "Submit" at bounding box center [15, 244] width 30 height 11
type input "0.000"
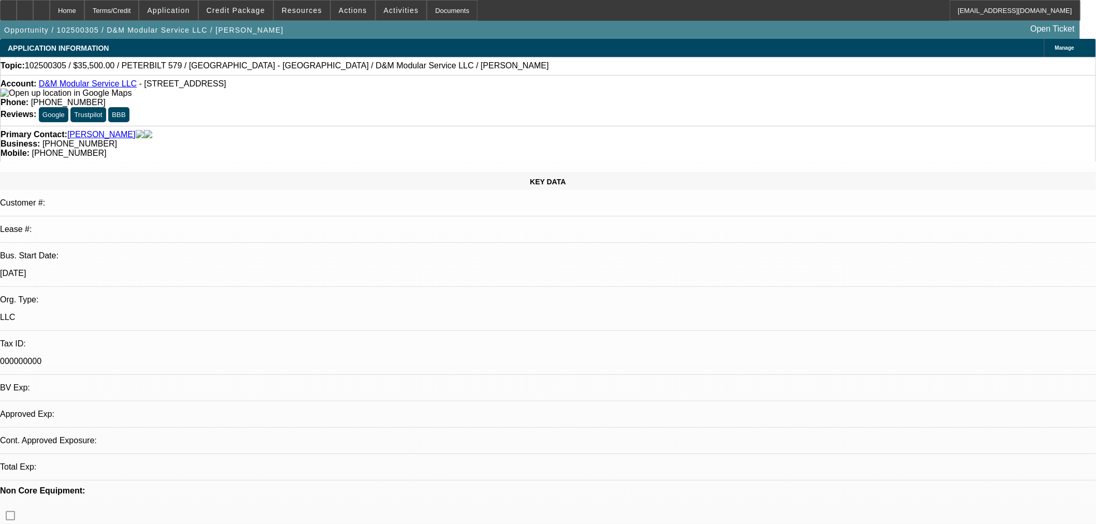
select select "0"
select select "2"
select select "0"
select select "6"
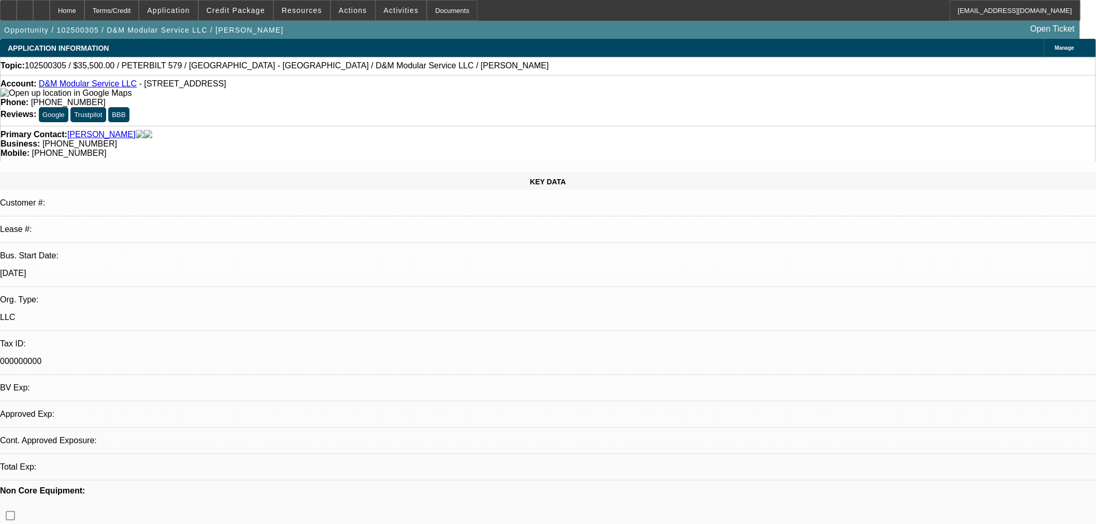
select select "0"
select select "2"
select select "0"
select select "6"
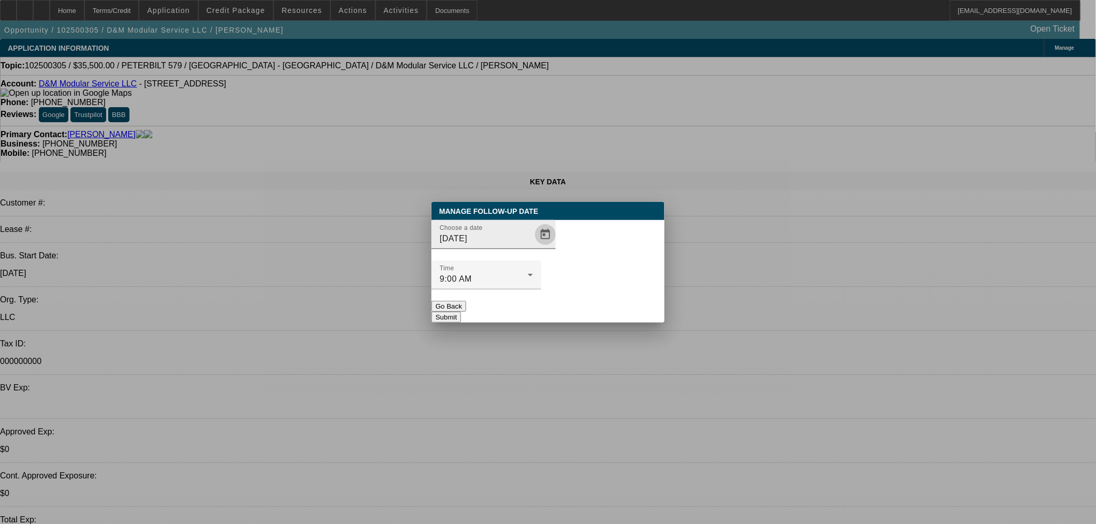
click at [533, 247] on span "Open calendar" at bounding box center [545, 234] width 25 height 25
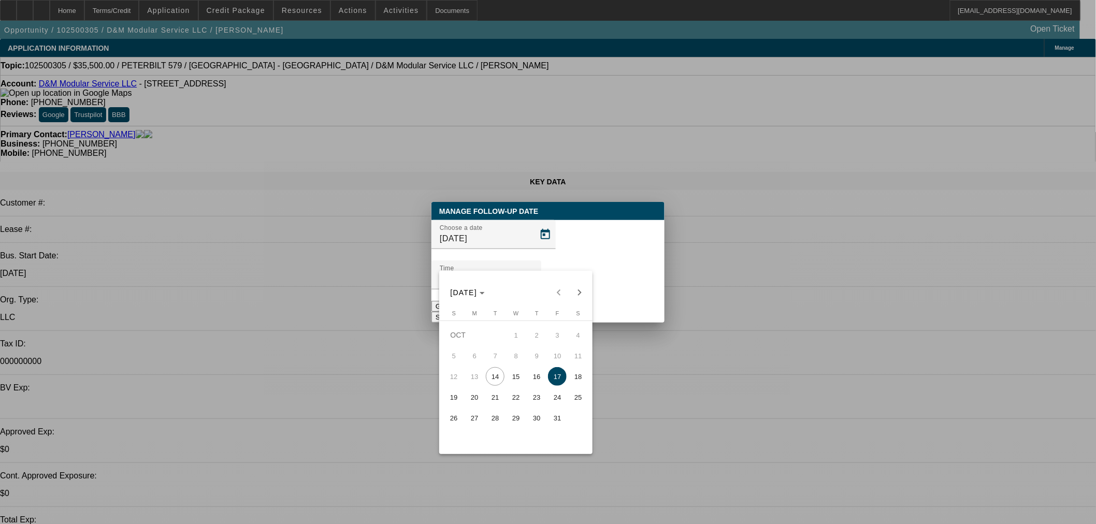
click at [501, 379] on span "14" at bounding box center [495, 376] width 19 height 19
type input "[DATE]"
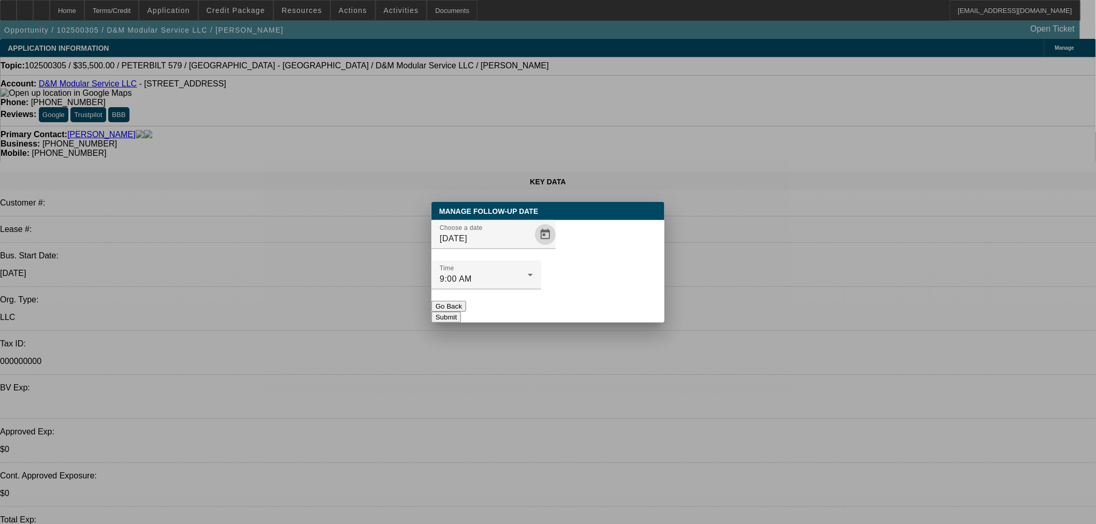
click at [461, 312] on button "Submit" at bounding box center [447, 317] width 30 height 11
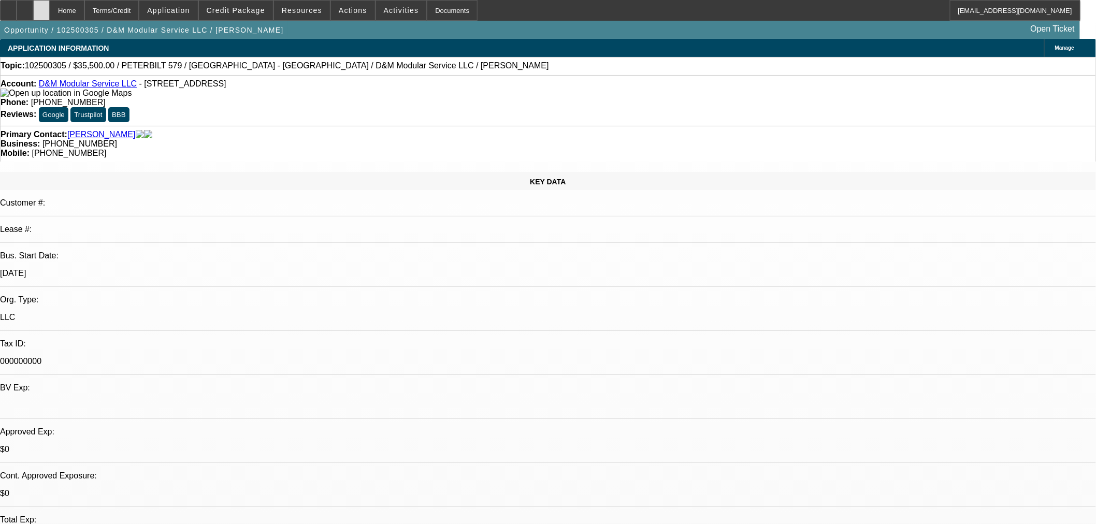
click at [50, 6] on div at bounding box center [41, 10] width 17 height 21
select select "0.1"
select select "2"
select select "0"
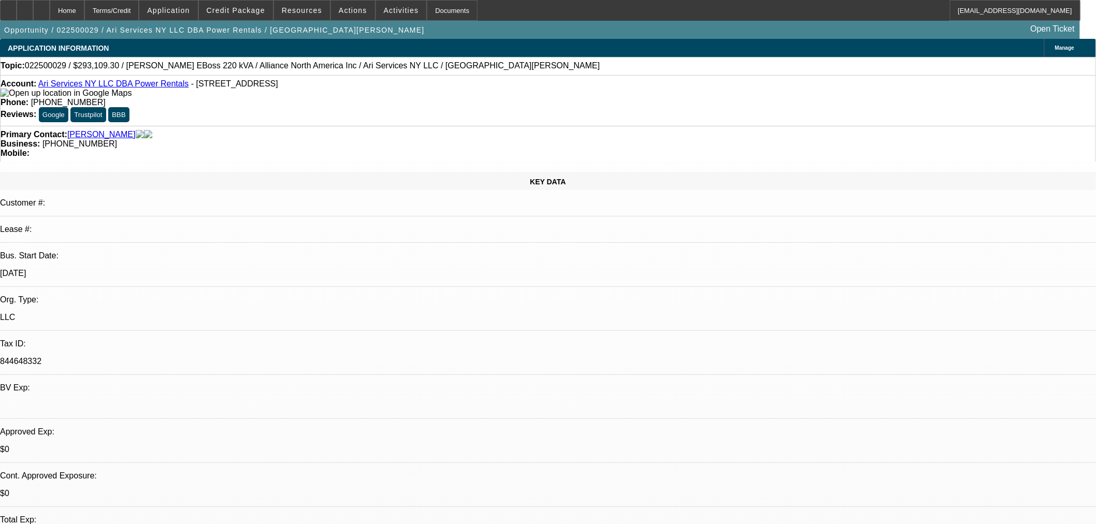
select select "6"
select select "0.1"
select select "2"
select select "0"
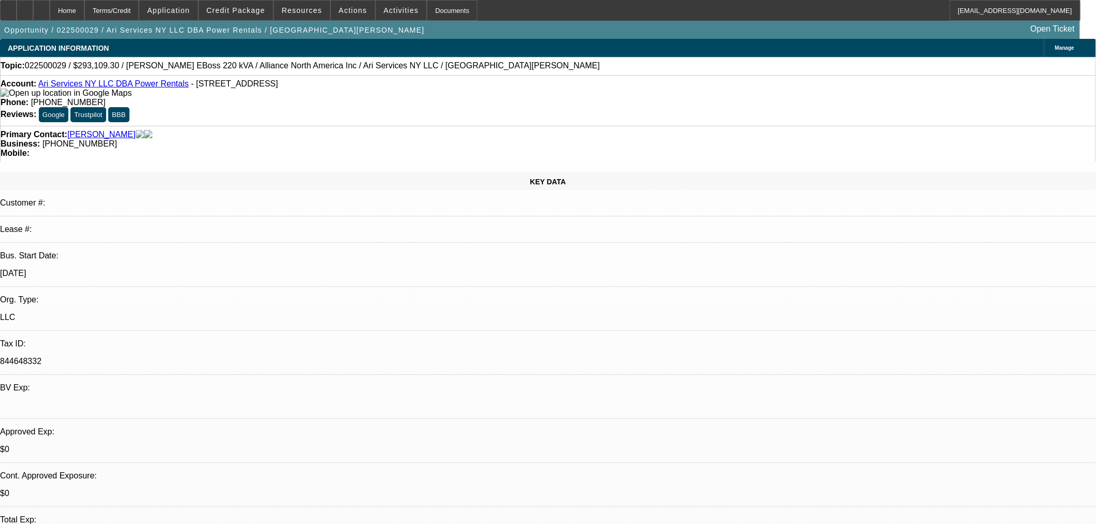
select select "6"
select select "0.1"
select select "2"
select select "0"
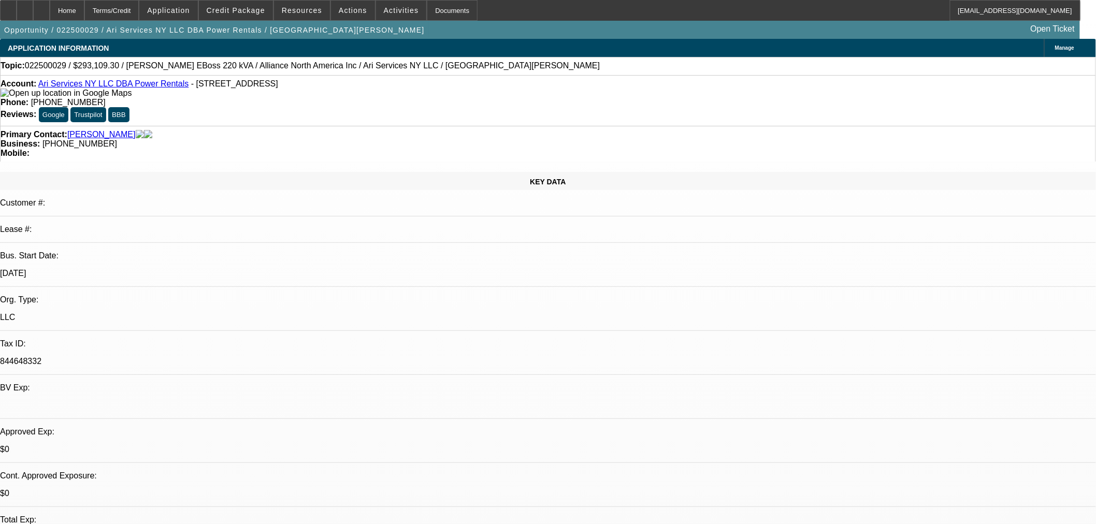
select select "6"
select select "0.1"
select select "2"
select select "0"
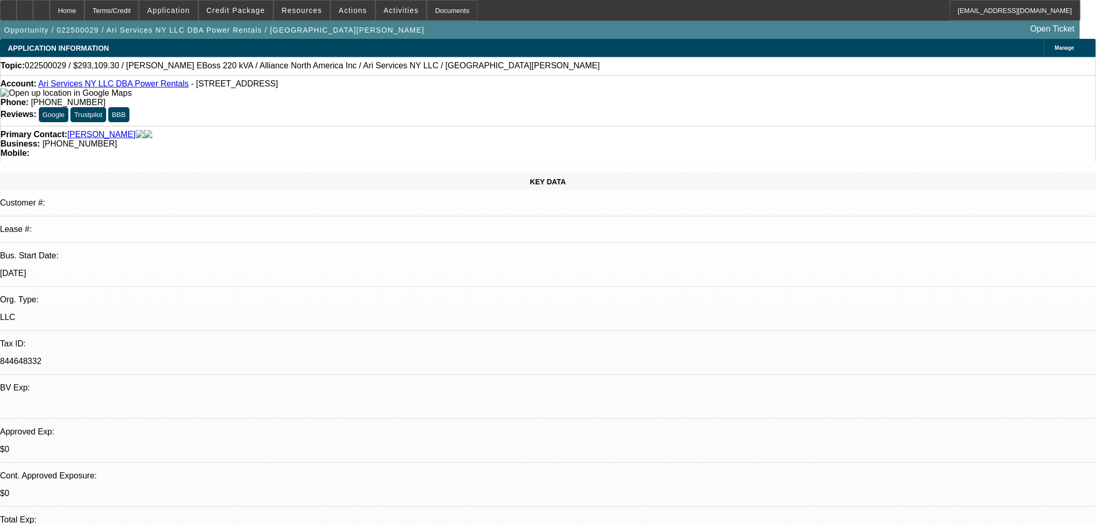
select select "6"
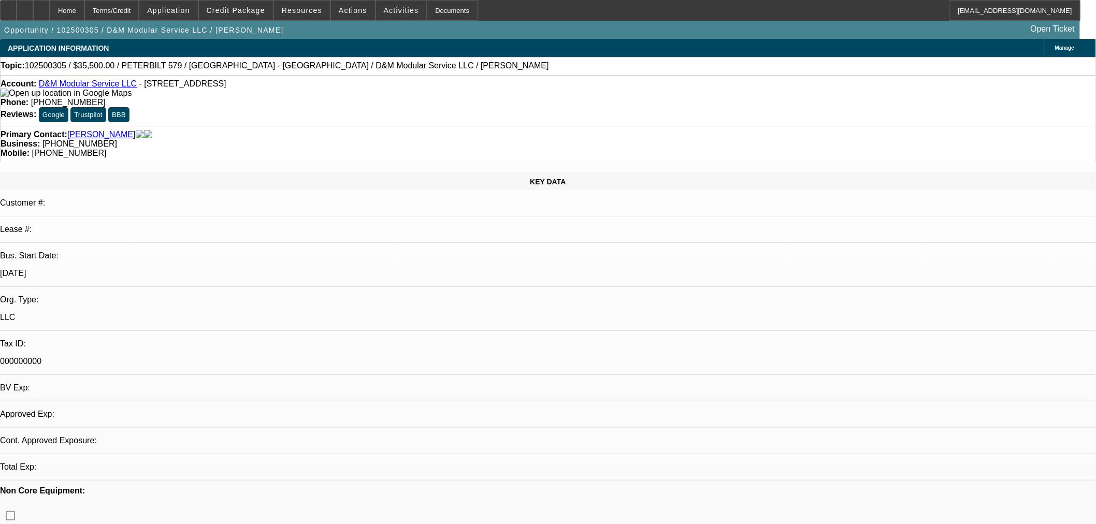
select select "0"
select select "2"
select select "0"
select select "6"
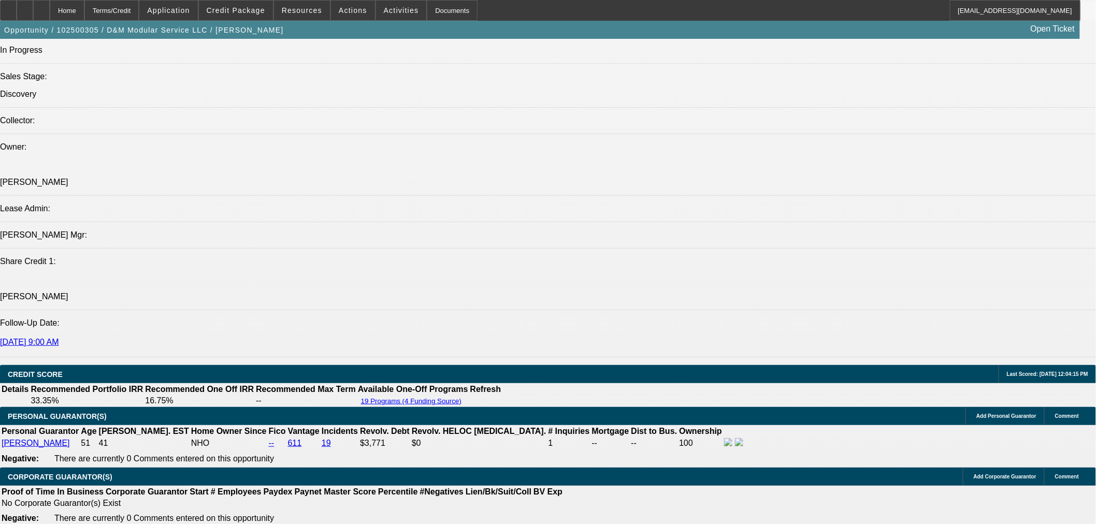
scroll to position [1147, 0]
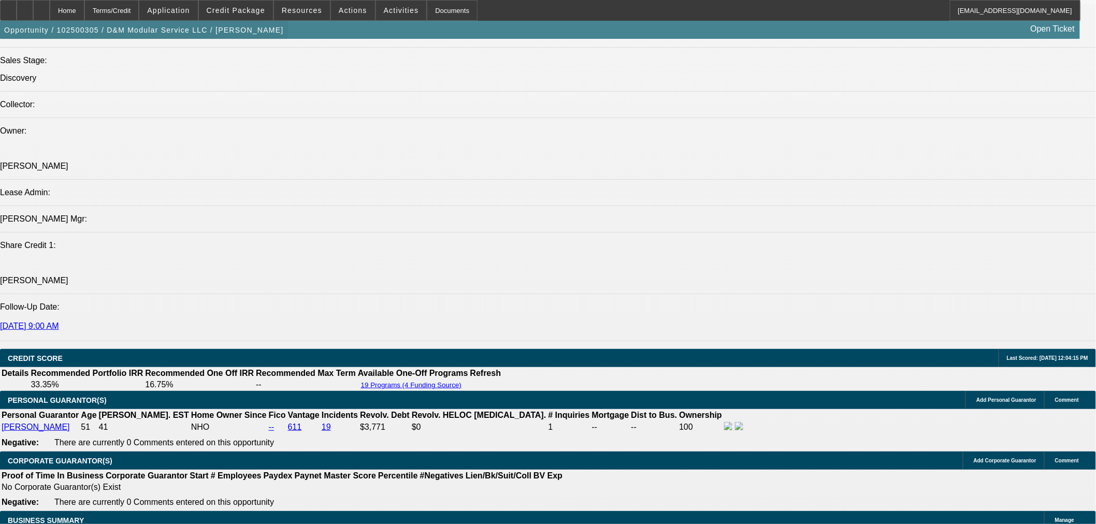
drag, startPoint x: 61, startPoint y: 9, endPoint x: 157, endPoint y: 22, distance: 97.3
click at [41, 7] on icon at bounding box center [41, 7] width 0 height 0
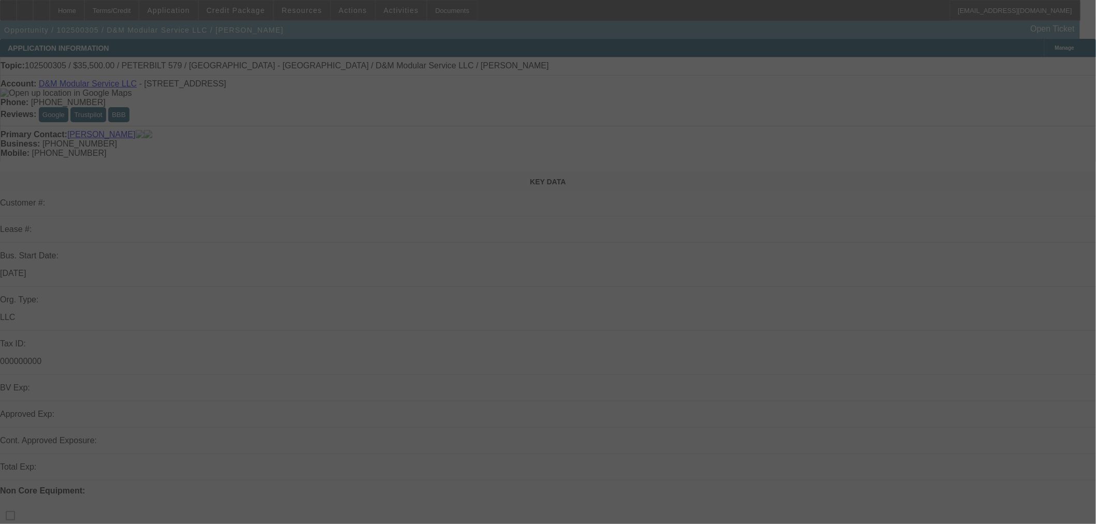
select select "0"
select select "2"
select select "0"
select select "6"
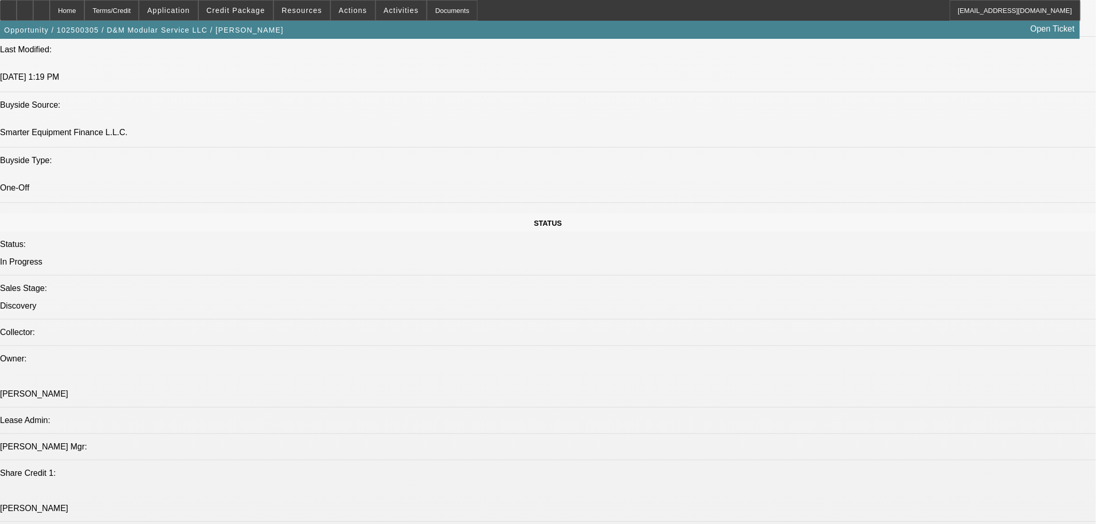
scroll to position [863, 0]
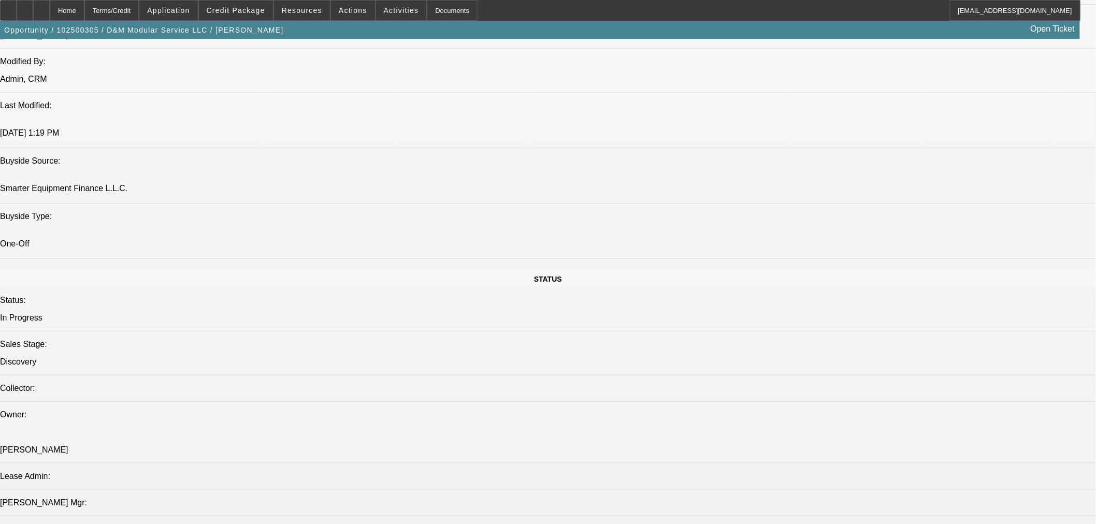
click at [249, 14] on span at bounding box center [236, 10] width 74 height 25
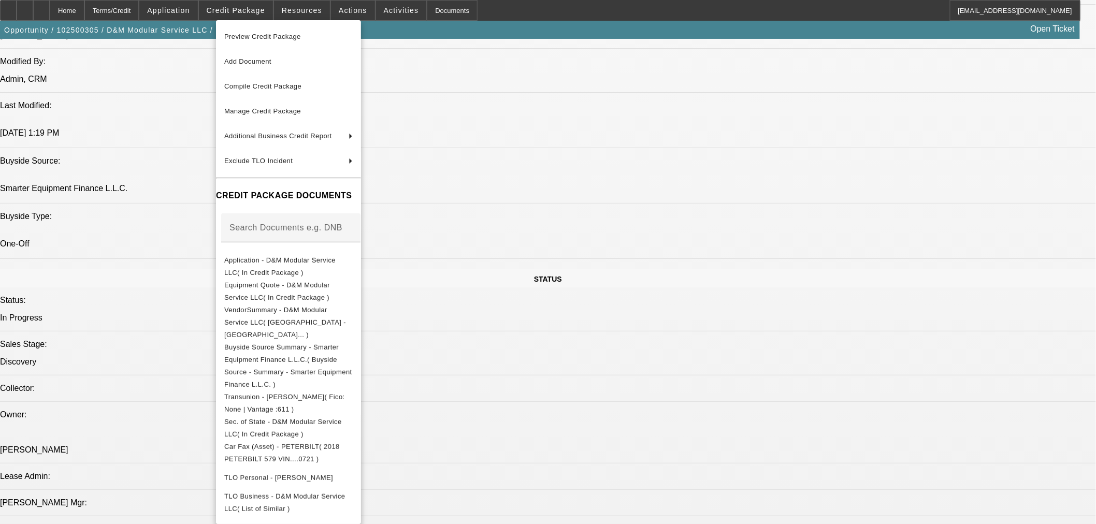
click at [255, 33] on span "Preview Credit Package" at bounding box center [262, 37] width 77 height 8
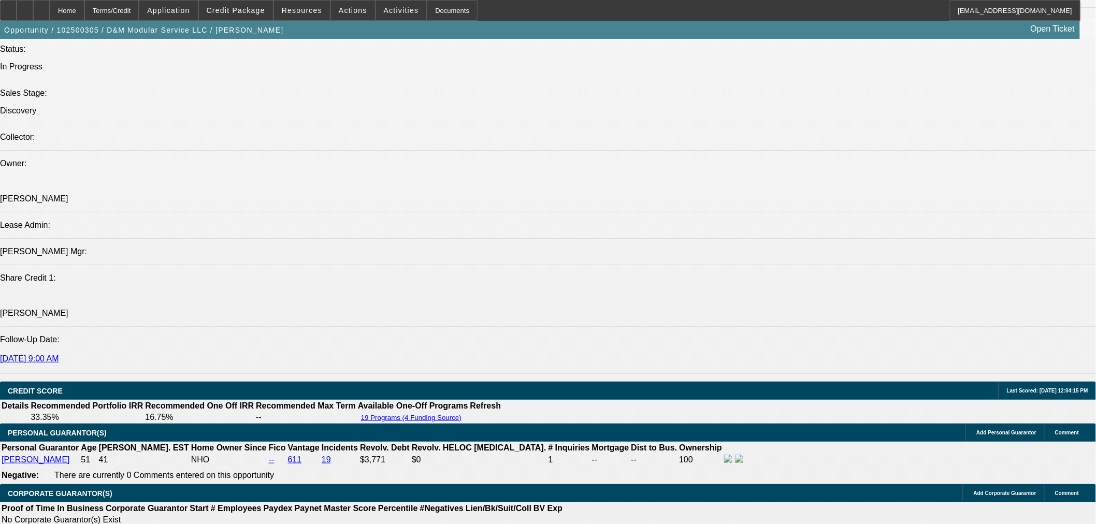
scroll to position [1151, 0]
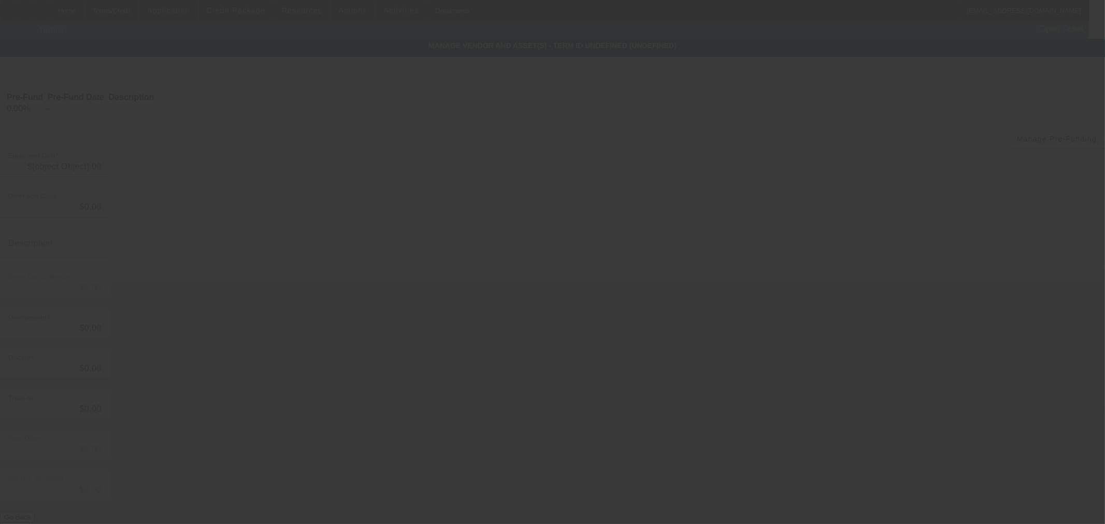
type input "$39,000.00"
type input "$4,165.58"
type input "Taxes and fees"
type input "$43,165.58"
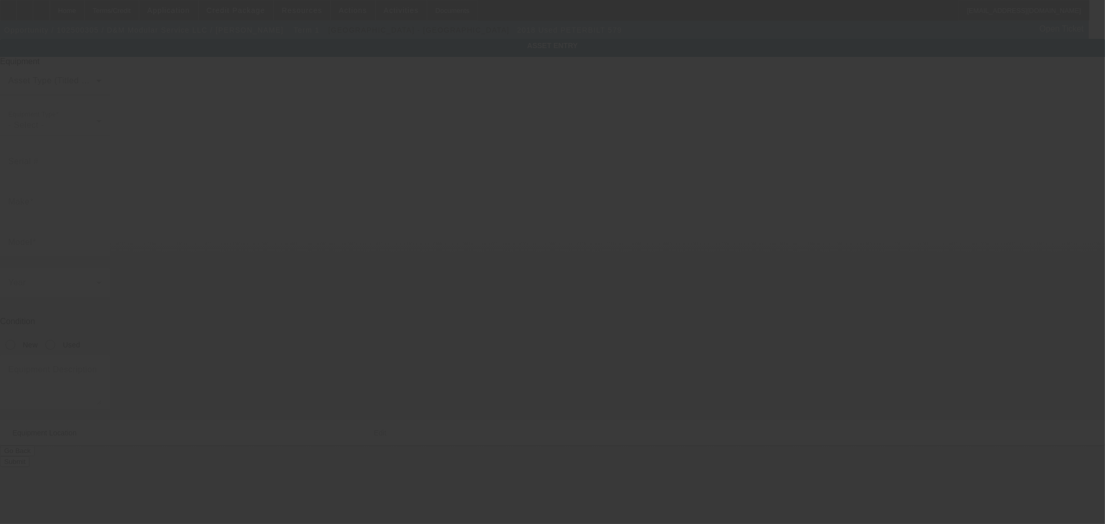
type input "1XPBA78XXJD480721"
type input "Peterbilt"
type input "579"
radio input "true"
type input "14139 Quarter Horse"
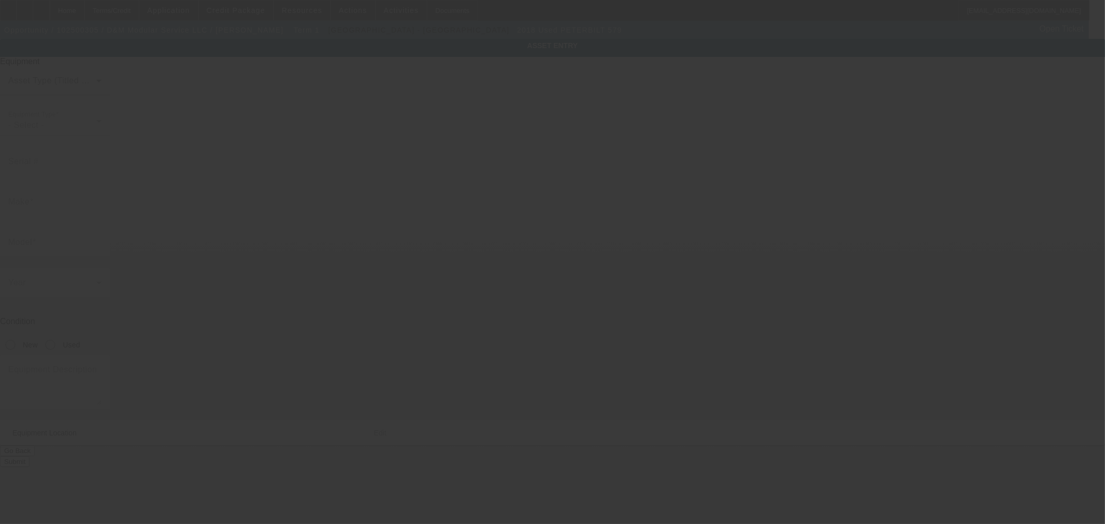
type input "Von Army"
type input "78073"
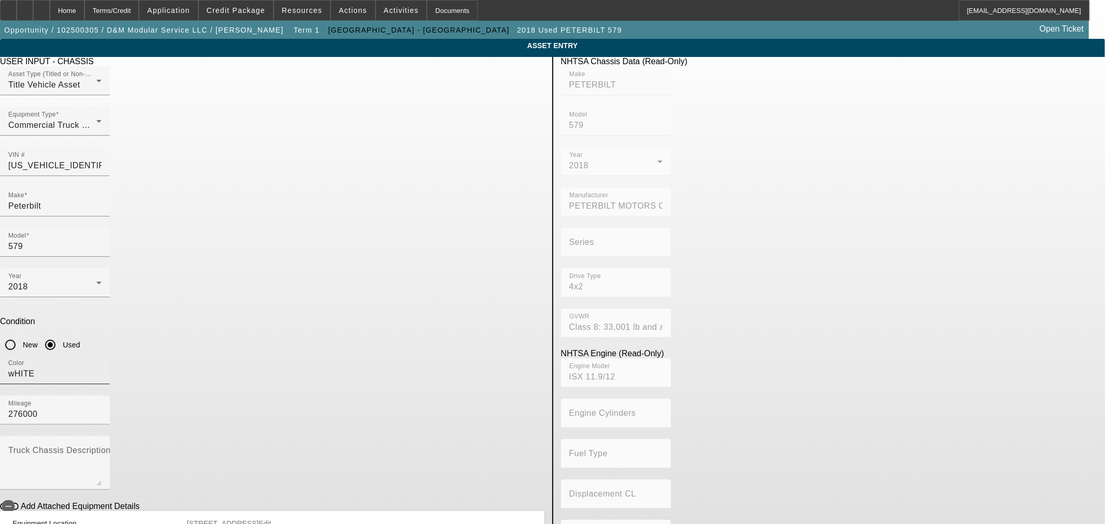
click at [102, 368] on input "wHITE" at bounding box center [54, 374] width 93 height 12
type input "White"
click at [102, 408] on input "276000" at bounding box center [54, 414] width 93 height 12
drag, startPoint x: 430, startPoint y: 265, endPoint x: 464, endPoint y: 265, distance: 33.7
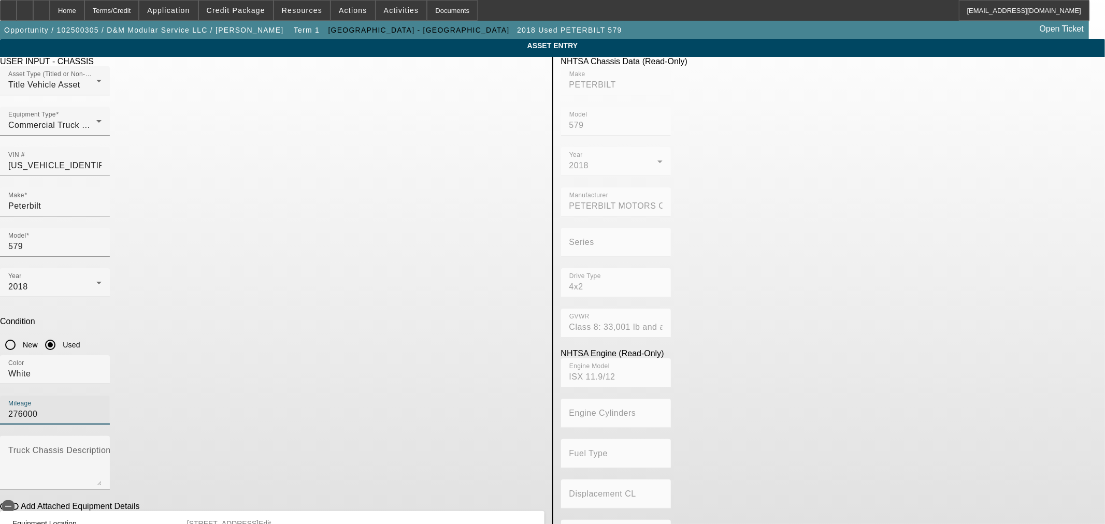
click at [102, 408] on input "276000" at bounding box center [54, 414] width 93 height 12
type input "276331"
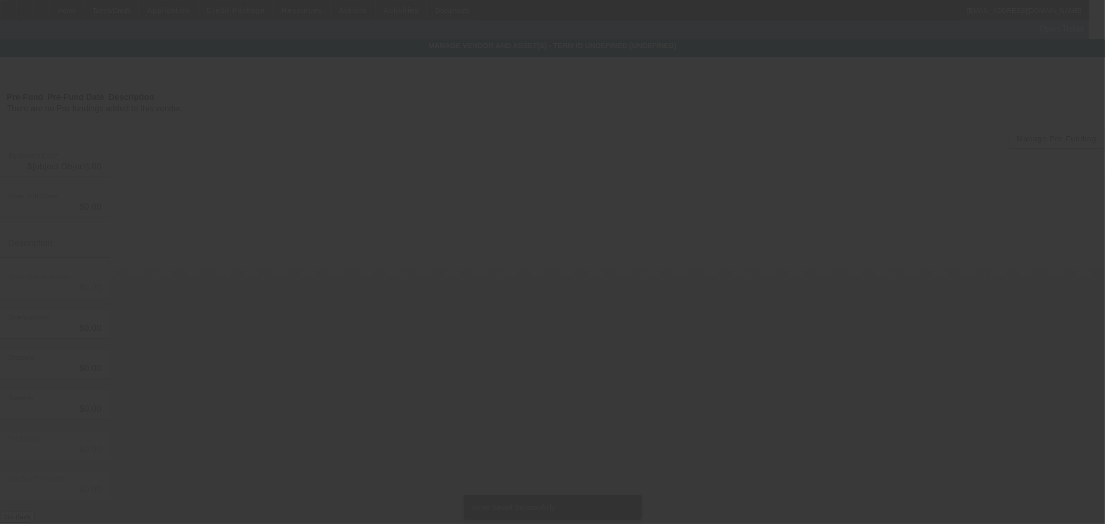
type input "$39,000.00"
type input "$4,165.58"
type input "Taxes and fees"
type input "$43,165.58"
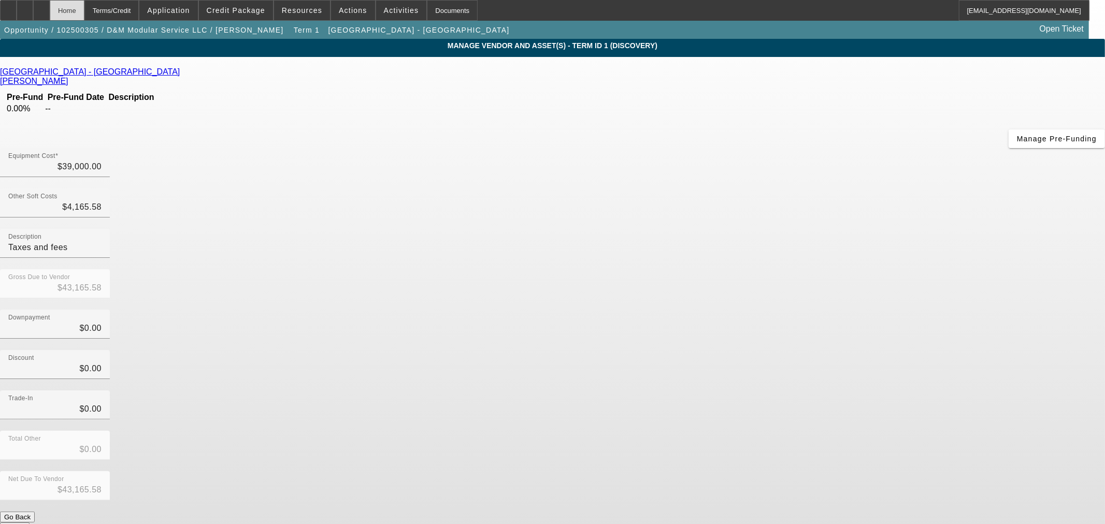
click at [84, 9] on div "Home" at bounding box center [67, 10] width 35 height 21
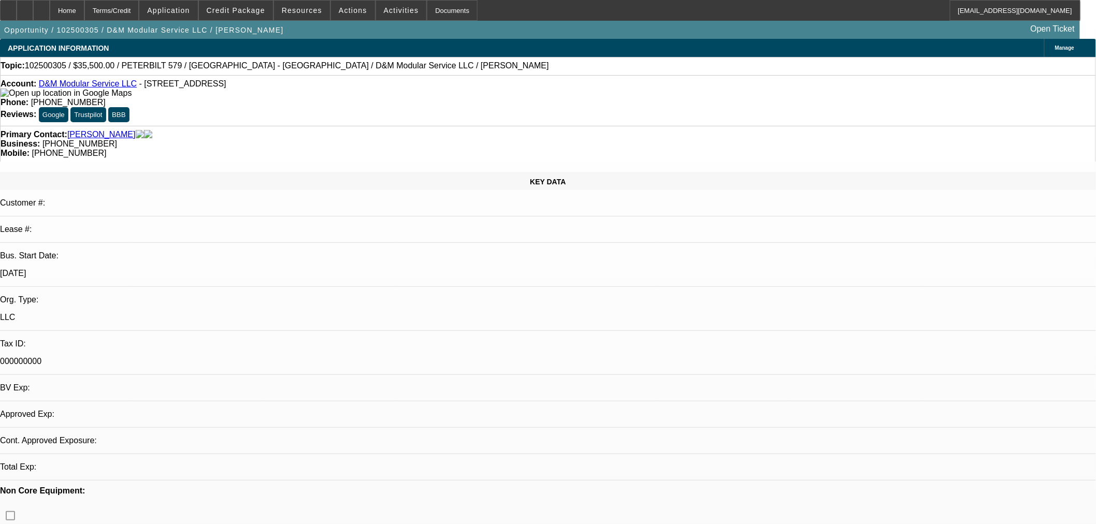
select select "0"
select select "2"
select select "0"
select select "6"
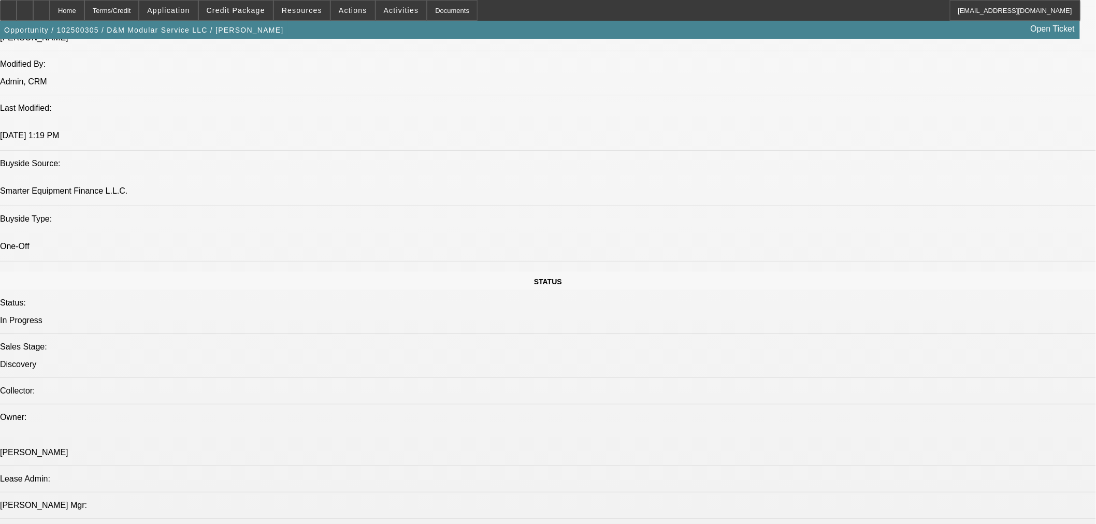
scroll to position [863, 0]
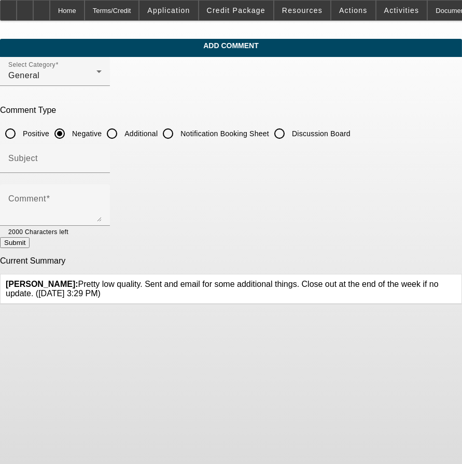
click at [122, 130] on input "Additional" at bounding box center [112, 133] width 21 height 21
radio input "true"
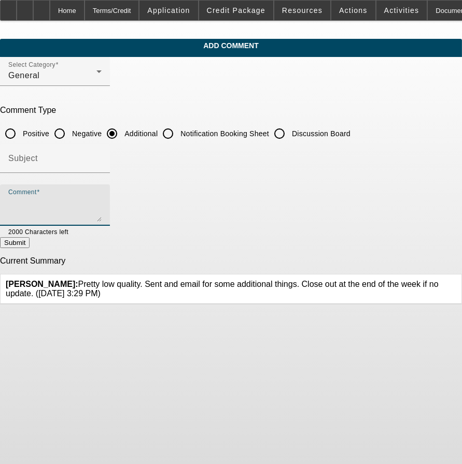
click at [102, 197] on textarea "Comment" at bounding box center [54, 209] width 93 height 25
click at [102, 213] on textarea "Company works in Modular home building and services. This truck would be used f…" at bounding box center [54, 209] width 93 height 25
click at [102, 214] on textarea "Company works in Modular home building and services. This truck would be used f…" at bounding box center [54, 209] width 93 height 25
type textarea "Company works in Modular home building and services. This truck would be used f…"
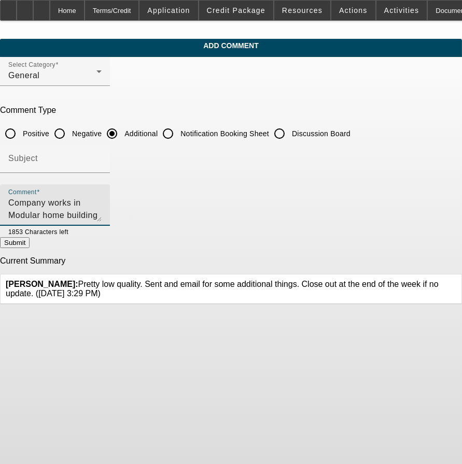
click at [30, 239] on button "Submit" at bounding box center [15, 242] width 30 height 11
radio input "true"
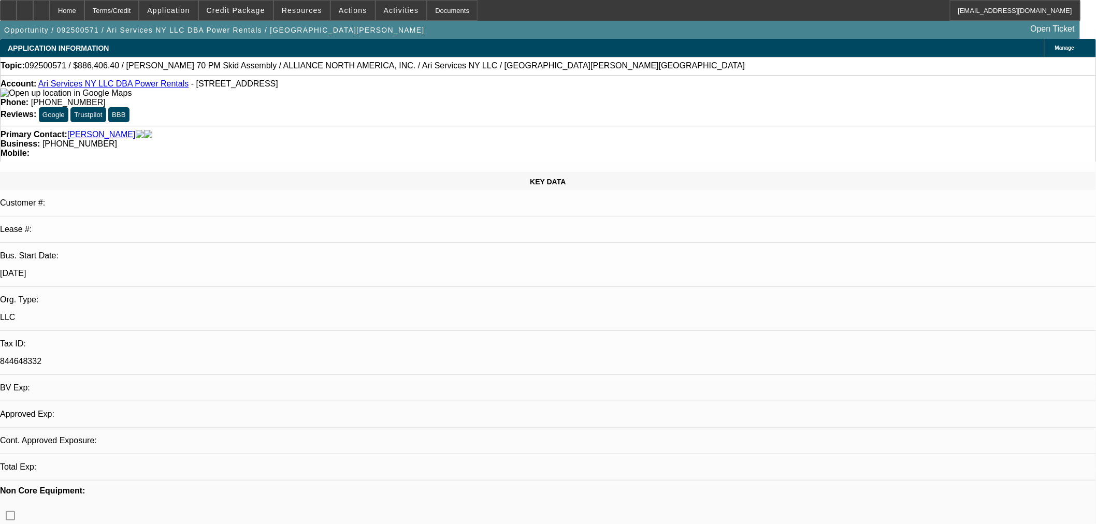
select select "0.1"
select select "2"
select select "0"
select select "6"
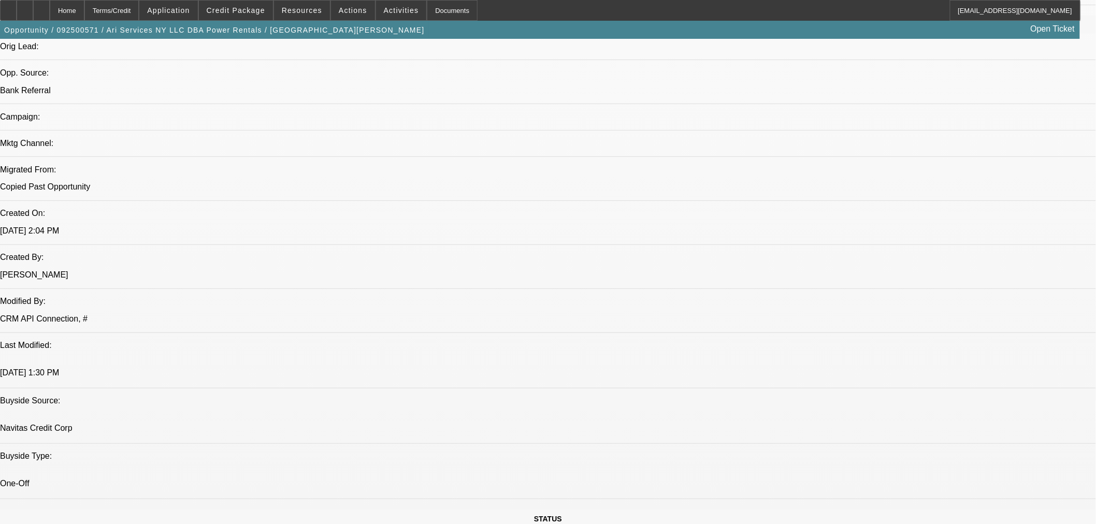
scroll to position [635, 0]
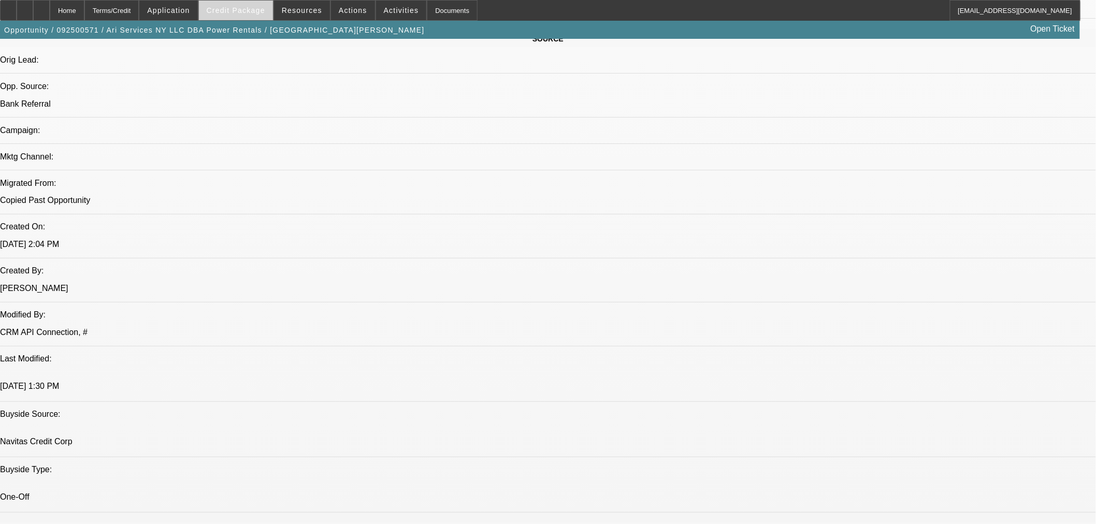
click at [255, 15] on span at bounding box center [236, 10] width 74 height 25
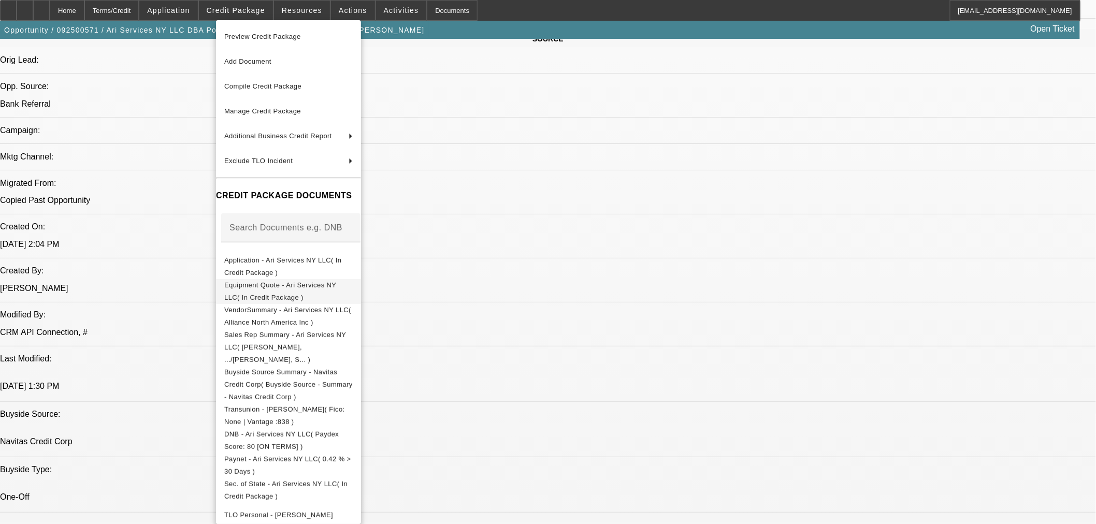
click at [318, 289] on span "Equipment Quote - Ari Services NY LLC( In Credit Package )" at bounding box center [280, 291] width 112 height 20
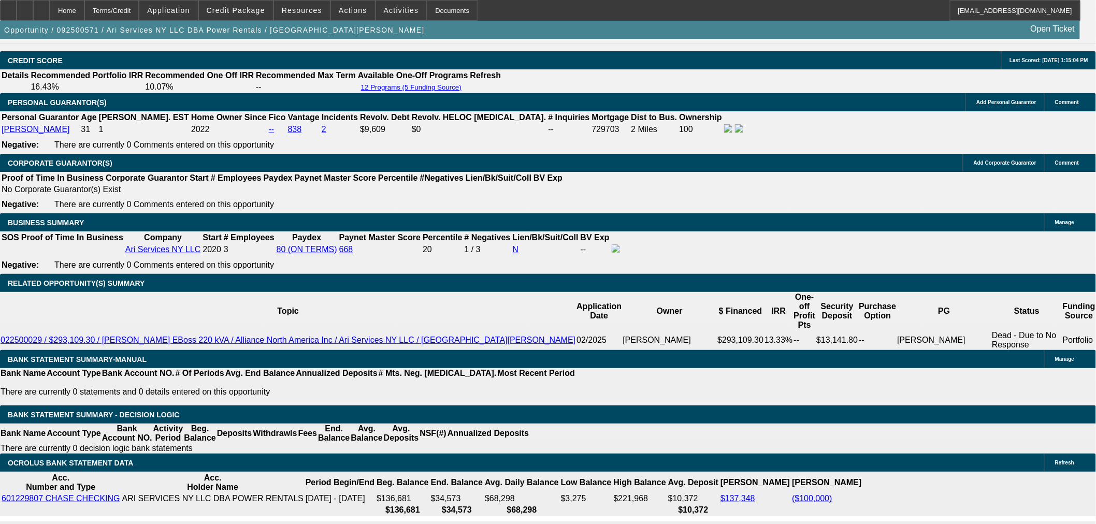
scroll to position [1498, 0]
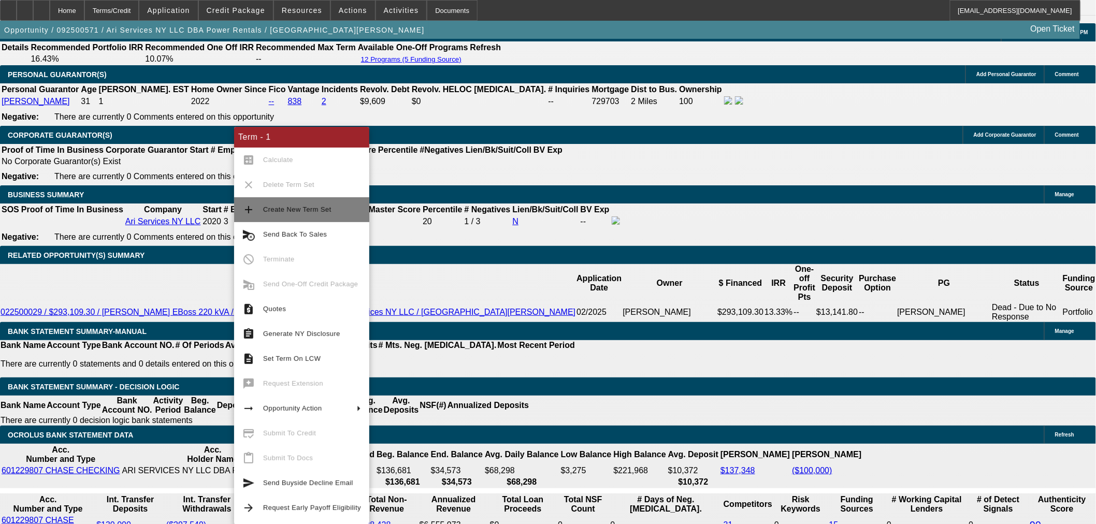
click at [320, 213] on span "Create New Term Set" at bounding box center [297, 210] width 68 height 8
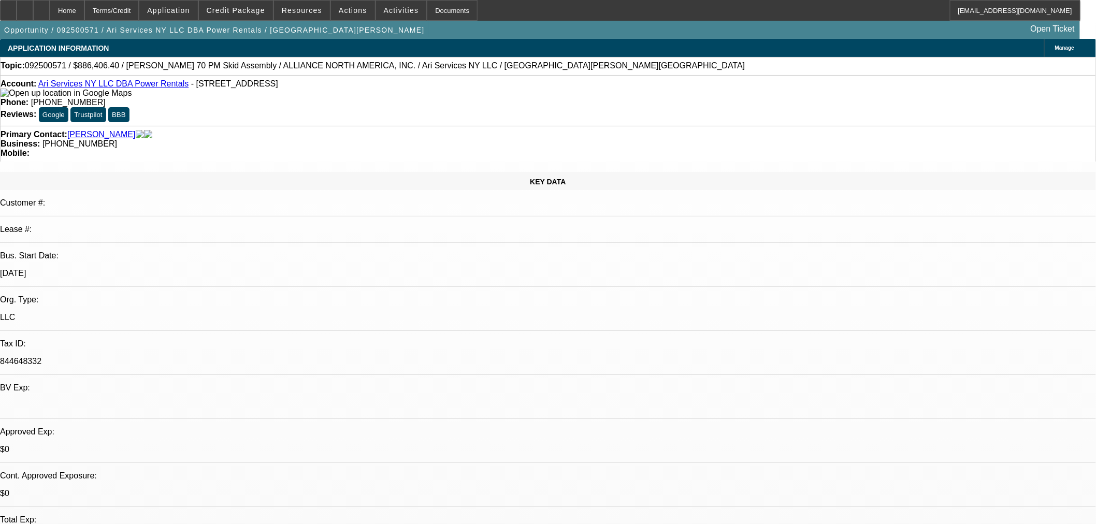
select select "0.1"
select select "2"
select select "0"
select select "0.1"
select select "2"
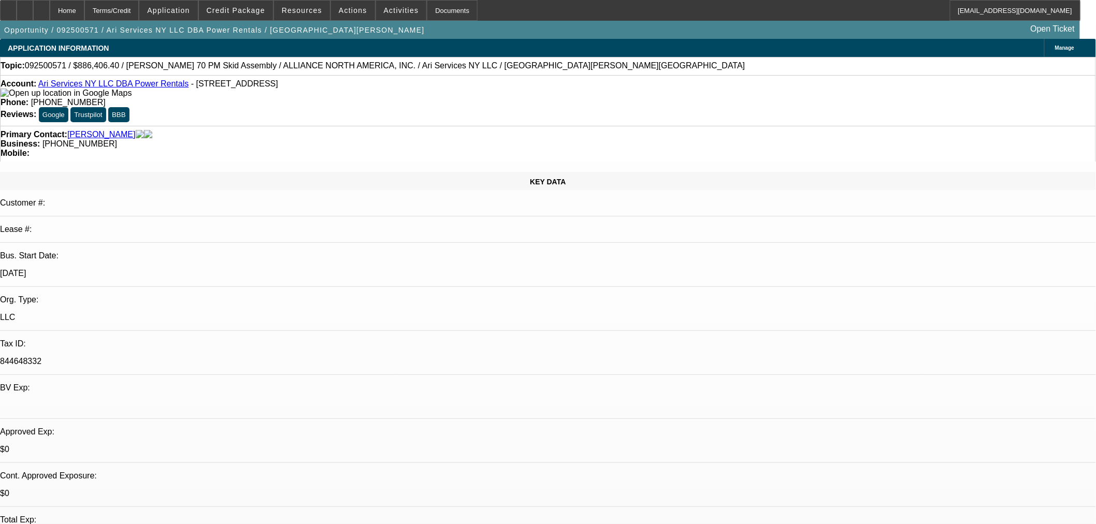
select select "0"
select select "1"
select select "2"
select select "6"
select select "1"
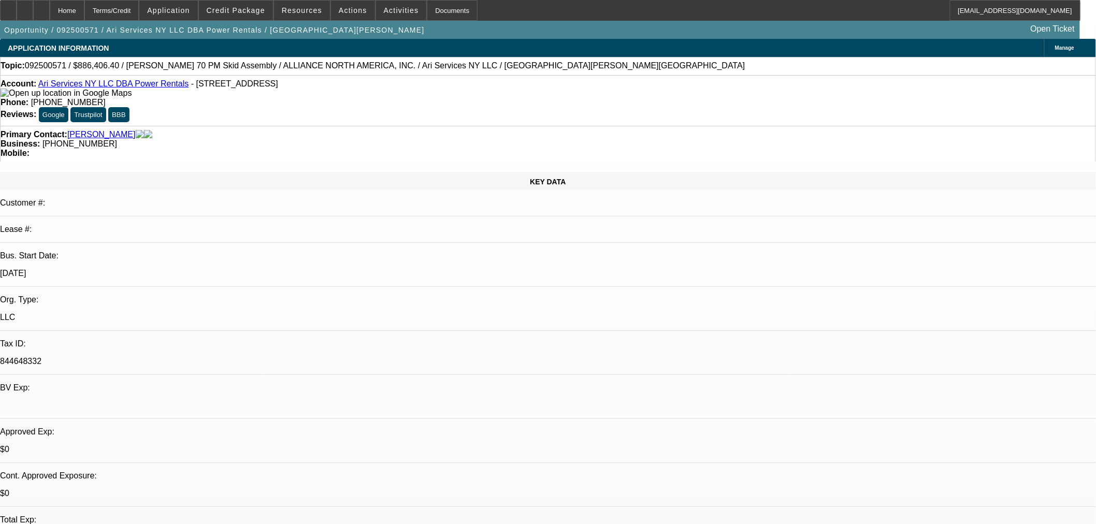
select select "2"
select select "6"
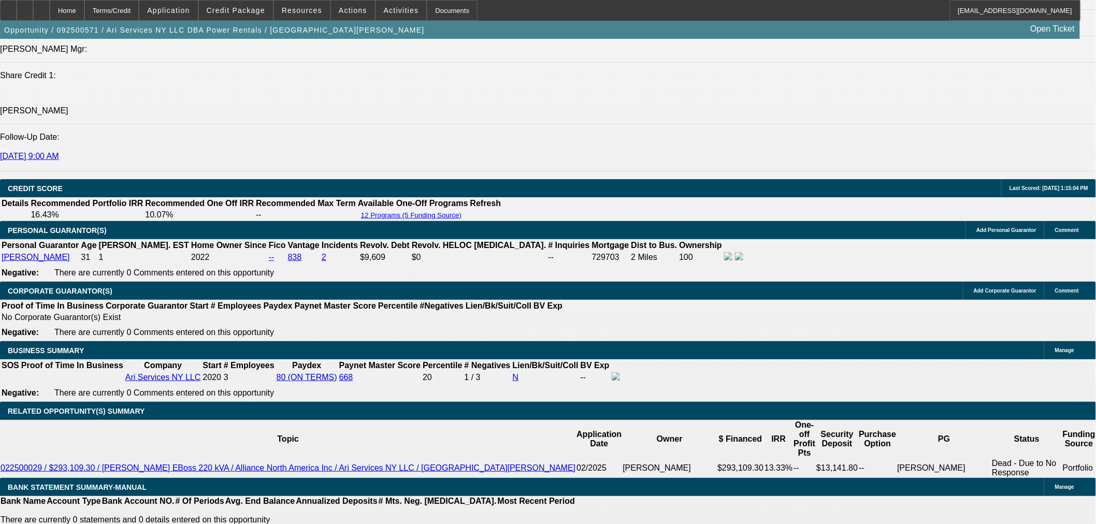
scroll to position [1343, 0]
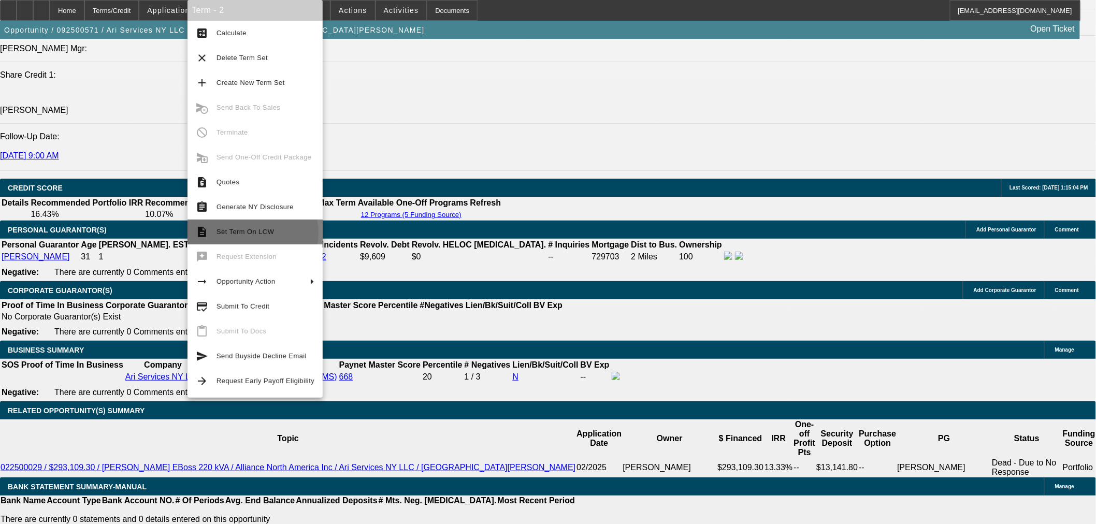
click at [252, 233] on span "Set Term On LCW" at bounding box center [246, 232] width 58 height 8
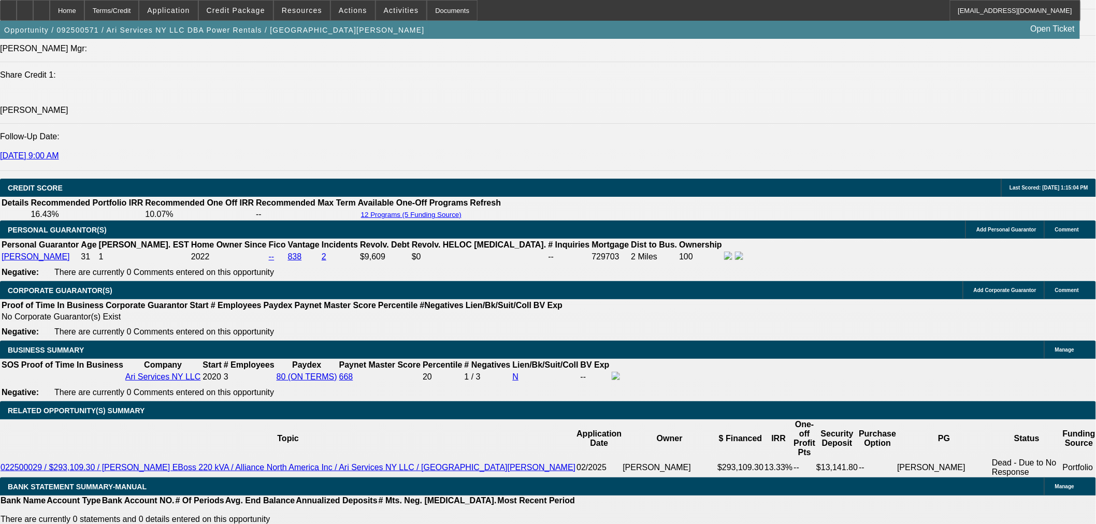
scroll to position [1402, 0]
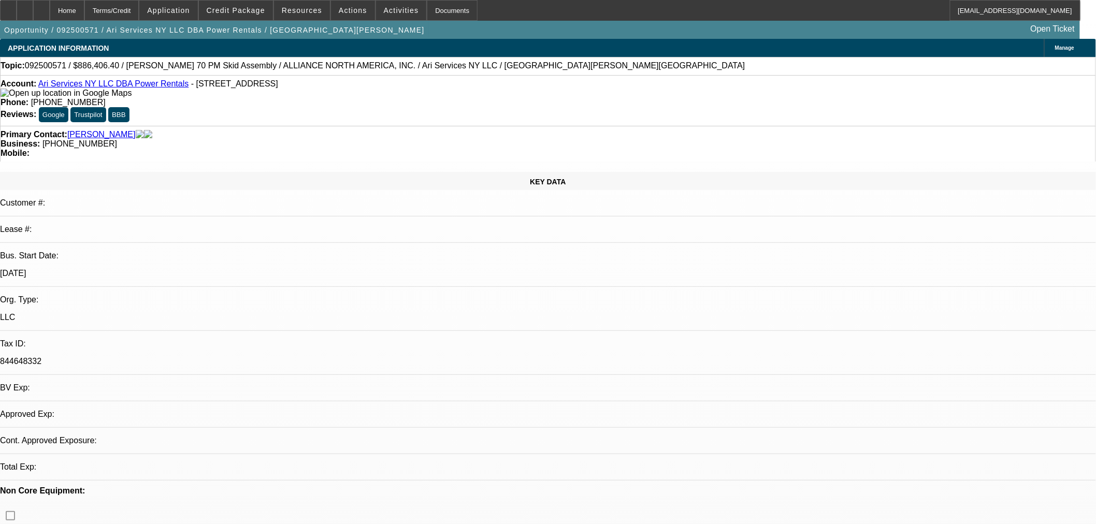
select select "0.1"
select select "2"
select select "0"
select select "6"
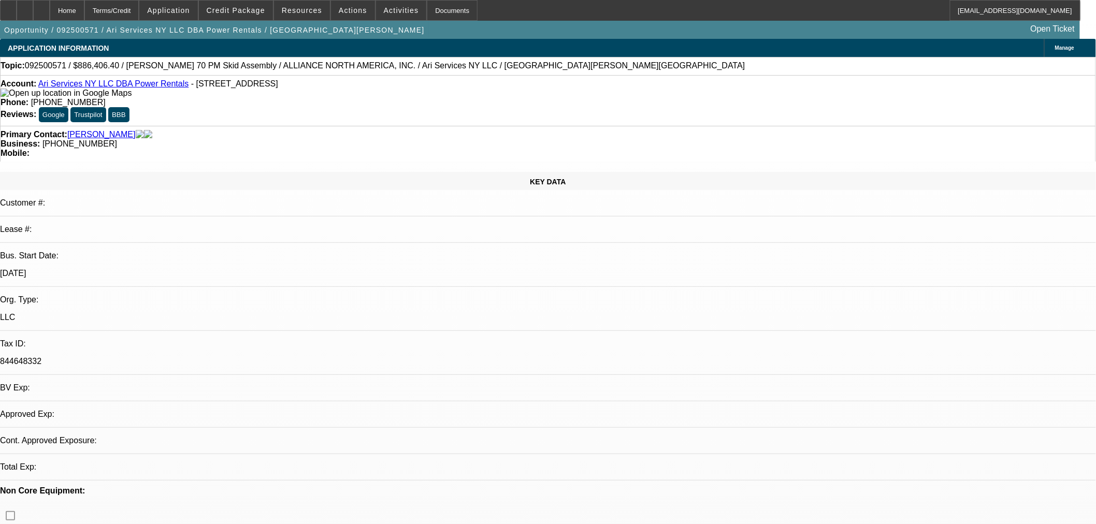
select select "0.1"
select select "2"
select select "0"
select select "6"
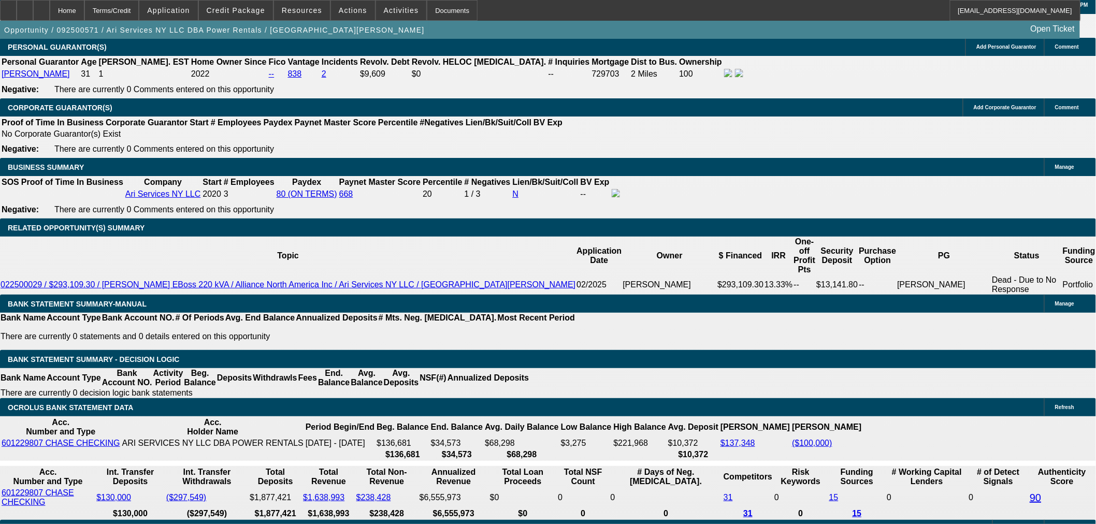
scroll to position [1499, 0]
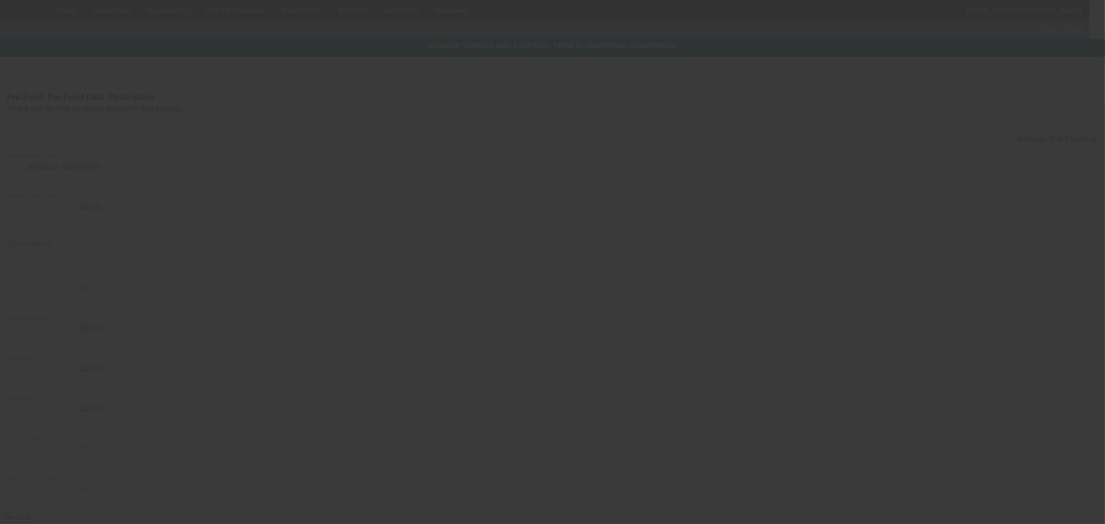
type input "$980,096.00"
type input "$4,800.00"
type input "Freight"
type input "$984,896.00"
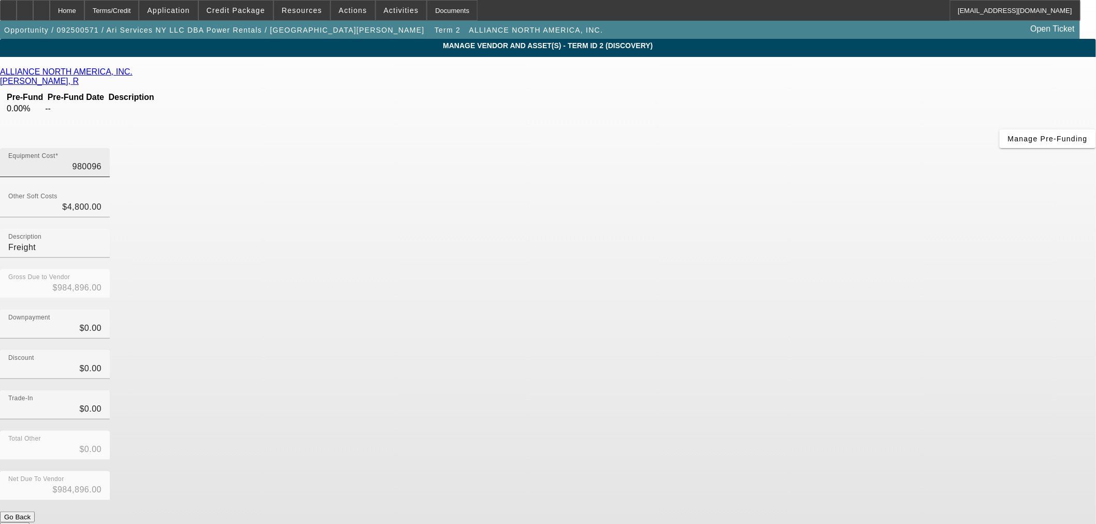
click at [102, 161] on input "980096" at bounding box center [54, 167] width 93 height 12
type input "4"
type input "$4,804.00"
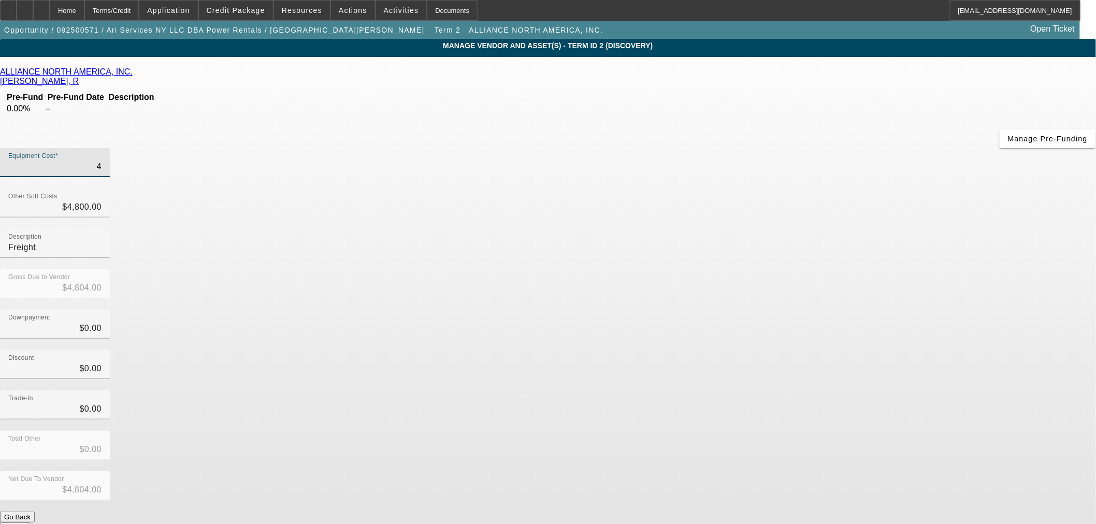
type input "49"
type input "$4,849.00"
type input "490"
type input "$5,290.00"
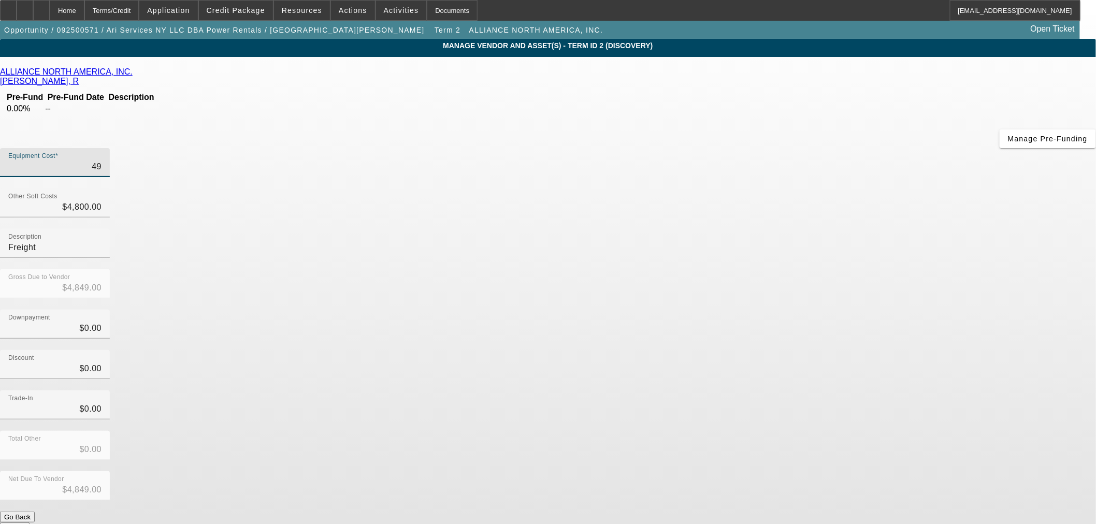
type input "$5,290.00"
type input "4904"
type input "$9,704.00"
type input "490"
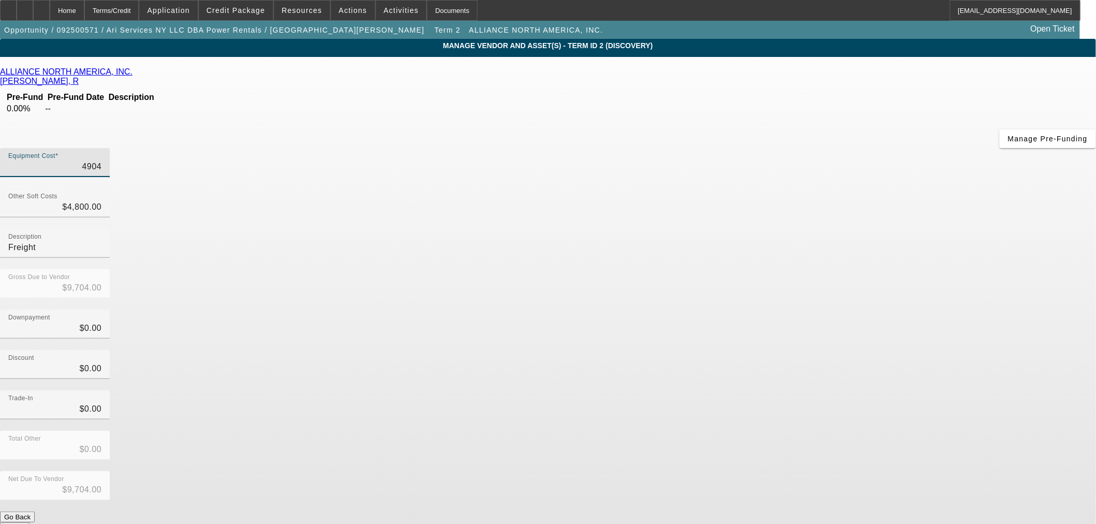
type input "$5,290.00"
type input "4900"
type input "$9,700.00"
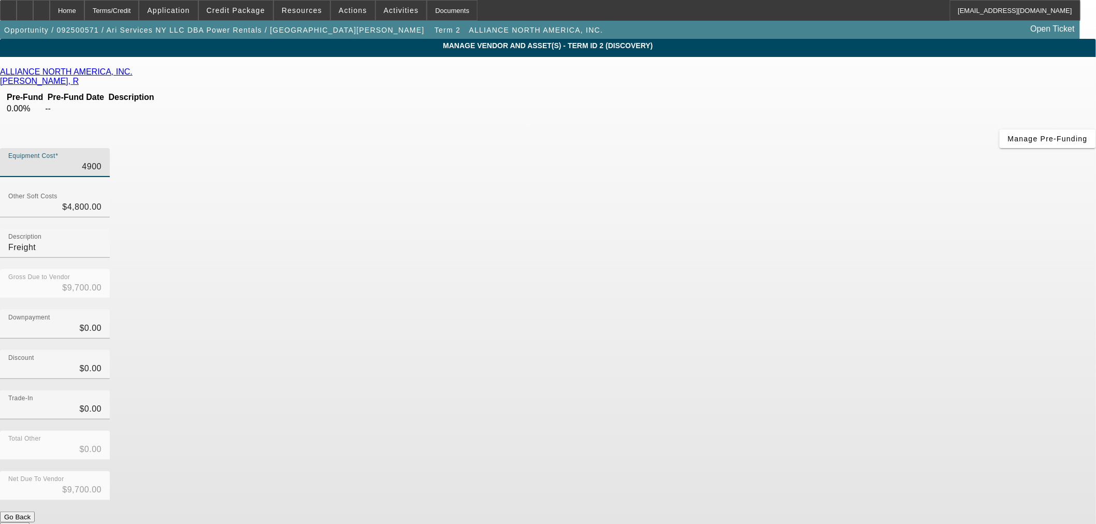
type input "49004"
type input "$53,804.00"
type input "490048"
type input "$494,848.00"
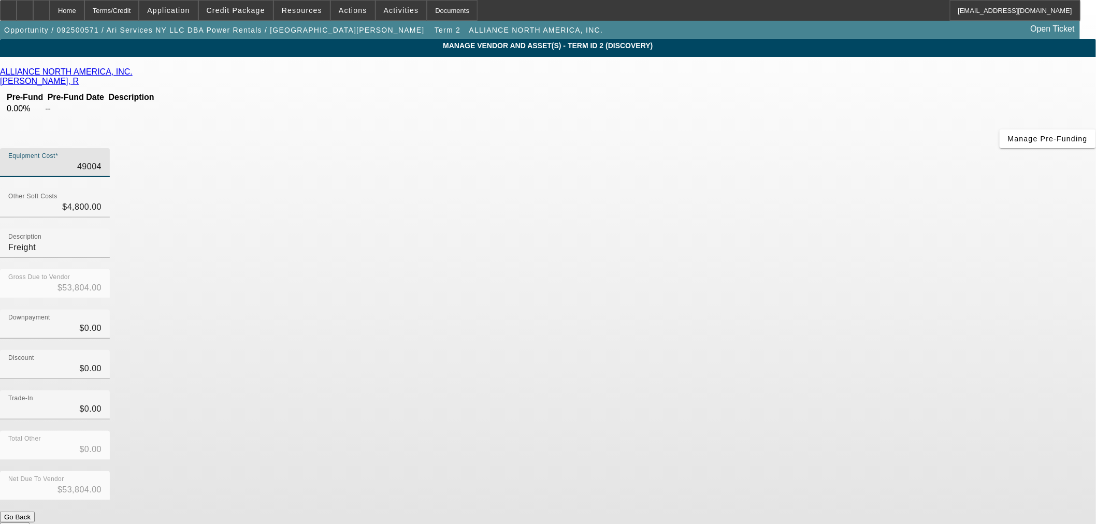
type input "$494,848.00"
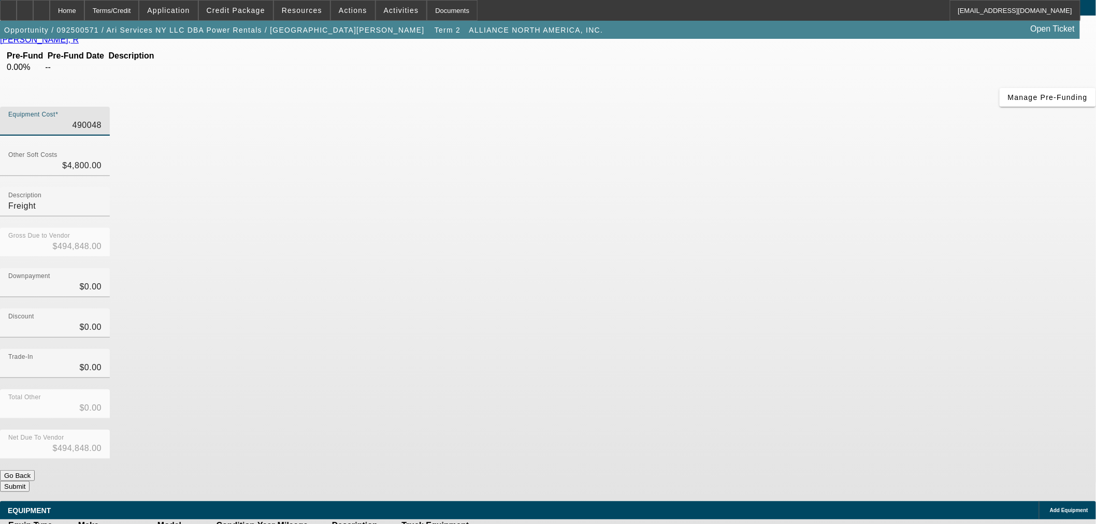
scroll to position [63, 0]
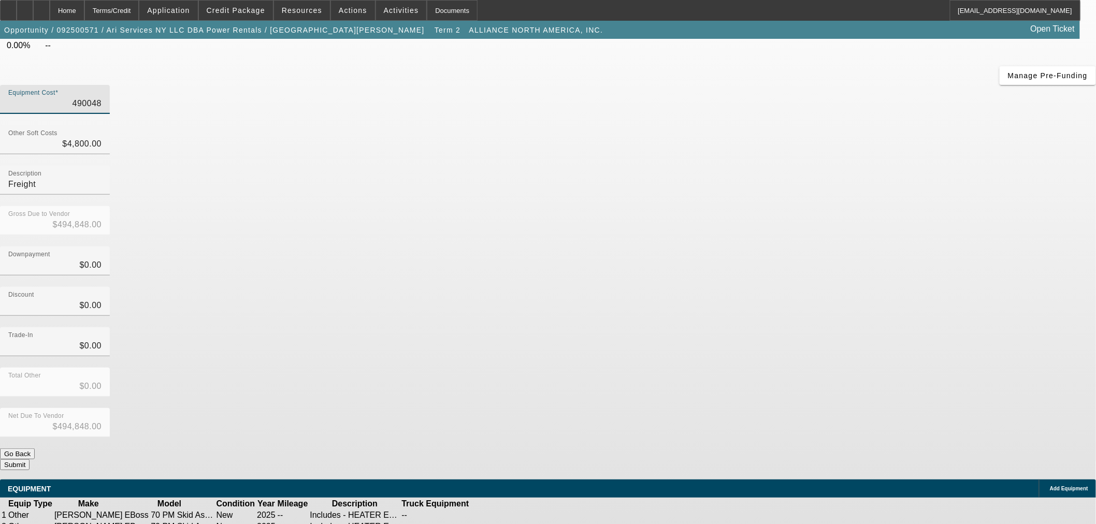
type input "$490,048.00"
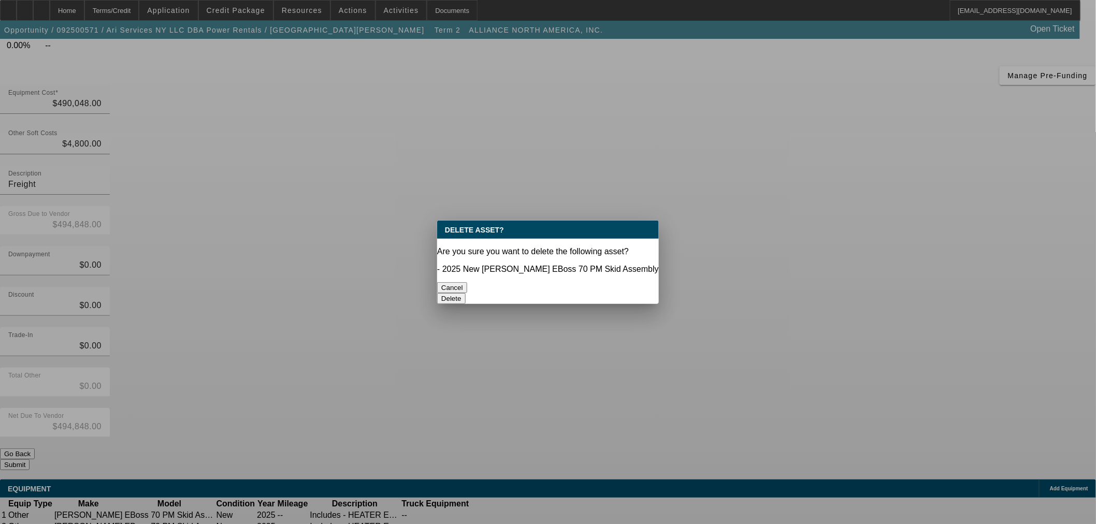
scroll to position [0, 0]
click at [466, 293] on button "Delete" at bounding box center [451, 298] width 28 height 11
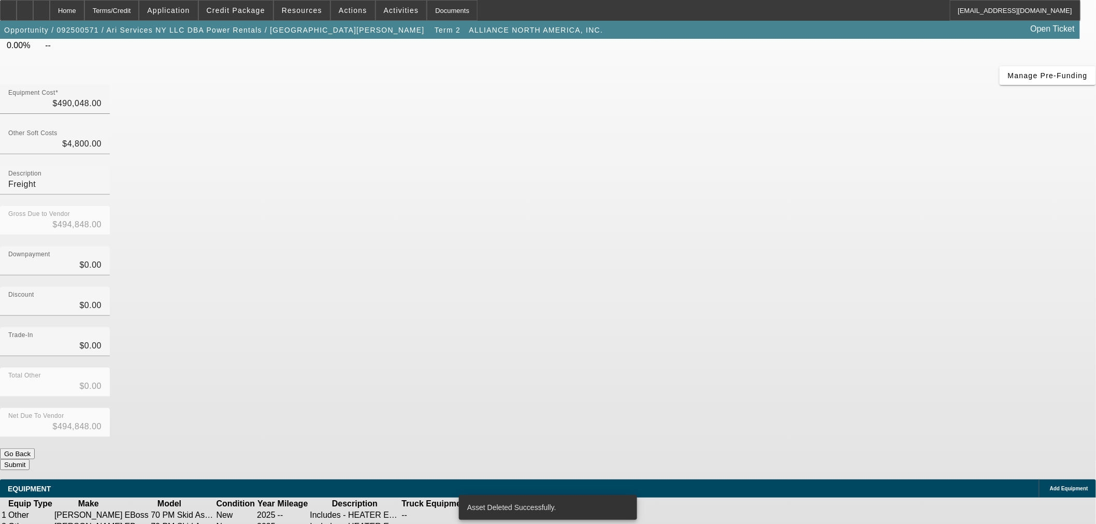
scroll to position [48, 0]
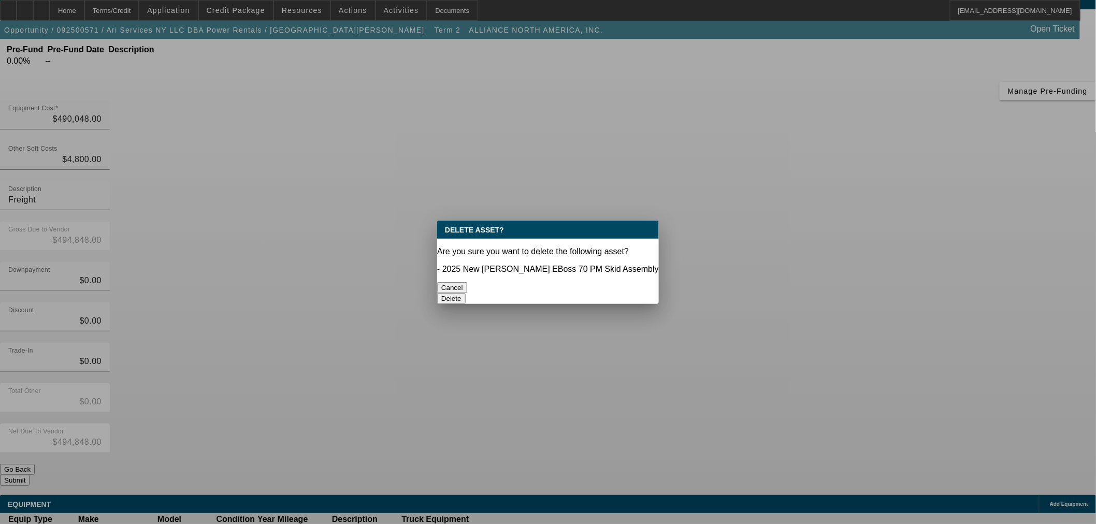
click at [466, 293] on button "Delete" at bounding box center [451, 298] width 28 height 11
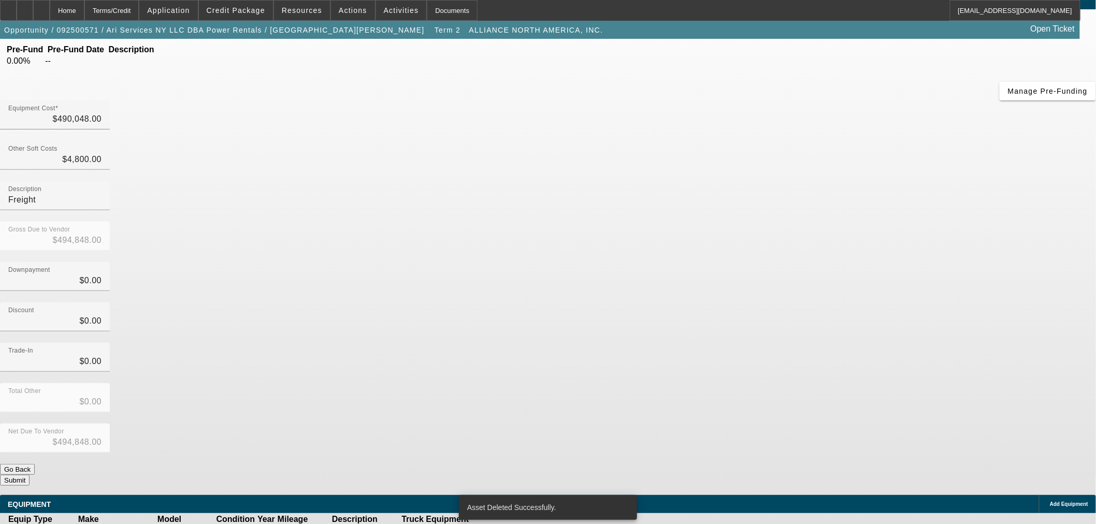
scroll to position [32, 0]
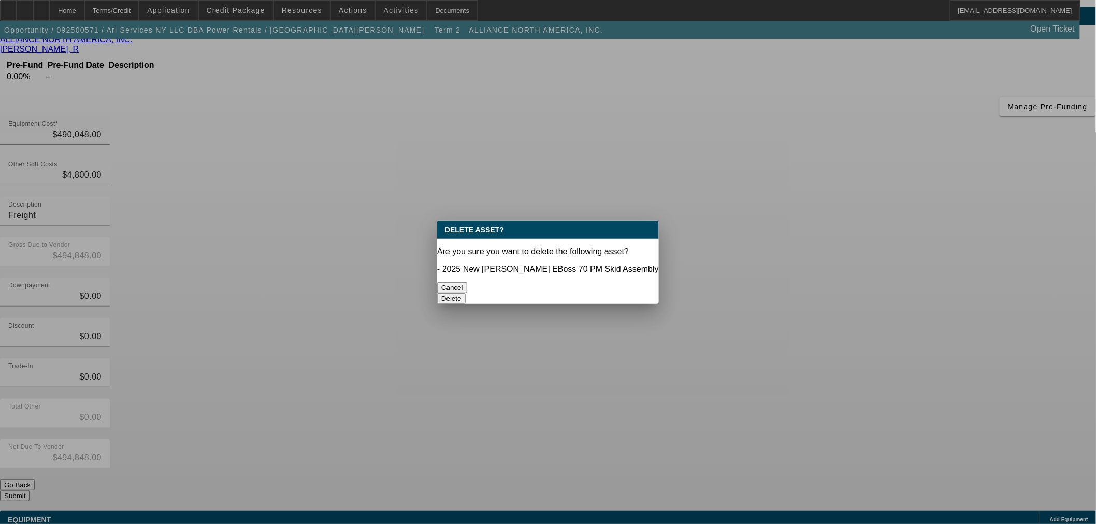
click at [592, 293] on div "Delete" at bounding box center [548, 298] width 222 height 11
click at [466, 293] on button "Delete" at bounding box center [451, 298] width 28 height 11
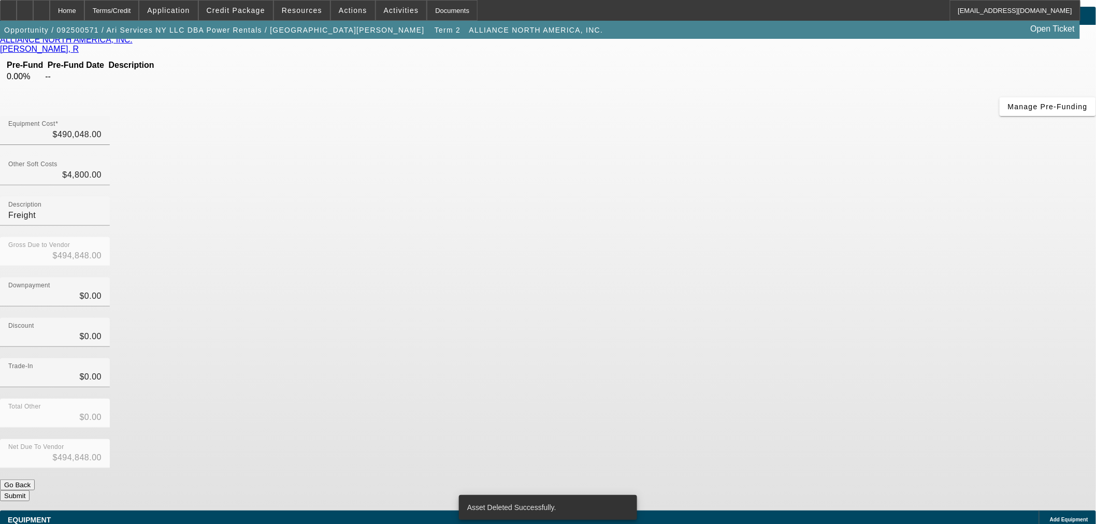
scroll to position [17, 0]
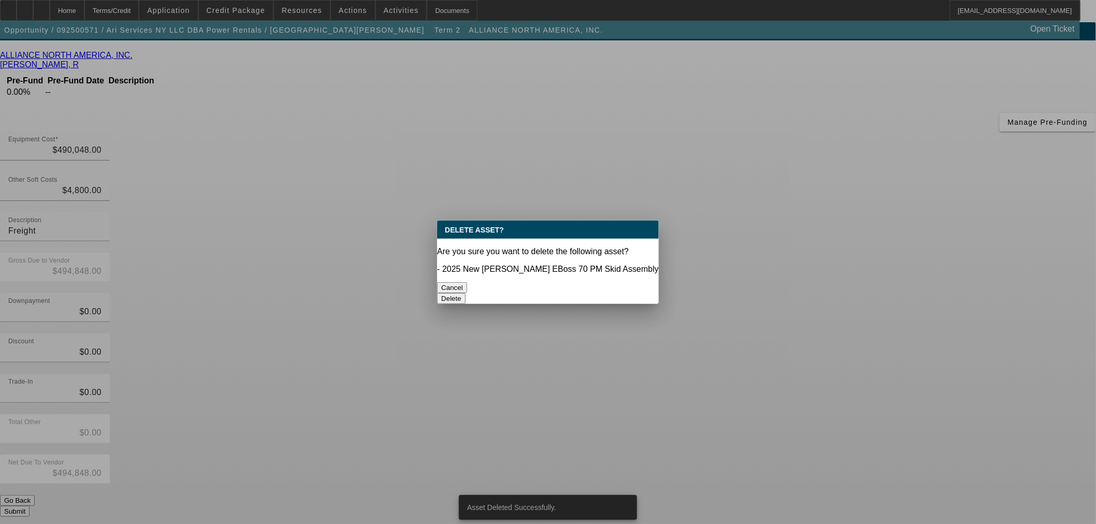
click at [466, 293] on button "Delete" at bounding box center [451, 298] width 28 height 11
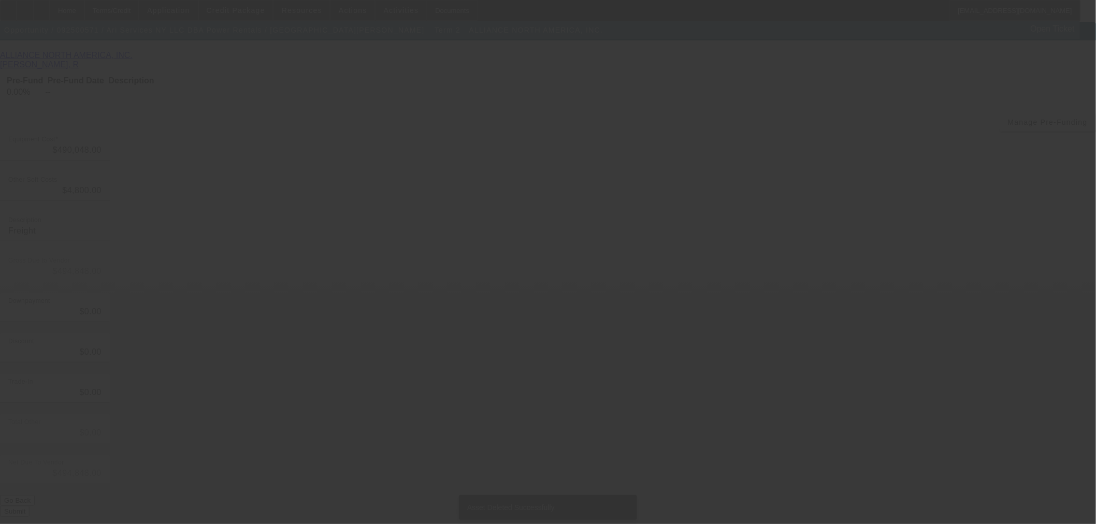
scroll to position [2, 0]
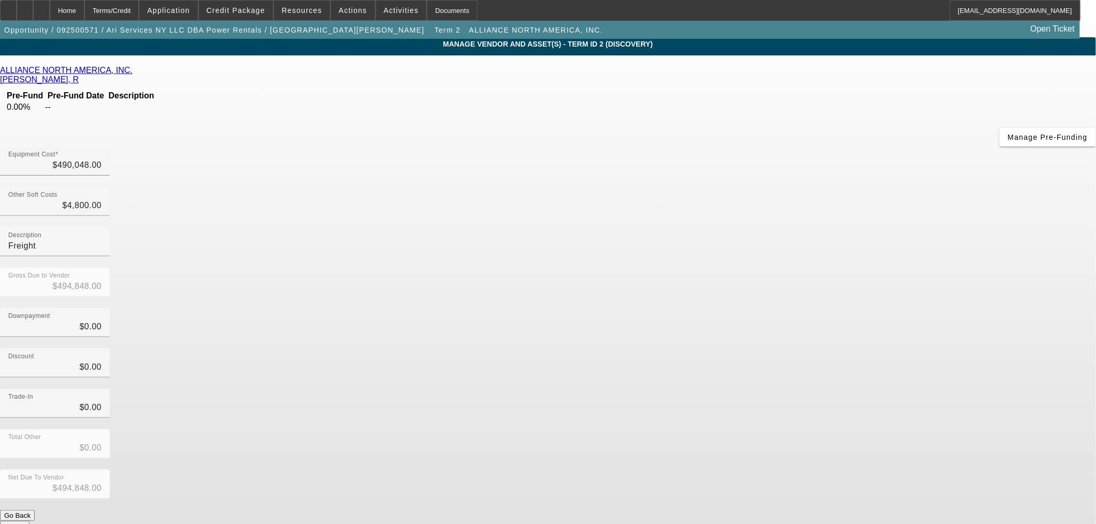
click at [30, 521] on button "Submit" at bounding box center [15, 526] width 30 height 11
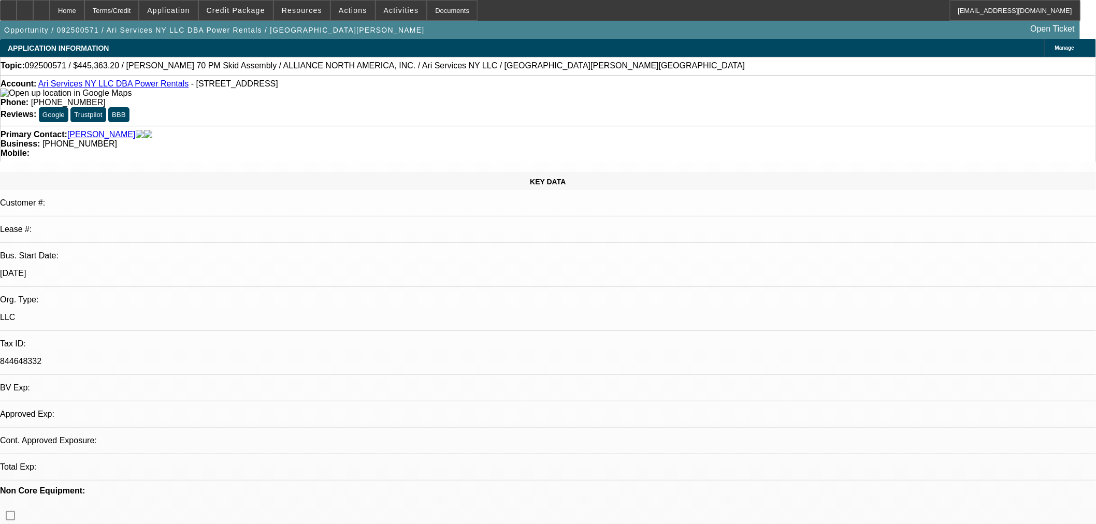
select select "0.1"
select select "2"
select select "0"
select select "6"
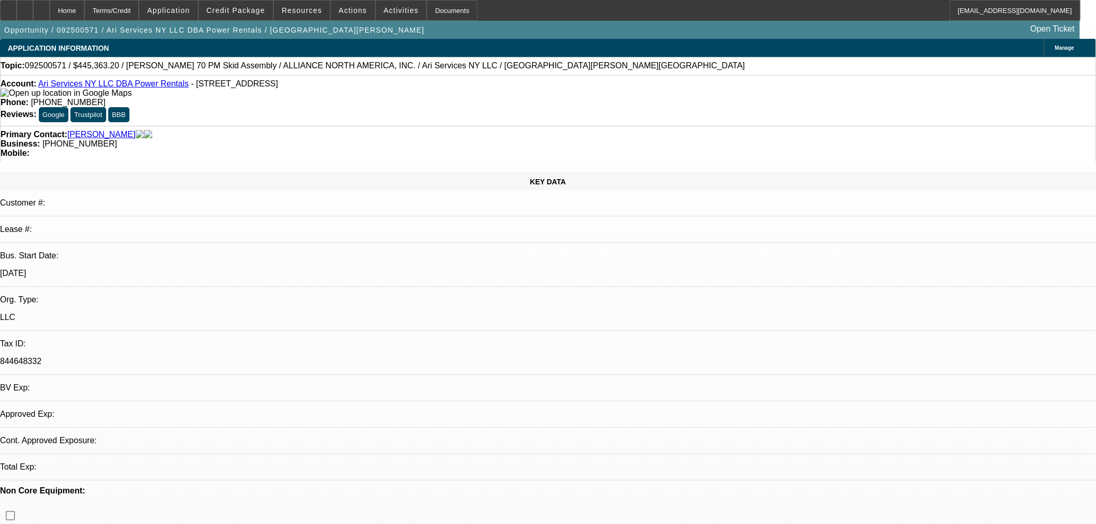
select select "0.1"
select select "2"
select select "0"
select select "6"
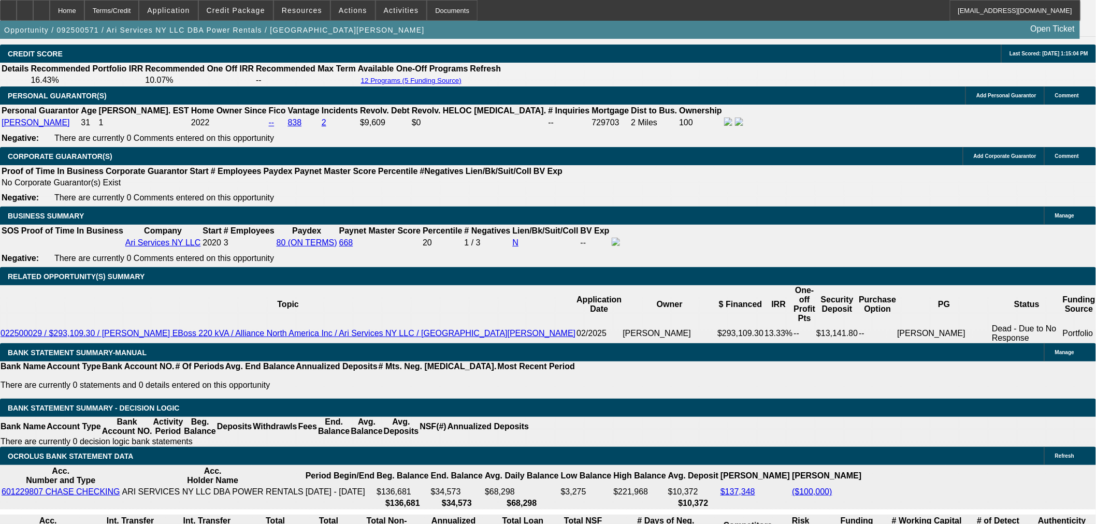
scroll to position [1439, 0]
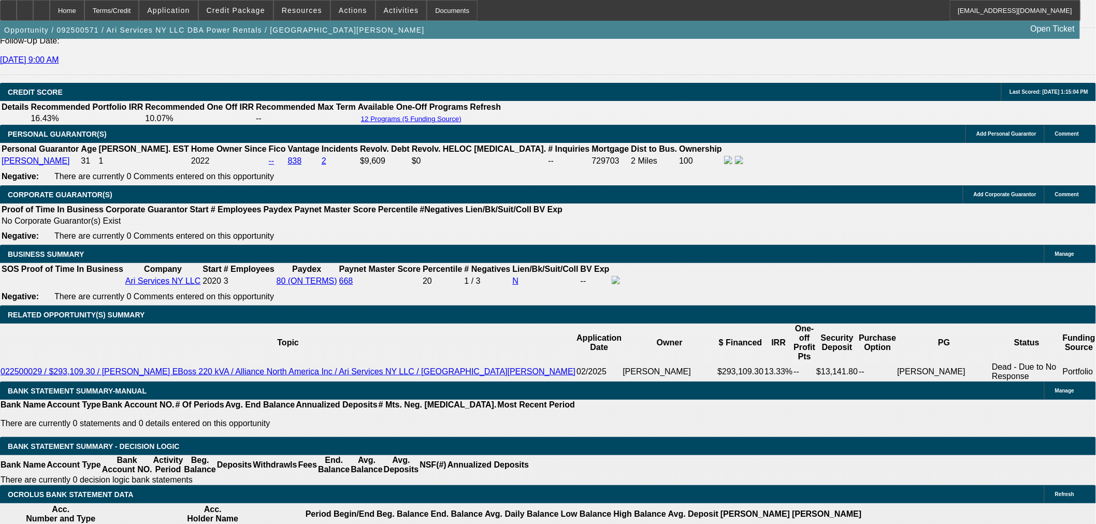
drag, startPoint x: 1049, startPoint y: 400, endPoint x: 741, endPoint y: 343, distance: 312.3
copy div "BUYSIDE SUBMISSION NAVITAS - Sam, you approved this applicant earlier this year…"
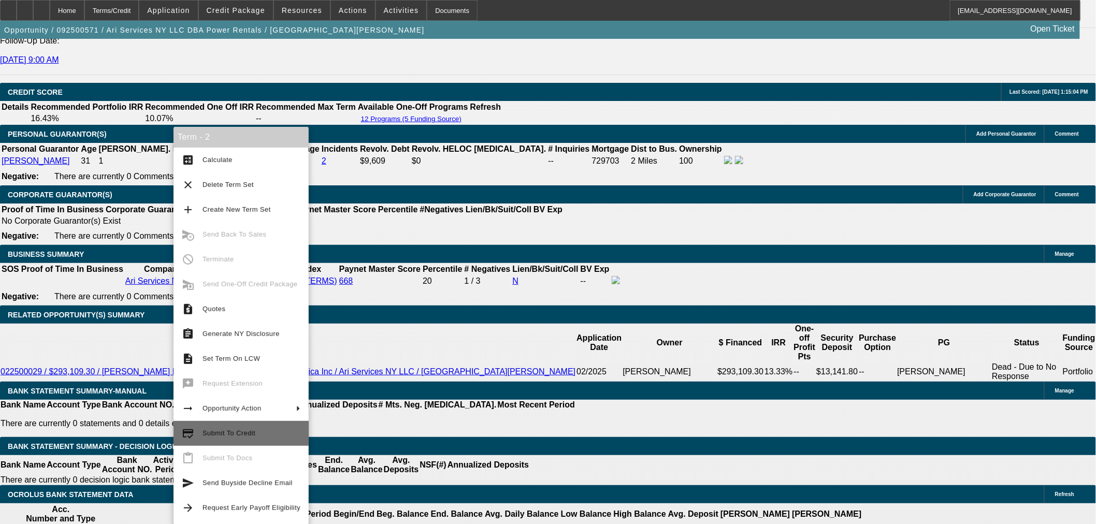
drag, startPoint x: 275, startPoint y: 428, endPoint x: 622, endPoint y: 392, distance: 348.4
click at [281, 424] on button "credit_score Submit To Credit" at bounding box center [241, 433] width 135 height 25
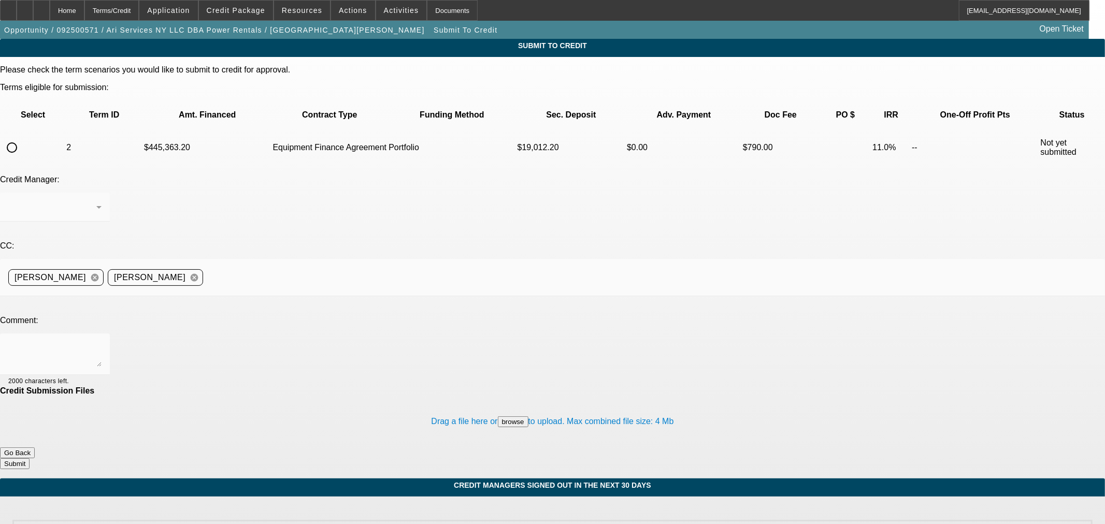
click at [22, 137] on input "radio" at bounding box center [12, 147] width 21 height 21
radio input "true"
click at [96, 201] on div "Arida, George" at bounding box center [52, 207] width 88 height 12
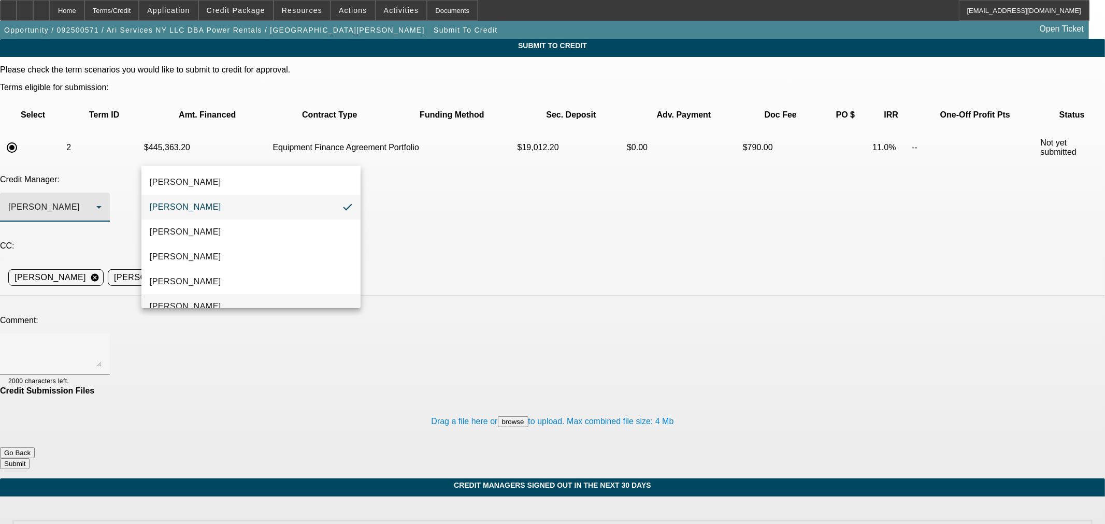
click at [241, 299] on mat-option "Oliva, Samuel" at bounding box center [250, 306] width 219 height 25
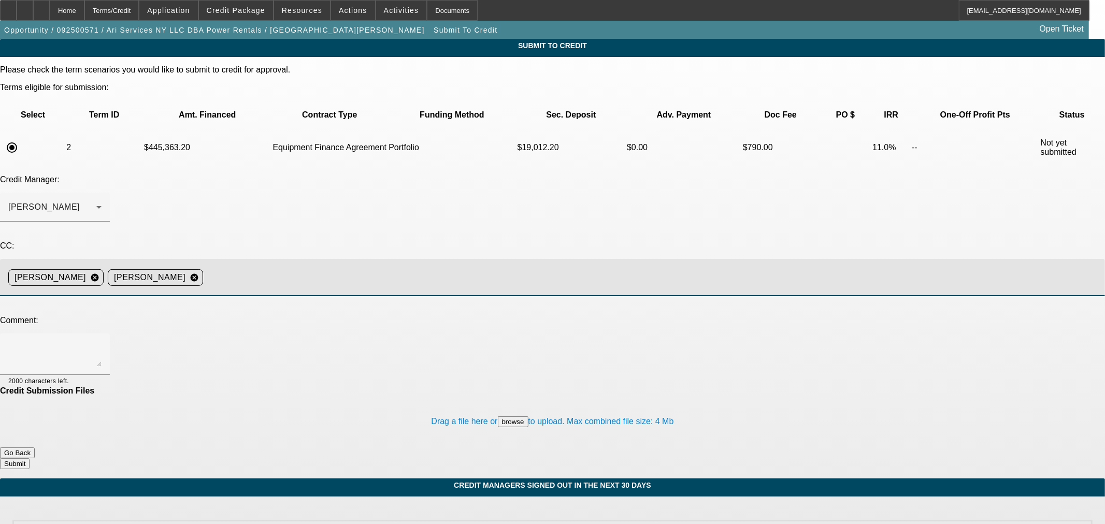
click at [365, 267] on input at bounding box center [649, 277] width 885 height 21
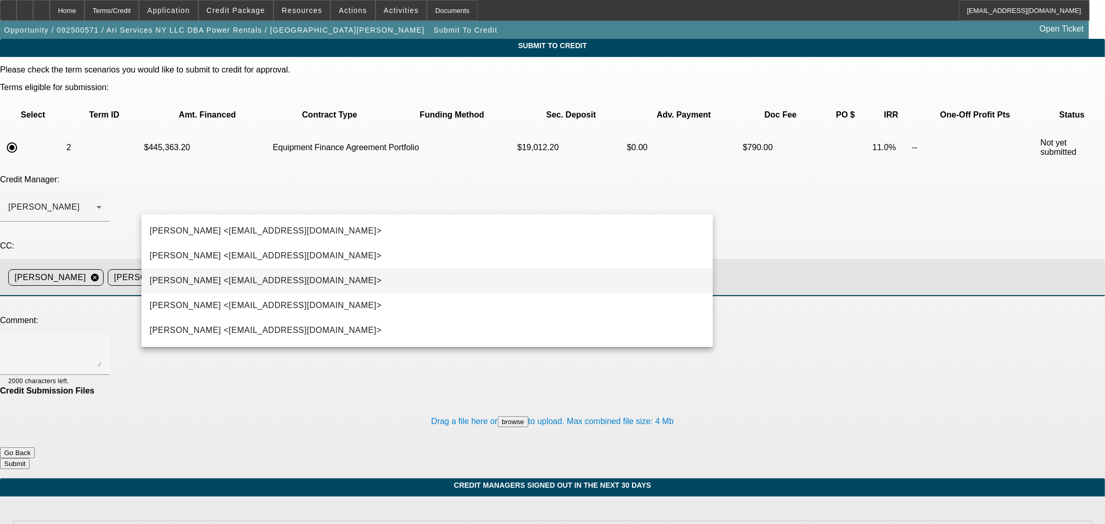
scroll to position [96, 0]
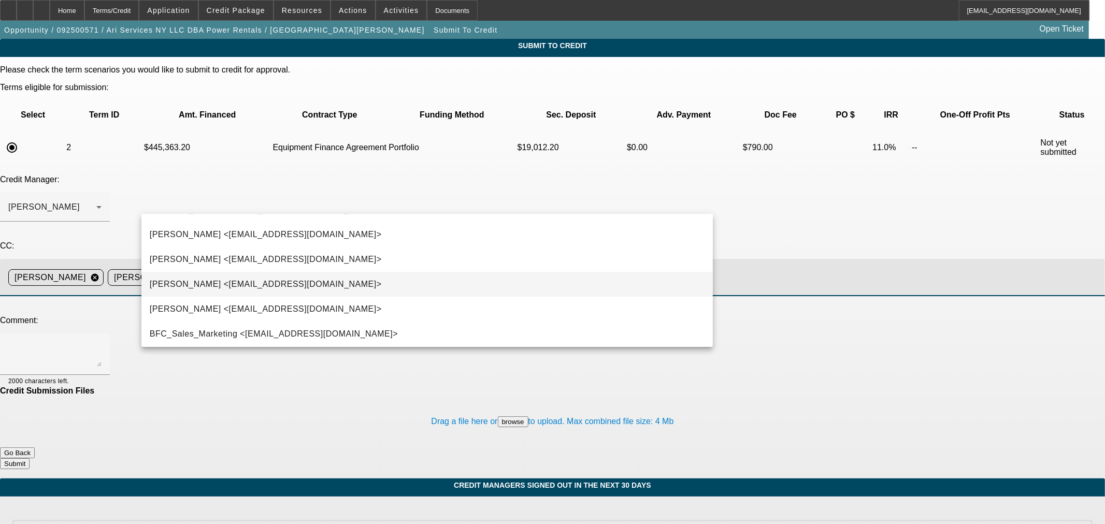
type input "ke"
click at [352, 283] on mat-option "Kevin O'Connor <koconnor@beaconfunding.com>" at bounding box center [426, 284] width 571 height 25
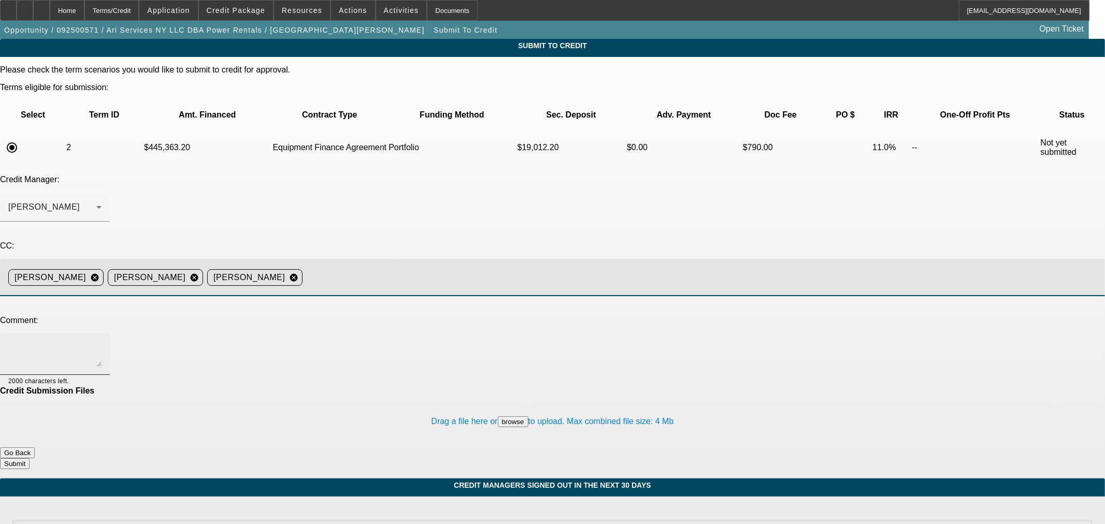
click at [102, 342] on textarea at bounding box center [54, 354] width 93 height 25
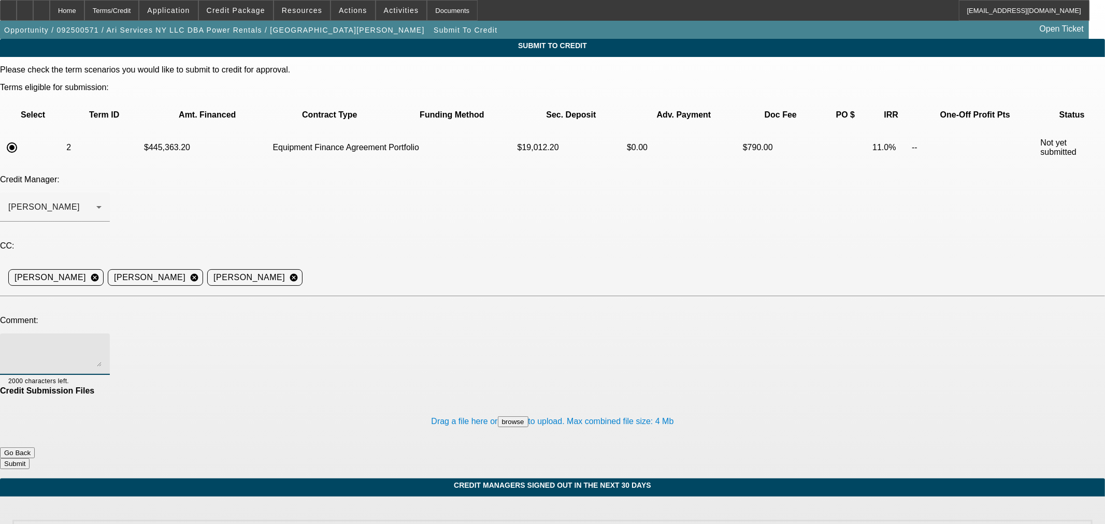
paste textarea "BUYSIDE SUBMISSION NAVITAS - Sam, you approved this applicant earlier this year…"
drag, startPoint x: 701, startPoint y: 258, endPoint x: 685, endPoint y: 311, distance: 55.2
click at [685, 334] on div "Please check the term scenarios you would like to submit to credit for approval…" at bounding box center [552, 267] width 1105 height 404
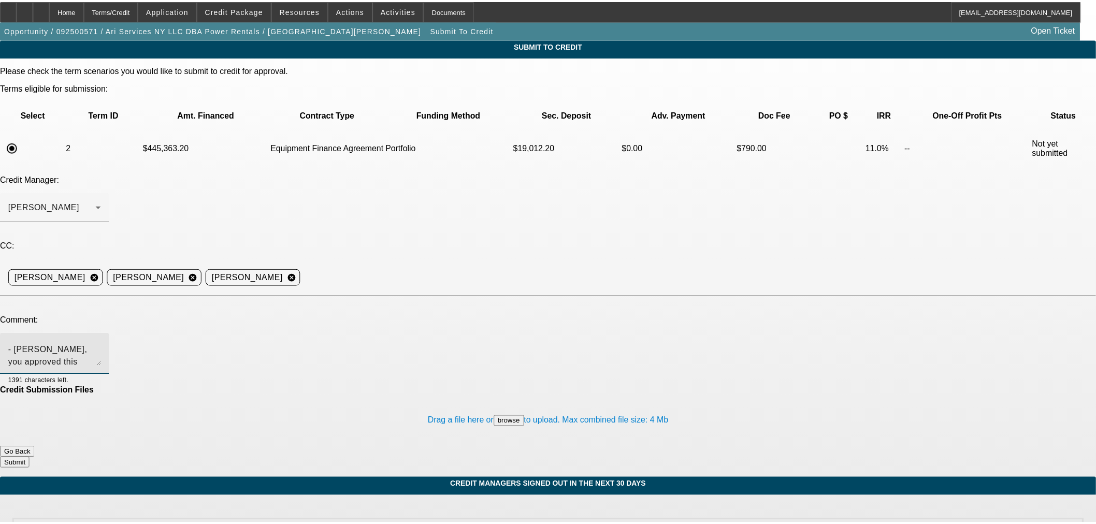
scroll to position [0, 0]
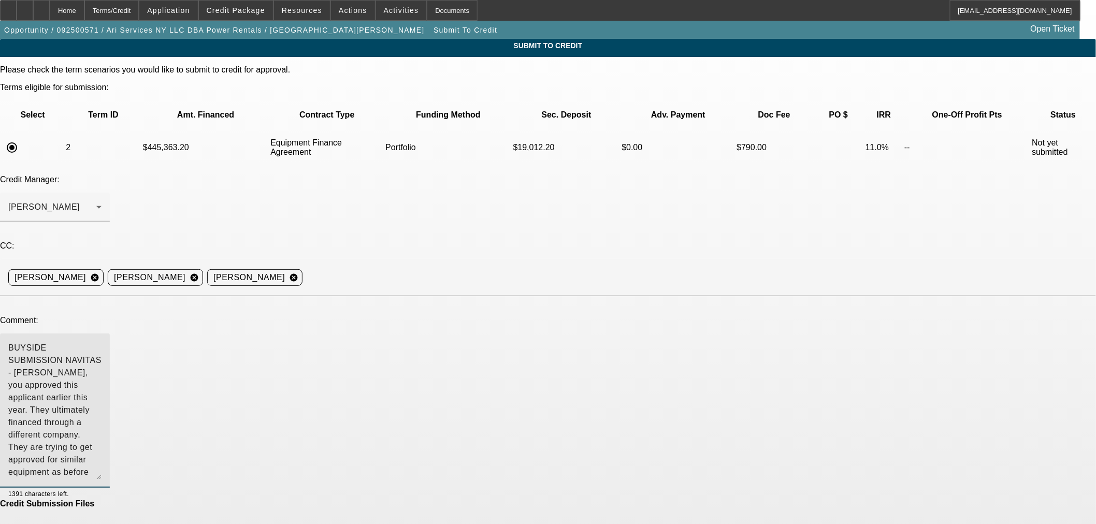
drag, startPoint x: 702, startPoint y: 255, endPoint x: 449, endPoint y: 297, distance: 256.9
click at [102, 368] on textarea "BUYSIDE SUBMISSION NAVITAS - Sam, you approved this applicant earlier this year…" at bounding box center [54, 411] width 93 height 138
click at [102, 342] on textarea "BUYSIDE SUBMISSION NAVITAS - Sam, you approved this applicant earlier this year…" at bounding box center [54, 411] width 93 height 138
click at [102, 342] on textarea "BUYSIDE RESUBMISSION NAVITAS - Sam, you approved this applicant earlier this ye…" at bounding box center [54, 411] width 93 height 138
type textarea "BUYSIDE RESUBMISSION NAVITAS - Sam, I completely understand on the exposure. Wo…"
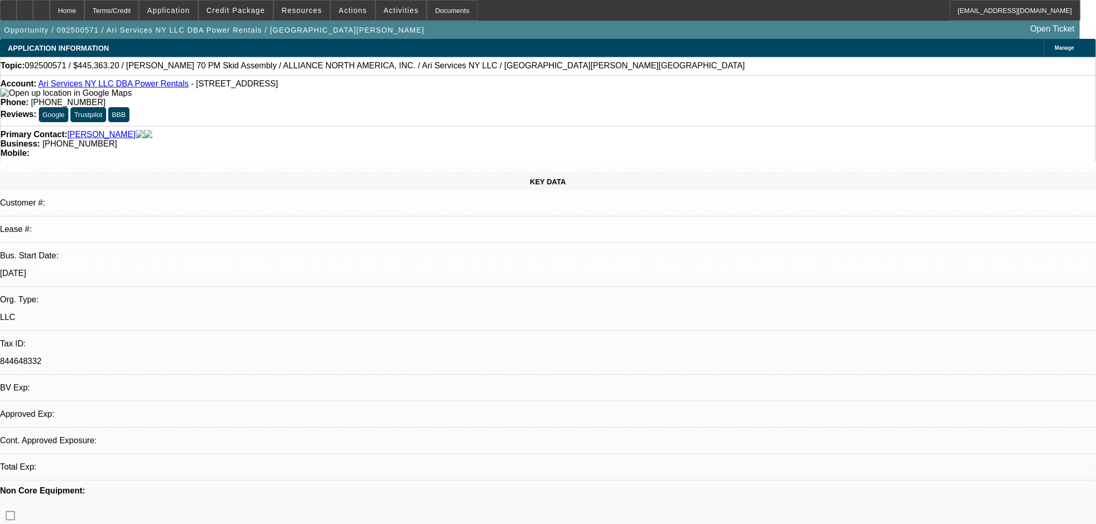
select select "0.1"
select select "2"
select select "0"
select select "6"
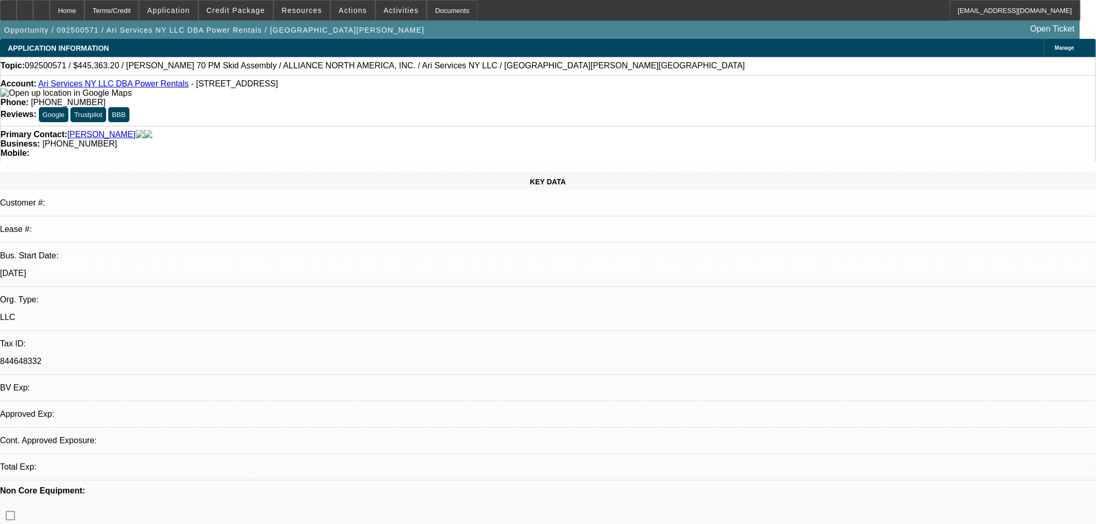
select select "0.1"
select select "2"
select select "0"
select select "6"
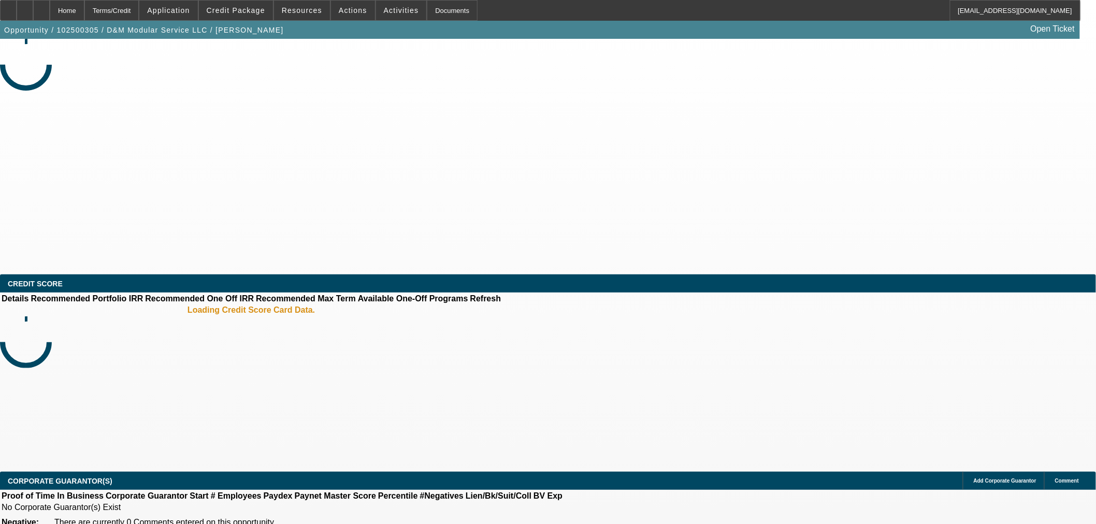
select select "0"
select select "2"
select select "0"
select select "6"
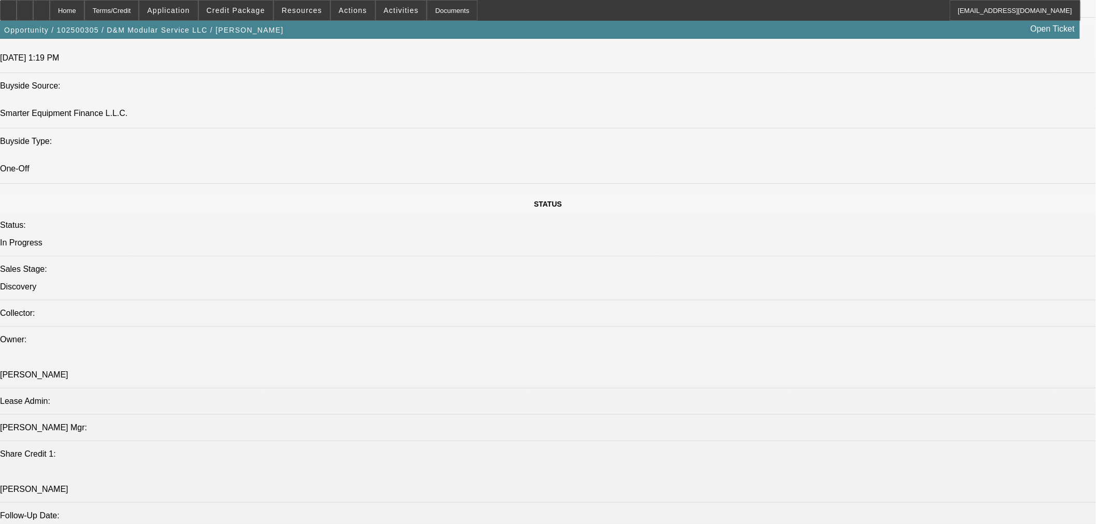
scroll to position [863, 0]
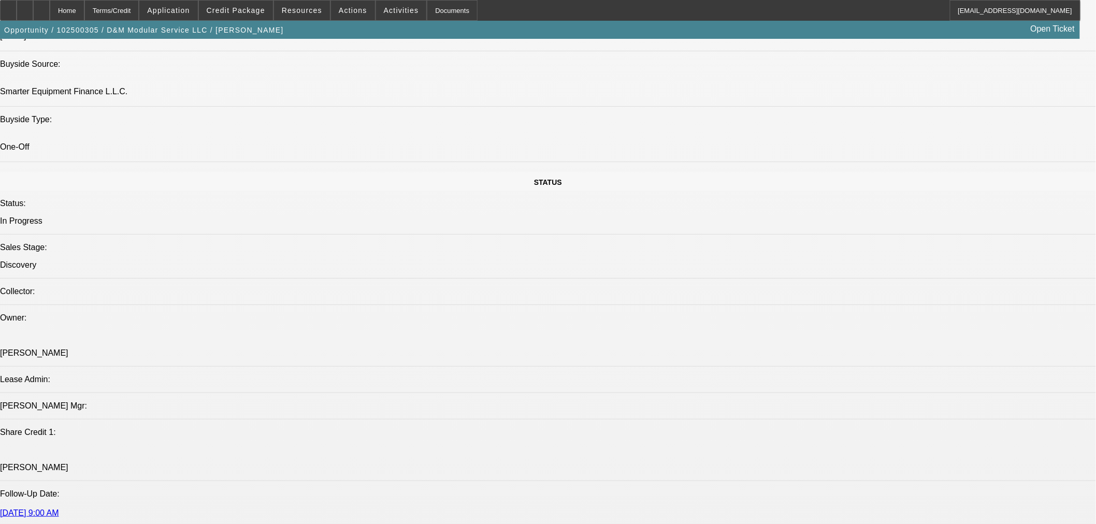
scroll to position [959, 0]
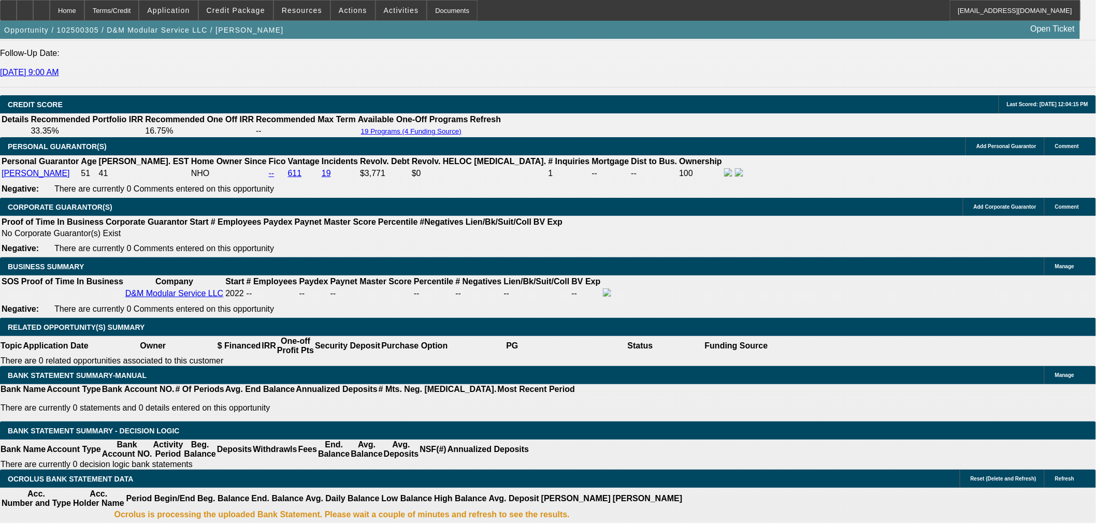
scroll to position [1439, 0]
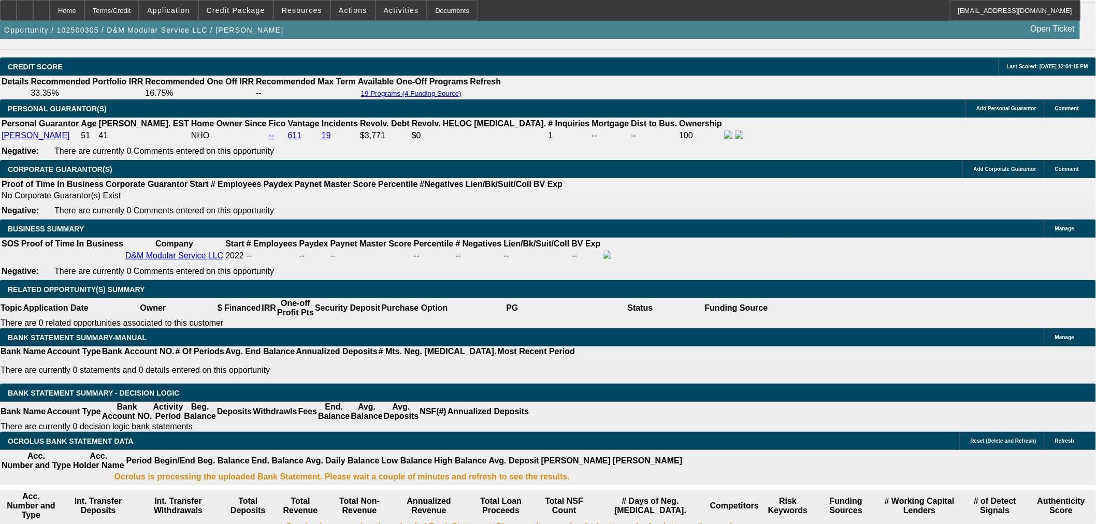
drag, startPoint x: 183, startPoint y: 309, endPoint x: 281, endPoint y: 308, distance: 98.4
type input "15"
type input "$30.00"
type input "UNKNOWN"
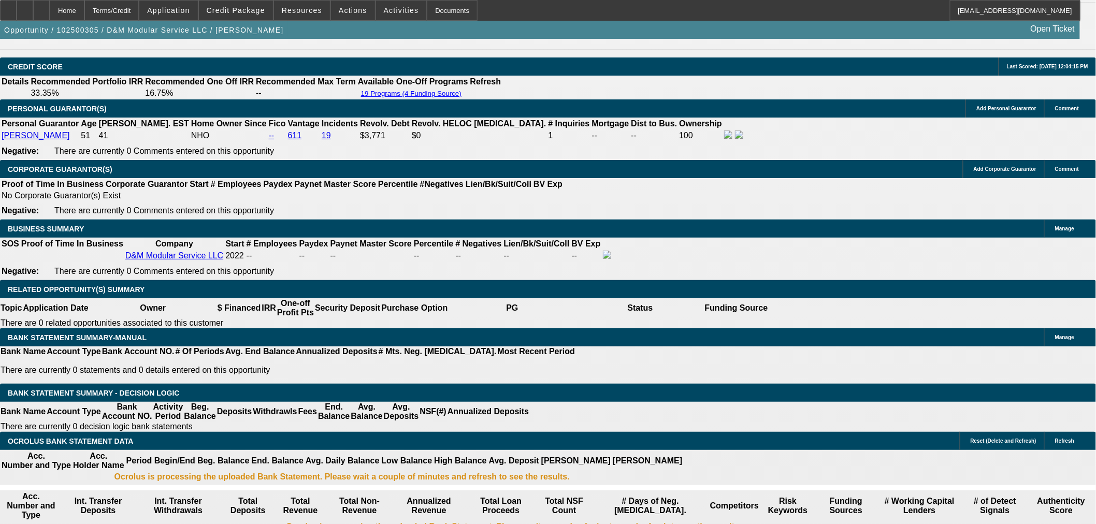
type input "1500"
type input "$3,000.00"
type input "29.6"
type input "$1,500.00"
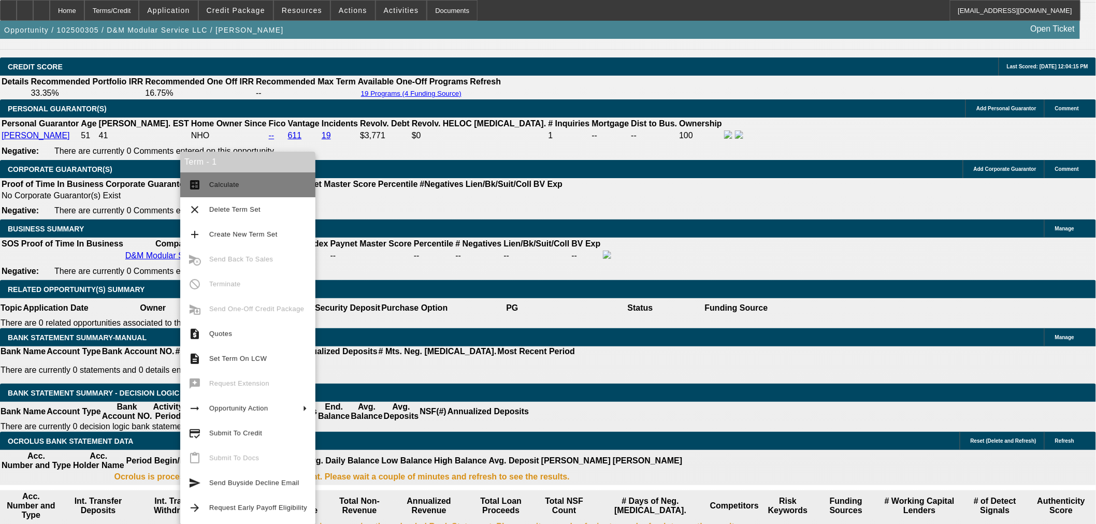
click at [239, 187] on span "Calculate" at bounding box center [258, 185] width 98 height 12
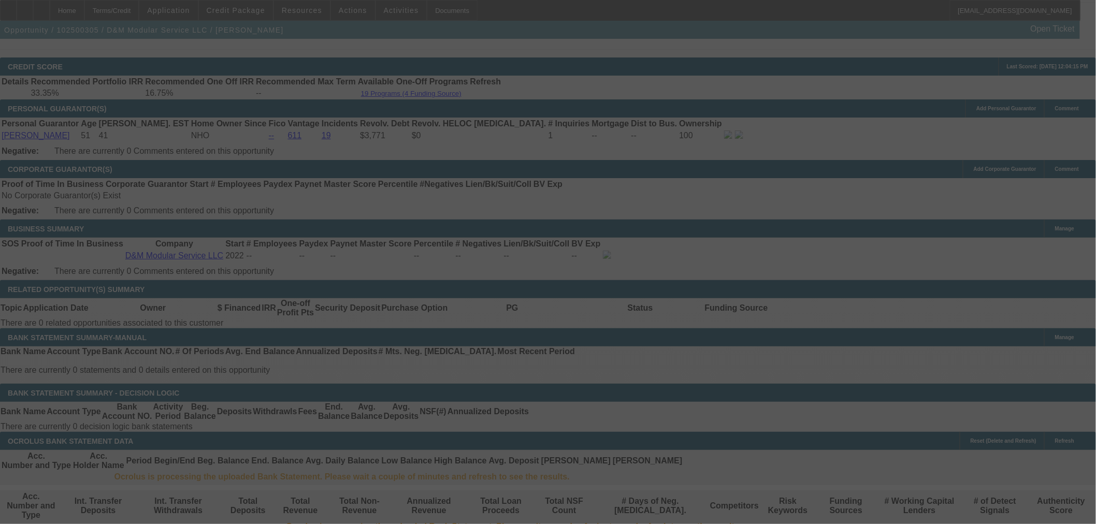
select select "0"
select select "2"
select select "0"
select select "6"
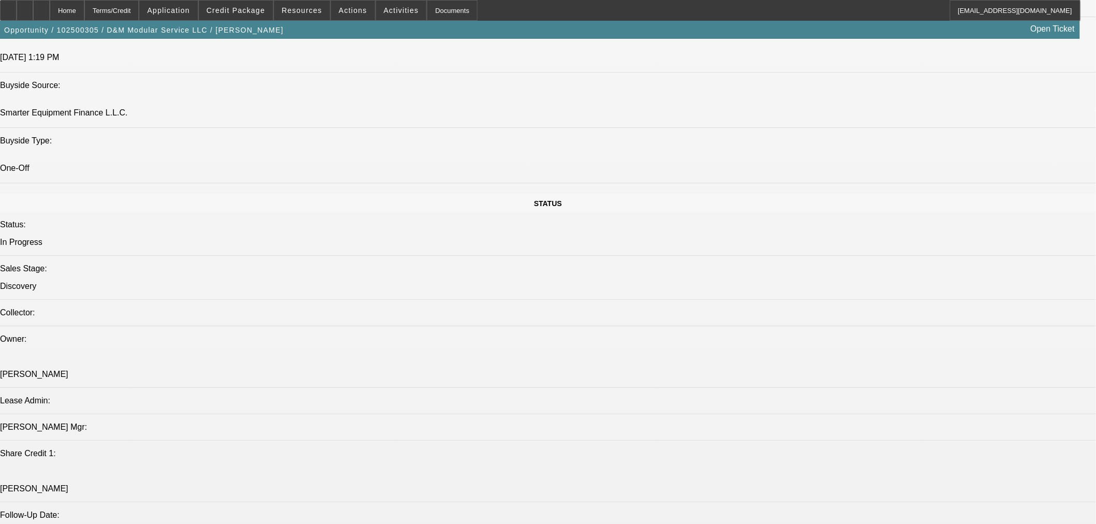
scroll to position [1055, 0]
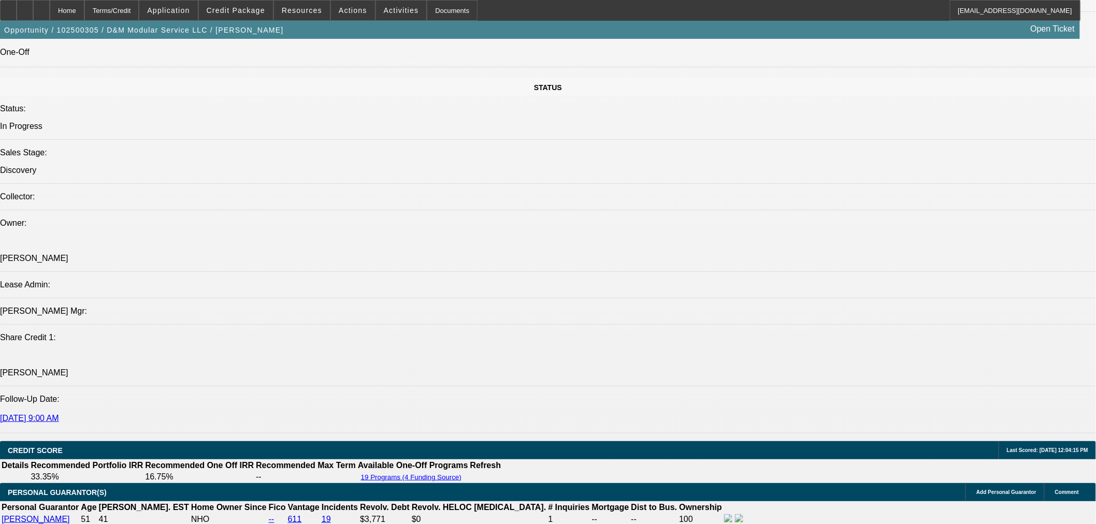
radio input "true"
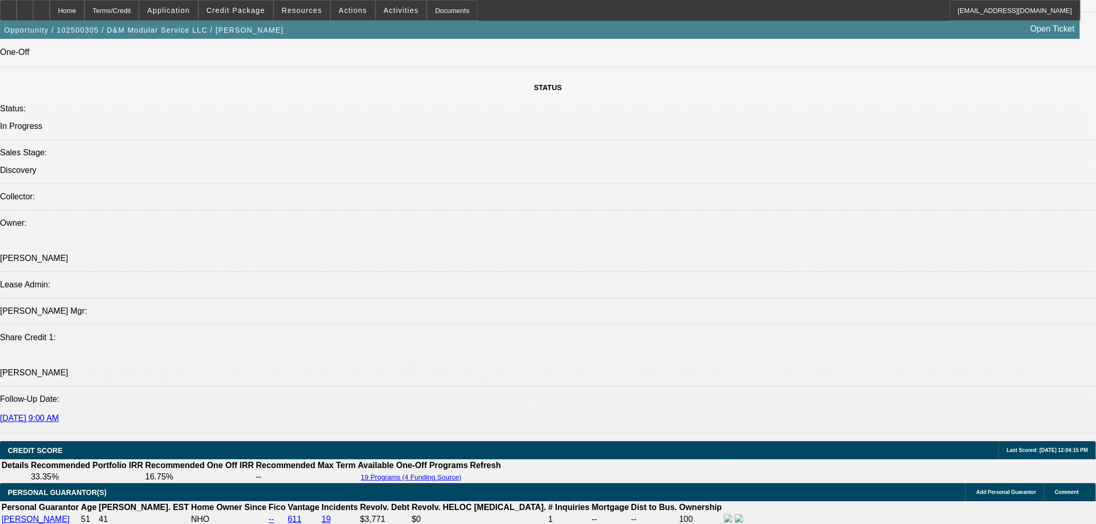
paste textarea "With the down payment, we note that this will need a stronger DP in order to be…"
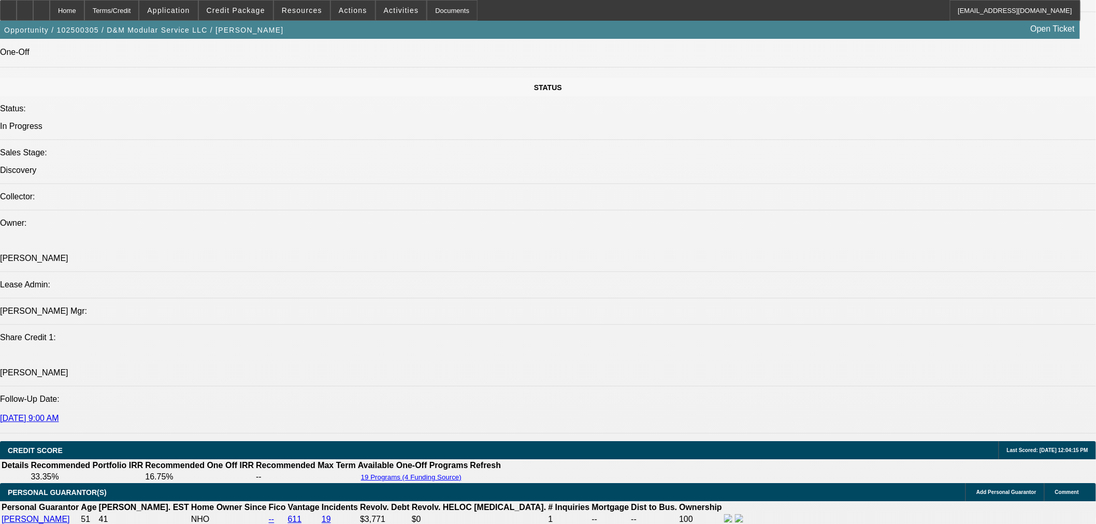
type textarea "With the down payment, we note that this will need a stronger DP in order to be…"
radio input "true"
drag, startPoint x: 1012, startPoint y: 246, endPoint x: 955, endPoint y: 266, distance: 61.1
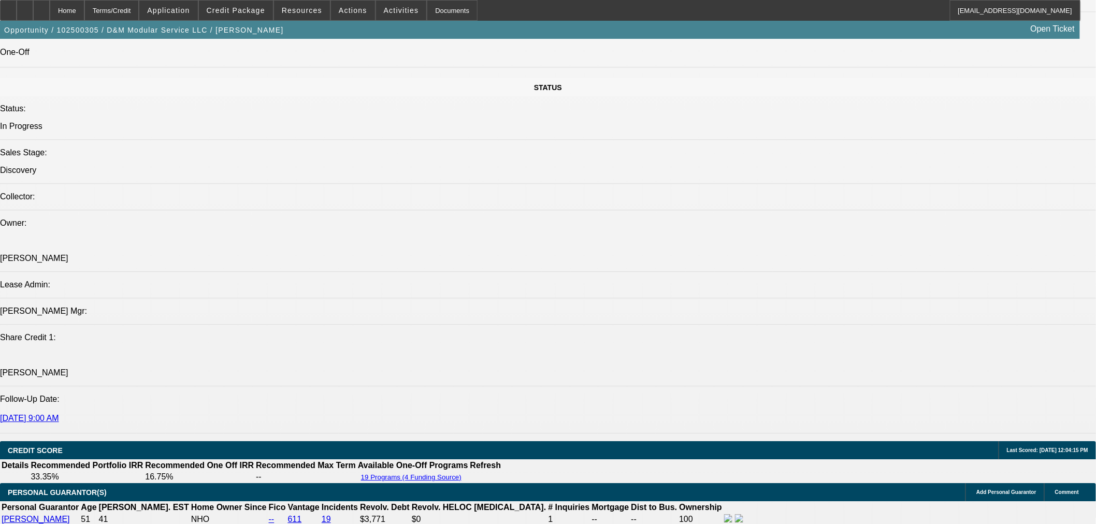
radio input "true"
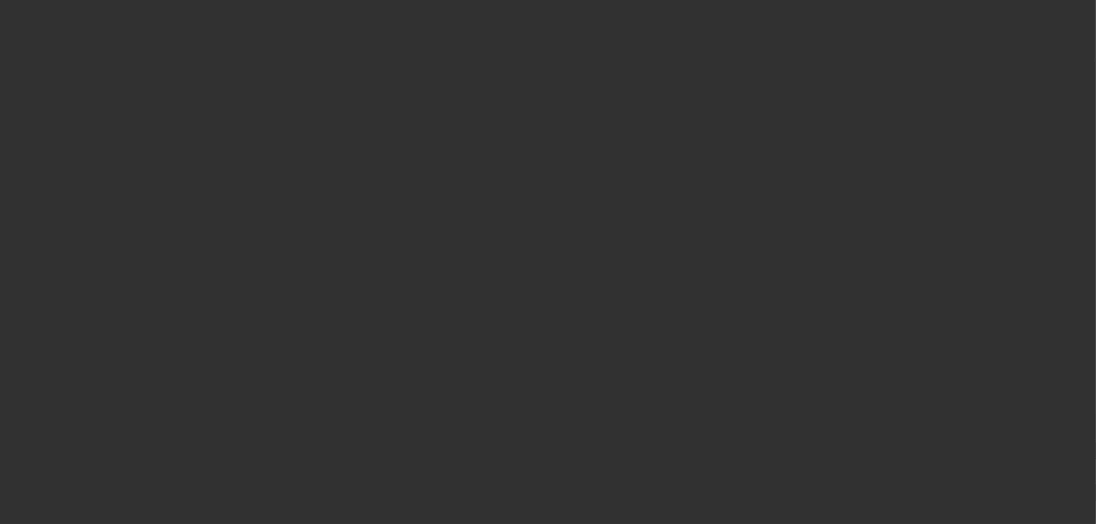
scroll to position [0, 0]
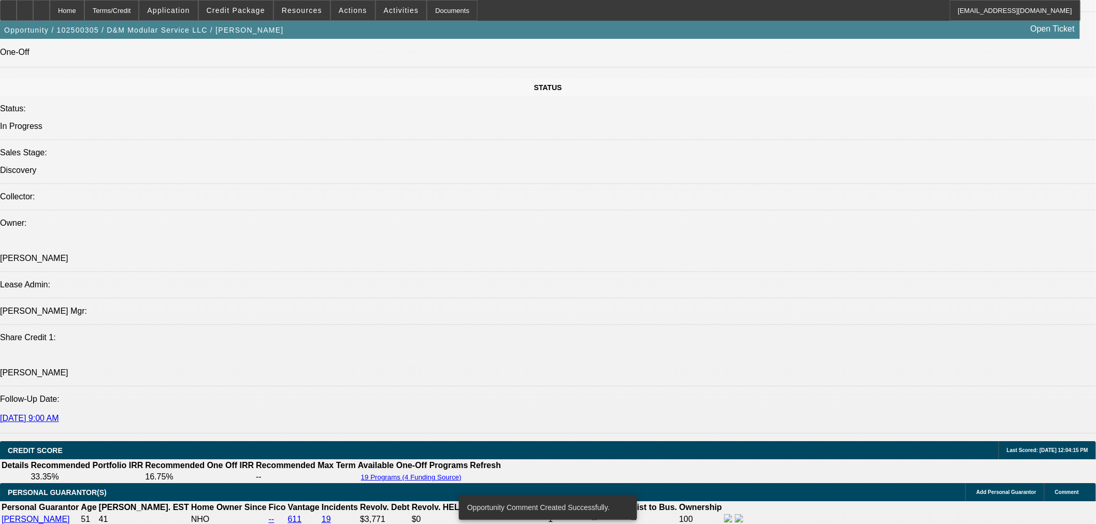
radio input "true"
type textarea "B"
type textarea "w"
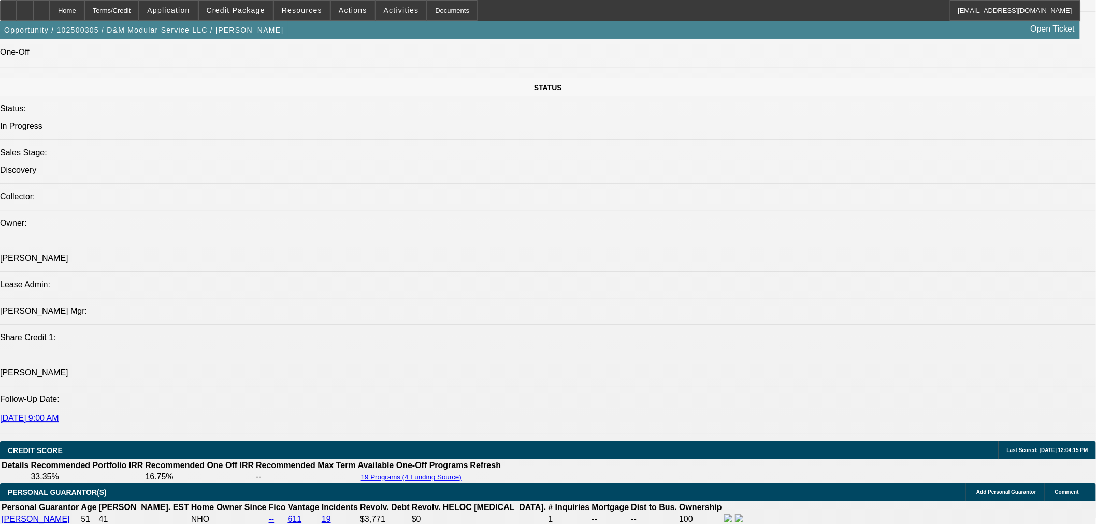
scroll to position [10, 0]
type textarea "write up ---- BUYSIDE SUBMISSION SMARTER - Sam, please review this commercial t…"
radio input "true"
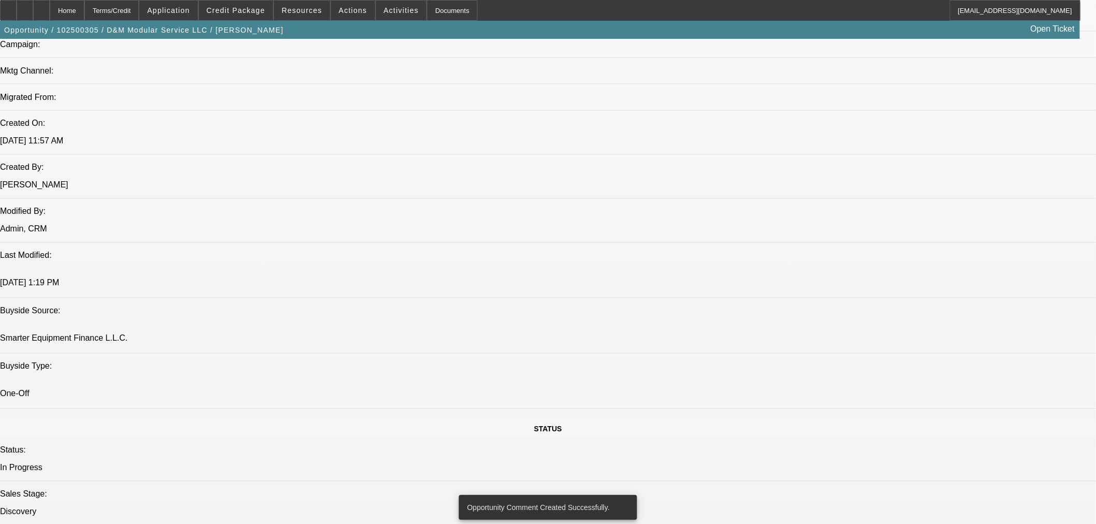
scroll to position [671, 0]
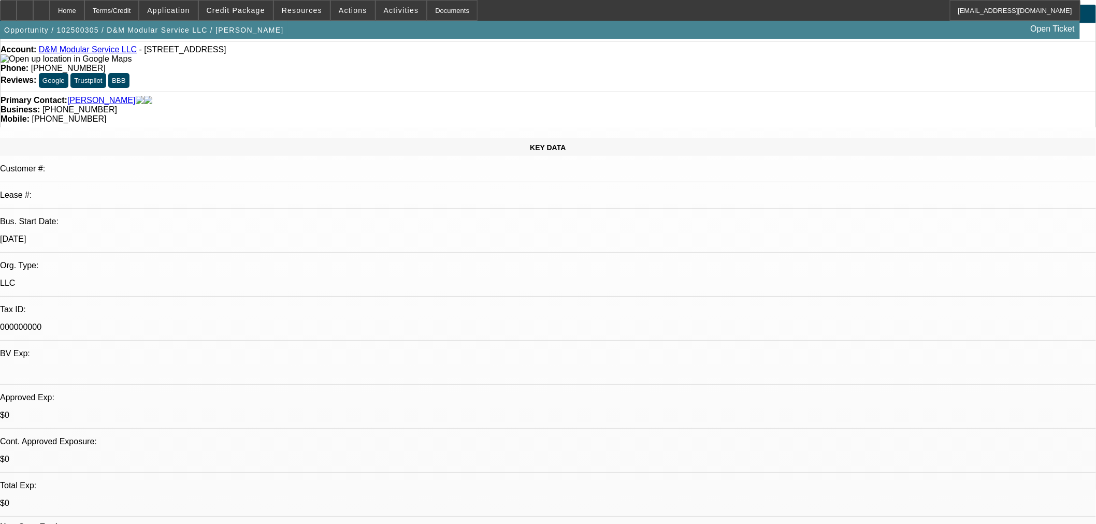
scroll to position [0, 0]
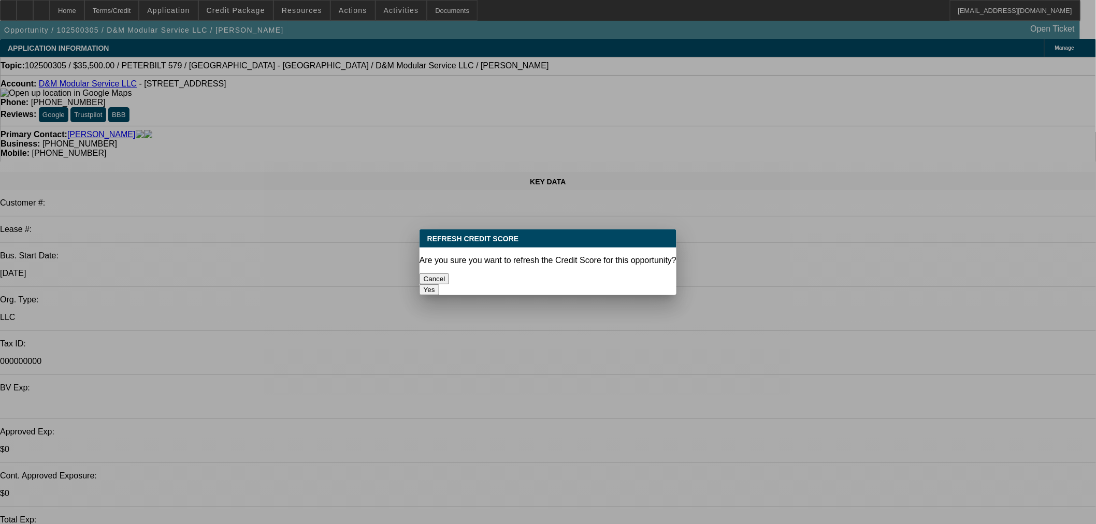
click at [439, 284] on button "Yes" at bounding box center [430, 289] width 20 height 11
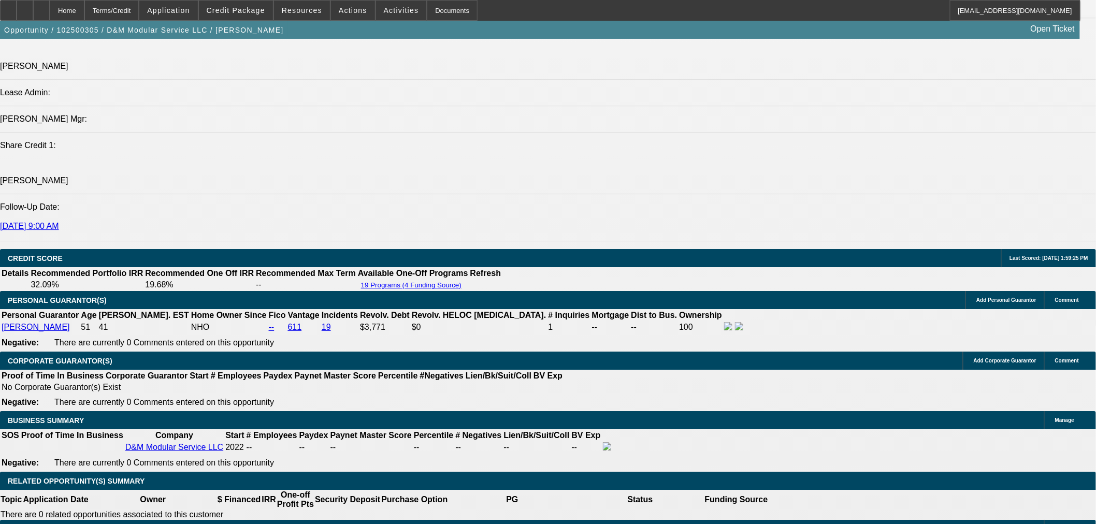
scroll to position [1439, 0]
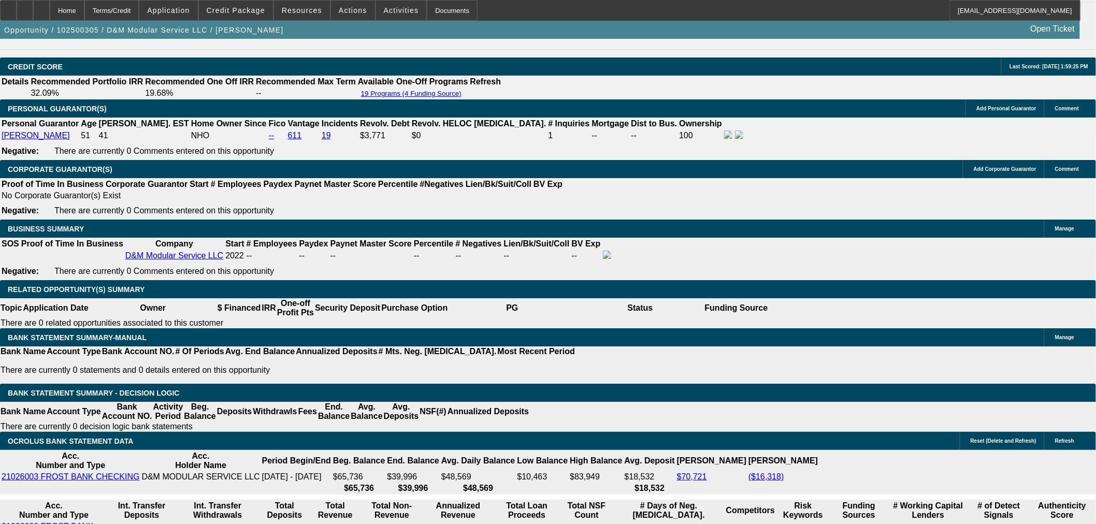
type input "$6,665.58"
type input "UNKNOWN"
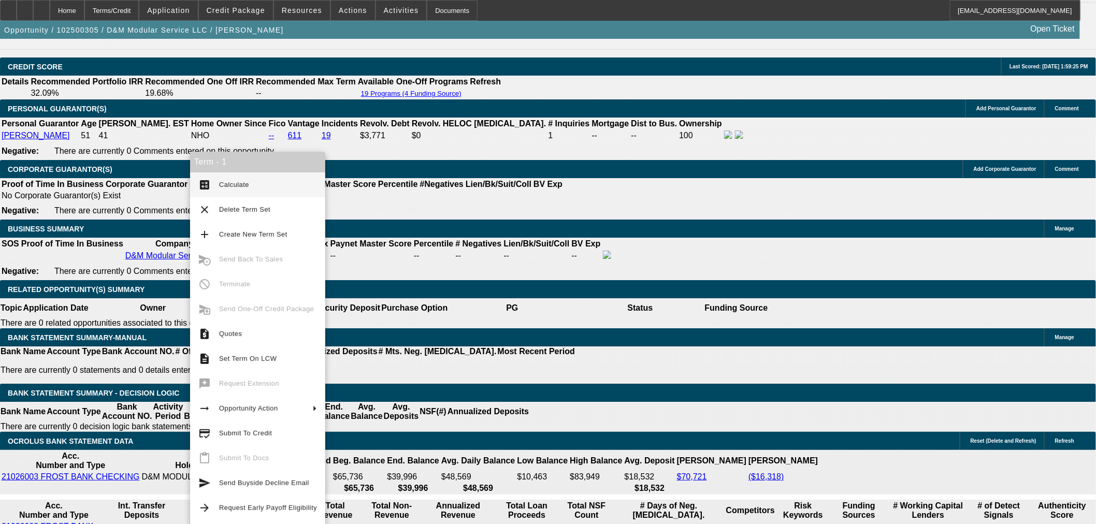
type input "$3,084.50"
type input "$1,542.25"
click at [209, 193] on button "calculate Calculate" at bounding box center [257, 185] width 135 height 25
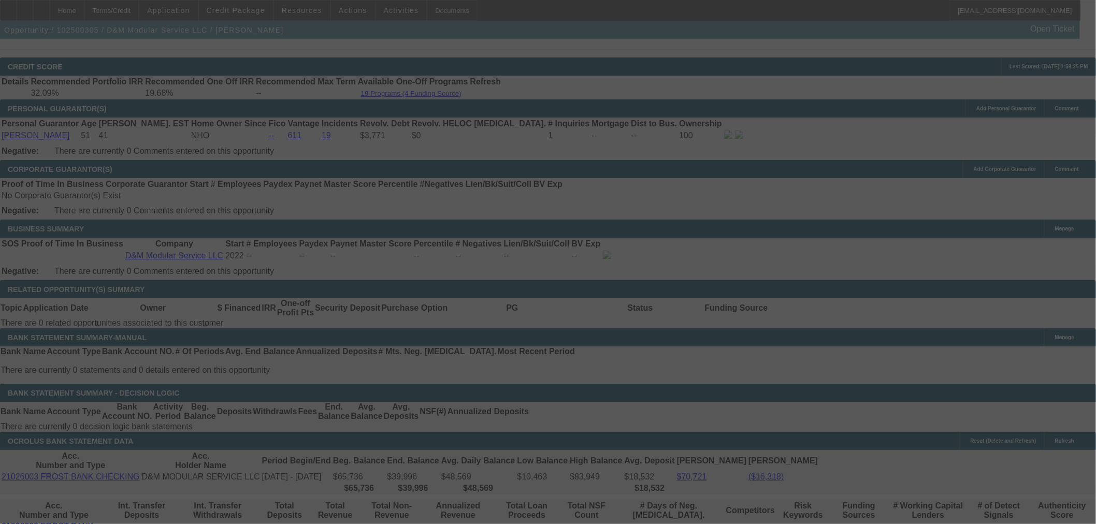
select select "0"
select select "2"
select select "0"
select select "6"
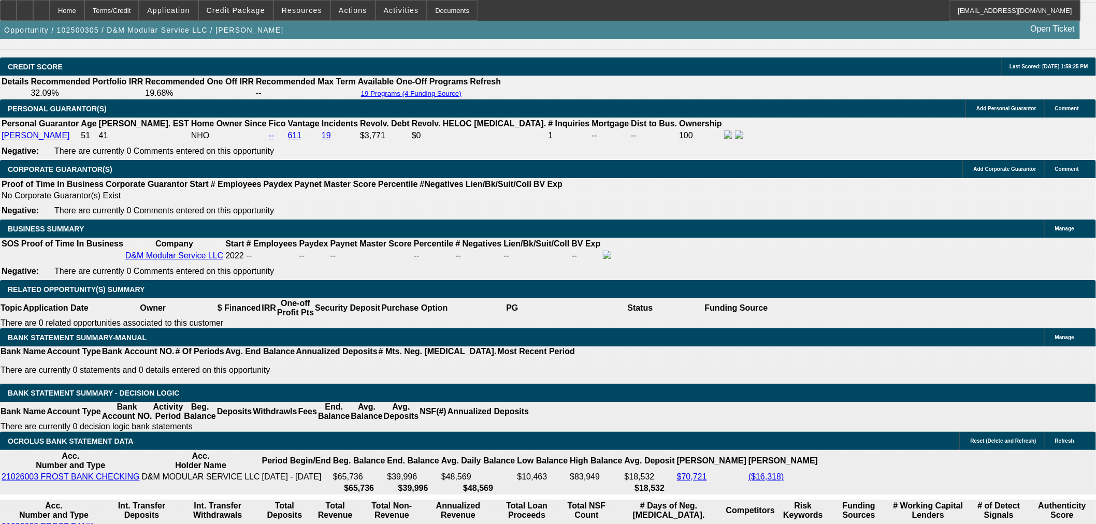
drag, startPoint x: 185, startPoint y: 309, endPoint x: 223, endPoint y: 308, distance: 38.4
type input "1500"
type input "$3,000.00"
type input "UNKNOWN"
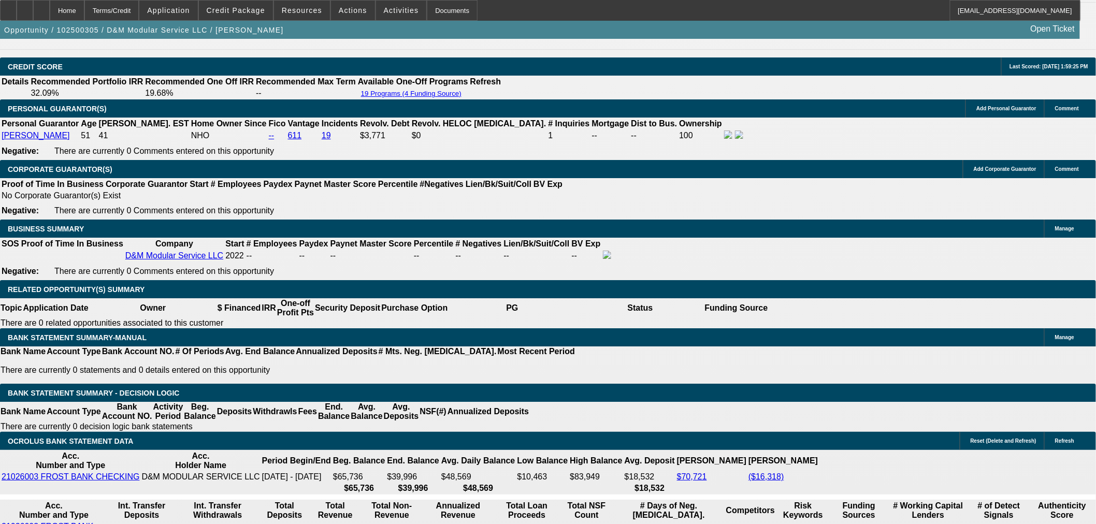
type input "27.5"
type input "$1,500.00"
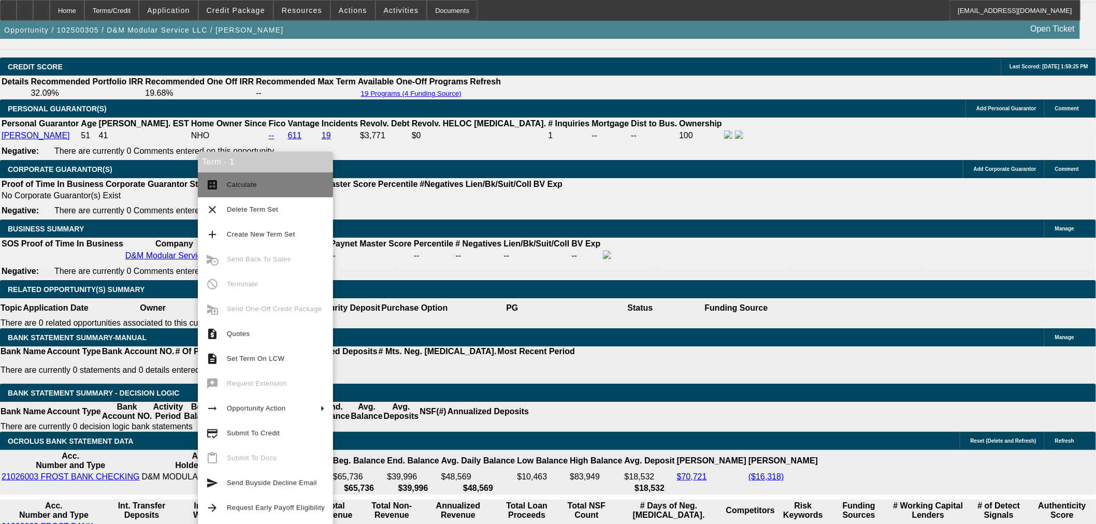
click at [236, 191] on span "Calculate" at bounding box center [276, 185] width 98 height 12
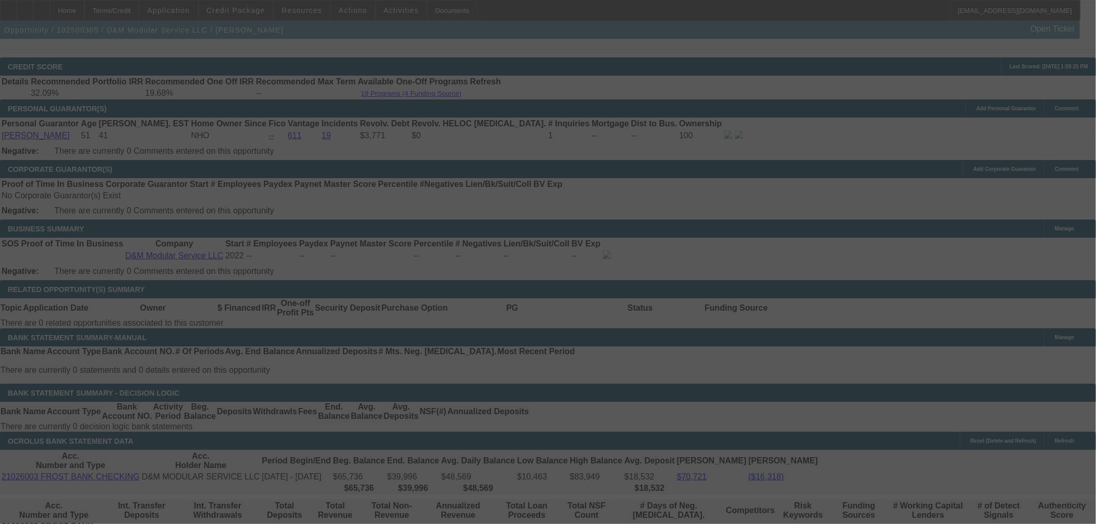
select select "0"
select select "2"
select select "0"
select select "6"
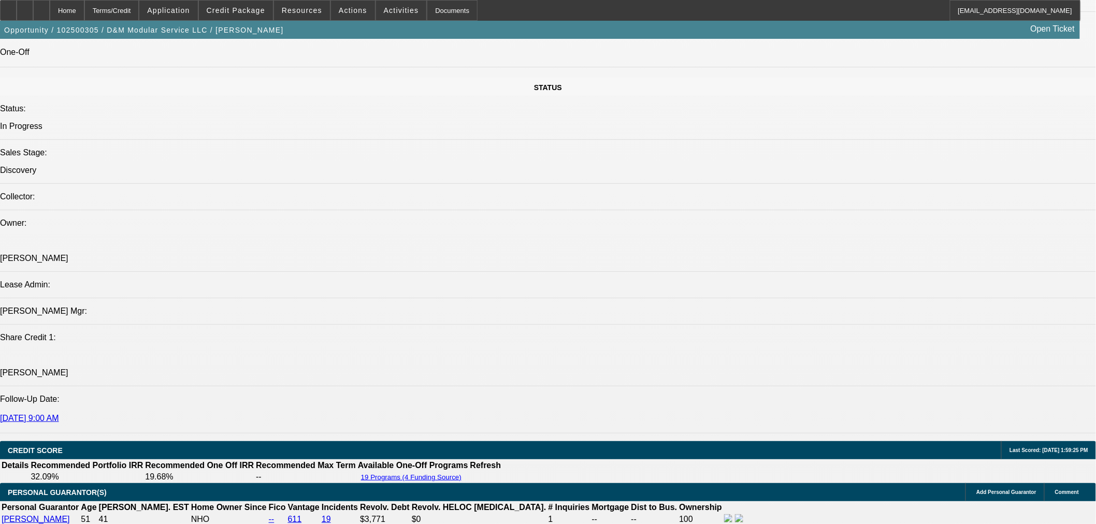
scroll to position [959, 0]
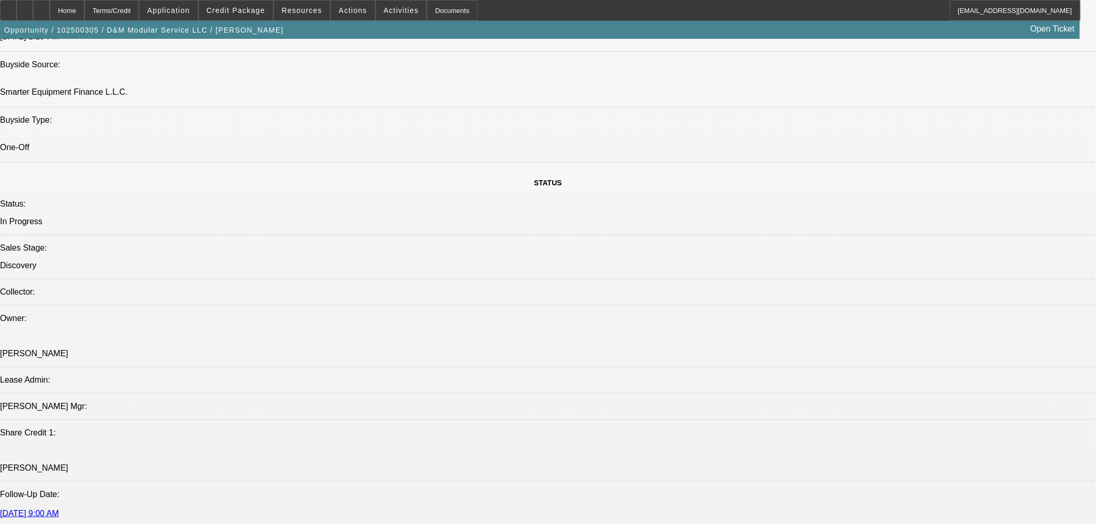
click at [41, 7] on icon at bounding box center [41, 7] width 0 height 0
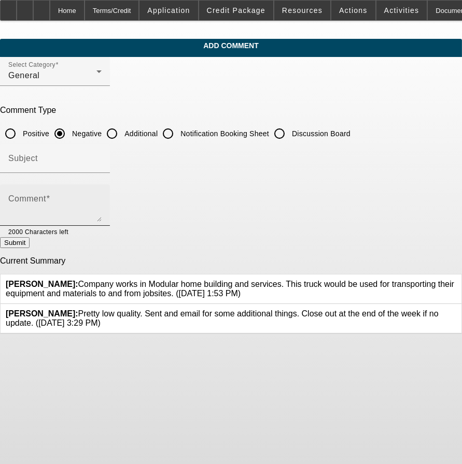
click at [102, 197] on textarea "Comment" at bounding box center [54, 209] width 93 height 25
paste textarea "[PERSON_NAME] is [PERSON_NAME]’s husband. He’s the M in Modular, but [PERSON_NA…"
type textarea "[PERSON_NAME] is [PERSON_NAME]’s husband. He’s the M in Modular, but [PERSON_NA…"
click at [157, 130] on label "Additional" at bounding box center [139, 133] width 35 height 10
click at [122, 130] on input "Additional" at bounding box center [112, 133] width 21 height 21
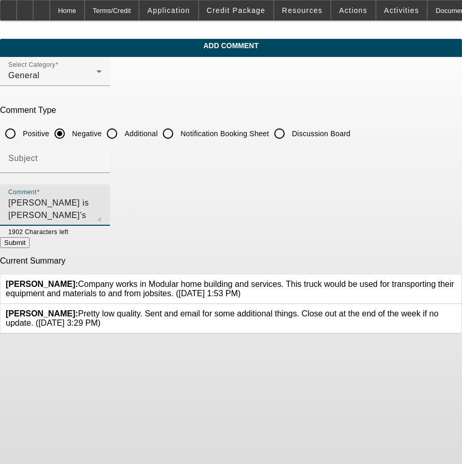
radio input "true"
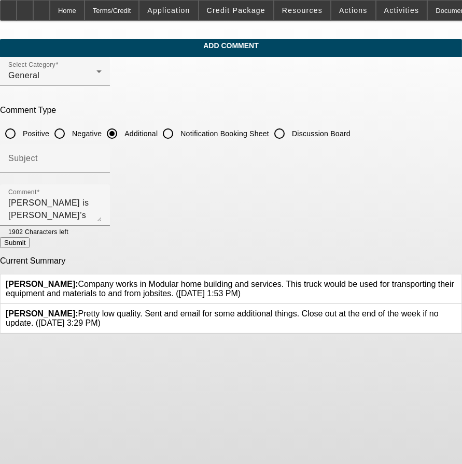
click at [30, 242] on button "Submit" at bounding box center [15, 242] width 30 height 11
radio input "true"
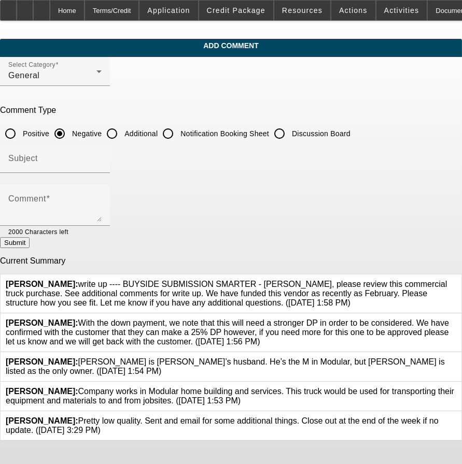
drag, startPoint x: 138, startPoint y: 296, endPoint x: 131, endPoint y: 278, distance: 19.3
click at [138, 296] on span "[PERSON_NAME]: write up ---- BUYSIDE SUBMISSION SMARTER - [PERSON_NAME], please…" at bounding box center [226, 293] width 441 height 27
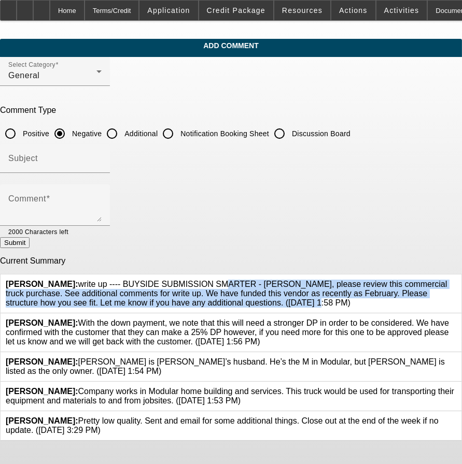
drag, startPoint x: 161, startPoint y: 273, endPoint x: 370, endPoint y: 297, distance: 211.2
click at [370, 297] on div "[PERSON_NAME]: write up ---- BUYSIDE SUBMISSION SMARTER - [PERSON_NAME], please…" at bounding box center [231, 294] width 450 height 28
copy span "BUYSIDE SUBMISSION SMARTER - [PERSON_NAME], please review this commercial truck…"
click at [456, 417] on icon at bounding box center [456, 417] width 0 height 0
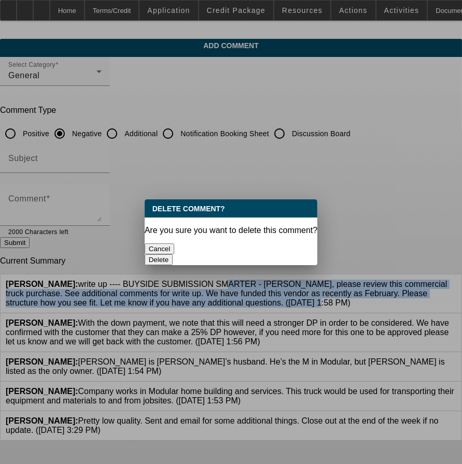
click at [173, 254] on button "Delete" at bounding box center [159, 259] width 28 height 11
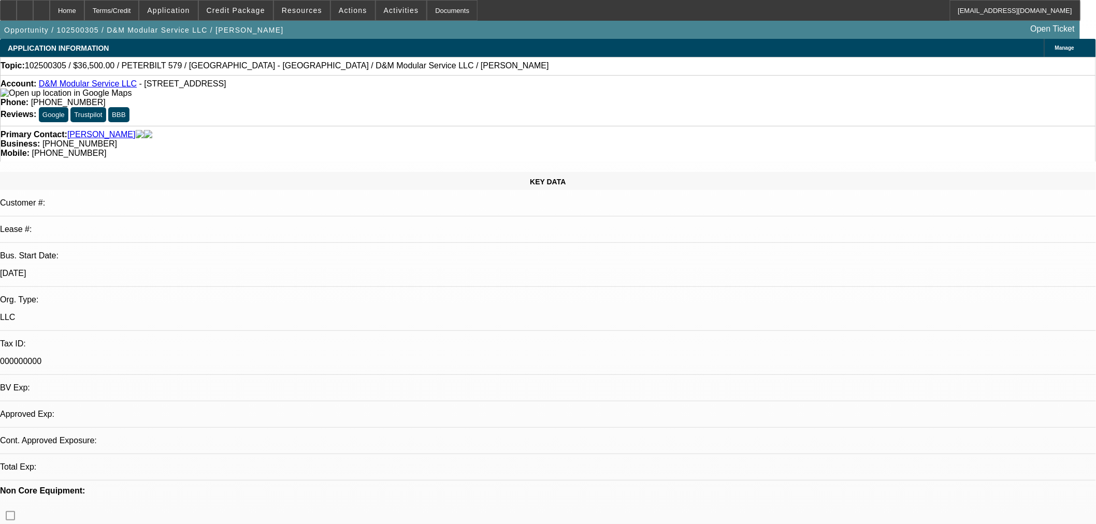
select select "0"
select select "2"
select select "0"
select select "6"
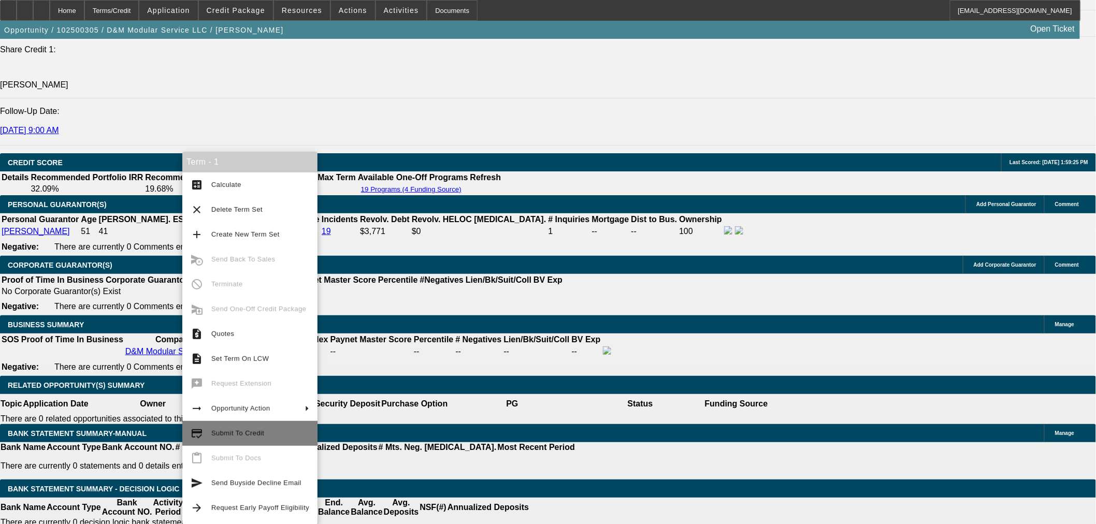
scroll to position [1402, 0]
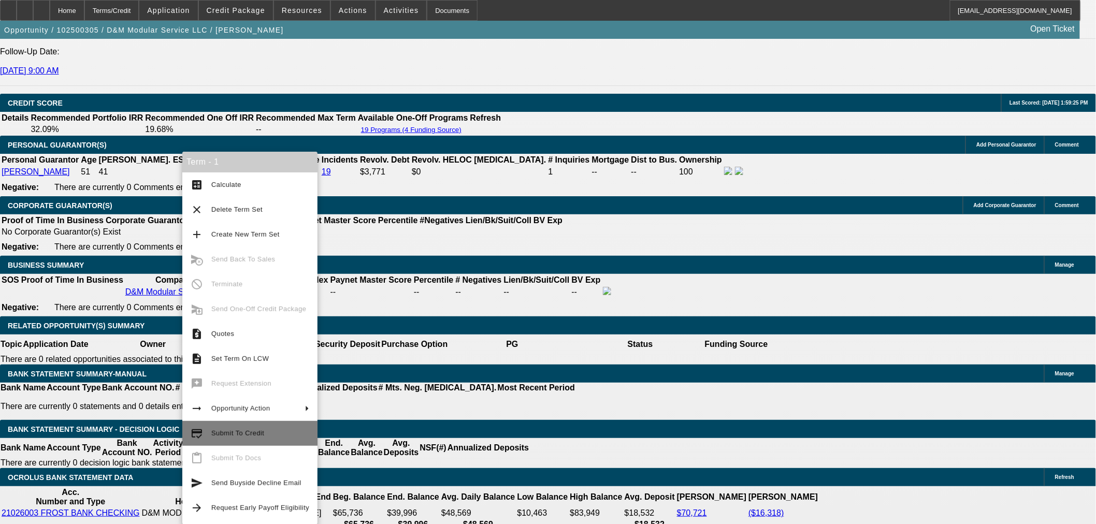
click at [259, 437] on span "Submit To Credit" at bounding box center [237, 433] width 53 height 8
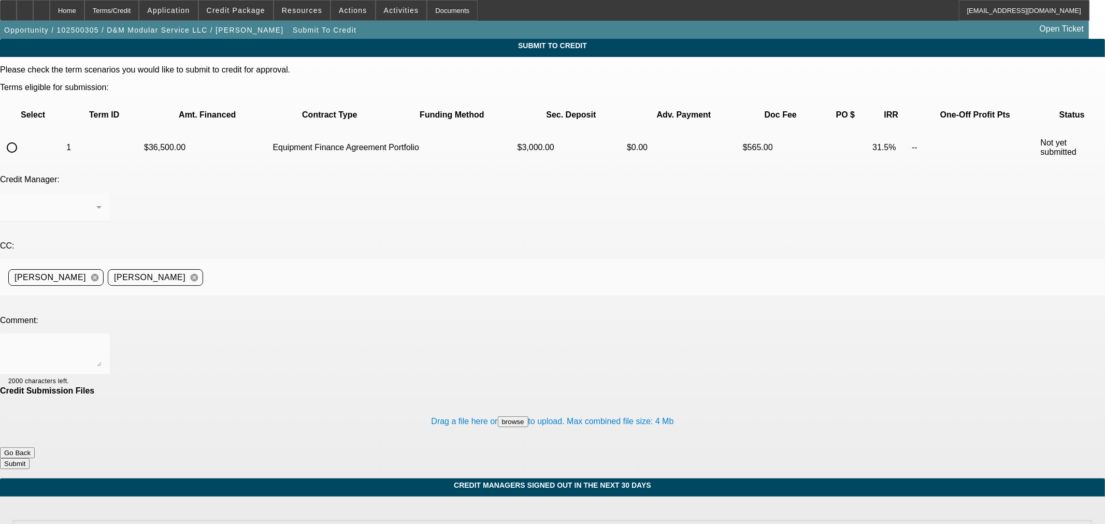
click at [22, 137] on input "radio" at bounding box center [12, 147] width 21 height 21
radio input "true"
click at [96, 201] on div "[PERSON_NAME]" at bounding box center [52, 207] width 88 height 12
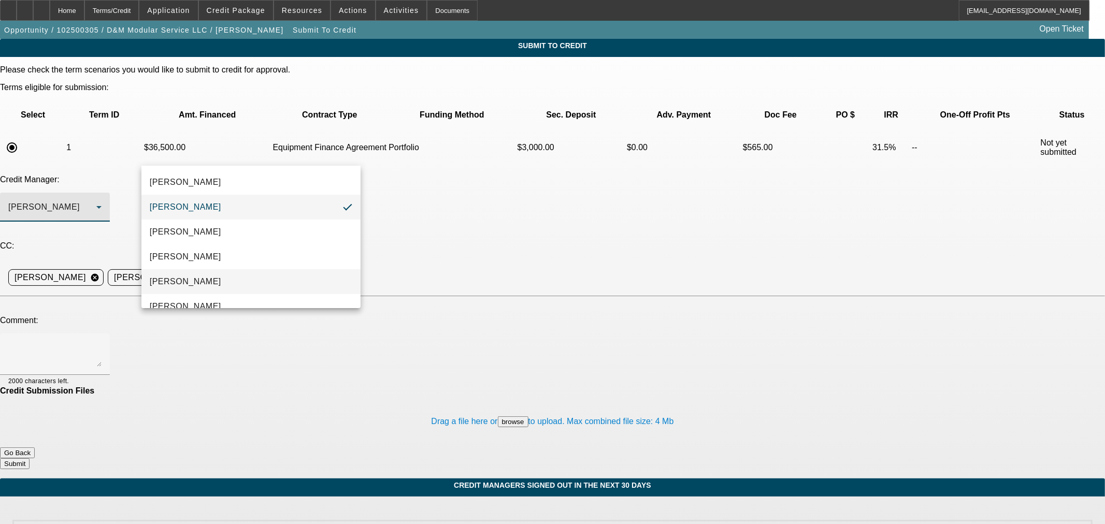
click at [285, 291] on mat-option "[PERSON_NAME]" at bounding box center [250, 281] width 219 height 25
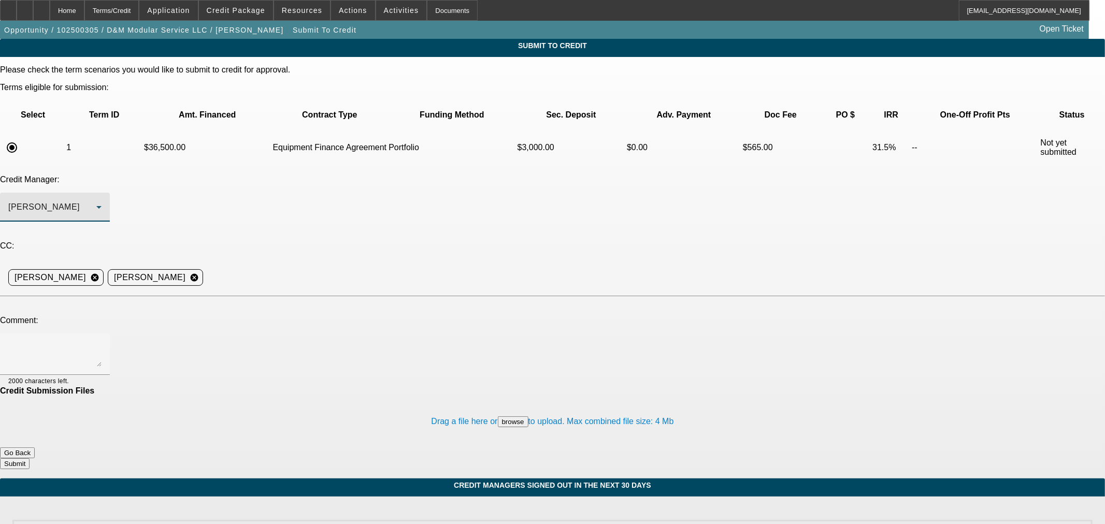
click at [96, 201] on div "[PERSON_NAME]" at bounding box center [52, 207] width 88 height 12
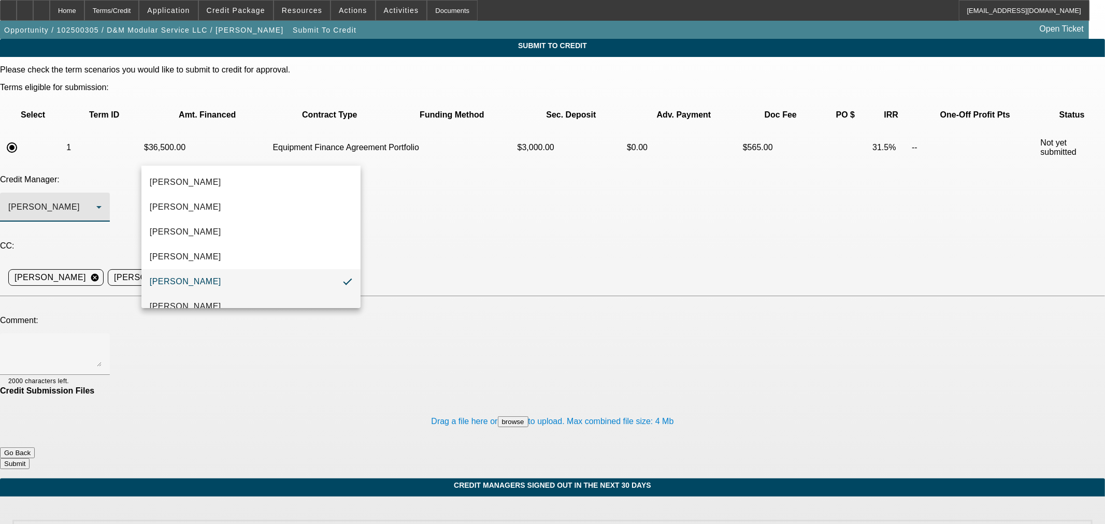
click at [259, 294] on mat-option "[PERSON_NAME]" at bounding box center [250, 306] width 219 height 25
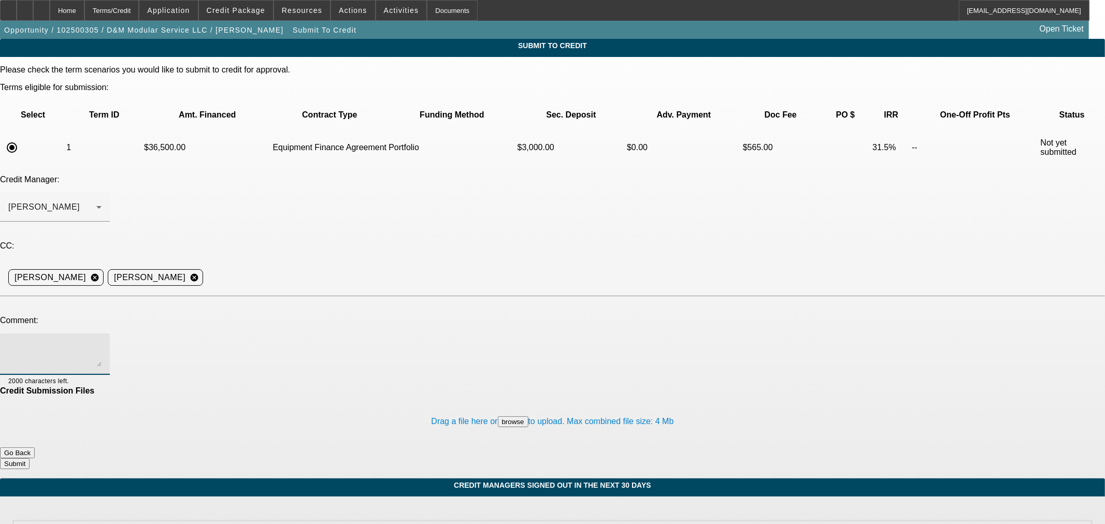
click at [102, 342] on textarea at bounding box center [54, 354] width 93 height 25
paste textarea "BUYSIDE SUBMISSION SMARTER - [PERSON_NAME], please review this commercial truck…"
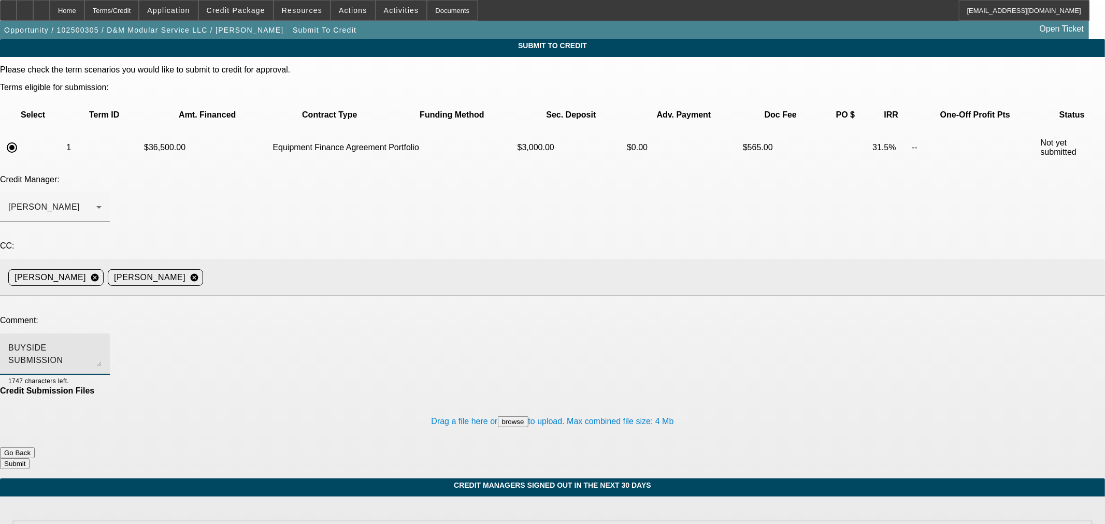
type textarea "BUYSIDE SUBMISSION SMARTER - [PERSON_NAME], please review this commercial truck…"
click at [361, 267] on input at bounding box center [649, 277] width 885 height 21
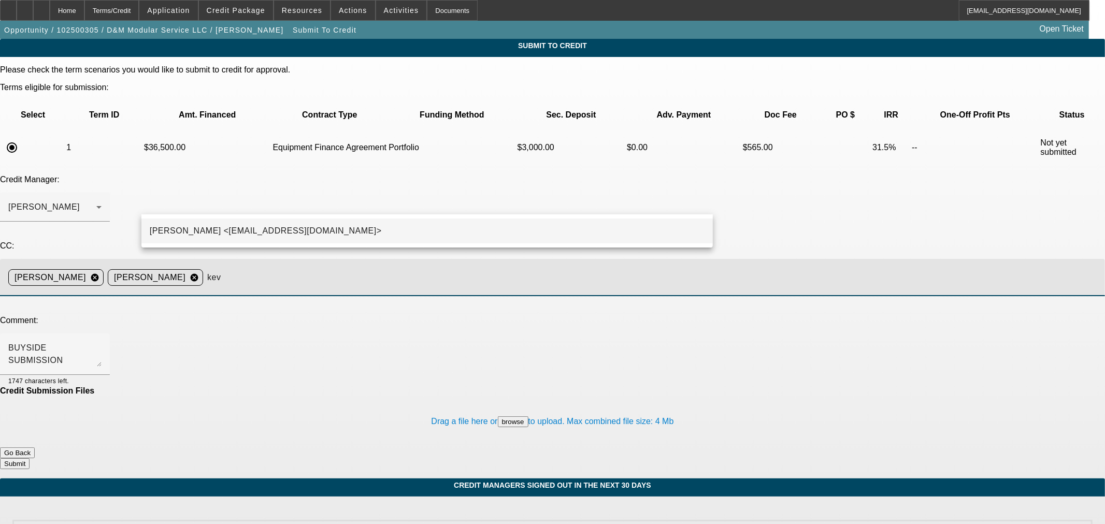
type input "kev"
click at [365, 223] on mat-option "[PERSON_NAME] <[EMAIL_ADDRESS][DOMAIN_NAME]>" at bounding box center [426, 231] width 571 height 25
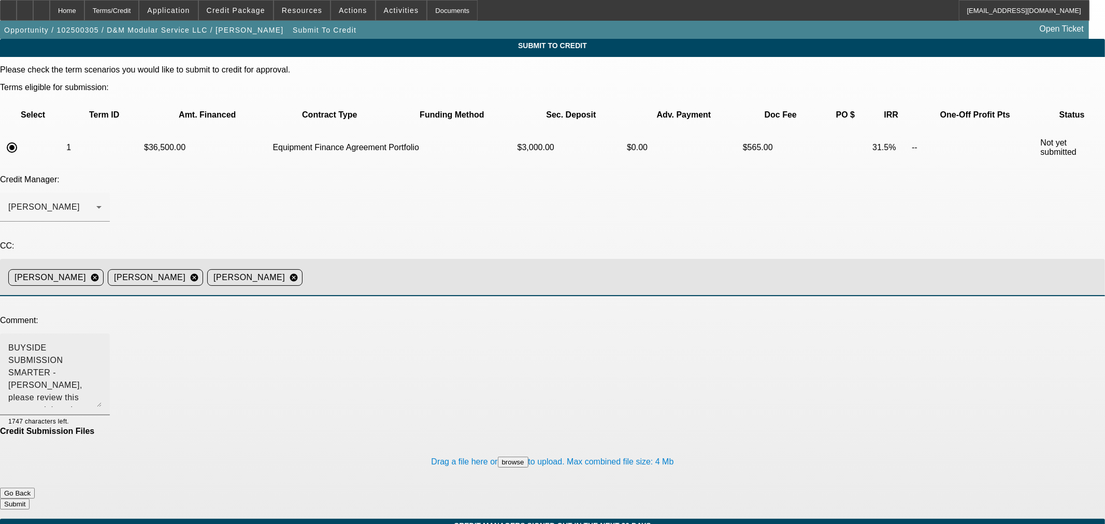
drag, startPoint x: 702, startPoint y: 256, endPoint x: 702, endPoint y: 298, distance: 42.0
click at [102, 342] on textarea "BUYSIDE SUBMISSION SMARTER - [PERSON_NAME], please review this commercial truck…" at bounding box center [54, 374] width 93 height 65
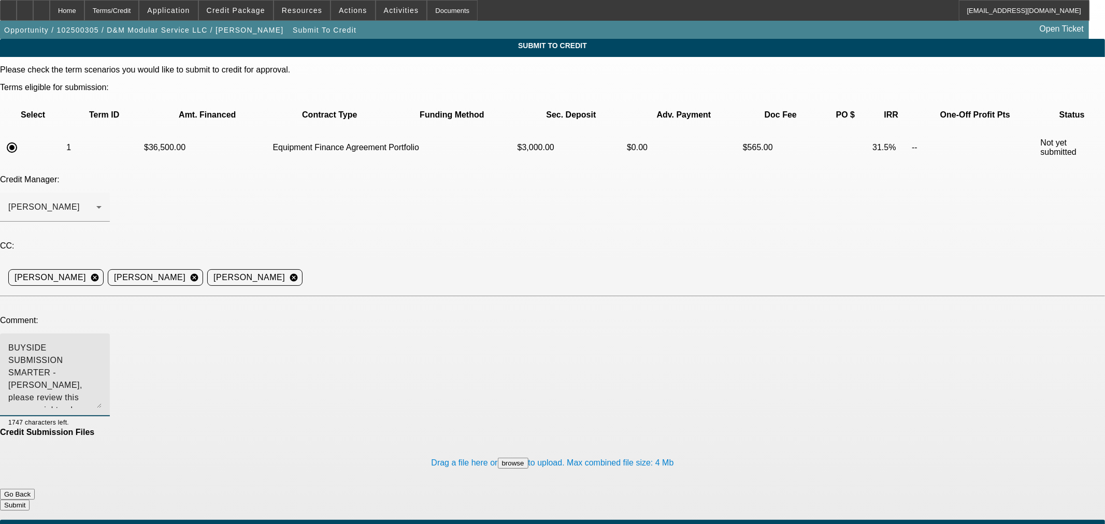
click at [30, 500] on button "Submit" at bounding box center [15, 505] width 30 height 11
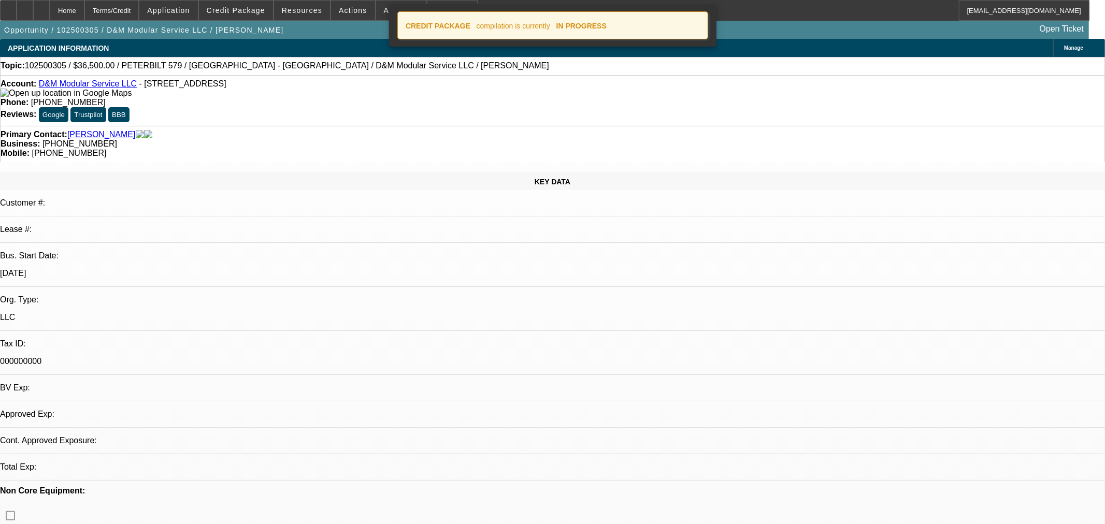
select select "0"
select select "2"
select select "0"
select select "6"
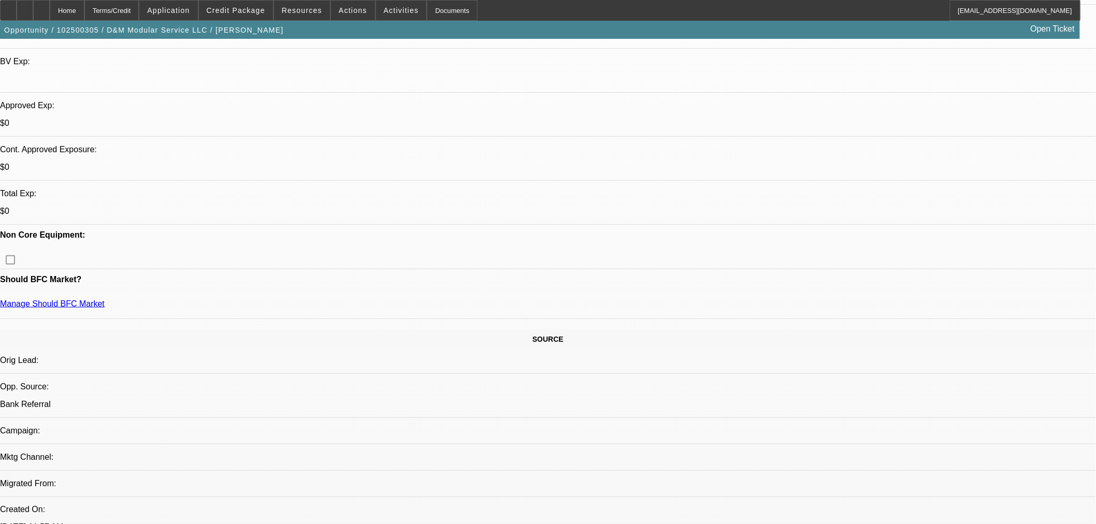
scroll to position [288, 0]
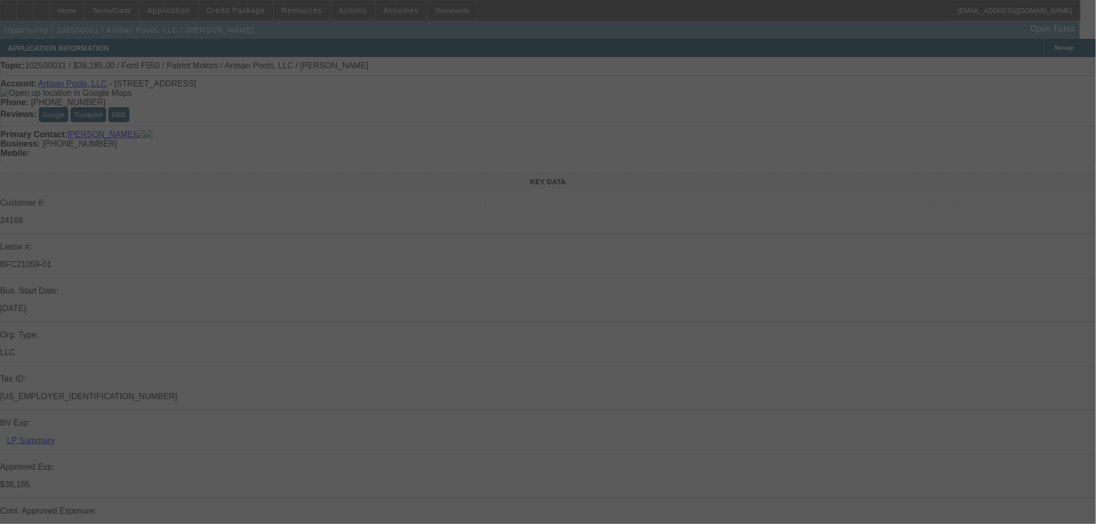
select select "0"
select select "3"
select select "0.1"
select select "4"
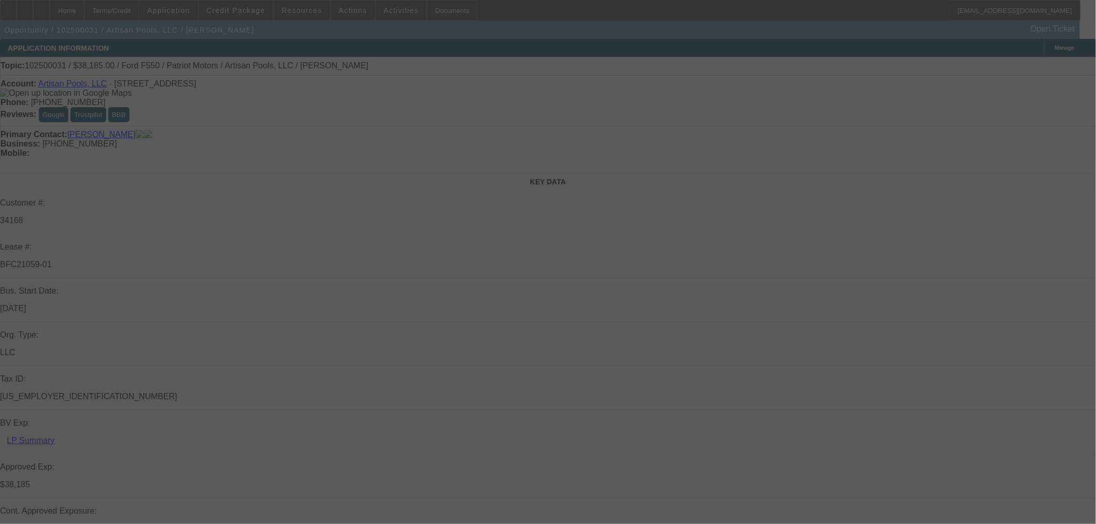
select select "0"
select select "3"
select select "0.1"
select select "4"
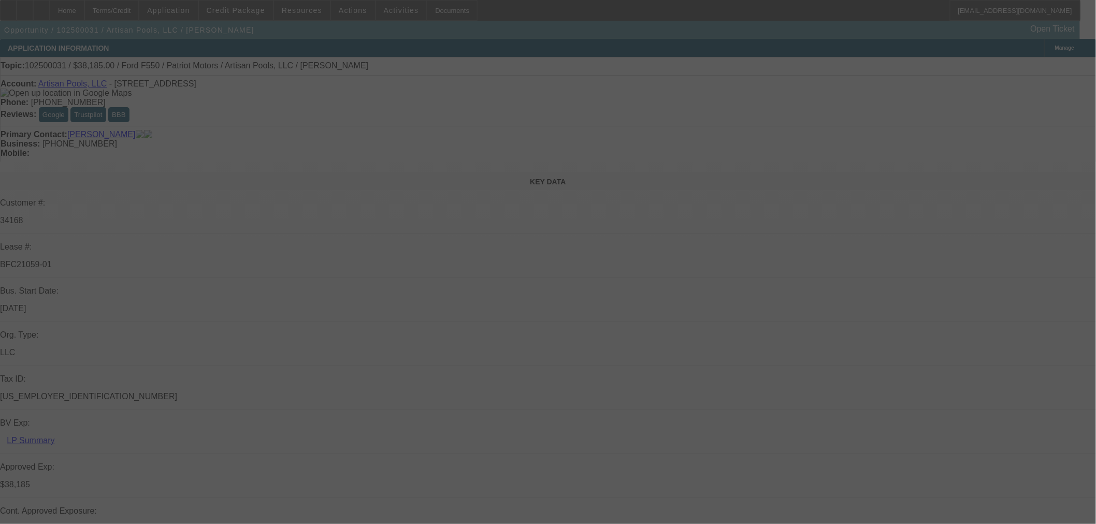
select select "0"
select select "0.1"
select select "4"
select select "0"
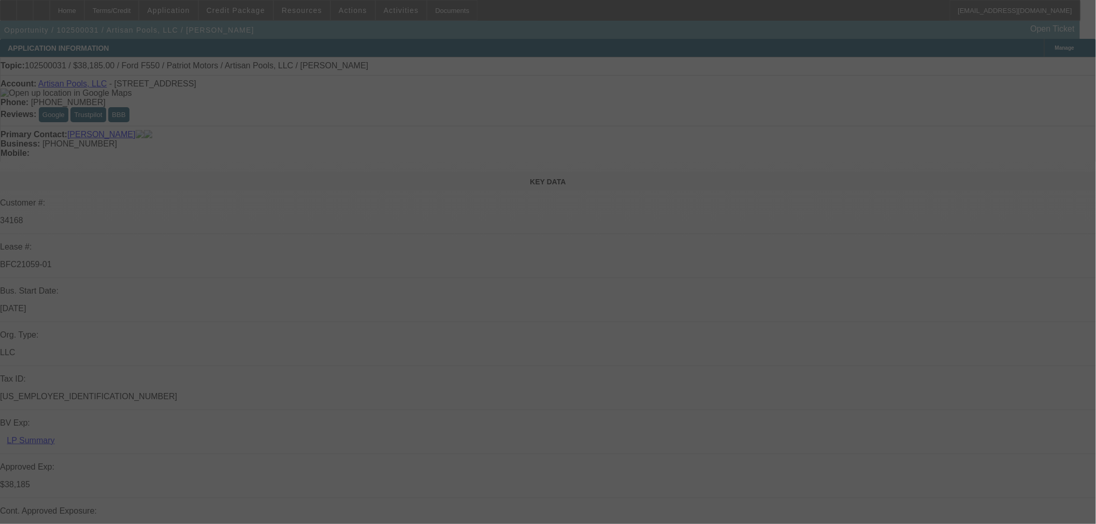
select select "0"
select select "3"
select select "0.1"
select select "4"
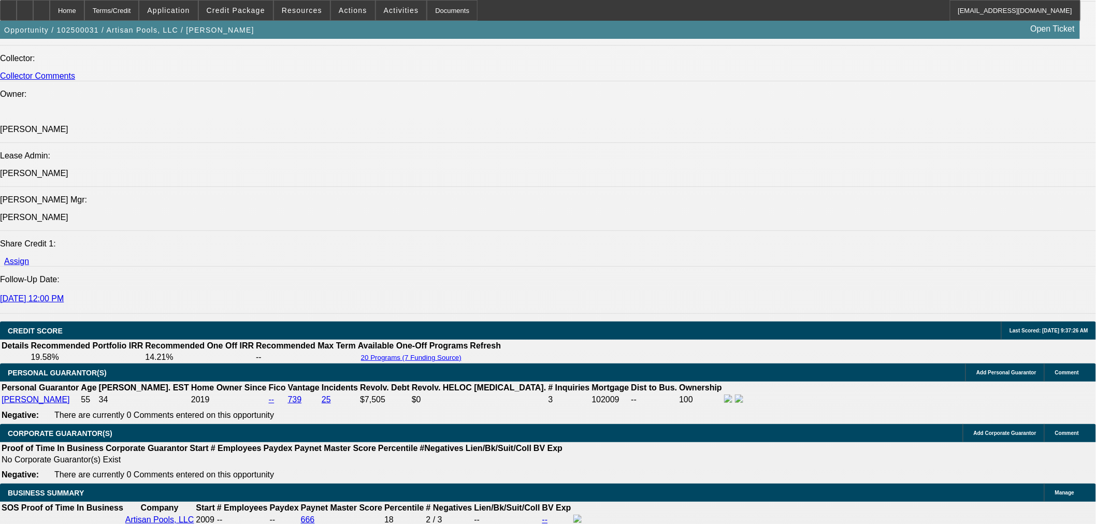
scroll to position [1313, 0]
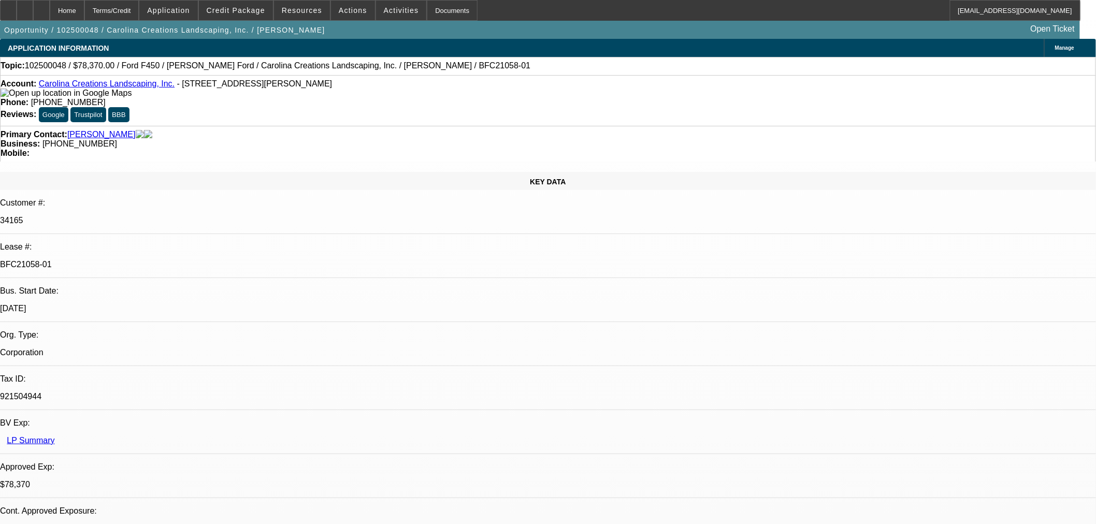
select select "0"
select select "0.1"
select select "4"
select select "0"
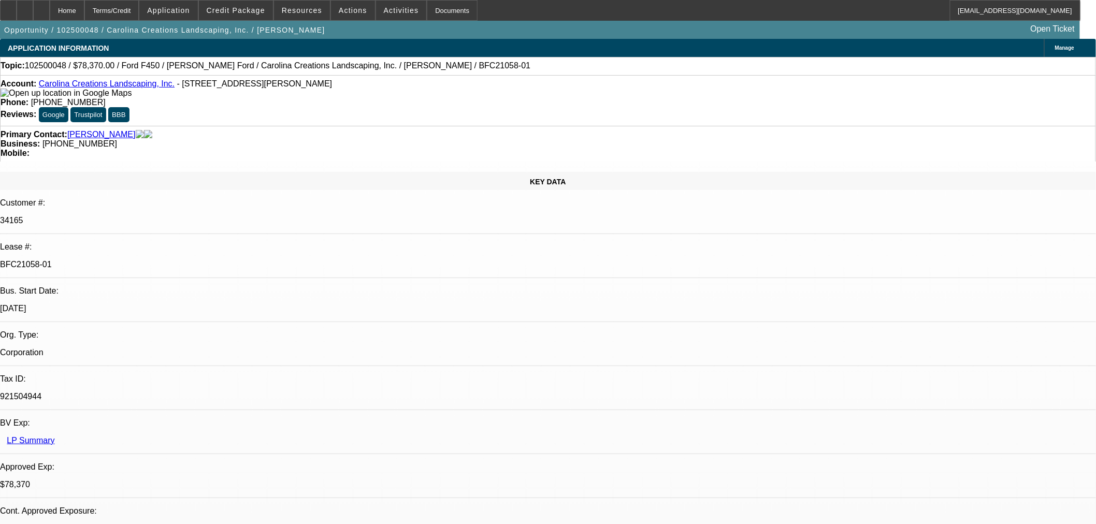
select select "0"
select select "0.1"
select select "4"
select select "0"
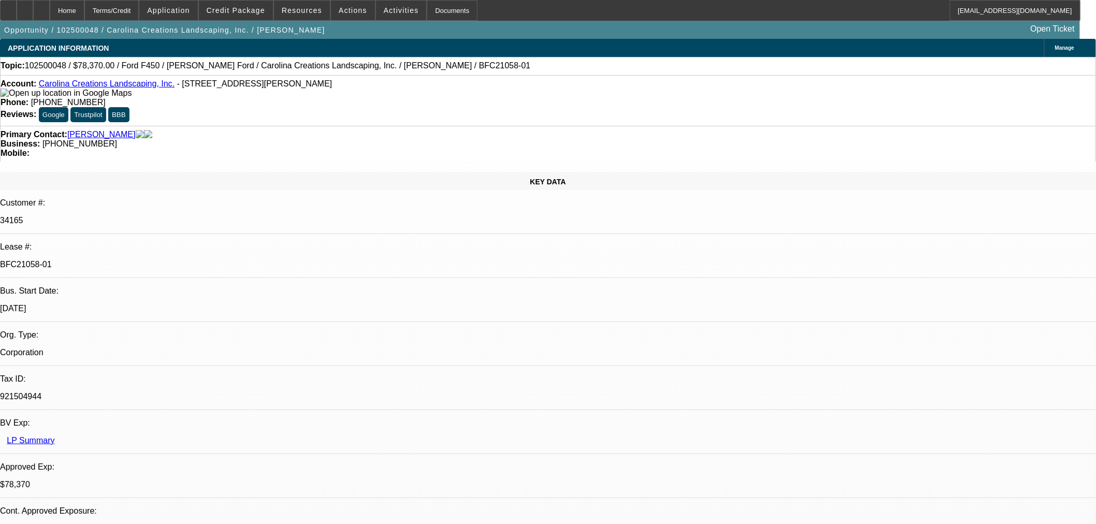
select select "0.1"
select select "4"
select select "0"
select select "0.1"
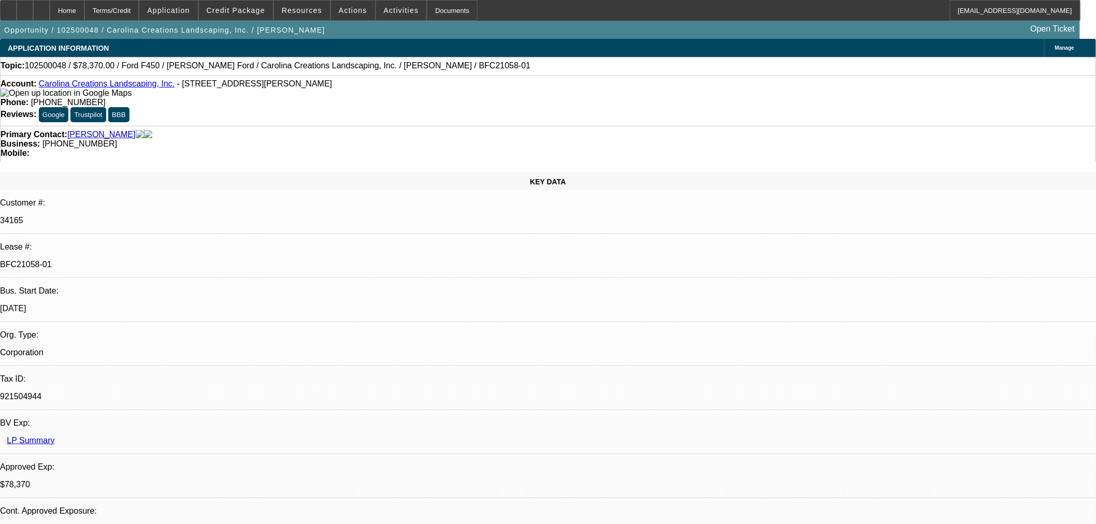
select select "4"
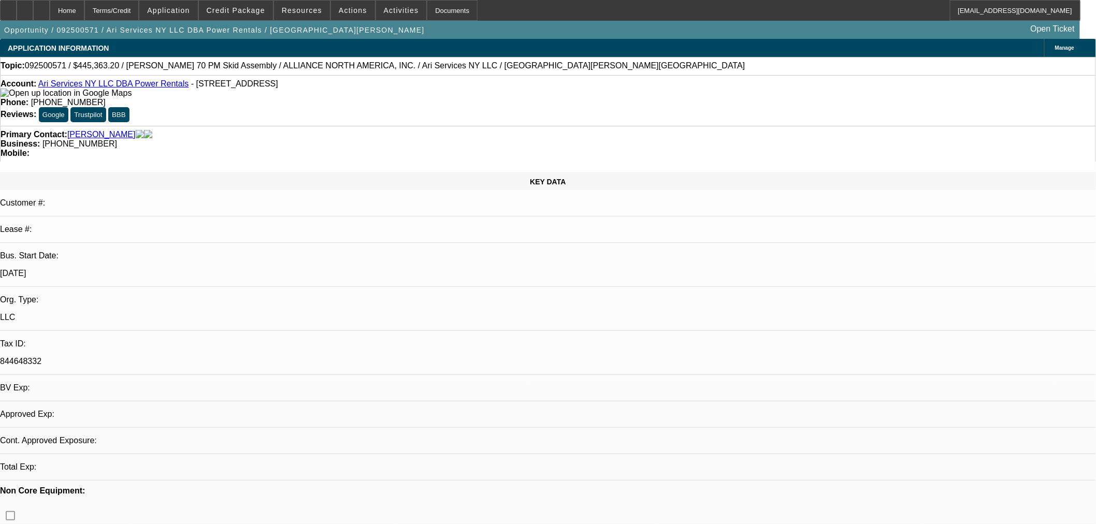
select select "0.1"
select select "2"
select select "0"
select select "6"
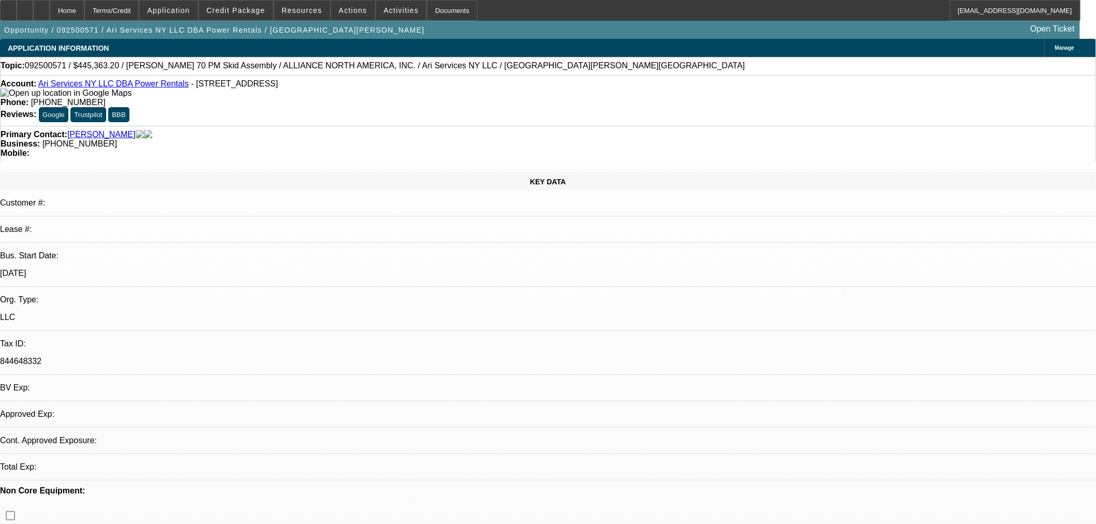
select select "0.1"
select select "2"
select select "0"
select select "6"
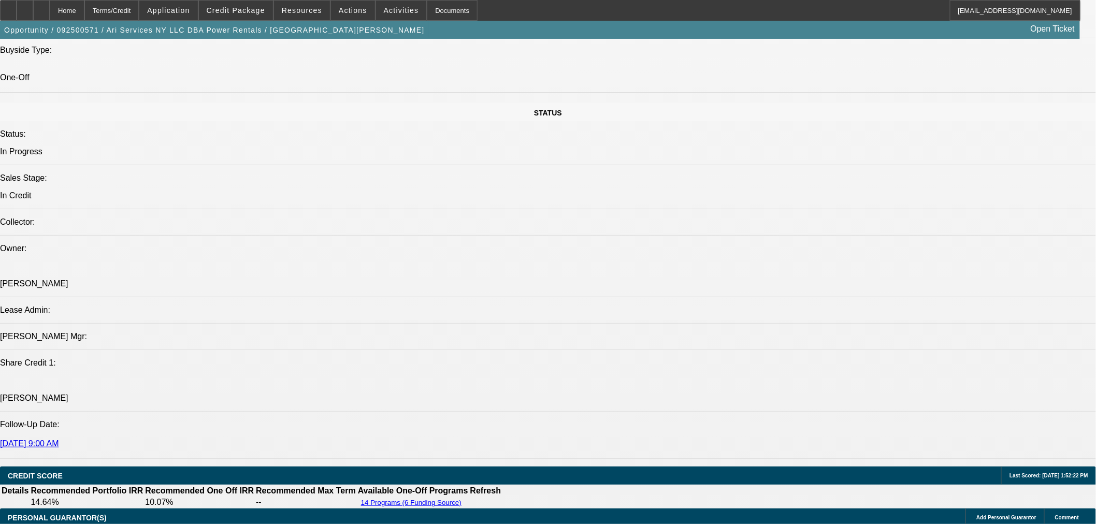
scroll to position [1247, 0]
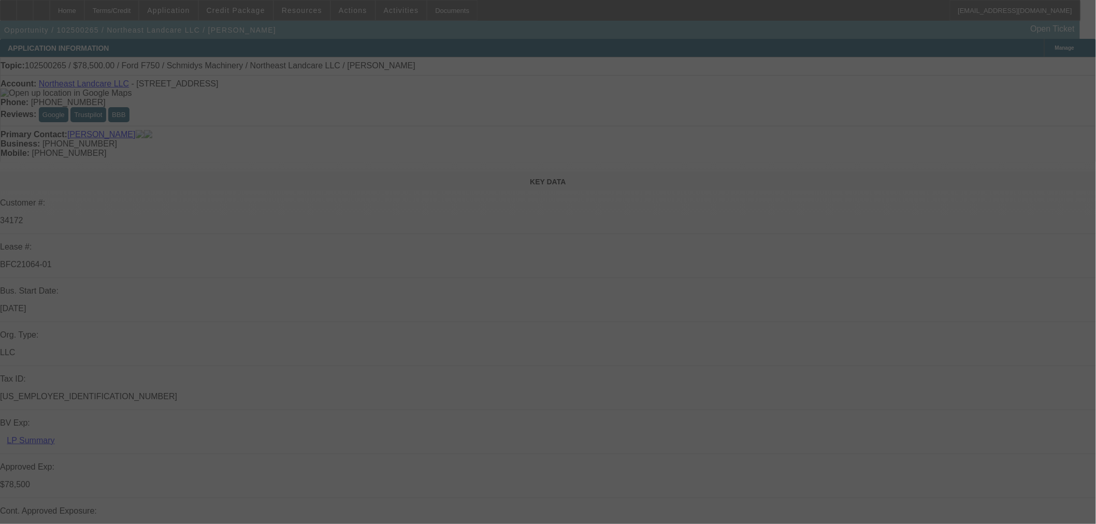
select select "0"
select select "2"
select select "0"
select select "6"
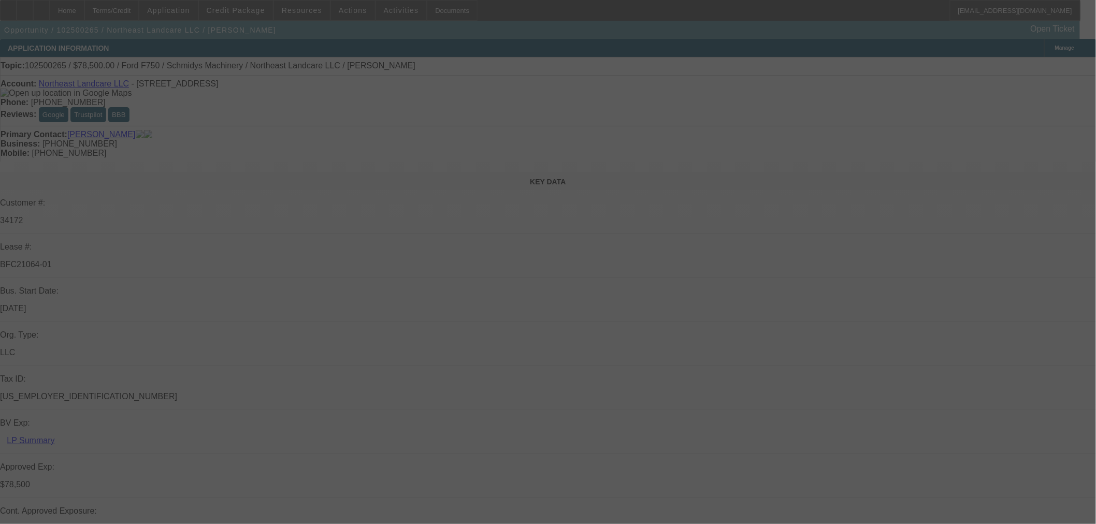
select select "0"
select select "2"
select select "0"
select select "6"
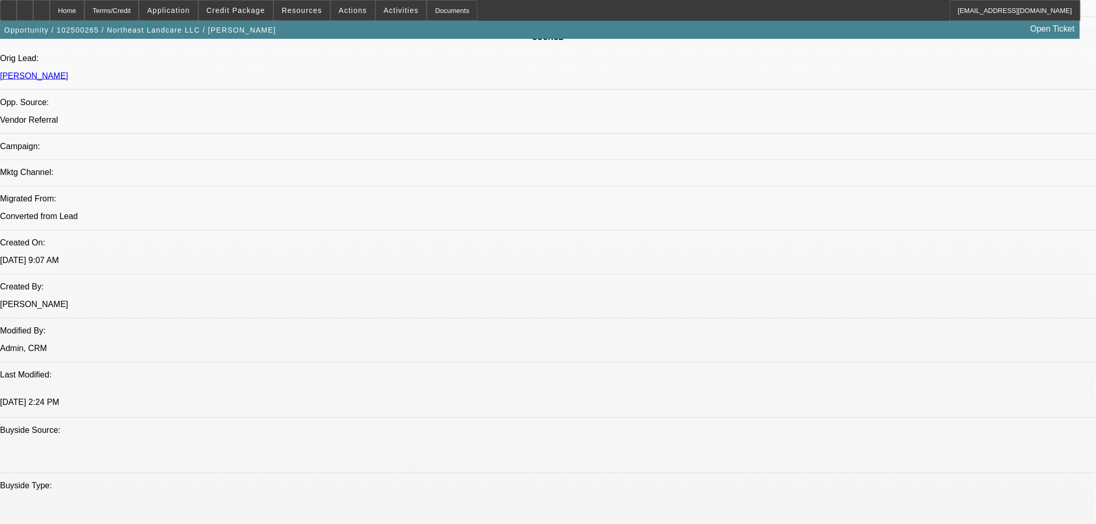
scroll to position [767, 0]
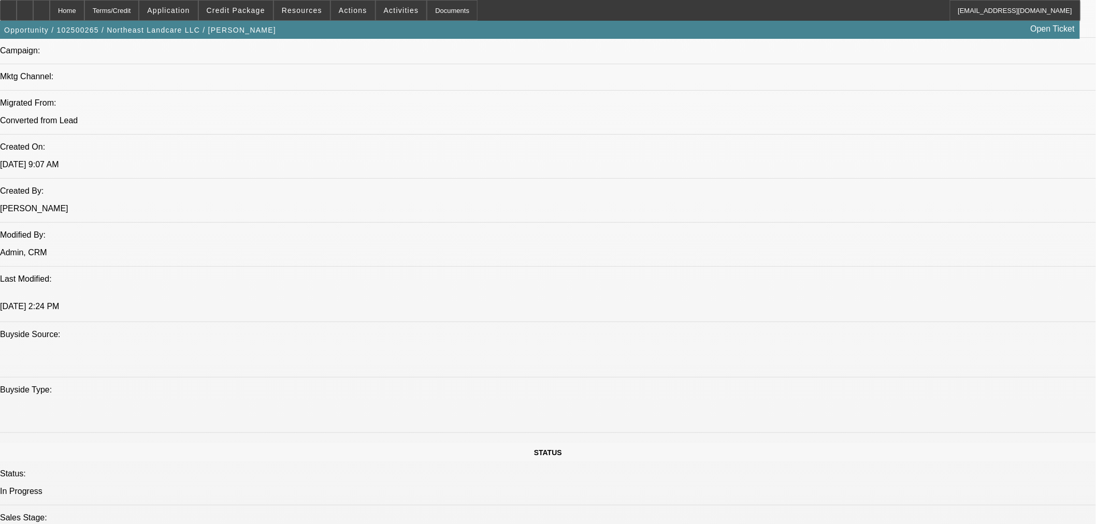
scroll to position [0, 0]
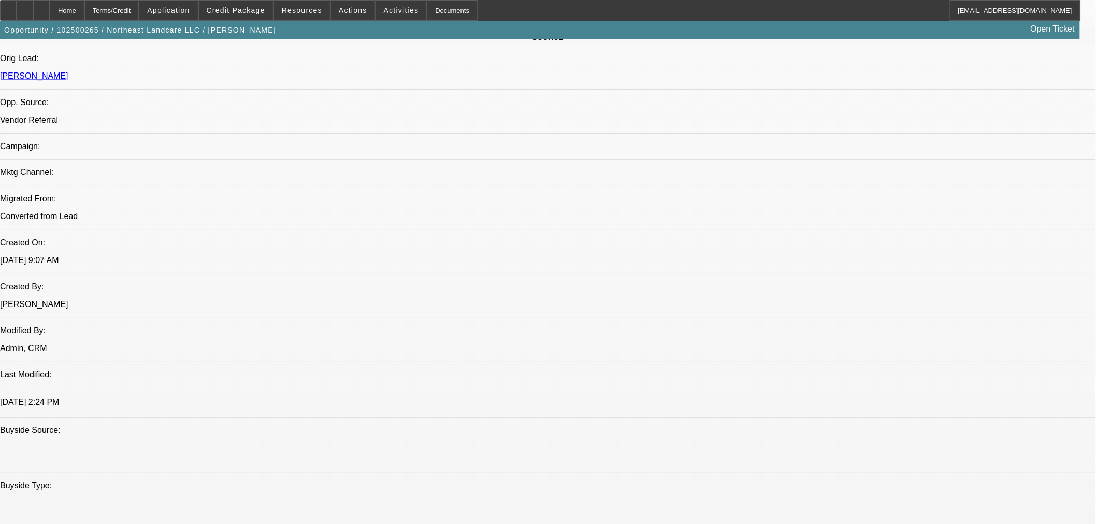
scroll to position [576, 0]
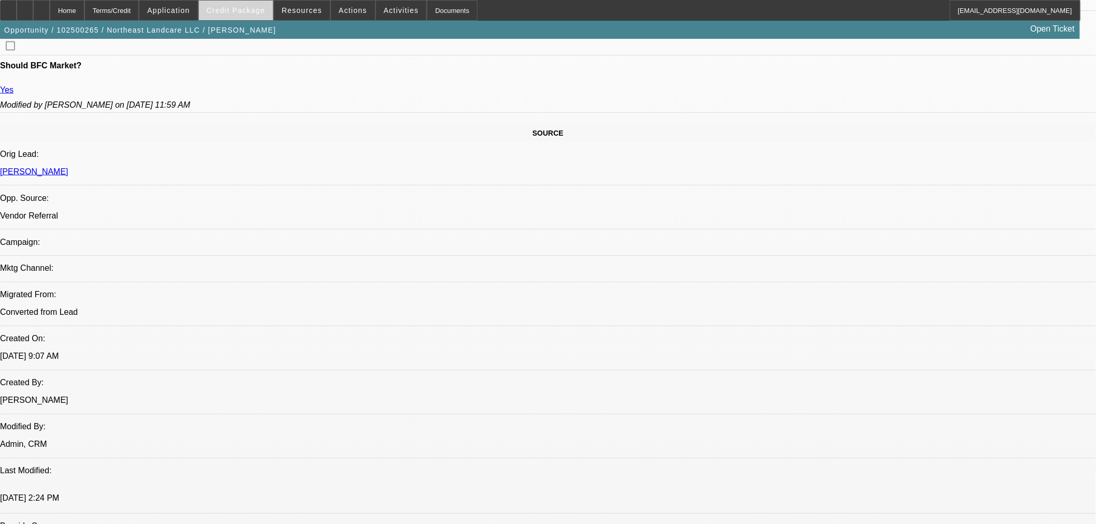
click at [254, 10] on span "Credit Package" at bounding box center [236, 10] width 59 height 8
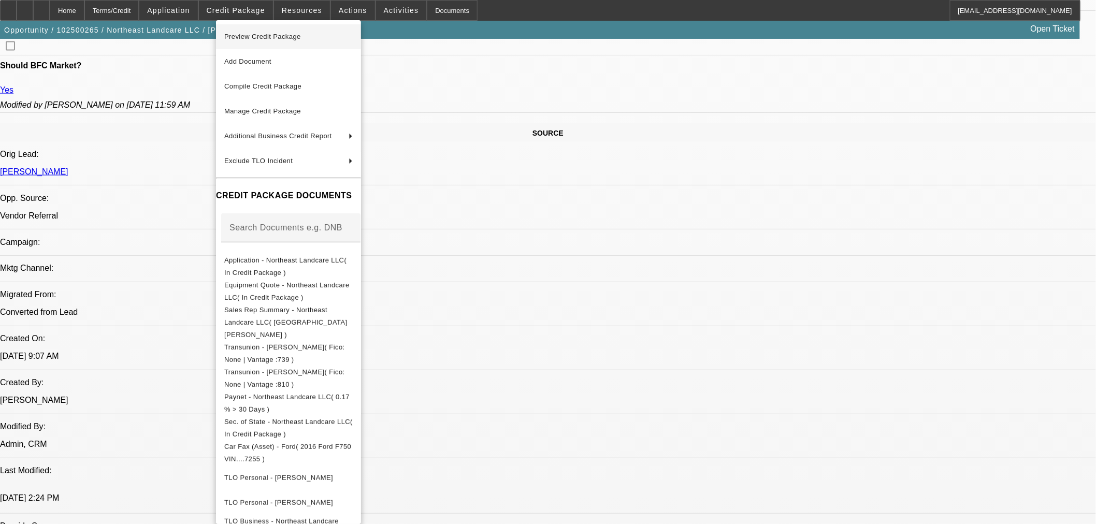
click at [259, 35] on span "Preview Credit Package" at bounding box center [262, 37] width 77 height 8
